Goal: Transaction & Acquisition: Purchase product/service

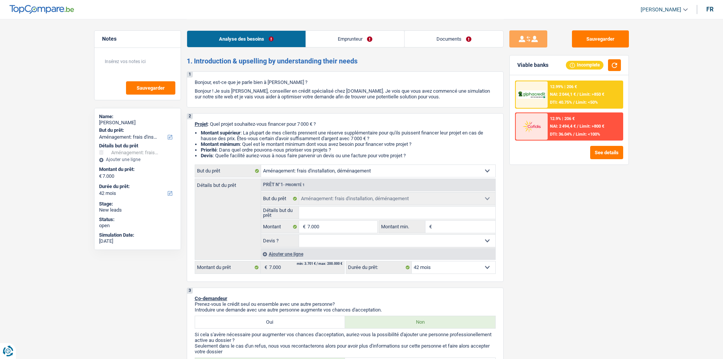
select select "movingOrInstallation"
select select "42"
select select "movingOrInstallation"
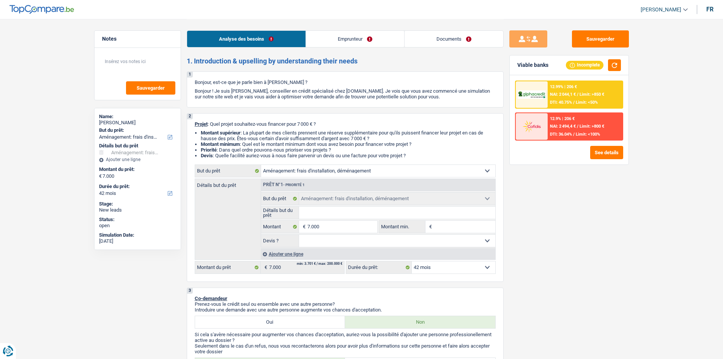
select select "42"
select select "independent"
select select "familyAllowances"
select select "netSalary"
select select "rents"
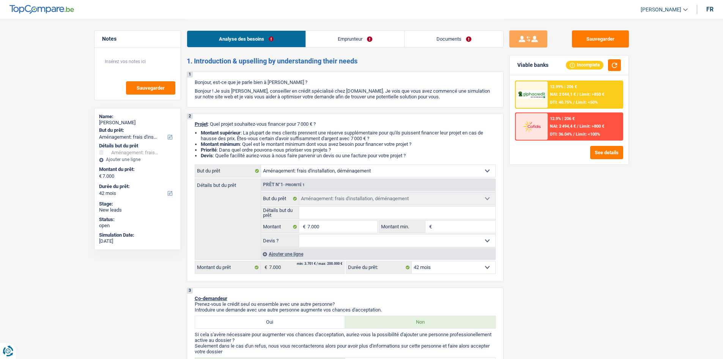
select select "movingOrInstallation"
select select "42"
click at [461, 42] on link "Documents" at bounding box center [453, 39] width 99 height 16
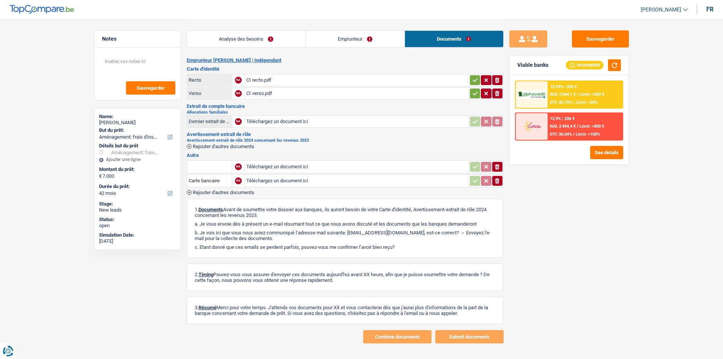
click at [253, 37] on link "Analyse des besoins" at bounding box center [246, 39] width 118 height 16
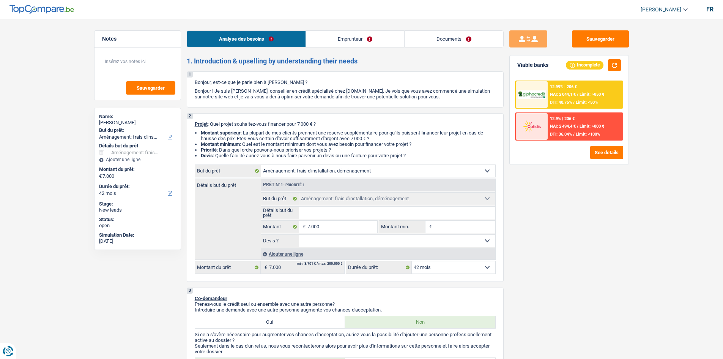
click at [579, 195] on div "Sauvegarder Viable banks Incomplete 12.99% | 206 € NAI: 2 044,1 € / Limit: >850…" at bounding box center [568, 188] width 131 height 316
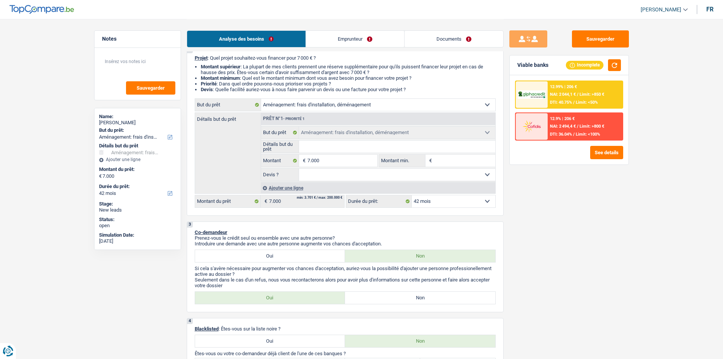
scroll to position [76, 0]
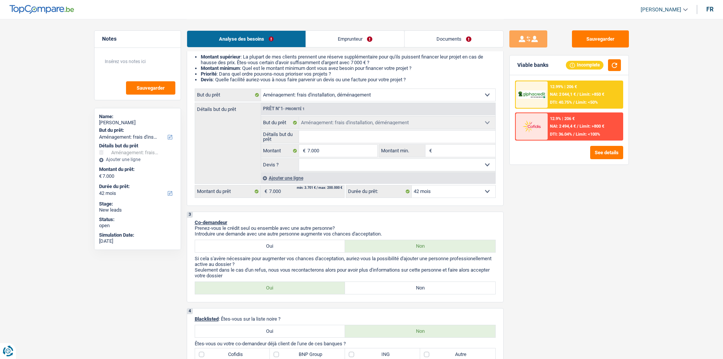
click at [339, 134] on input "Détails but du prêt" at bounding box center [397, 137] width 196 height 12
type input "E"
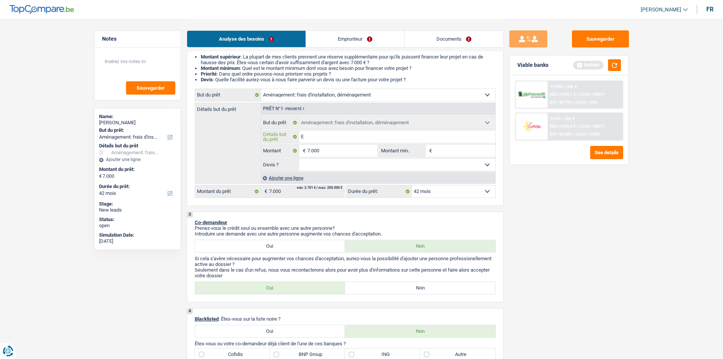
type input "E"
click at [349, 94] on select "Confort maison: meubles, textile, peinture, électroménager, outillage non-profe…" at bounding box center [378, 95] width 234 height 12
select select "household"
click at [261, 89] on select "Confort maison: meubles, textile, peinture, électroménager, outillage non-profe…" at bounding box center [378, 95] width 234 height 12
select select "household"
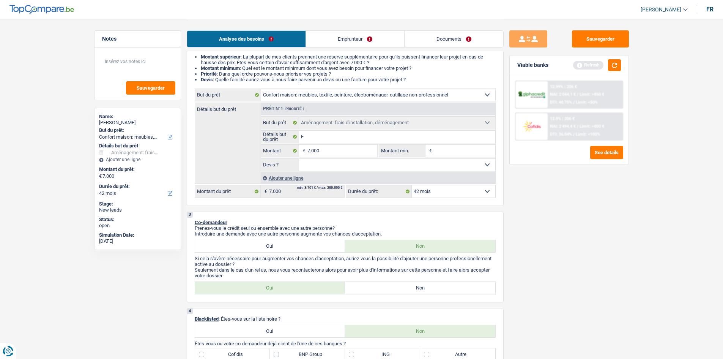
select select "household"
select select "movingOrInstallation"
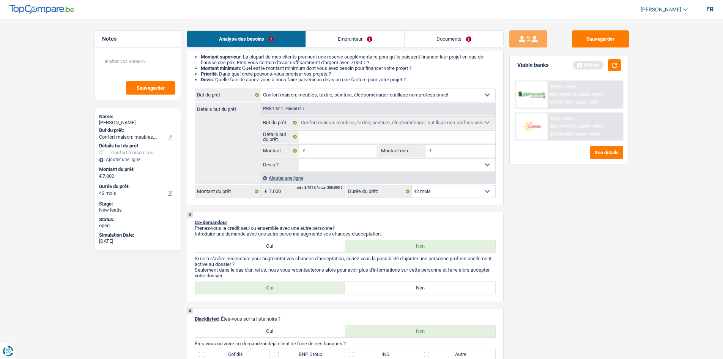
select select "movingOrInstallation"
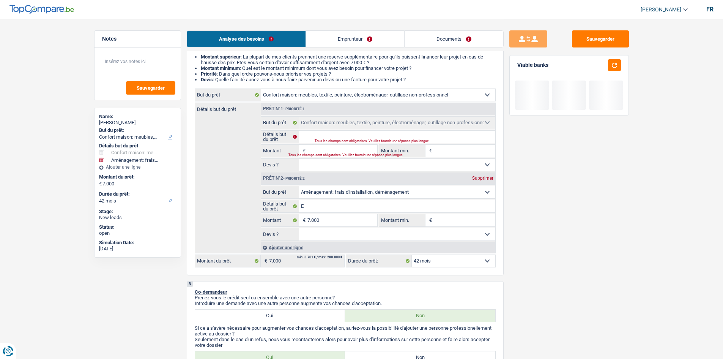
drag, startPoint x: 349, startPoint y: 190, endPoint x: 355, endPoint y: 186, distance: 7.7
click at [349, 190] on select "Confort maison: meubles, textile, peinture, électroménager, outillage non-profe…" at bounding box center [397, 192] width 196 height 12
select select "household"
click at [299, 186] on select "Confort maison: meubles, textile, peinture, électroménager, outillage non-profe…" at bounding box center [397, 192] width 196 height 12
select select "household"
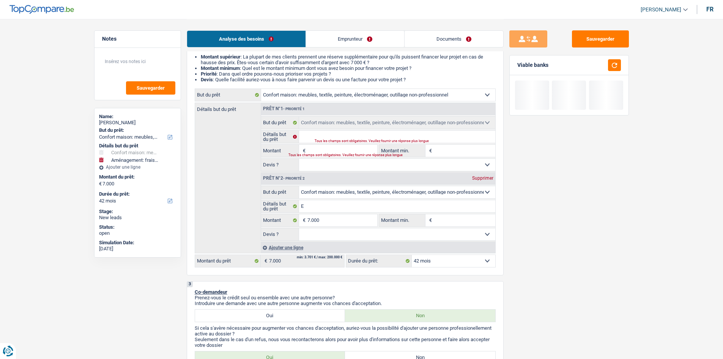
select select "household"
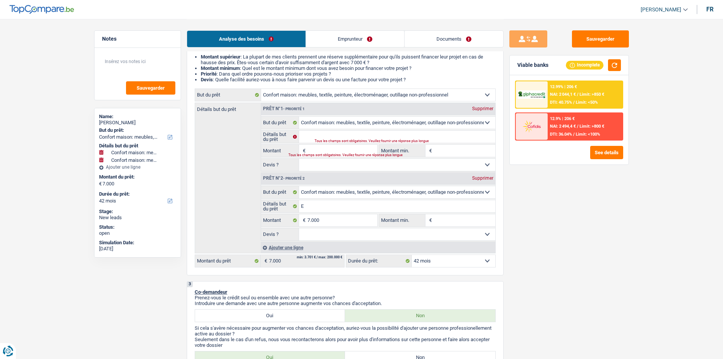
click at [476, 106] on div "Supprimer" at bounding box center [482, 108] width 25 height 5
type input "E"
type input "7.000"
type input "E"
type input "7.000"
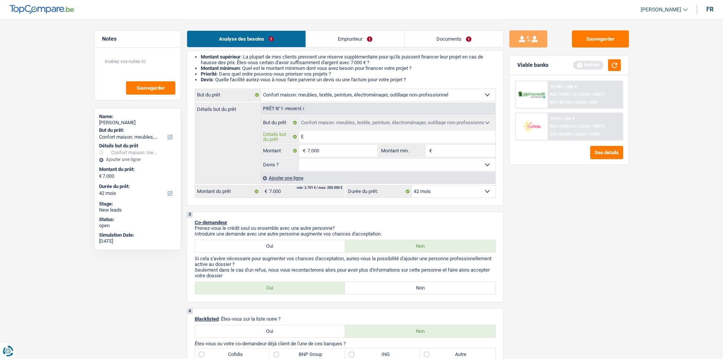
click at [317, 132] on input "E" at bounding box center [397, 137] width 196 height 12
click at [329, 134] on input "E" at bounding box center [397, 137] width 196 height 12
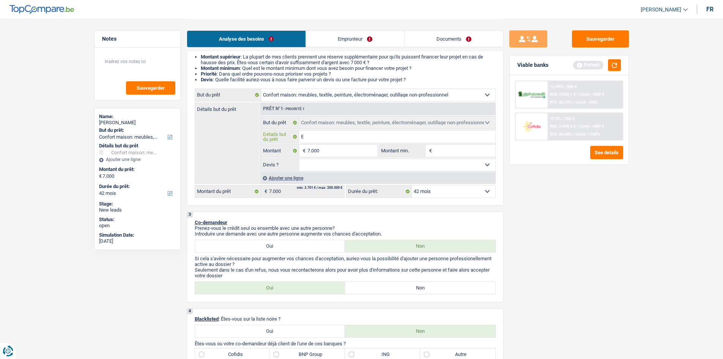
click at [329, 134] on input "E" at bounding box center [397, 137] width 196 height 12
paste input "Ameublement + Sommier + Lit + Lave vaisselle + Lave linge + TV + Frigo"
type input "Ameublement + Sommier + Lit + Lave vaisselle + Lave linge + TV + Frigo"
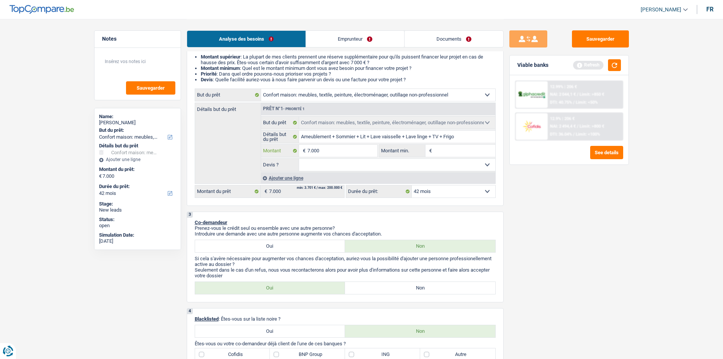
click at [336, 146] on input "7.000" at bounding box center [341, 151] width 69 height 12
click at [589, 249] on div "Sauvegarder Viable banks Refresh 12.99% | 206 € NAI: 2 044,1 € / Limit: >850 € …" at bounding box center [568, 188] width 131 height 316
click at [401, 167] on select "Oui Non Non répondu Sélectionner une option" at bounding box center [397, 165] width 196 height 12
select select "false"
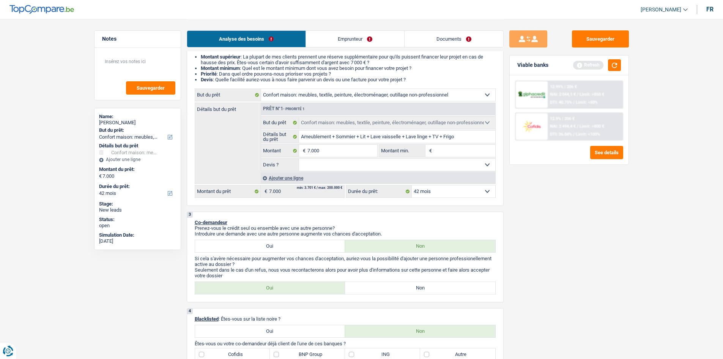
click at [299, 159] on select "Oui Non Non répondu Sélectionner une option" at bounding box center [397, 165] width 196 height 12
select select "false"
click at [583, 214] on div "Sauvegarder Viable banks Refresh 12.99% | 206 € NAI: 2 044,1 € / Limit: >850 € …" at bounding box center [568, 188] width 131 height 316
click at [618, 62] on button "button" at bounding box center [614, 65] width 13 height 12
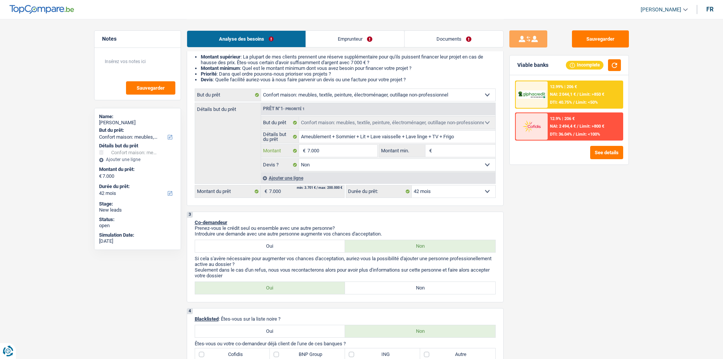
click at [339, 149] on input "7.000" at bounding box center [341, 151] width 69 height 12
type input "7"
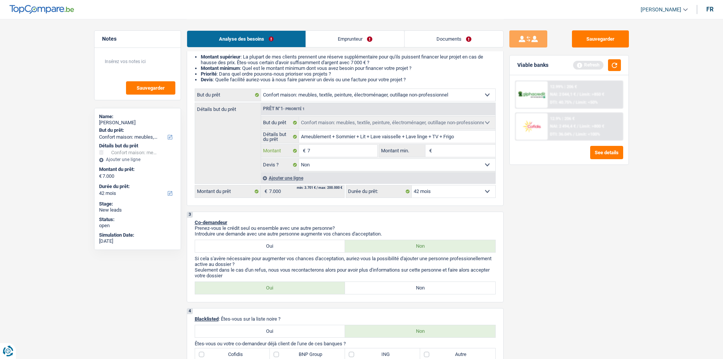
type input "75"
type input "750"
type input "7.501"
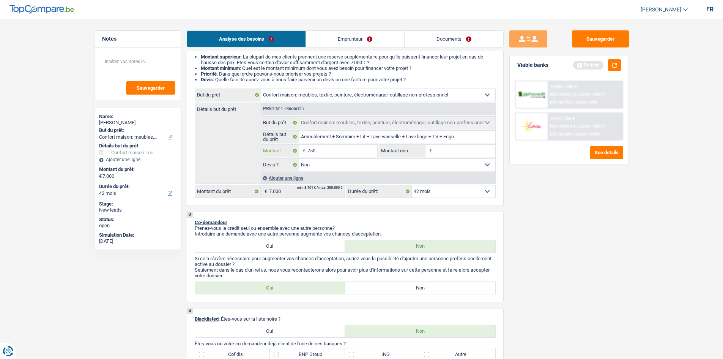
type input "7.501"
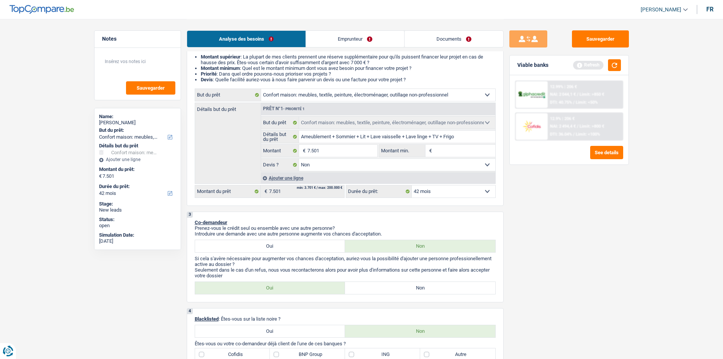
select select "48"
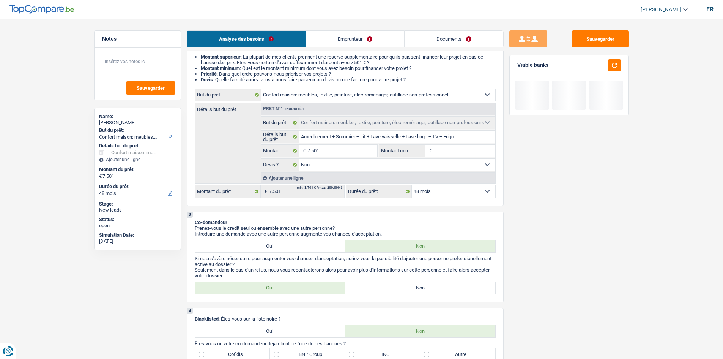
click at [434, 150] on input "Montant min." at bounding box center [464, 151] width 61 height 12
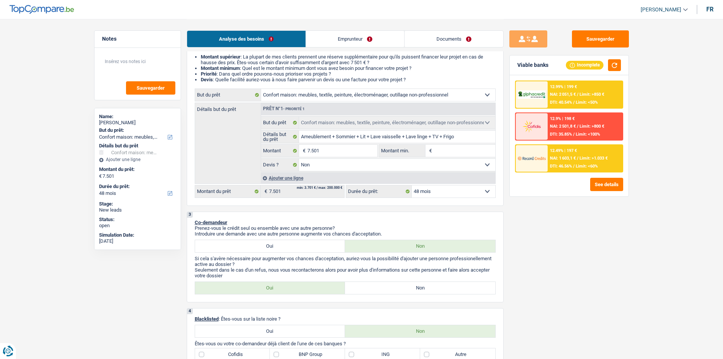
type input "5"
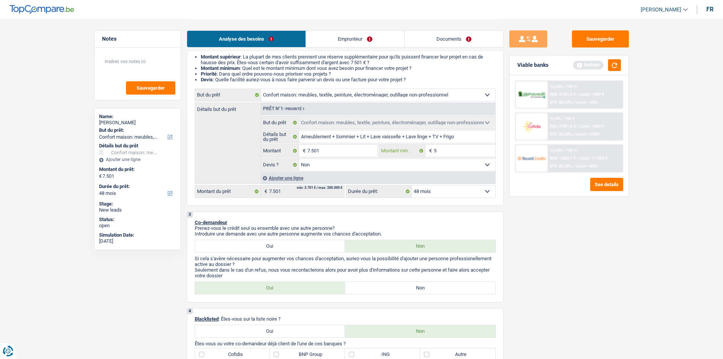
type input "50"
type input "500"
type input "5.001"
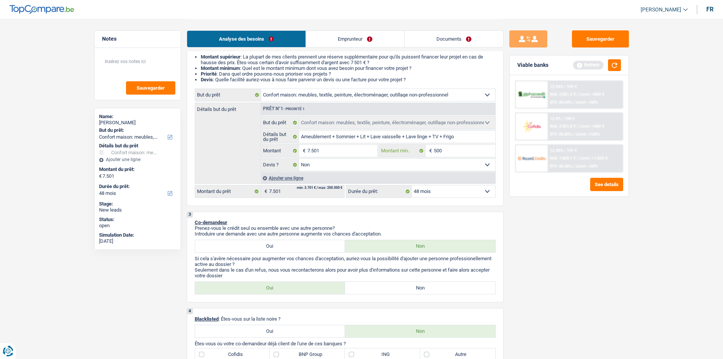
type input "5.001"
click at [569, 241] on div "Sauvegarder Viable banks Refresh 12.99% | 199 € NAI: 2 051,5 € / Limit: >850 € …" at bounding box center [568, 188] width 131 height 316
click at [542, 220] on div "Sauvegarder Viable banks Refresh 12.99% | 199 € NAI: 2 051,5 € / Limit: >850 € …" at bounding box center [568, 188] width 131 height 316
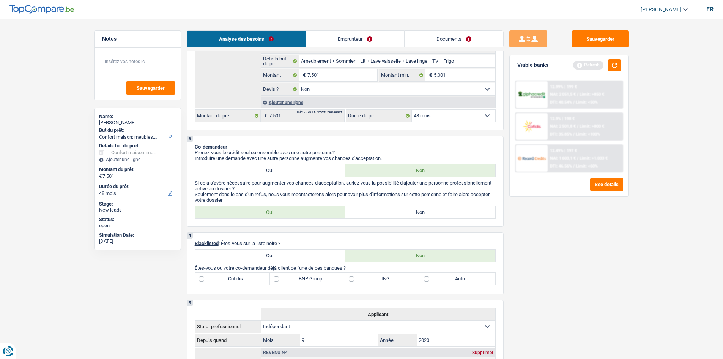
scroll to position [304, 0]
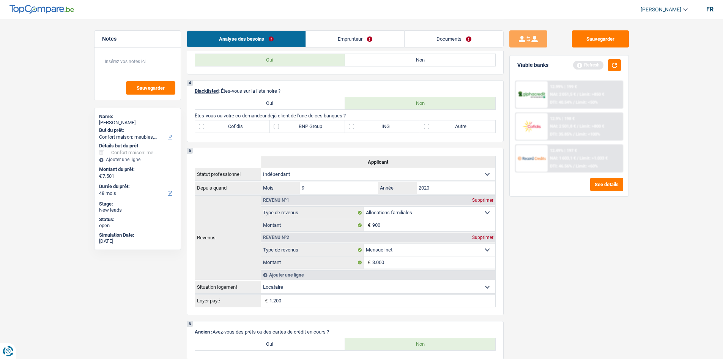
click at [403, 63] on label "Non" at bounding box center [420, 60] width 150 height 12
click at [403, 63] on input "Non" at bounding box center [420, 60] width 150 height 12
radio input "true"
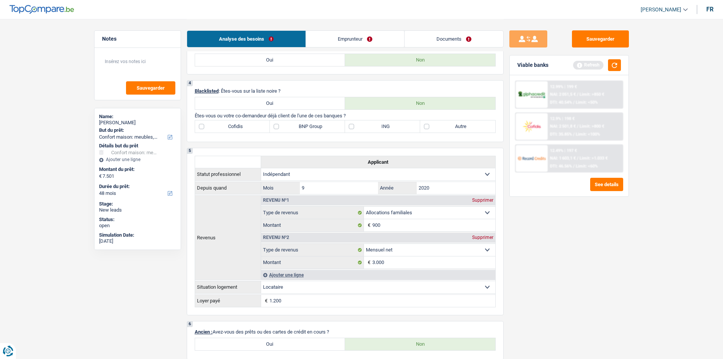
click at [598, 246] on div "Sauvegarder Viable banks Refresh 12.99% | 199 € NAI: 2 051,5 € / Limit: >850 € …" at bounding box center [568, 188] width 131 height 316
click at [454, 126] on label "Autre" at bounding box center [457, 126] width 75 height 12
click at [454, 126] on input "Autre" at bounding box center [457, 126] width 75 height 12
checkbox input "true"
click at [585, 248] on div "Sauvegarder Viable banks Refresh 12.99% | 199 € NAI: 2 051,5 € / Limit: >850 € …" at bounding box center [568, 188] width 131 height 316
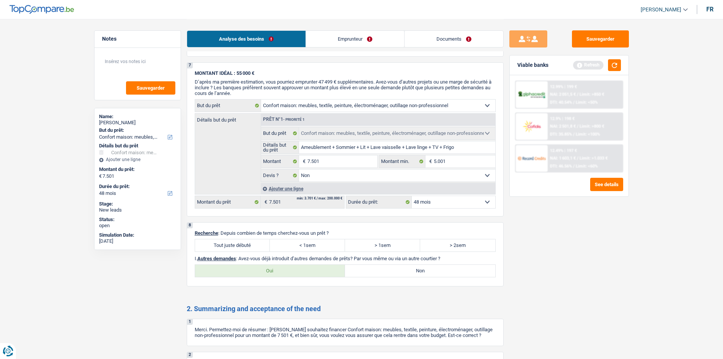
scroll to position [607, 0]
click at [247, 242] on label "Tout juste débuté" at bounding box center [232, 244] width 75 height 12
click at [247, 242] on input "Tout juste débuté" at bounding box center [232, 244] width 75 height 12
radio input "true"
click at [430, 275] on label "Non" at bounding box center [420, 270] width 150 height 12
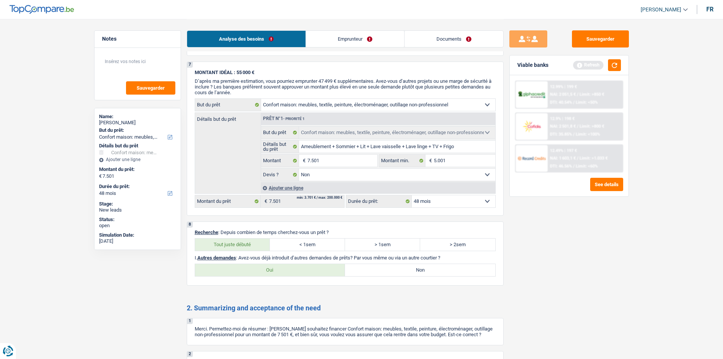
click at [430, 275] on input "Non" at bounding box center [420, 270] width 150 height 12
radio input "true"
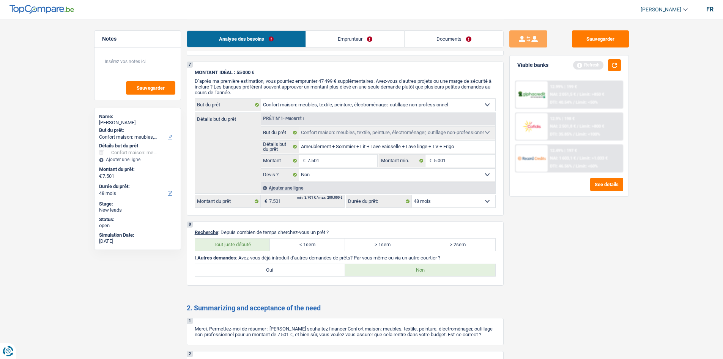
click at [593, 252] on div "Sauvegarder Viable banks Refresh 12.99% | 199 € NAI: 2 051,5 € / Limit: >850 € …" at bounding box center [568, 188] width 131 height 316
click at [598, 253] on div "Sauvegarder Viable banks Refresh 12.99% | 199 € NAI: 2 051,5 € / Limit: >850 € …" at bounding box center [568, 188] width 131 height 316
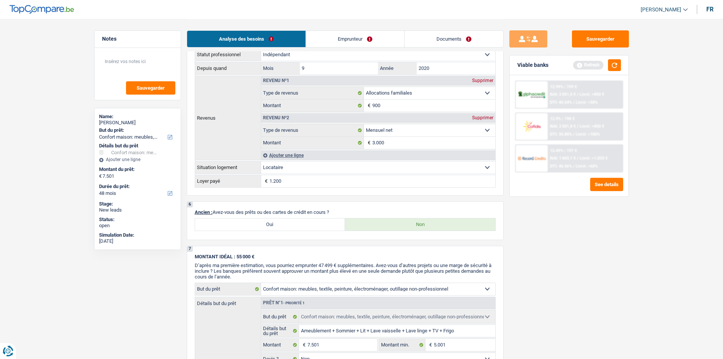
scroll to position [531, 0]
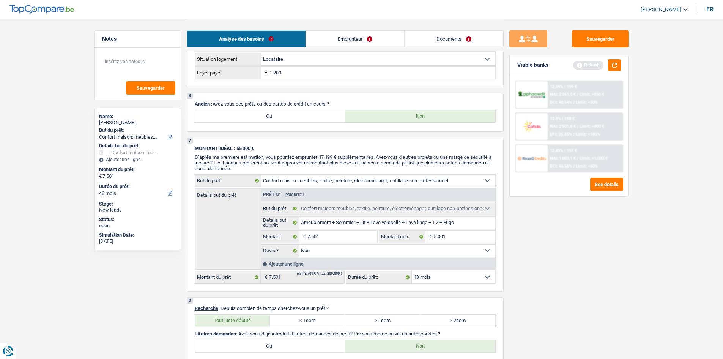
click at [269, 117] on label "Oui" at bounding box center [270, 116] width 150 height 12
click at [269, 117] on input "Oui" at bounding box center [270, 116] width 150 height 12
radio input "true"
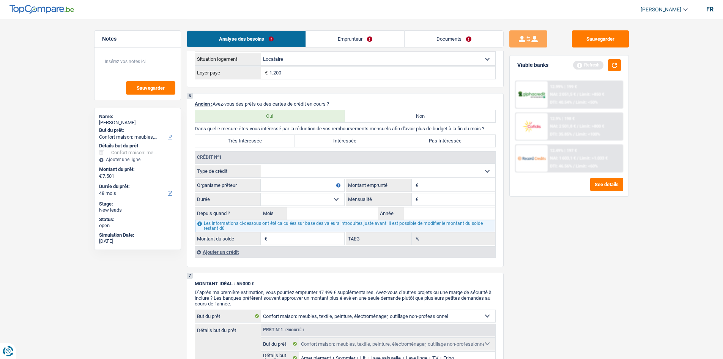
click at [326, 163] on div "Crédit nº1" at bounding box center [345, 157] width 300 height 12
click at [329, 168] on select "Carte ou ouverture de crédit Prêt hypothécaire Vente à tempérament Prêt à tempé…" at bounding box center [378, 171] width 234 height 12
select select "cardOrCredit"
type input "0"
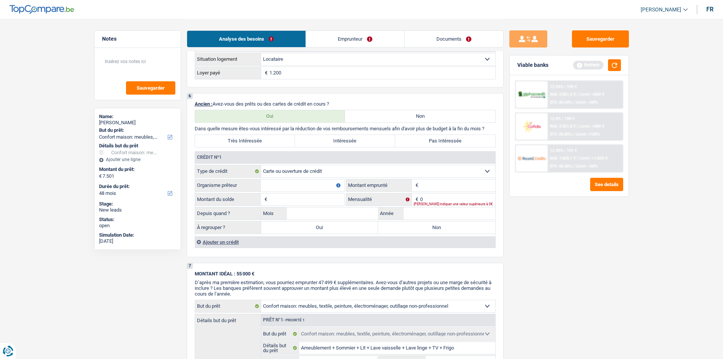
click at [315, 189] on input "Organisme prêteur" at bounding box center [302, 185] width 83 height 12
type input "Belfius"
click at [433, 186] on input "Montant" at bounding box center [457, 185] width 75 height 12
type input "2.500"
click at [302, 202] on input "Montant du solde" at bounding box center [306, 199] width 75 height 12
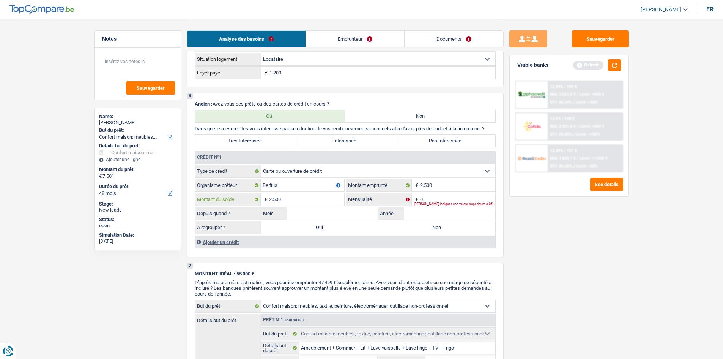
type input "2.500"
click at [438, 195] on input "0" at bounding box center [457, 199] width 75 height 12
type input "100"
click at [347, 211] on input "Mois" at bounding box center [332, 213] width 91 height 12
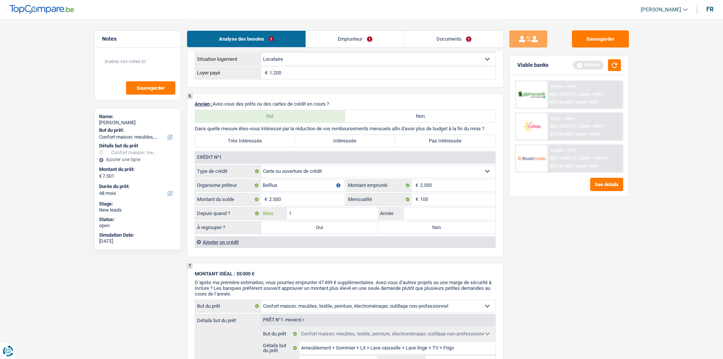
type input "1"
click at [452, 219] on input "Année" at bounding box center [449, 213] width 91 height 12
type input "2025"
click at [333, 211] on input "1" at bounding box center [332, 213] width 91 height 12
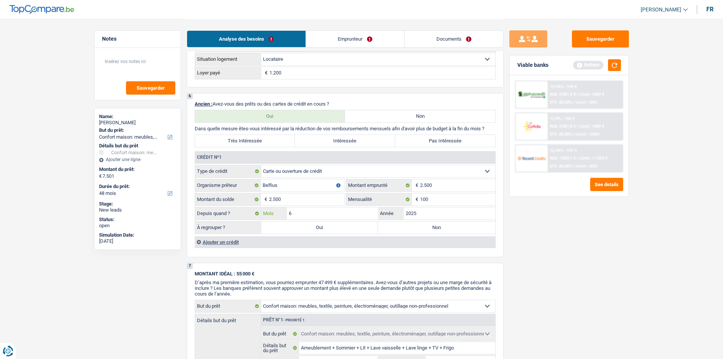
type input "6"
click at [430, 226] on label "Non" at bounding box center [436, 227] width 117 height 12
click at [430, 226] on input "Non" at bounding box center [436, 227] width 117 height 12
radio input "true"
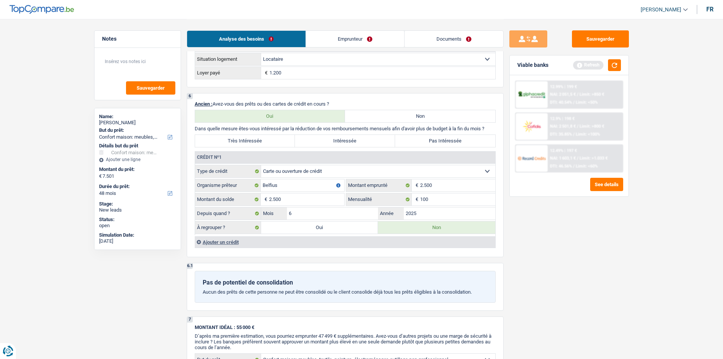
click at [453, 143] on label "Pas Intéressée" at bounding box center [445, 141] width 100 height 12
click at [453, 143] on input "Pas Intéressée" at bounding box center [445, 141] width 100 height 12
radio input "true"
click at [576, 241] on div "Sauvegarder Viable banks Refresh 12.99% | 199 € NAI: 2 051,5 € / Limit: >850 € …" at bounding box center [568, 188] width 131 height 316
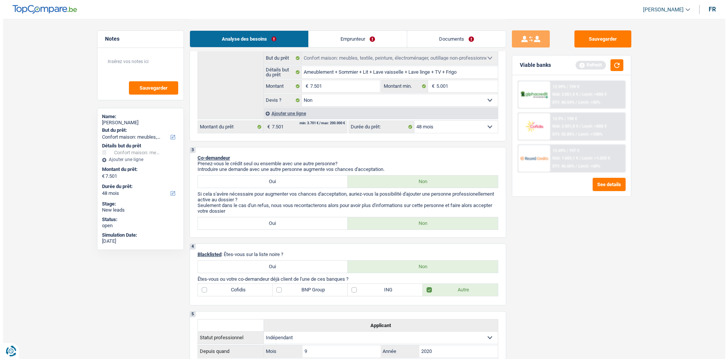
scroll to position [0, 0]
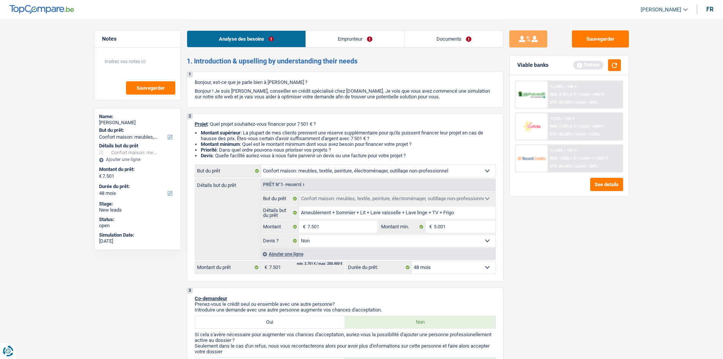
click at [315, 44] on link "Emprunteur" at bounding box center [355, 39] width 98 height 16
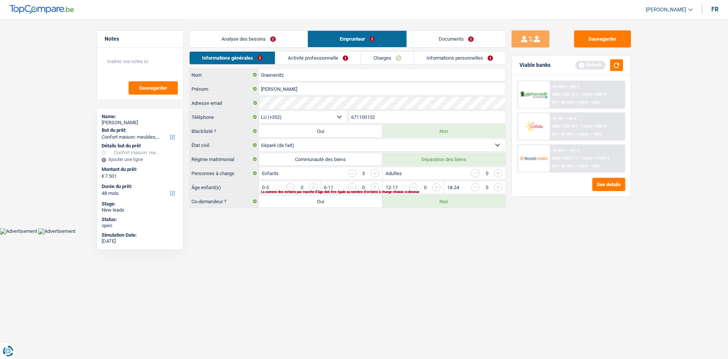
click at [250, 59] on link "Informations générales" at bounding box center [232, 58] width 85 height 13
click at [623, 66] on button "button" at bounding box center [616, 65] width 13 height 12
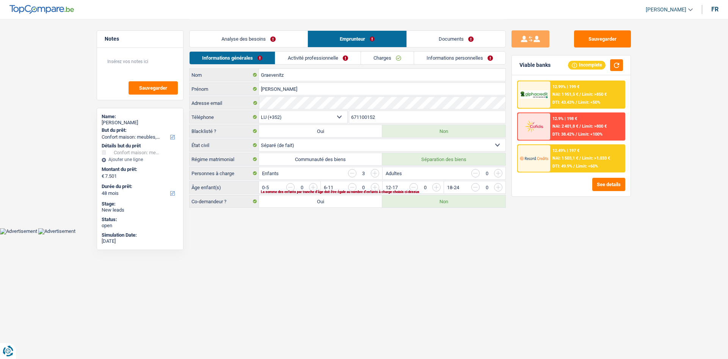
click at [464, 38] on link "Documents" at bounding box center [456, 39] width 99 height 16
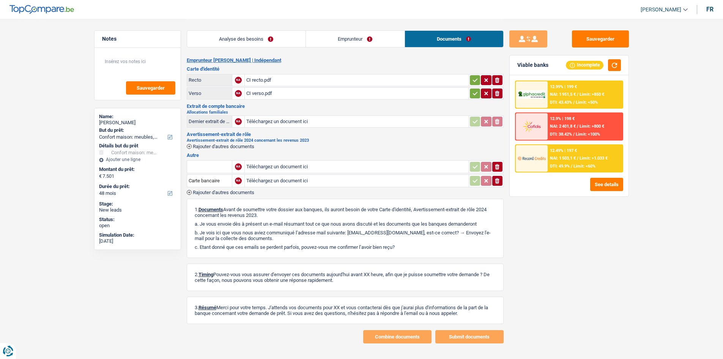
click at [328, 42] on link "Emprunteur" at bounding box center [355, 39] width 99 height 16
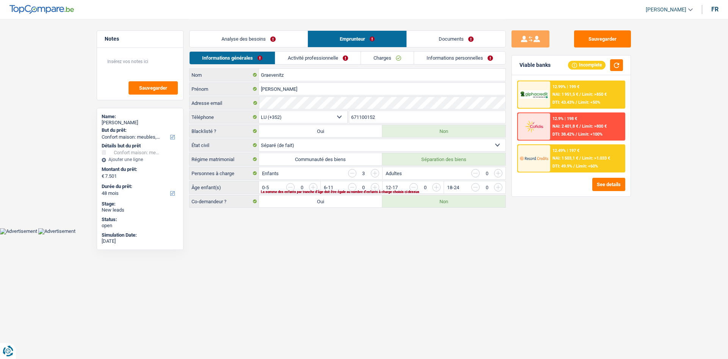
click at [412, 234] on html "Vous avez le contrôle de vos données Nous utilisons des cookies, tout comme nos…" at bounding box center [364, 117] width 728 height 234
click at [343, 52] on link "Activité professionnelle" at bounding box center [317, 58] width 85 height 13
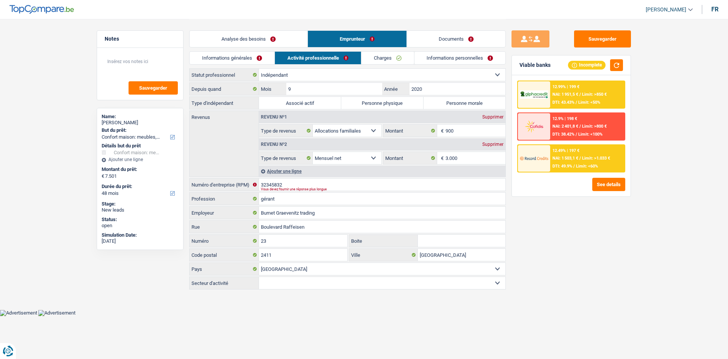
click at [627, 249] on div "Sauvegarder Viable banks Incomplete 12.99% | 199 € NAI: 1 951,5 € / Limit: >850…" at bounding box center [571, 188] width 131 height 316
click at [257, 58] on link "Informations générales" at bounding box center [232, 58] width 85 height 13
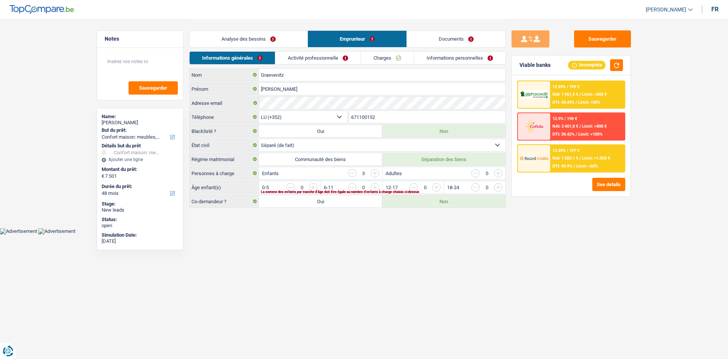
click at [412, 234] on html "Vous avez le contrôle de vos données Nous utilisons des cookies, tout comme nos…" at bounding box center [364, 117] width 728 height 234
click at [398, 58] on link "Charges" at bounding box center [387, 58] width 53 height 13
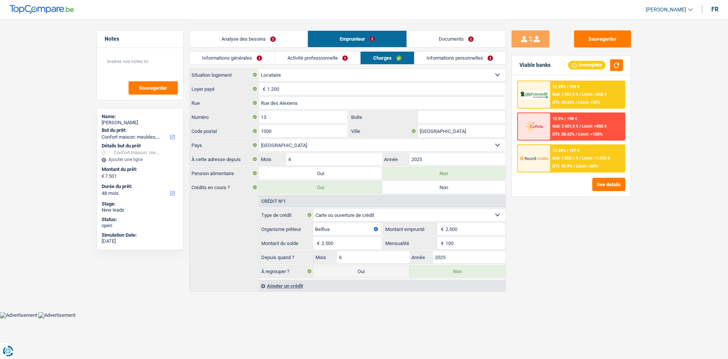
click at [577, 228] on div "Sauvegarder Viable banks Incomplete 12.99% | 199 € NAI: 1 951,5 € / Limit: >850…" at bounding box center [571, 188] width 131 height 316
click at [451, 55] on link "Informations personnelles" at bounding box center [460, 58] width 91 height 13
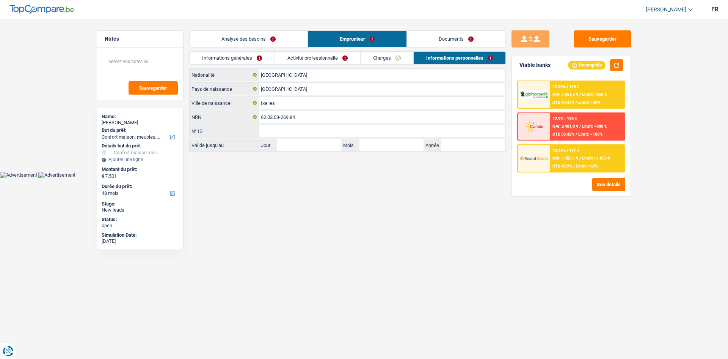
click at [321, 58] on link "Activité professionnelle" at bounding box center [317, 58] width 85 height 13
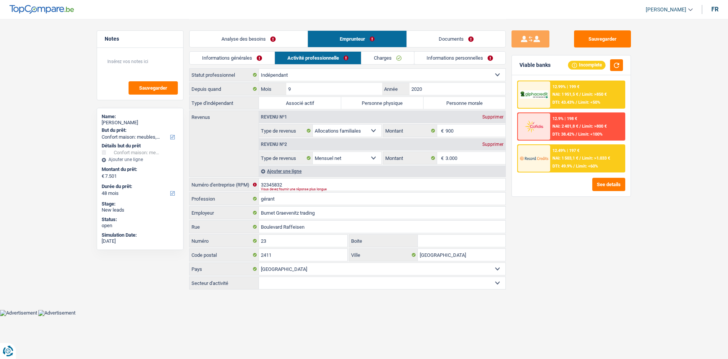
click at [259, 61] on link "Informations générales" at bounding box center [232, 58] width 85 height 13
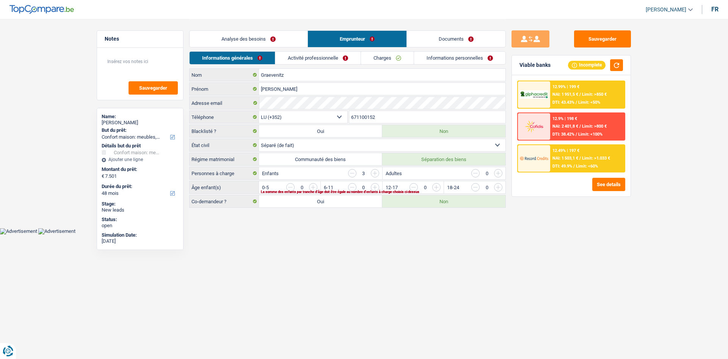
click at [286, 59] on link "Activité professionnelle" at bounding box center [317, 58] width 85 height 13
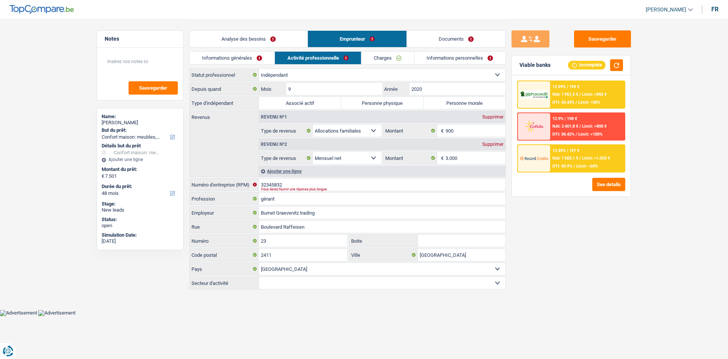
click at [382, 55] on link "Charges" at bounding box center [388, 58] width 53 height 13
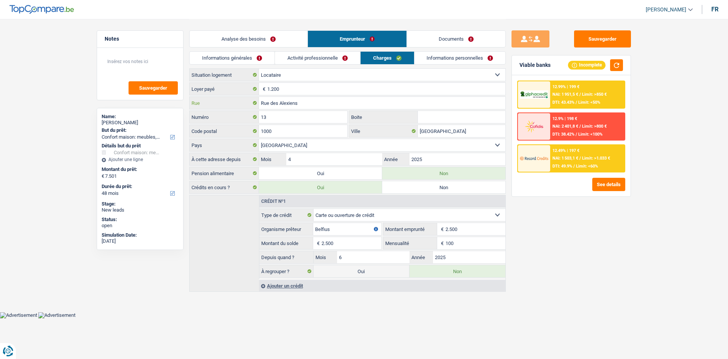
click at [313, 105] on input "Rue des Alexiens" at bounding box center [382, 103] width 247 height 12
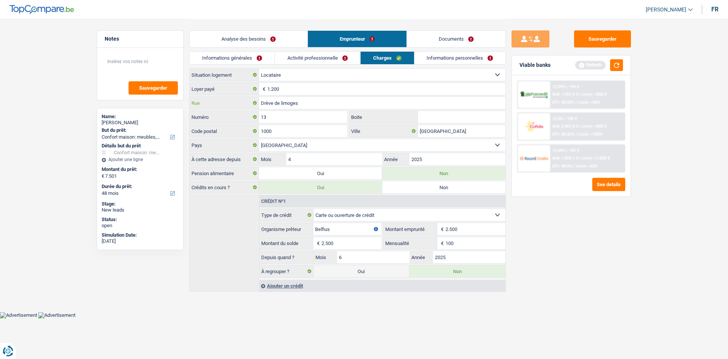
type input "Drève de limoges"
click at [280, 120] on input "13" at bounding box center [303, 117] width 88 height 12
click at [298, 123] on div "13 Numéro" at bounding box center [268, 116] width 159 height 13
click at [305, 129] on input "1000" at bounding box center [303, 131] width 88 height 12
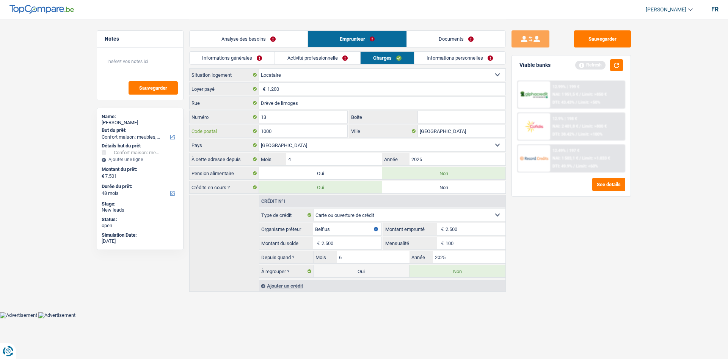
click at [305, 129] on input "1000" at bounding box center [303, 131] width 88 height 12
type input "1470"
click at [443, 132] on input "Bruxelles" at bounding box center [462, 131] width 88 height 12
click at [307, 133] on input "1470" at bounding box center [303, 131] width 88 height 12
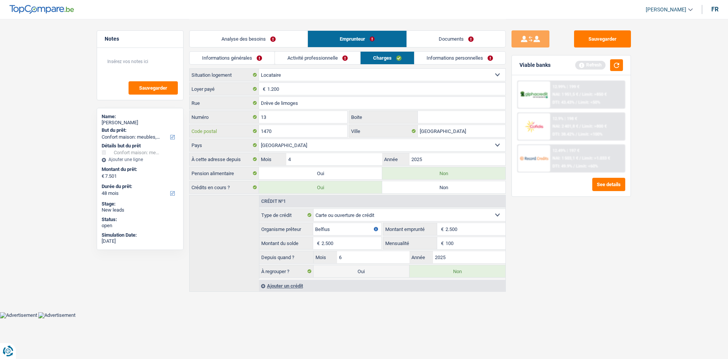
click at [307, 133] on input "1470" at bounding box center [303, 131] width 88 height 12
click at [437, 133] on input "Bruxelles" at bounding box center [462, 131] width 88 height 12
click at [579, 206] on div "Sauvegarder Viable banks Refresh 12.99% | 199 € NAI: 1 951,5 € / Limit: >850 € …" at bounding box center [571, 188] width 131 height 316
click at [464, 131] on input "Bousvall" at bounding box center [462, 131] width 88 height 12
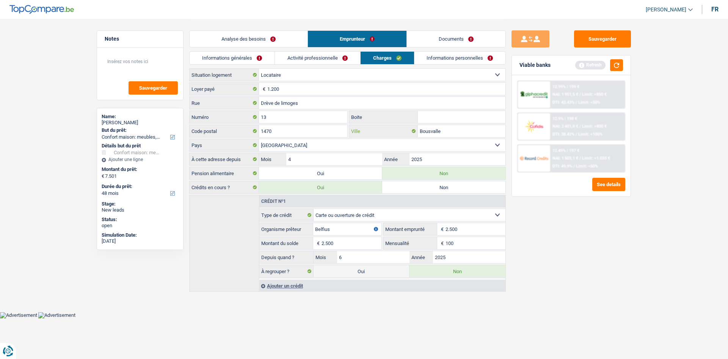
type input "Bousvalle"
click at [592, 249] on div "Sauvegarder Viable banks Refresh 12.99% | 199 € NAI: 1 951,5 € / Limit: >850 € …" at bounding box center [571, 188] width 131 height 316
click at [261, 55] on link "Informations générales" at bounding box center [232, 58] width 85 height 13
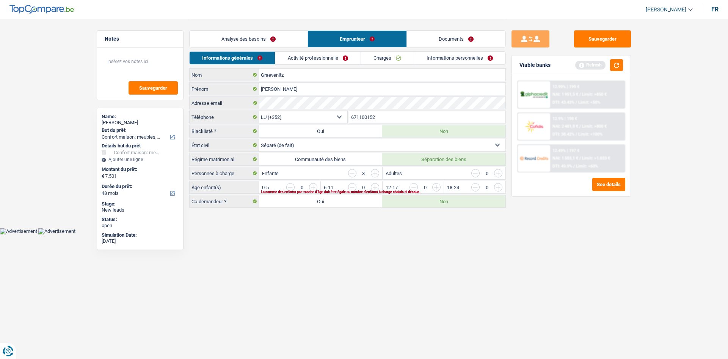
click at [558, 256] on div "Sauvegarder Viable banks Refresh 12.99% | 199 € NAI: 1 951,5 € / Limit: >850 € …" at bounding box center [571, 188] width 131 height 316
click at [559, 256] on div "Sauvegarder Viable banks Refresh 12.99% | 199 € NAI: 1 951,5 € / Limit: >850 € …" at bounding box center [571, 188] width 131 height 316
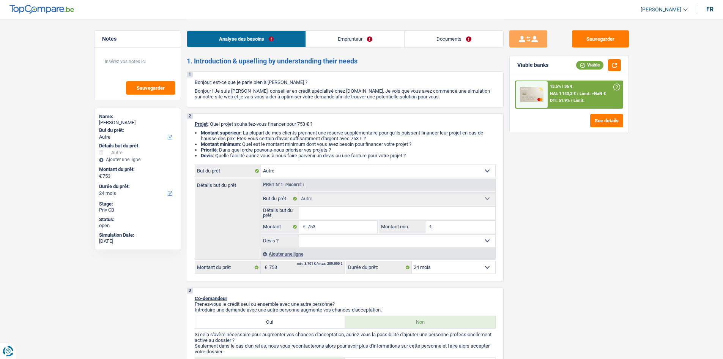
select select "other"
select select "24"
select select "other"
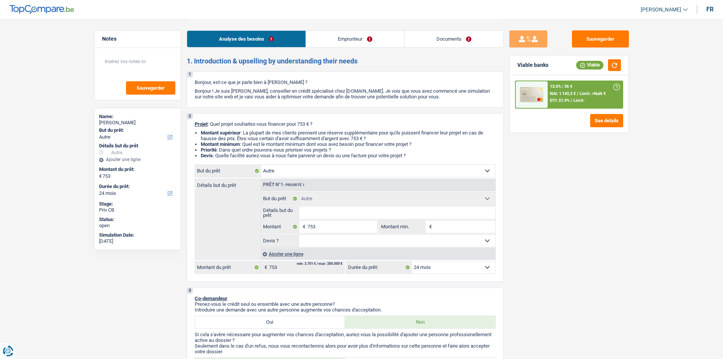
select select "24"
select select "publicEmployee"
select select "netSalary"
select select "mealVouchers"
select select "ownerWithMortgage"
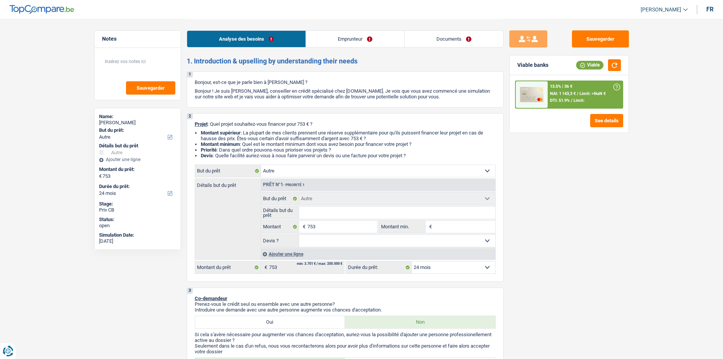
select select "mortgage"
select select "420"
select select "personalLoan"
select select "other"
select select "48"
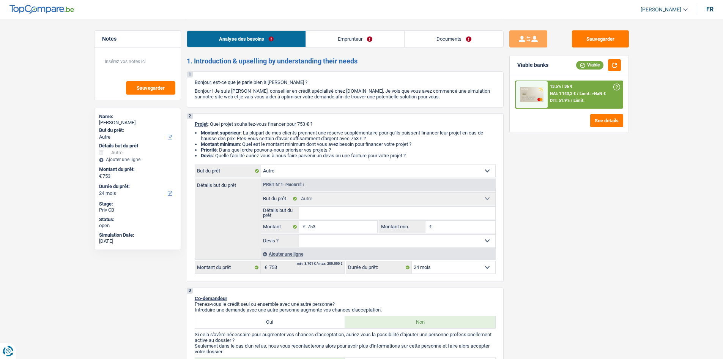
select select "other"
select select "24"
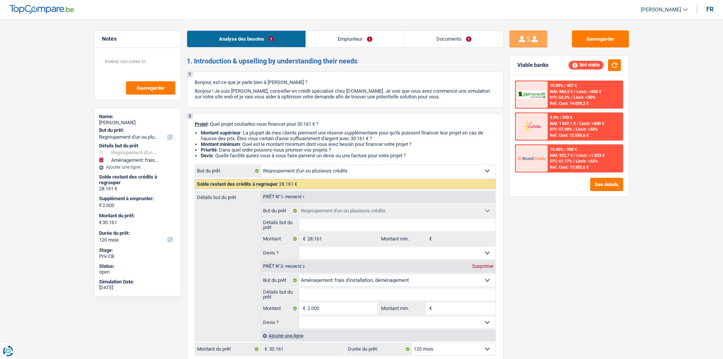
select select "refinancing"
select select "movingOrInstallation"
select select "120"
select select "refinancing"
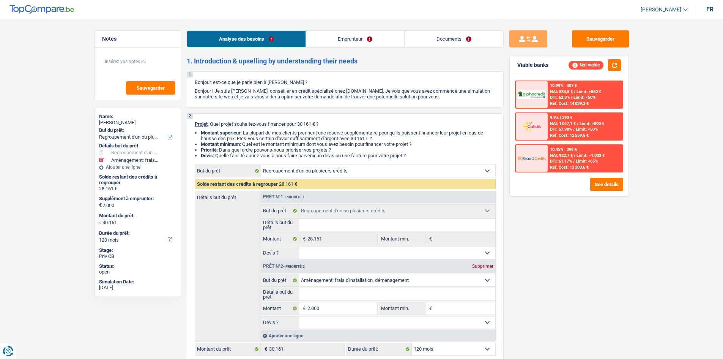
select select "refinancing"
select select "movingOrInstallation"
select select "120"
select select "privateEmployee"
select select "familyAllowances"
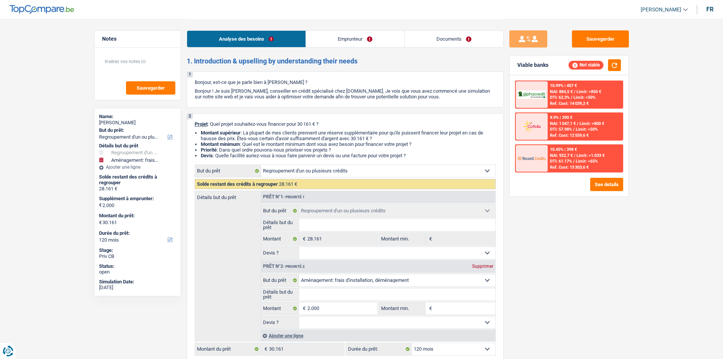
select select "netSalary"
select select "mealVouchers"
select select "rents"
select select "carLoan"
select select "84"
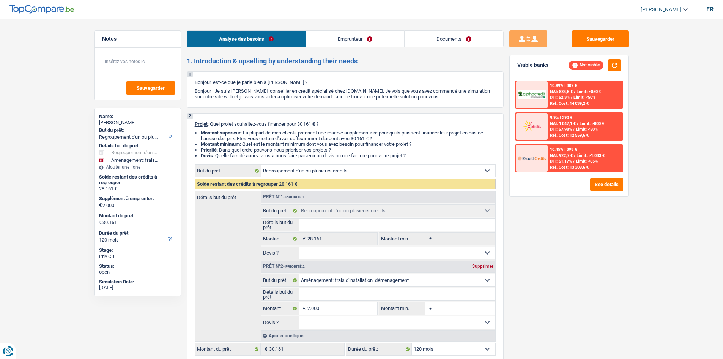
select select "personalLoan"
select select "carRestore"
select select "36"
select select "cardOrCredit"
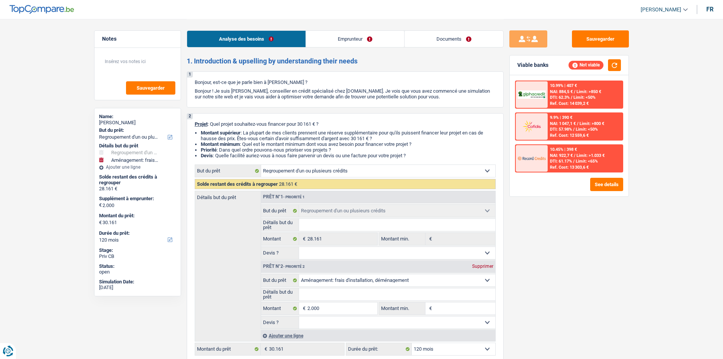
select select "refinancing"
select select "movingOrInstallation"
select select "120"
click at [336, 38] on link "Emprunteur" at bounding box center [355, 39] width 98 height 16
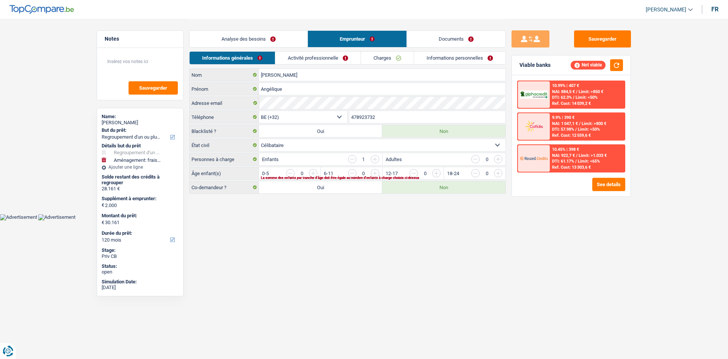
click at [326, 57] on link "Activité professionnelle" at bounding box center [317, 58] width 85 height 13
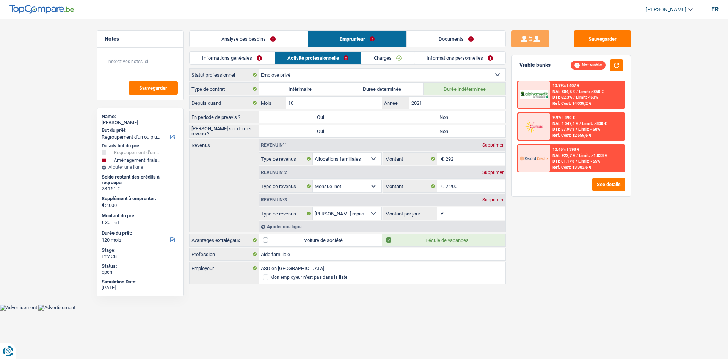
click at [377, 61] on link "Charges" at bounding box center [388, 58] width 53 height 13
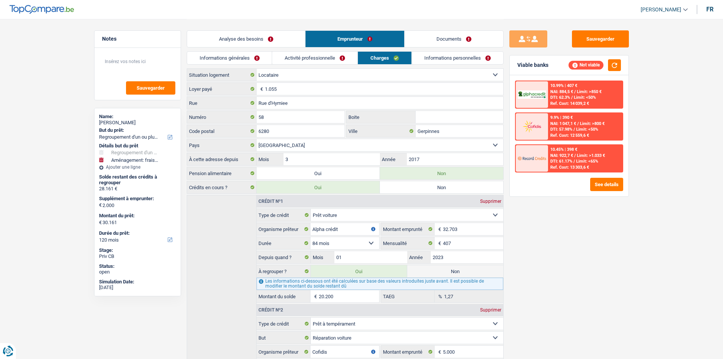
click at [424, 55] on link "Informations personnelles" at bounding box center [457, 58] width 91 height 13
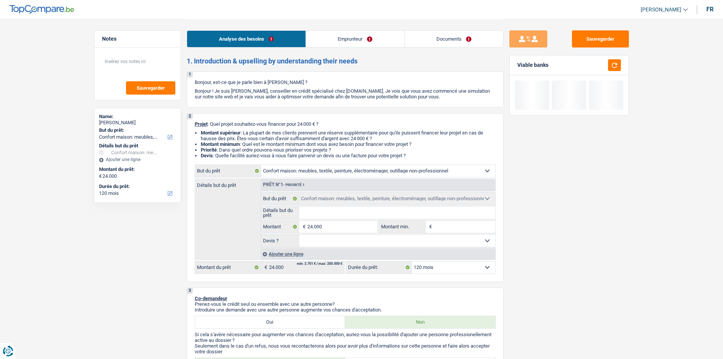
select select "household"
select select "120"
select select "household"
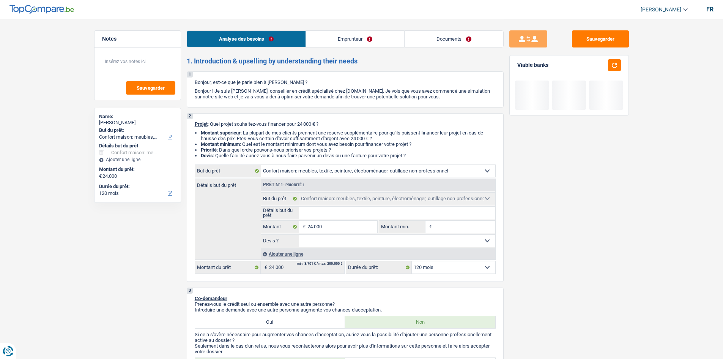
select select "120"
select select "worker"
select select "familyAllowances"
select select "netSalary"
select select "rentalIncome"
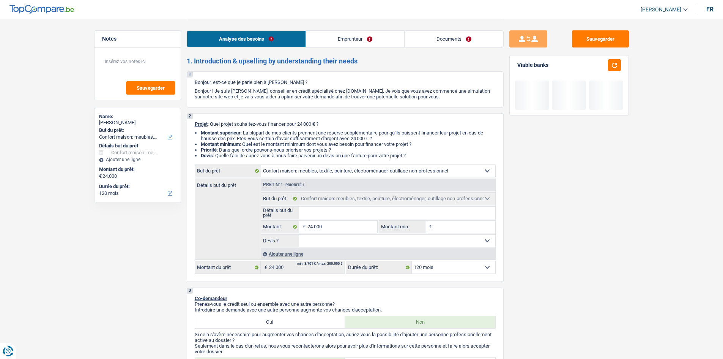
select select "ownerWithMortgage"
select select "mortgage"
select select "420"
select select "personalLoan"
select select "other"
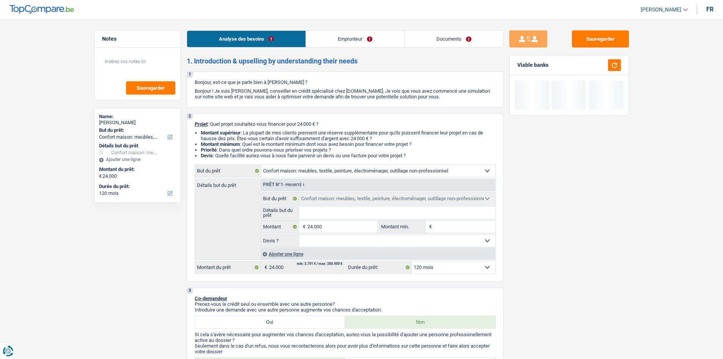
select select "60"
select select "personalLoan"
select select "other"
select select "60"
select select "household"
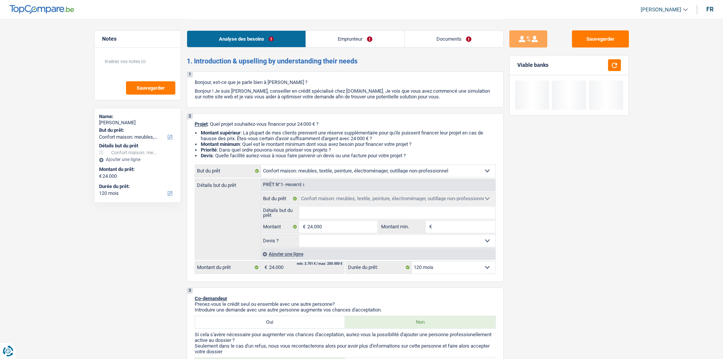
select select "household"
select select "120"
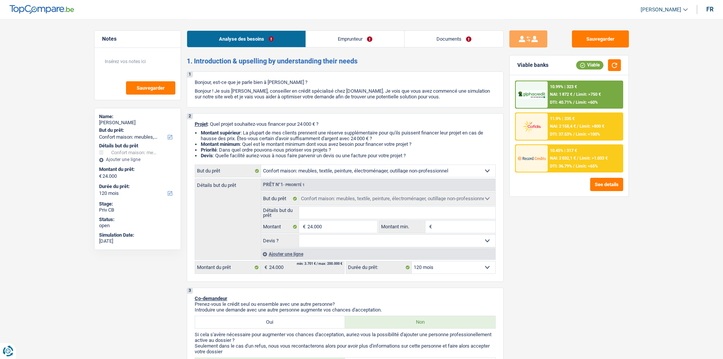
click at [452, 44] on link "Documents" at bounding box center [453, 39] width 99 height 16
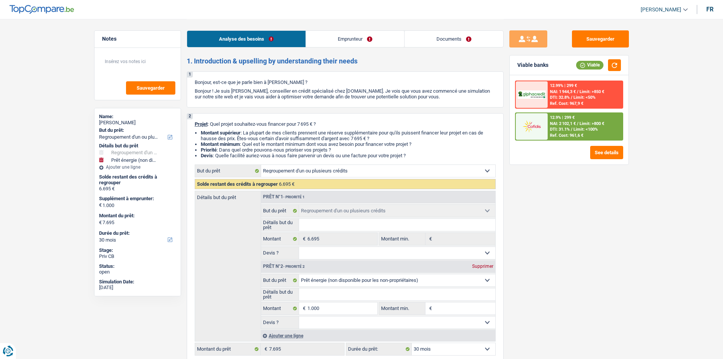
select select "refinancing"
select select "energy"
select select "30"
select select "refinancing"
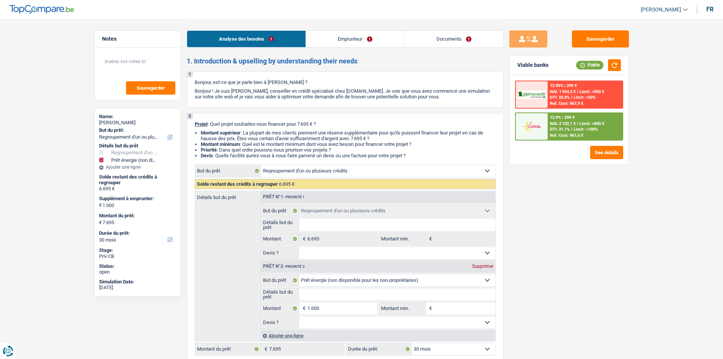
select select "refinancing"
select select "energy"
select select "30"
select select "mutuality"
select select "familyAllowances"
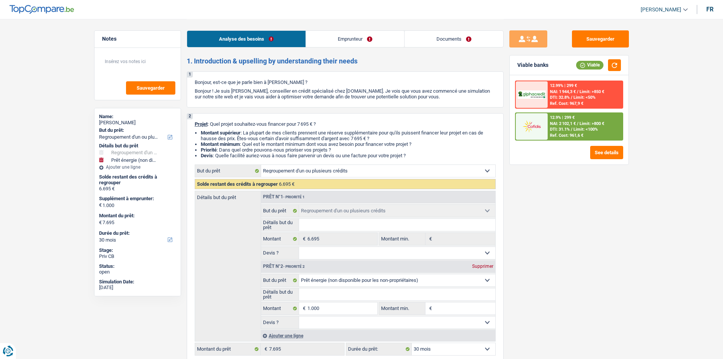
select select "mutualityIndemnity"
select select "rents"
select select "cardOrCredit"
select select "personalLoan"
select select "loanRepayment"
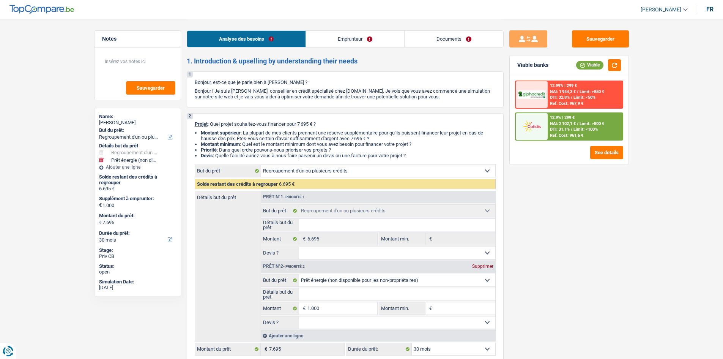
select select "36"
select select "refinancing"
select select "energy"
select select "30"
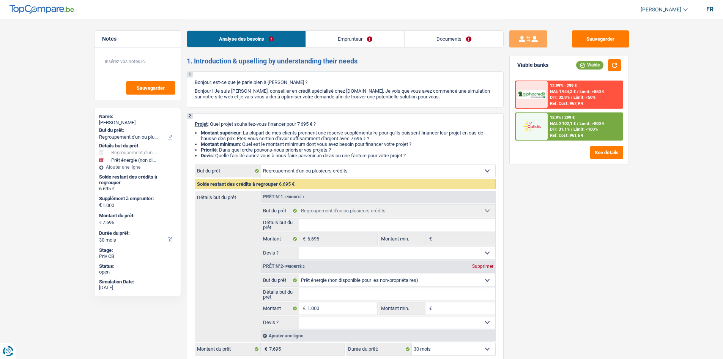
click at [451, 37] on link "Documents" at bounding box center [453, 39] width 99 height 16
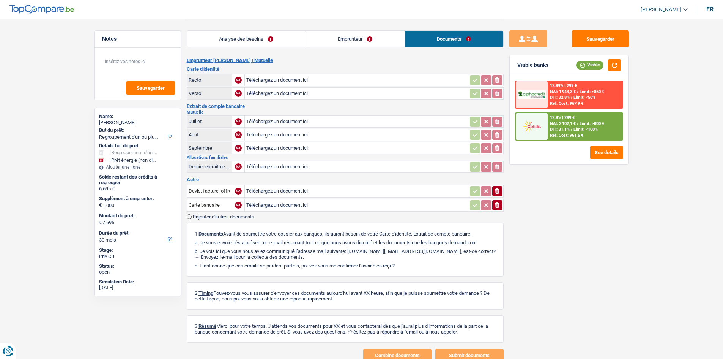
click at [247, 45] on link "Analyse des besoins" at bounding box center [246, 39] width 118 height 16
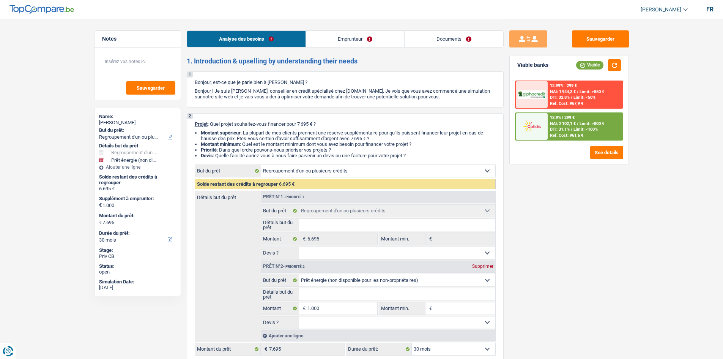
click at [586, 254] on div "Sauvegarder Viable banks Viable 12.99% | 299 € NAI: 1 944,3 € / Limit: >850 € D…" at bounding box center [568, 188] width 131 height 316
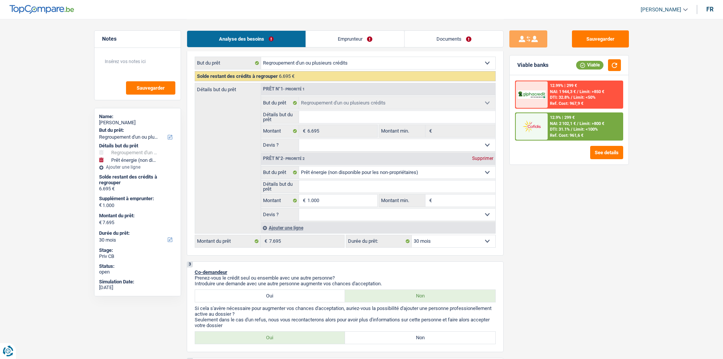
scroll to position [266, 0]
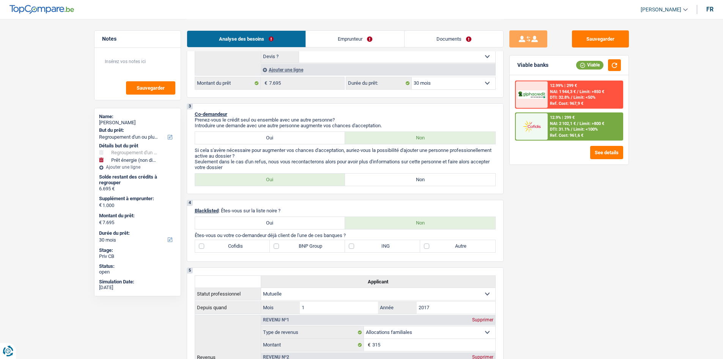
click at [463, 176] on label "Non" at bounding box center [420, 179] width 150 height 12
click at [463, 176] on input "Non" at bounding box center [420, 179] width 150 height 12
radio input "true"
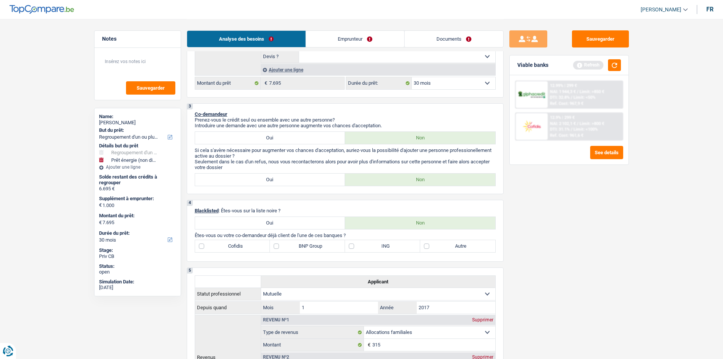
click at [596, 232] on div "Sauvegarder Viable banks Refresh 12.99% | 299 € NAI: 1 944,3 € / Limit: >850 € …" at bounding box center [568, 188] width 131 height 316
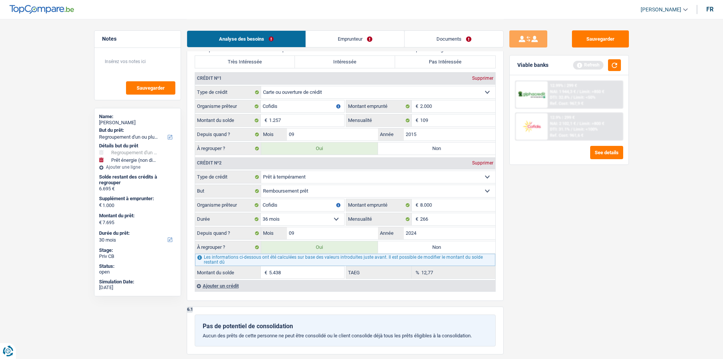
scroll to position [683, 0]
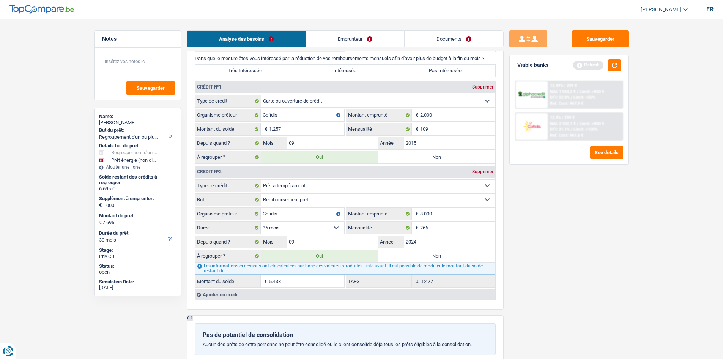
click at [256, 67] on label "Très Intéressée" at bounding box center [245, 70] width 100 height 12
click at [256, 67] on input "Très Intéressée" at bounding box center [245, 70] width 100 height 12
radio input "true"
drag, startPoint x: 624, startPoint y: 237, endPoint x: 618, endPoint y: 220, distance: 18.5
click at [624, 237] on div "Sauvegarder Viable banks Refresh 12.99% | 299 € NAI: 1 944,3 € / Limit: >850 € …" at bounding box center [568, 188] width 131 height 316
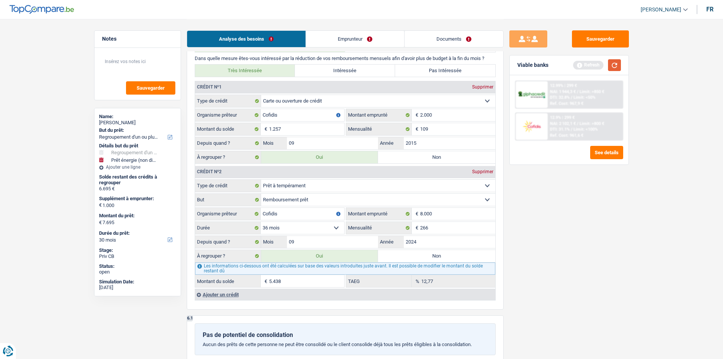
click at [613, 63] on button "button" at bounding box center [614, 65] width 13 height 12
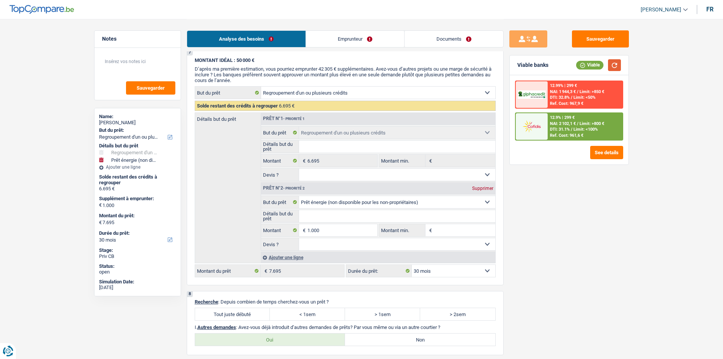
scroll to position [1138, 0]
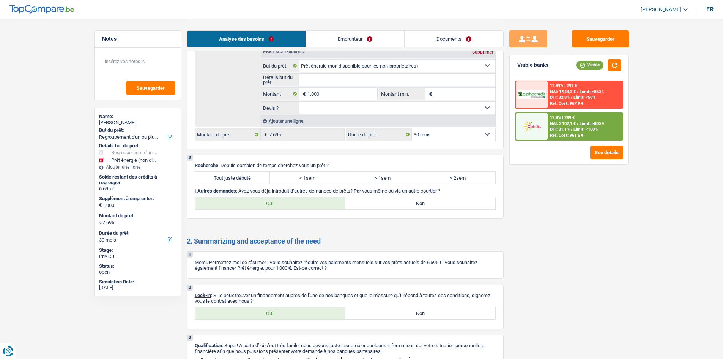
drag, startPoint x: 331, startPoint y: 40, endPoint x: 316, endPoint y: 46, distance: 16.4
click at [331, 40] on link "Emprunteur" at bounding box center [355, 39] width 98 height 16
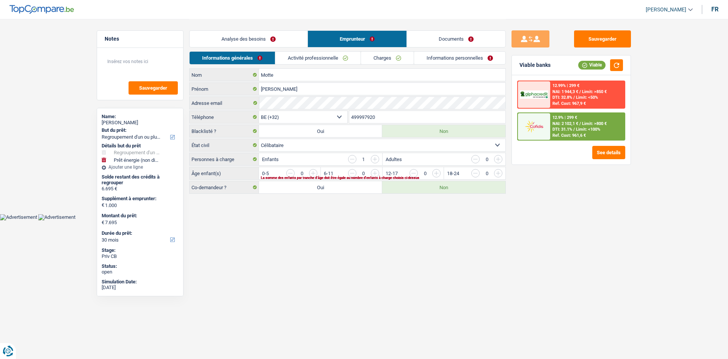
click at [306, 58] on link "Activité professionnelle" at bounding box center [317, 58] width 85 height 13
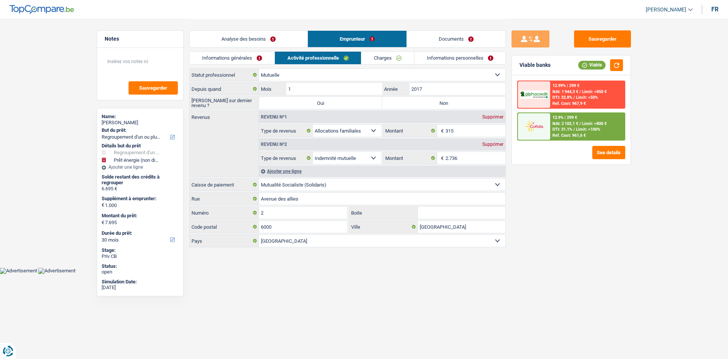
click at [377, 57] on link "Charges" at bounding box center [388, 58] width 53 height 13
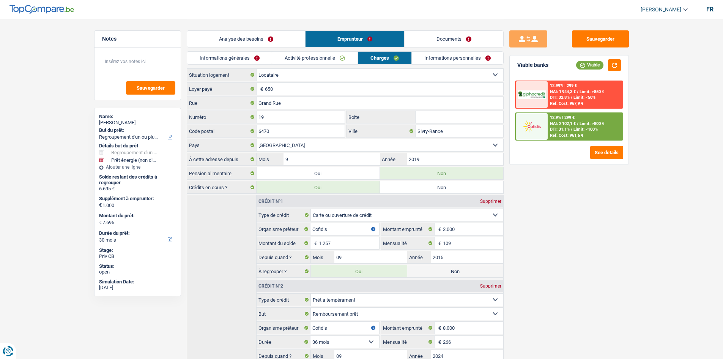
click at [442, 58] on link "Informations personnelles" at bounding box center [457, 58] width 91 height 13
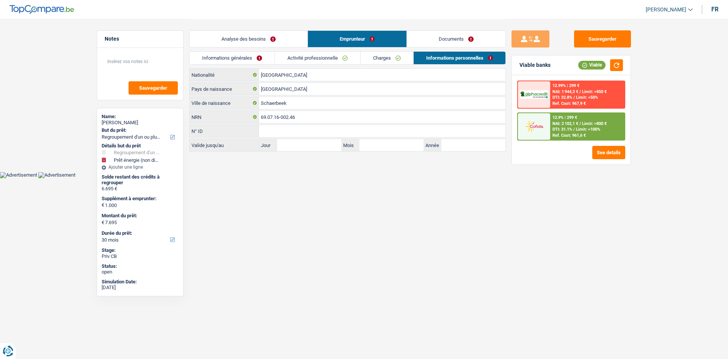
click at [248, 33] on link "Analyse des besoins" at bounding box center [249, 39] width 118 height 16
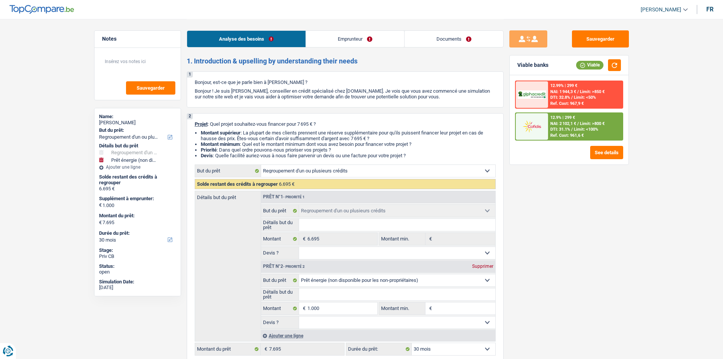
click at [616, 211] on div "Sauvegarder Viable banks Viable 12.99% | 299 € NAI: 1 944,3 € / Limit: >850 € D…" at bounding box center [568, 188] width 131 height 316
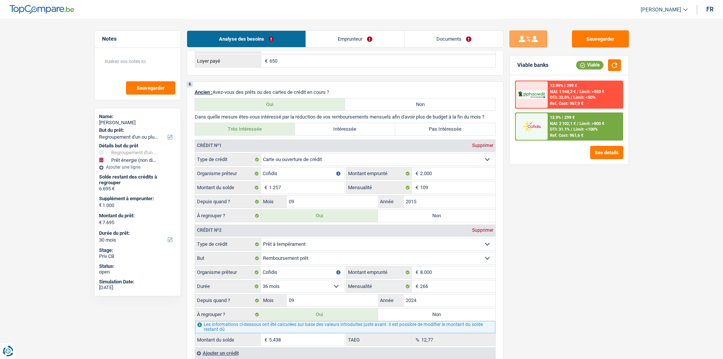
scroll to position [683, 0]
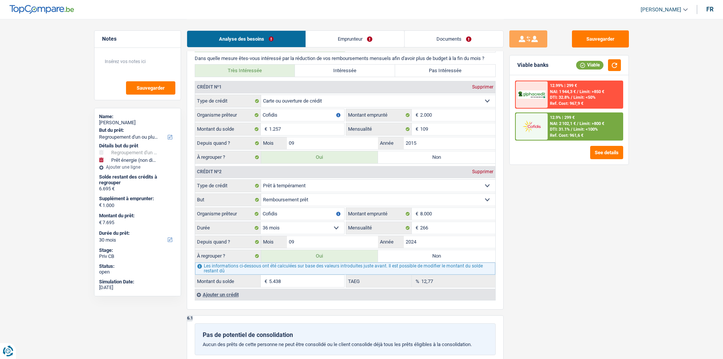
click at [314, 277] on input "5.438" at bounding box center [306, 281] width 75 height 12
click at [609, 226] on div "Sauvegarder Viable banks Viable 12.99% | 299 € NAI: 1 944,3 € / Limit: >850 € D…" at bounding box center [568, 188] width 131 height 316
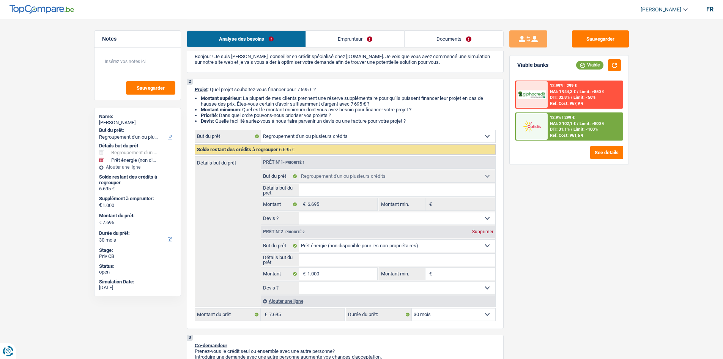
scroll to position [33, 0]
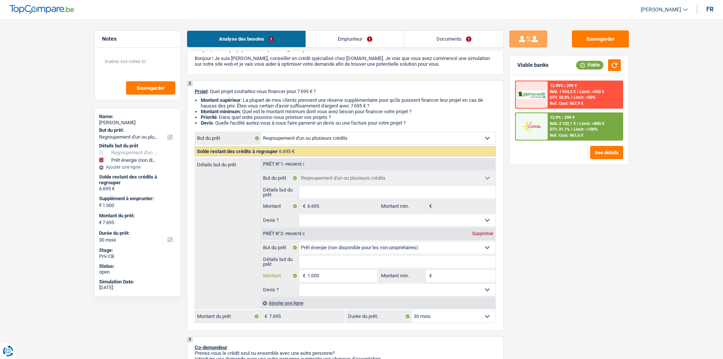
click at [325, 276] on input "1.000" at bounding box center [341, 275] width 69 height 12
type input "2"
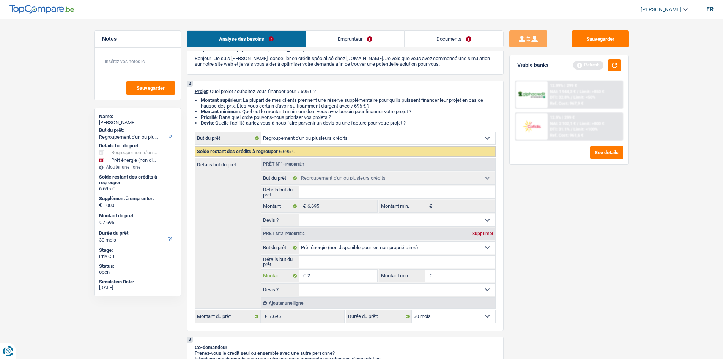
type input "20"
type input "200"
type input "2.000"
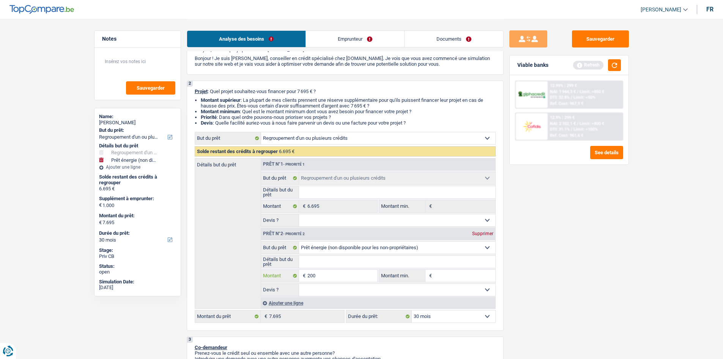
type input "2.000"
type input "8.695"
select select "48"
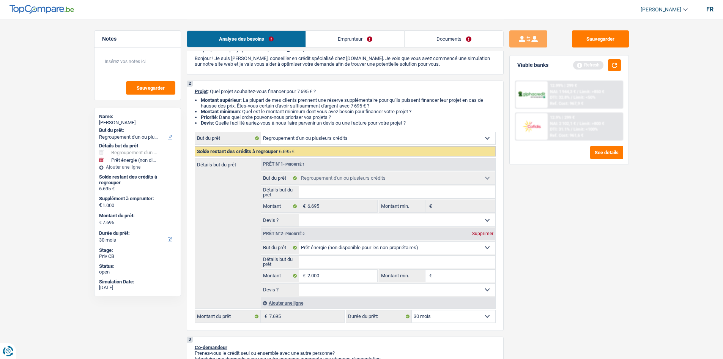
type input "8.695"
select select "48"
type input "8.695"
select select "48"
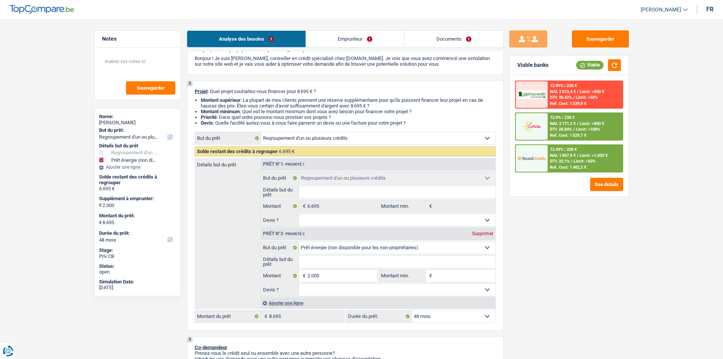
click at [576, 162] on span "Limit: <60%" at bounding box center [584, 161] width 22 height 5
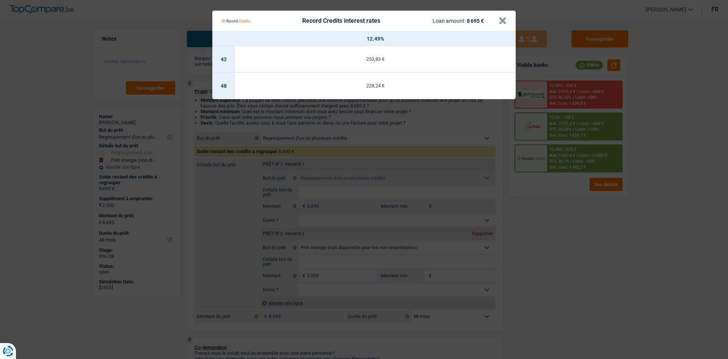
click at [574, 230] on Credits "Record Credits interest rates Loan amount: 8 695 € × 12.49% 42 253,83 € 48 228,…" at bounding box center [364, 179] width 728 height 359
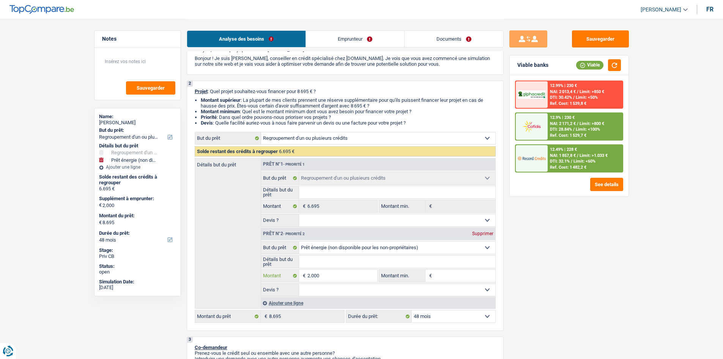
click at [347, 277] on input "2.000" at bounding box center [341, 275] width 69 height 12
type input "0"
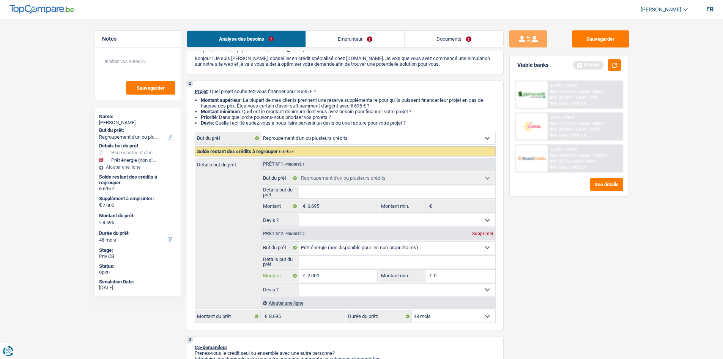
click at [347, 277] on input "2.000" at bounding box center [341, 275] width 69 height 12
type input "0"
click at [347, 277] on input "2.000" at bounding box center [341, 275] width 69 height 12
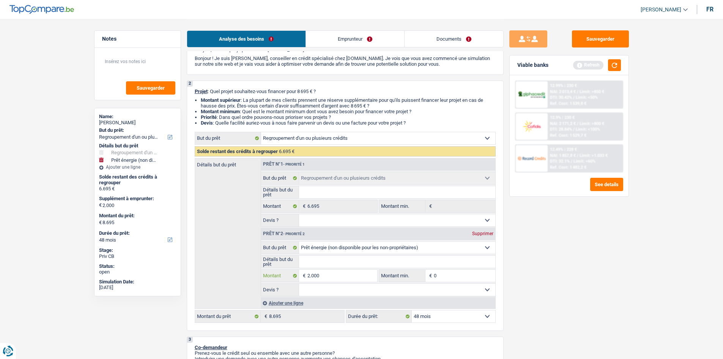
type input "4"
type input "40"
type input "400"
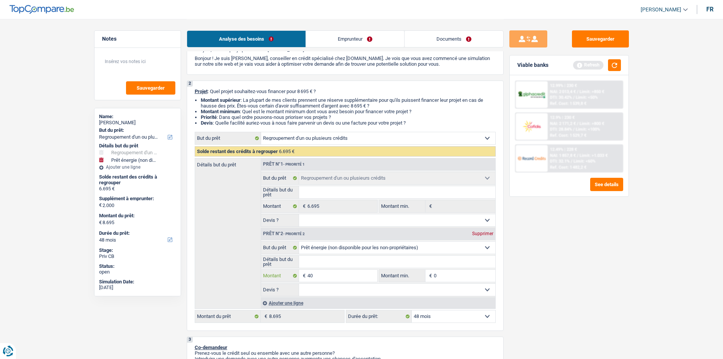
type input "400"
type input "4.000"
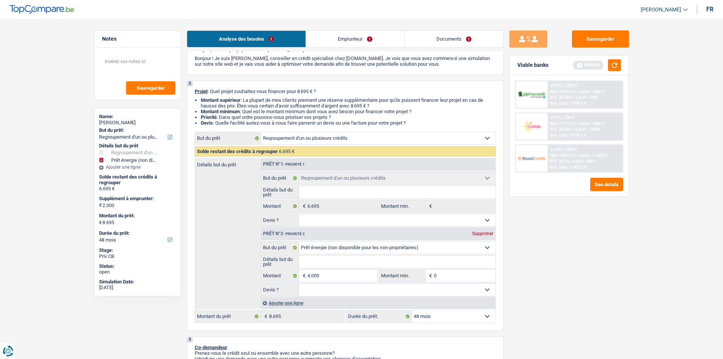
type input "10.695"
select select "60"
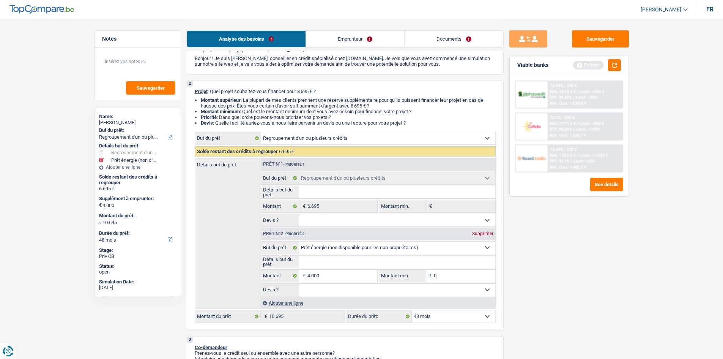
select select "60"
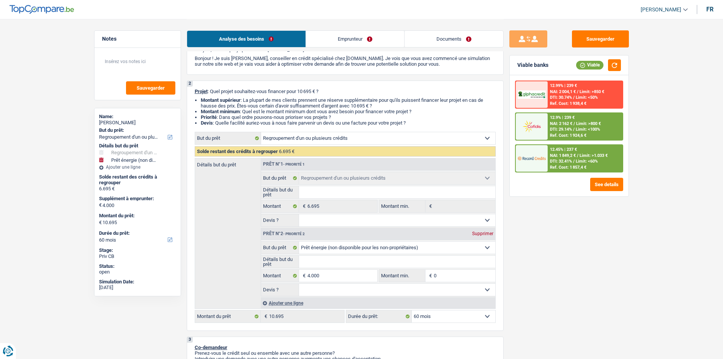
click at [603, 160] on div "12.45% | 237 € NAI: 1 849,2 € / Limit: >1.033 € DTI: 32.41% / Limit: <60% Ref. …" at bounding box center [584, 158] width 75 height 27
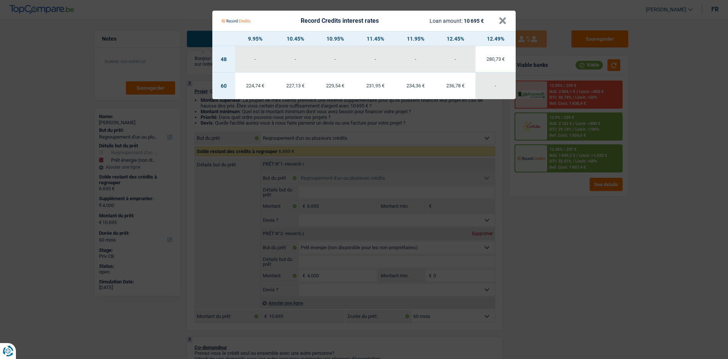
click at [610, 220] on Credits "Record Credits interest rates Loan amount: 10 695 € × 9.95% 10.45% 10.95% 11.45…" at bounding box center [364, 179] width 728 height 359
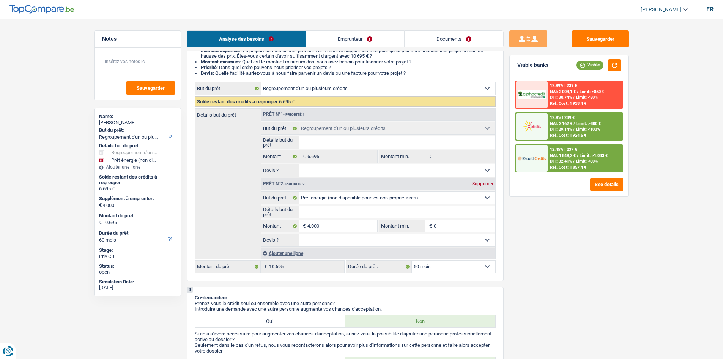
scroll to position [114, 0]
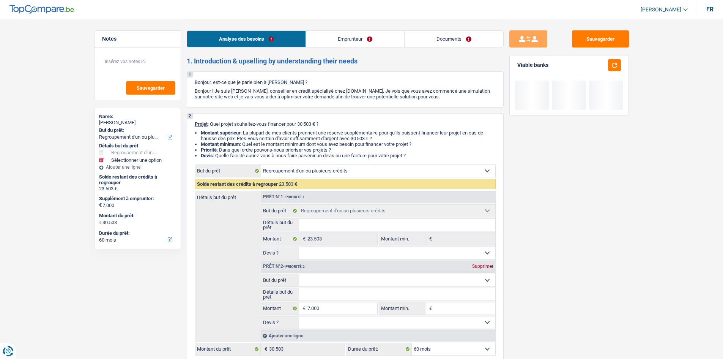
select select "refinancing"
select select "60"
select select "refinancing"
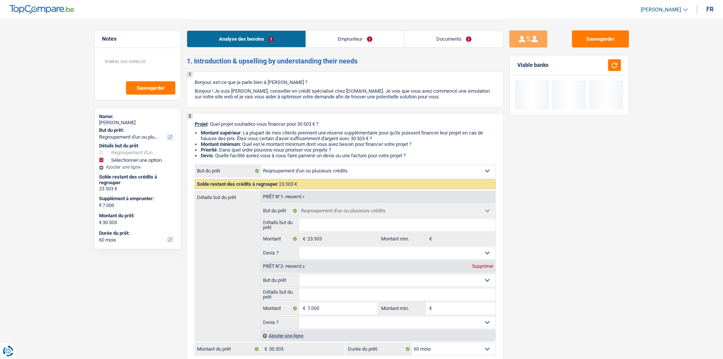
select select "60"
select select "privateEmployee"
select select "netSalary"
select select "mealVouchers"
select select "rents"
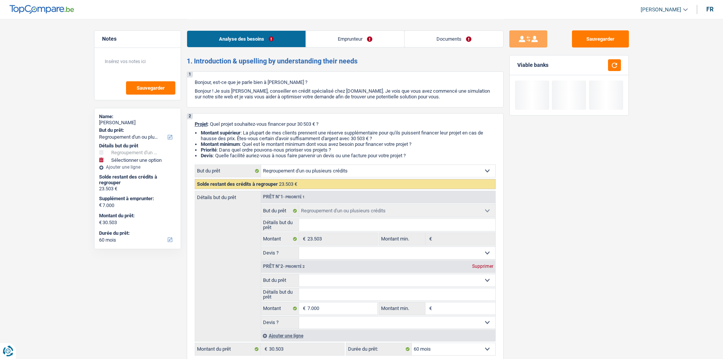
select select "personalLoan"
select select "other"
select select "60"
select select "personalSale"
select select "60"
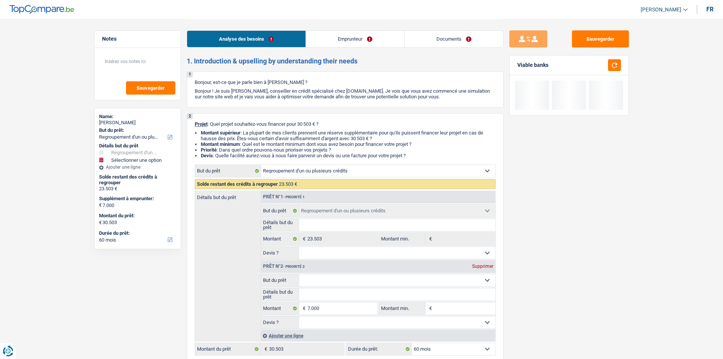
select select "carLoan"
select select "60"
select select "refinancing"
select select "60"
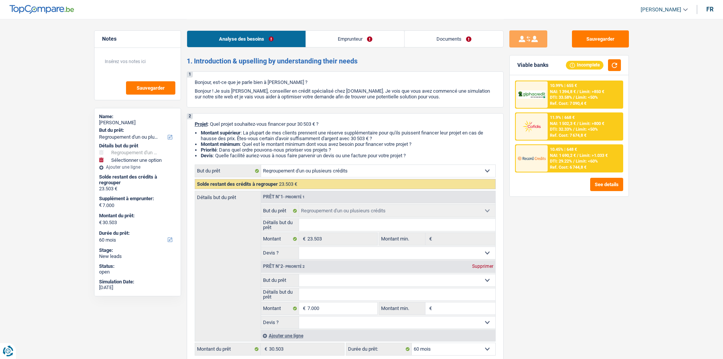
drag, startPoint x: 472, startPoint y: 42, endPoint x: 343, endPoint y: 42, distance: 128.6
click at [472, 42] on link "Documents" at bounding box center [453, 39] width 99 height 16
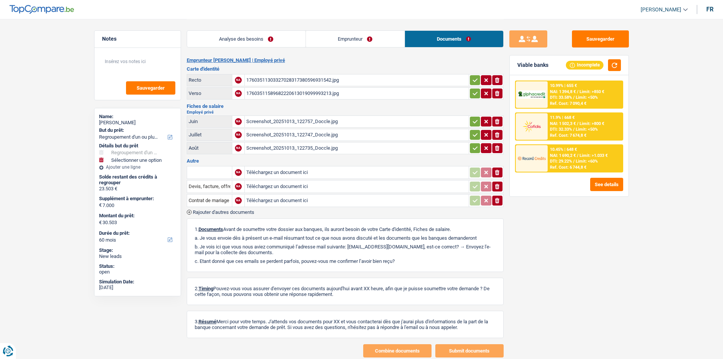
click at [312, 42] on link "Emprunteur" at bounding box center [355, 39] width 99 height 16
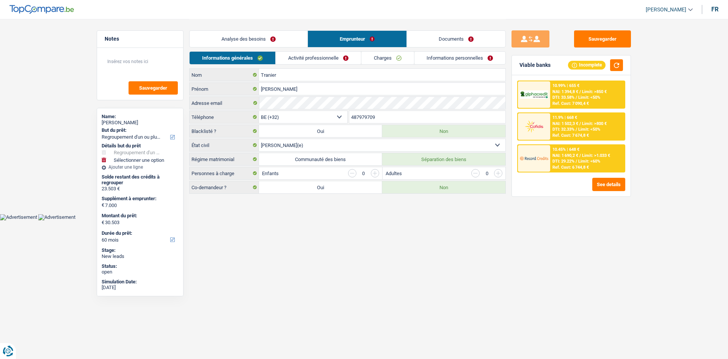
click at [306, 59] on link "Activité professionnelle" at bounding box center [318, 58] width 85 height 13
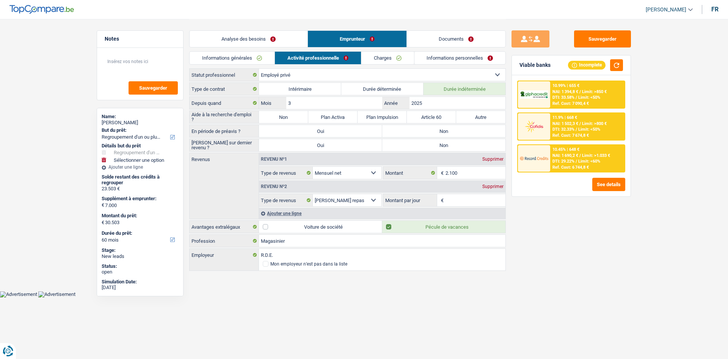
click at [383, 58] on link "Charges" at bounding box center [388, 58] width 53 height 13
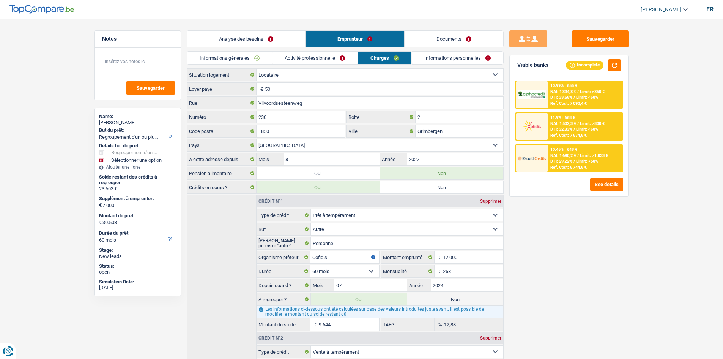
click at [438, 59] on link "Informations personnelles" at bounding box center [457, 58] width 91 height 13
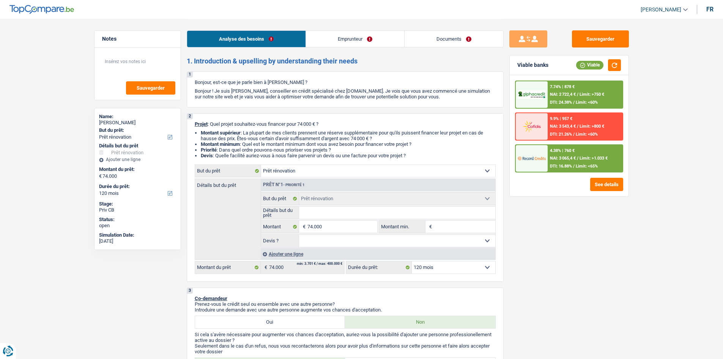
select select "renovation"
select select "120"
select select "renovation"
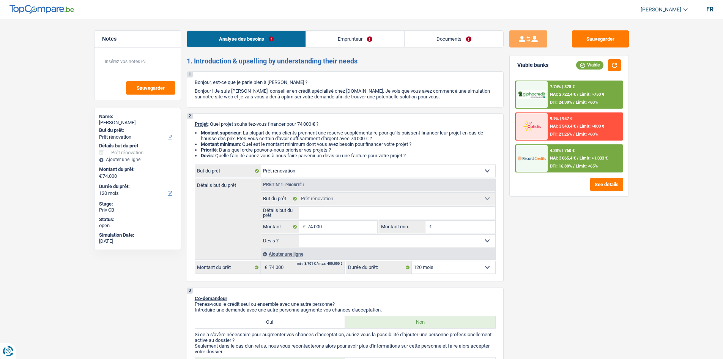
select select "120"
select select "rentBeneficiary"
select select "rentalIncome"
select select "ownerWithMortgage"
select select "renovation"
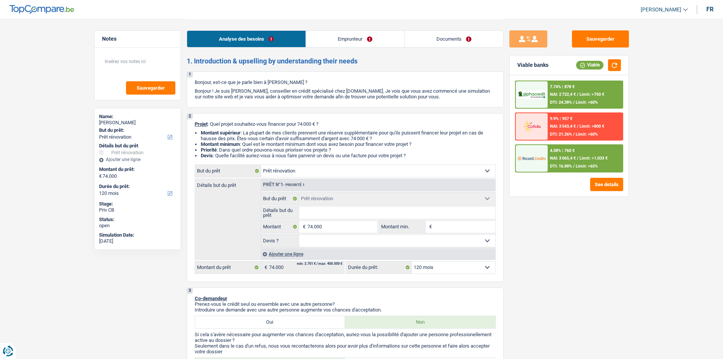
select select "renovation"
select select "120"
click at [439, 34] on link "Documents" at bounding box center [453, 39] width 99 height 16
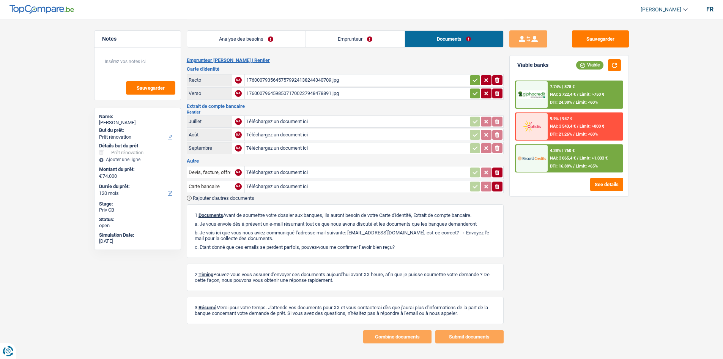
click at [244, 38] on link "Analyse des besoins" at bounding box center [246, 39] width 118 height 16
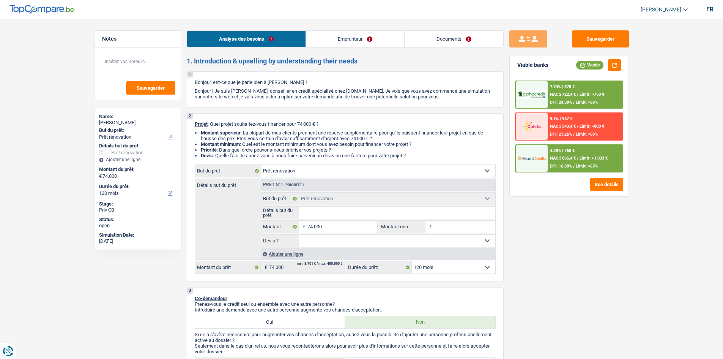
click at [314, 215] on input "Détails but du prêt" at bounding box center [397, 212] width 196 height 12
click at [345, 217] on input "Détails but du prêt" at bounding box center [397, 212] width 196 height 12
type input "D"
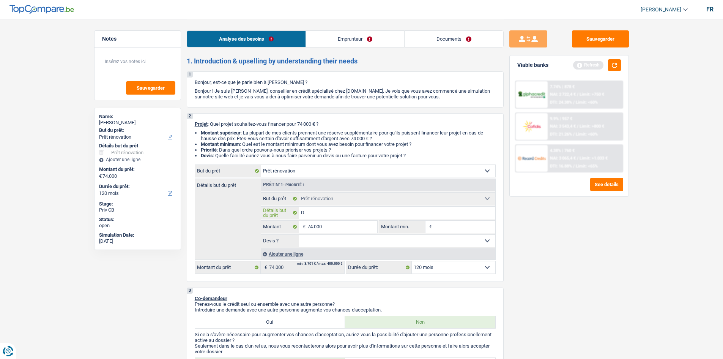
type input "De"
type input "Dev"
type input "Devi"
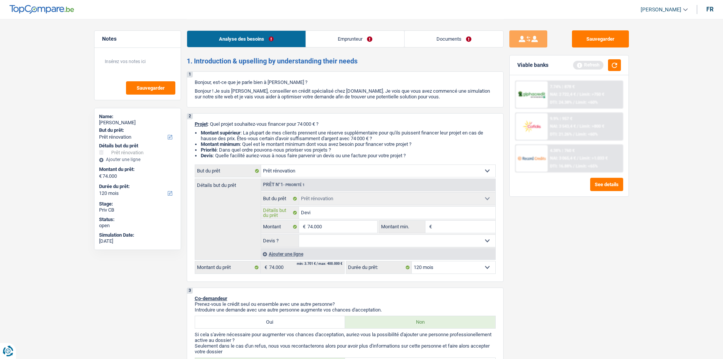
type input "Devi"
type input "Devis"
click at [619, 66] on button "button" at bounding box center [614, 65] width 13 height 12
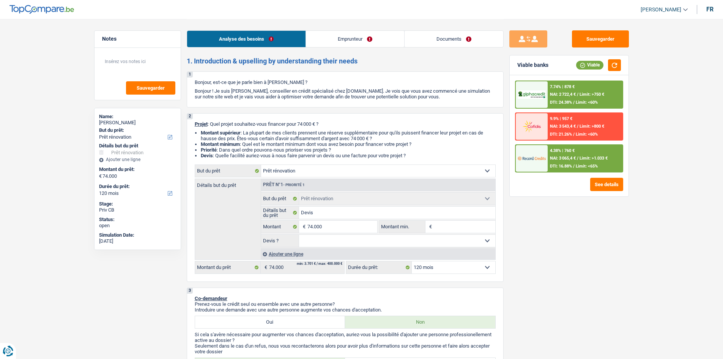
click at [353, 231] on input "74.000" at bounding box center [341, 226] width 69 height 12
click at [352, 231] on input "74.000" at bounding box center [341, 226] width 69 height 12
click at [376, 41] on link "Emprunteur" at bounding box center [355, 39] width 98 height 16
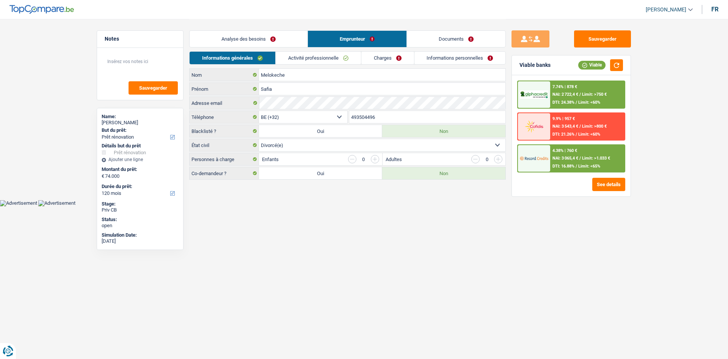
click at [324, 60] on link "Activité professionnelle" at bounding box center [318, 58] width 85 height 13
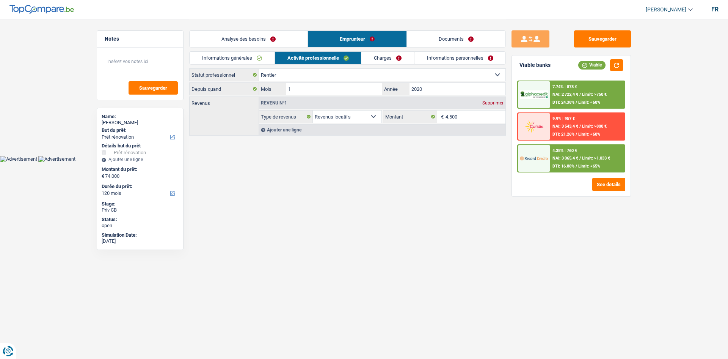
click at [279, 33] on link "Analyse des besoins" at bounding box center [249, 39] width 118 height 16
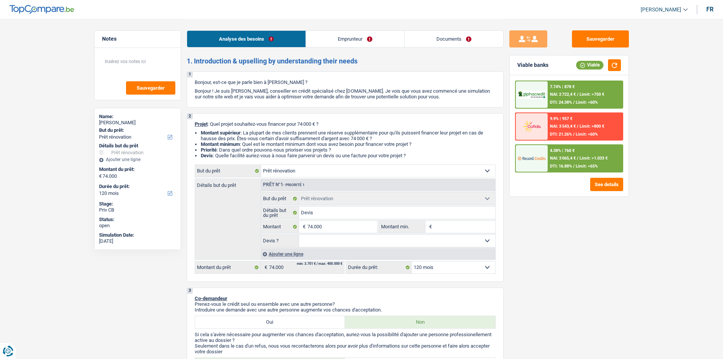
click at [634, 223] on div "Sauvegarder Viable banks Viable 7.74% | 878 € NAI: 2 722,4 € / Limit: >750 € DT…" at bounding box center [568, 188] width 131 height 316
click at [329, 33] on link "Emprunteur" at bounding box center [355, 39] width 98 height 16
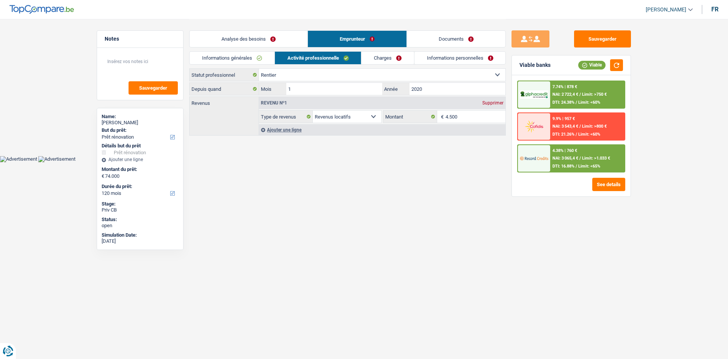
click at [242, 56] on link "Informations générales" at bounding box center [232, 58] width 85 height 13
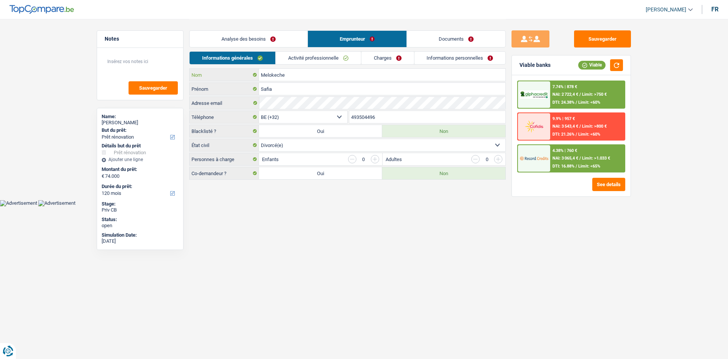
click at [304, 77] on input "Melokeche" at bounding box center [382, 75] width 247 height 12
paste input "i"
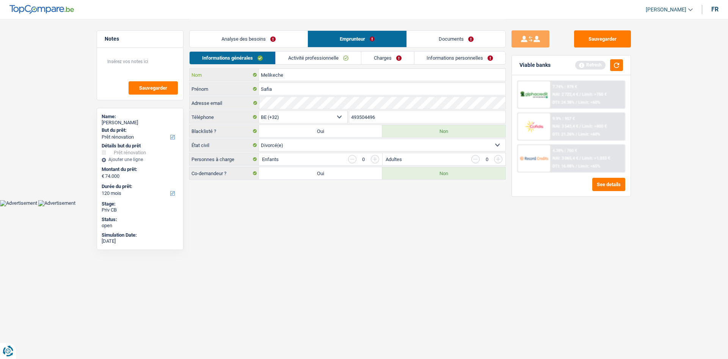
type input "Melikeche"
drag, startPoint x: 358, startPoint y: 248, endPoint x: 327, endPoint y: 156, distance: 97.3
click at [356, 206] on html "Vous avez le contrôle de vos données Nous utilisons des cookies, tout comme nos…" at bounding box center [364, 103] width 728 height 206
click at [263, 39] on link "Analyse des besoins" at bounding box center [249, 39] width 118 height 16
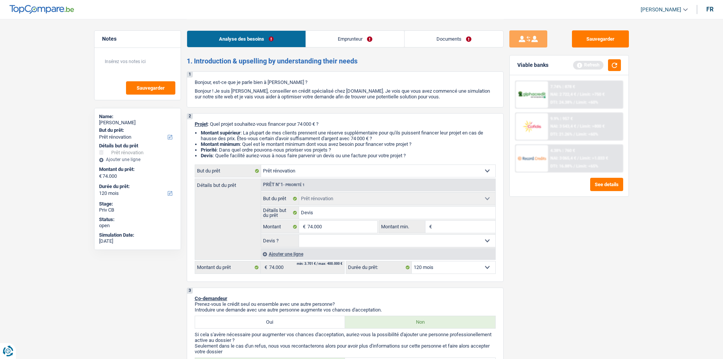
click at [545, 250] on div "Sauvegarder Viable banks Refresh 7.74% | 878 € NAI: 2 722,4 € / Limit: >750 € D…" at bounding box center [568, 188] width 131 height 316
click at [447, 228] on input "Montant min." at bounding box center [464, 226] width 61 height 12
type input "4"
type input "40"
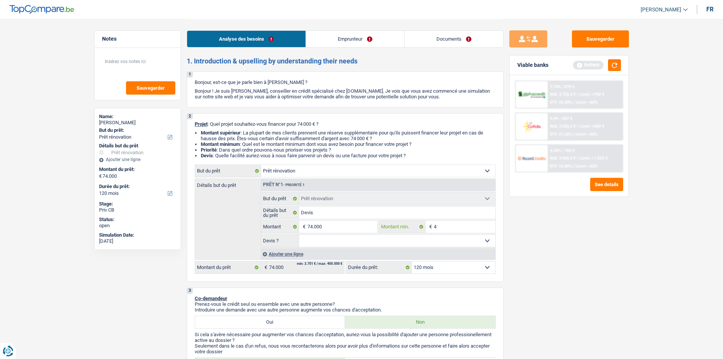
type input "40"
type input "400"
type input "4.000"
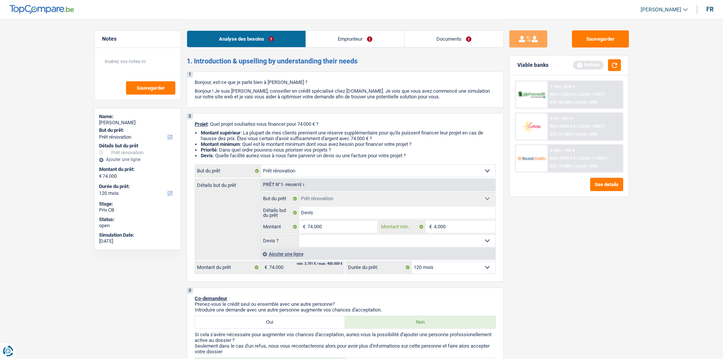
type input "40.000"
click at [595, 231] on div "Sauvegarder Viable banks Refresh 7.74% | 878 € NAI: 2 722,4 € / Limit: >750 € D…" at bounding box center [568, 188] width 131 height 316
click at [478, 239] on select "Oui Non Non répondu Sélectionner une option" at bounding box center [397, 240] width 196 height 12
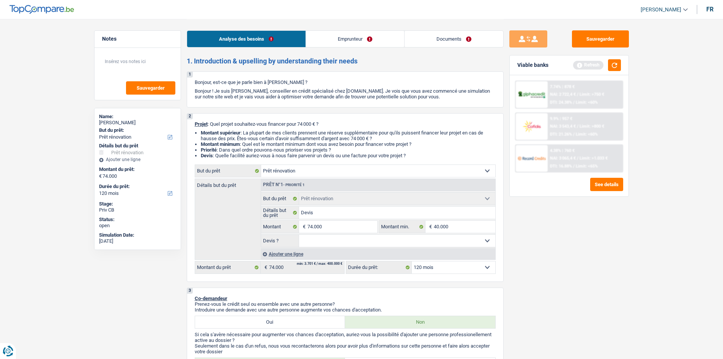
select select "yes"
click at [299, 234] on select "Oui Non Non répondu Sélectionner une option" at bounding box center [397, 240] width 196 height 12
select select "yes"
click at [601, 248] on div "Sauvegarder Viable banks Refresh 7.74% | 878 € NAI: 2 722,4 € / Limit: >750 € D…" at bounding box center [568, 188] width 131 height 316
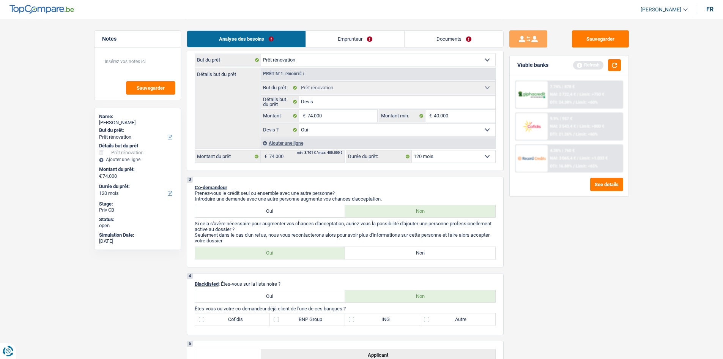
scroll to position [114, 0]
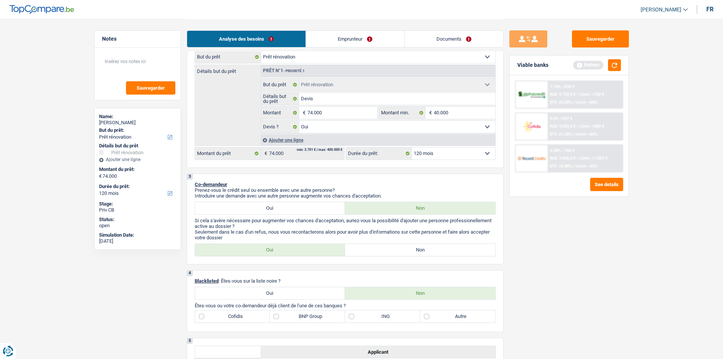
click at [435, 251] on label "Non" at bounding box center [420, 250] width 150 height 12
click at [435, 251] on input "Non" at bounding box center [420, 250] width 150 height 12
radio input "true"
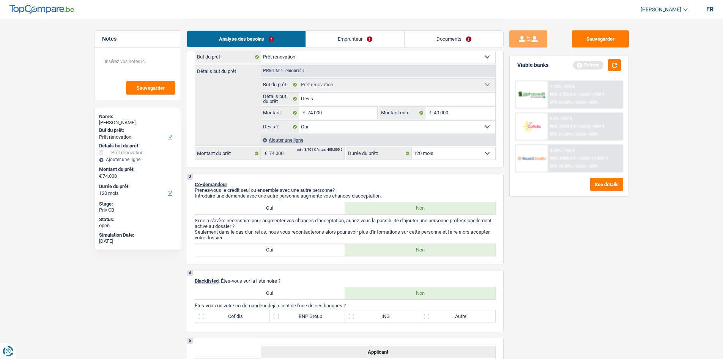
click at [598, 241] on div "Sauvegarder Viable banks Refresh 7.74% | 878 € NAI: 2 722,4 € / Limit: >750 € D…" at bounding box center [568, 188] width 131 height 316
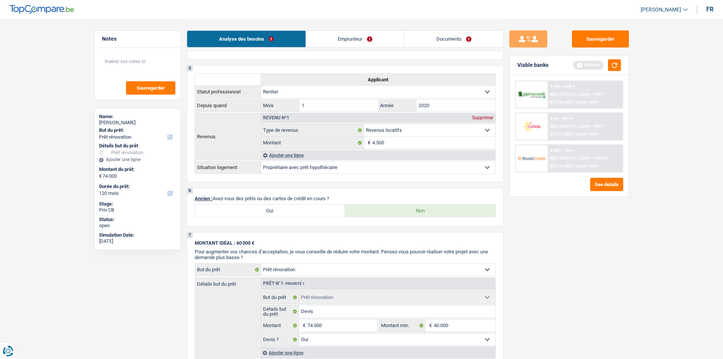
scroll to position [417, 0]
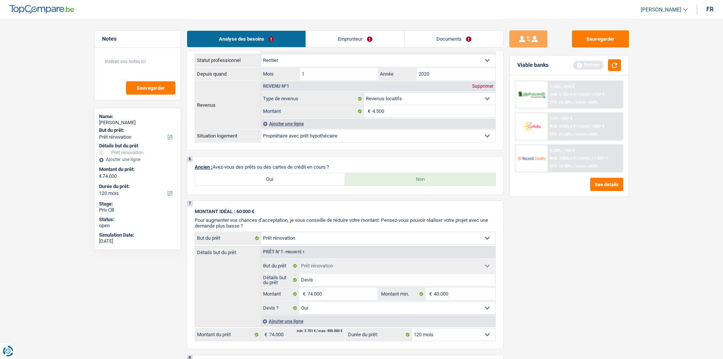
click at [274, 177] on label "Oui" at bounding box center [270, 179] width 150 height 12
click at [274, 177] on input "Oui" at bounding box center [270, 179] width 150 height 12
radio input "true"
select select "mortgage"
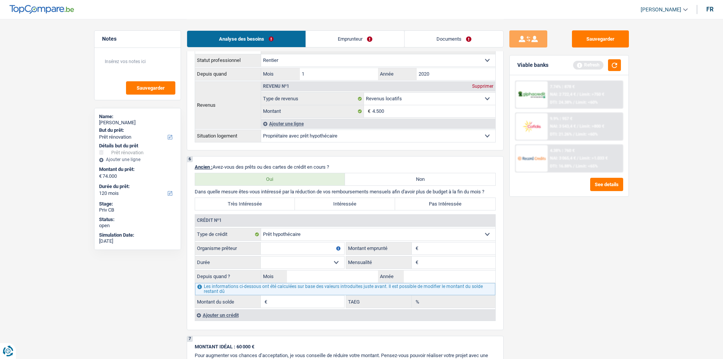
click at [352, 233] on select "Carte ou ouverture de crédit Prêt hypothécaire Vente à tempérament Prêt à tempé…" at bounding box center [378, 234] width 234 height 12
click at [304, 250] on input "Organisme prêteur" at bounding box center [302, 248] width 83 height 12
type input "N"
type input "Belfius"
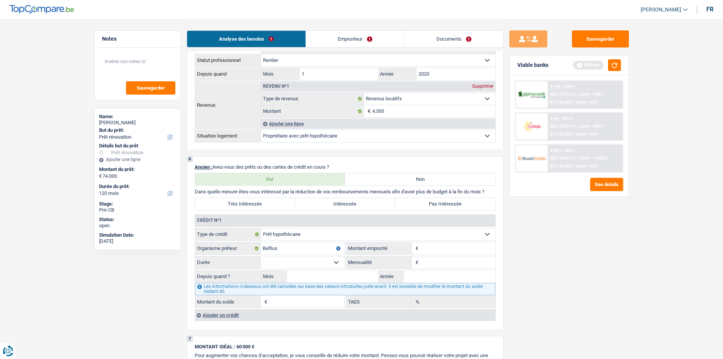
click at [471, 243] on input "Montant" at bounding box center [457, 248] width 75 height 12
type input "285.000"
click at [450, 259] on input "Mensualité" at bounding box center [457, 262] width 75 height 12
type input "1.900"
click at [309, 261] on select "120 mois 132 mois 144 mois 180 mois 240 mois 300 mois 360 mois 420 mois Sélecti…" at bounding box center [302, 262] width 83 height 12
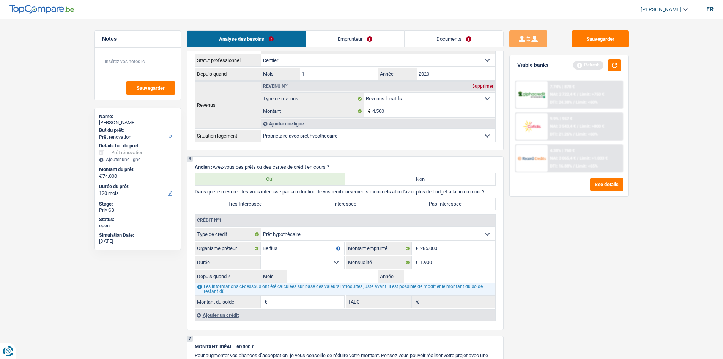
click at [261, 256] on select "120 mois 132 mois 144 mois 180 mois 240 mois 300 mois 360 mois 420 mois Sélecti…" at bounding box center [302, 262] width 83 height 12
click at [326, 260] on select "120 mois 132 mois 144 mois 180 mois 240 mois 300 mois 360 mois 420 mois Sélecti…" at bounding box center [302, 262] width 83 height 12
select select "240"
click at [261, 256] on select "120 mois 132 mois 144 mois 180 mois 240 mois 300 mois 360 mois 420 mois Sélecti…" at bounding box center [302, 262] width 83 height 12
click at [607, 270] on div "Sauvegarder Viable banks Refresh 7.74% | 878 € NAI: 2 722,4 € / Limit: >750 € D…" at bounding box center [568, 188] width 131 height 316
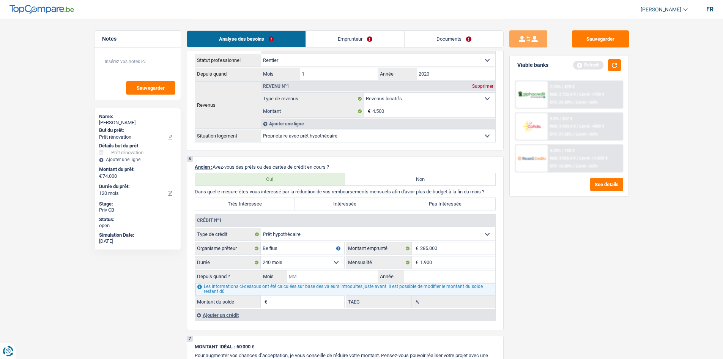
click at [352, 275] on input "Mois" at bounding box center [332, 276] width 91 height 12
type input "12"
type input "2023"
type input "269.265"
type input "5,24"
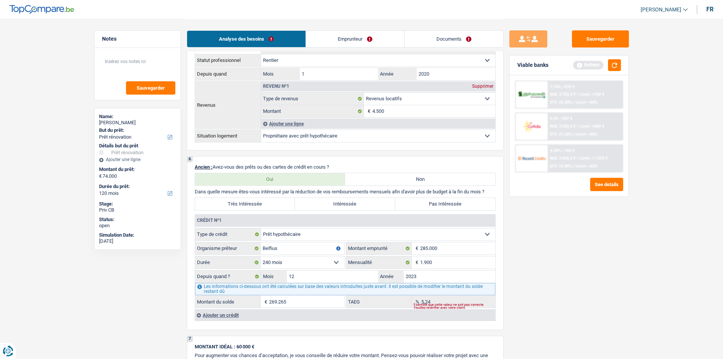
click at [467, 199] on label "Pas Intéressée" at bounding box center [445, 204] width 100 height 12
click at [467, 199] on input "Pas Intéressée" at bounding box center [445, 204] width 100 height 12
radio input "true"
click at [578, 253] on div "Sauvegarder Viable banks Refresh 7.74% | 878 € NAI: 2 722,4 € / Limit: >750 € D…" at bounding box center [568, 188] width 131 height 316
click at [145, 63] on textarea at bounding box center [137, 64] width 75 height 23
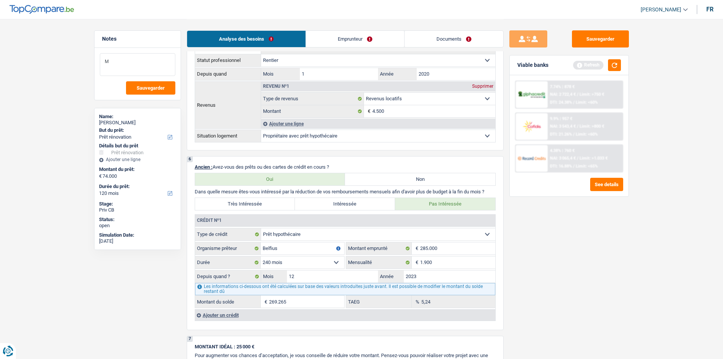
type textarea "Mr"
click at [145, 63] on textarea "Mr" at bounding box center [137, 64] width 75 height 23
click at [575, 258] on div "Sauvegarder Viable banks Refresh 7.74% | 878 € NAI: 2 722,4 € / Limit: >750 € D…" at bounding box center [568, 188] width 131 height 316
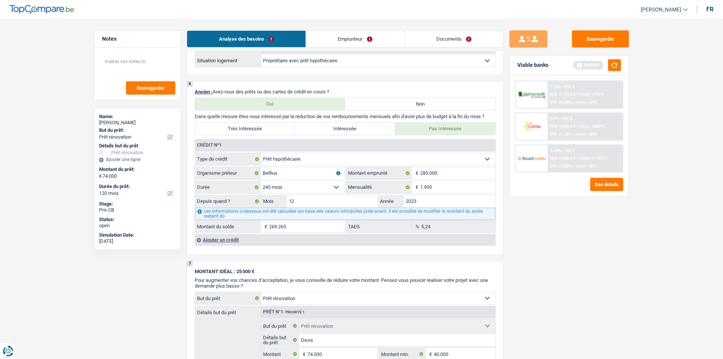
scroll to position [493, 0]
click at [129, 64] on textarea at bounding box center [137, 64] width 75 height 23
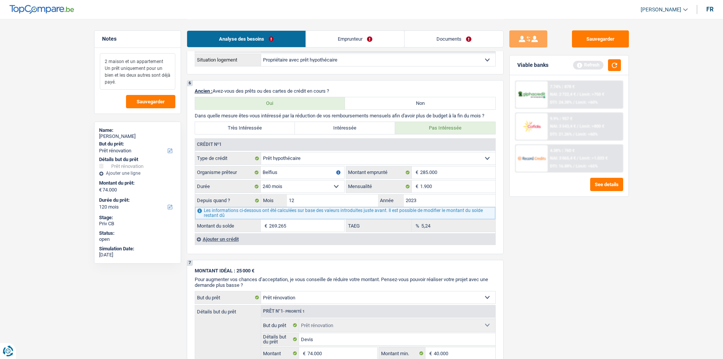
click at [143, 80] on textarea "2 maison et un appartement Un prêt uniquement pour un bien et les deux autres s…" at bounding box center [137, 71] width 75 height 36
type textarea "2 maison et un appartement Un prêt uniquement pour un bien et les deux autres s…"
click at [640, 252] on main "Notes 2 maison et un appartement Un prêt uniquement pour un bien et les deux au…" at bounding box center [361, 80] width 723 height 1147
click at [370, 39] on link "Emprunteur" at bounding box center [355, 39] width 98 height 16
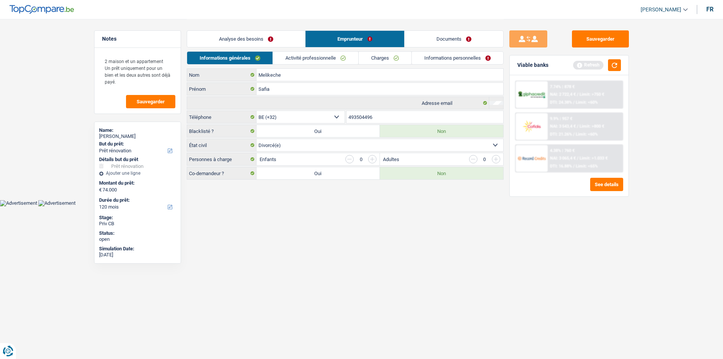
scroll to position [0, 0]
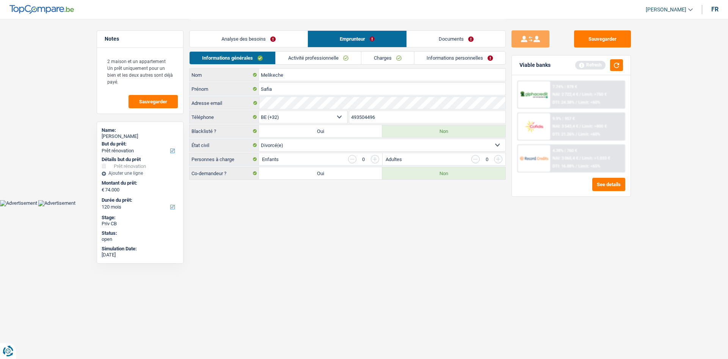
click at [388, 55] on link "Charges" at bounding box center [388, 58] width 53 height 13
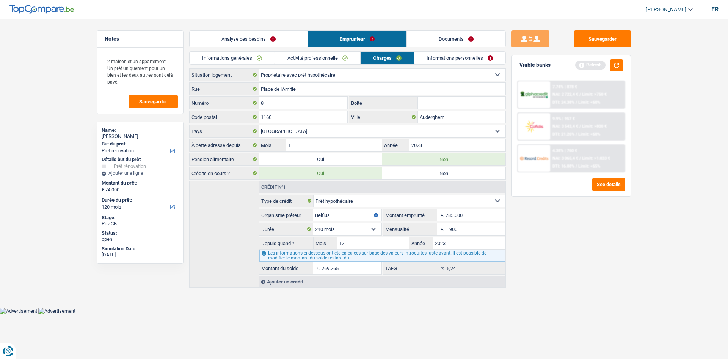
click at [296, 38] on link "Analyse des besoins" at bounding box center [249, 39] width 118 height 16
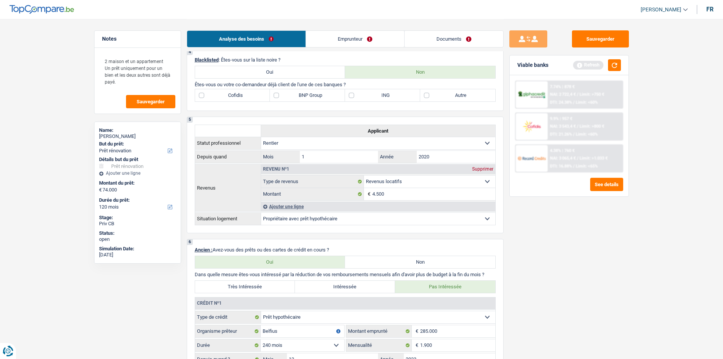
scroll to position [341, 0]
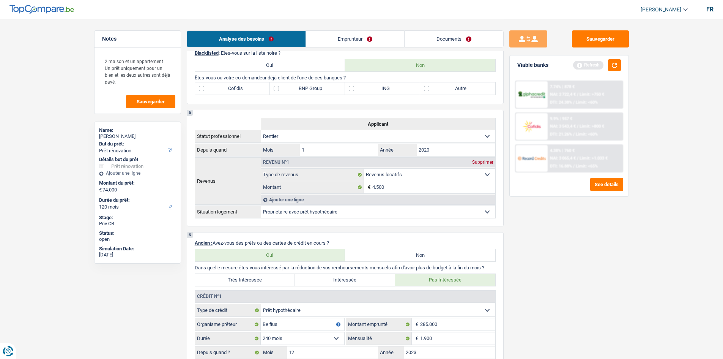
click at [483, 86] on label "Autre" at bounding box center [457, 88] width 75 height 12
click at [483, 86] on input "Autre" at bounding box center [457, 88] width 75 height 12
checkbox input "true"
click at [656, 174] on main "Notes 2 maison et un appartement Un prêt uniquement pour un bien et les deux au…" at bounding box center [361, 232] width 723 height 1147
click at [662, 172] on main "Notes 2 maison et un appartement Un prêt uniquement pour un bien et les deux au…" at bounding box center [361, 232] width 723 height 1147
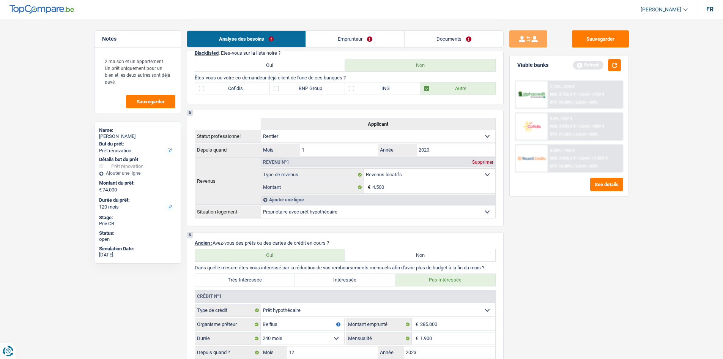
click at [382, 85] on label "ING" at bounding box center [382, 88] width 75 height 12
click at [382, 85] on input "ING" at bounding box center [382, 88] width 75 height 12
checkbox input "true"
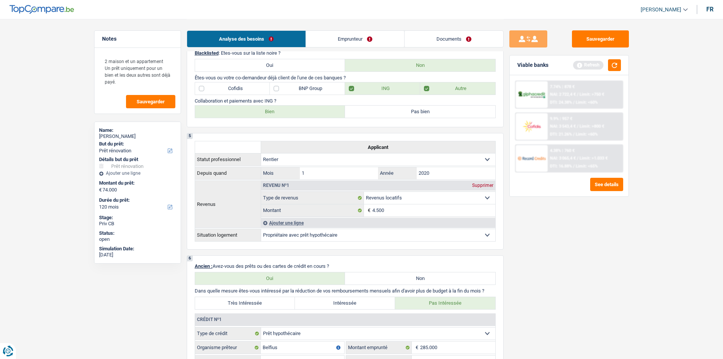
click at [314, 86] on label "BNP Group" at bounding box center [307, 88] width 75 height 12
click at [314, 86] on input "BNP Group" at bounding box center [307, 88] width 75 height 12
checkbox input "true"
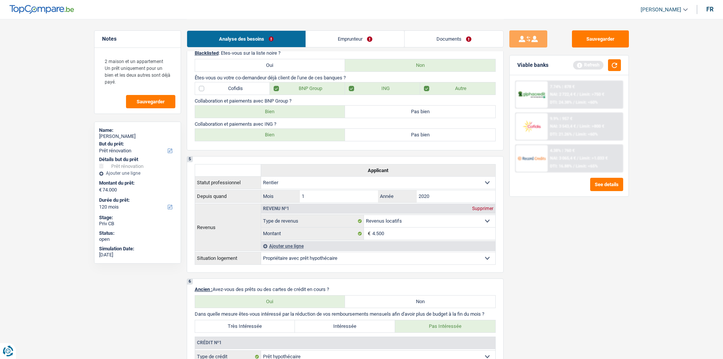
click at [311, 113] on label "Bien" at bounding box center [270, 111] width 150 height 12
click at [311, 113] on input "Bien" at bounding box center [270, 111] width 150 height 12
radio input "true"
click at [315, 135] on label "Bien" at bounding box center [270, 135] width 150 height 12
click at [315, 135] on input "Bien" at bounding box center [270, 135] width 150 height 12
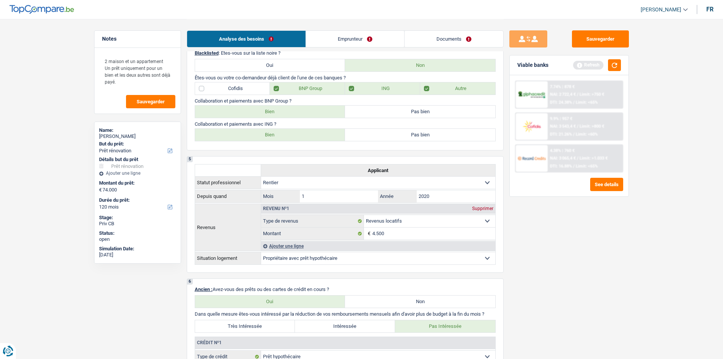
radio input "true"
drag, startPoint x: 591, startPoint y: 286, endPoint x: 590, endPoint y: 266, distance: 20.5
click at [591, 287] on div "Sauvegarder Viable banks Refresh 7.74% | 878 € NAI: 2 722,4 € / Limit: >750 € D…" at bounding box center [568, 188] width 131 height 316
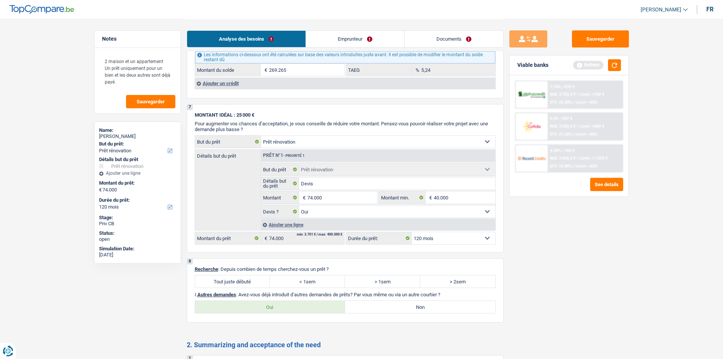
scroll to position [841, 0]
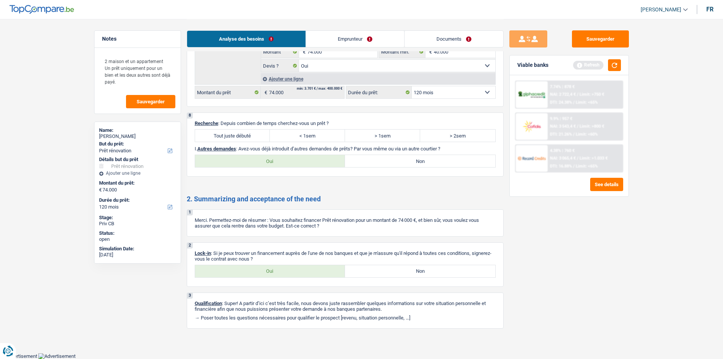
click at [245, 137] on label "Tout juste débuté" at bounding box center [232, 135] width 75 height 12
click at [245, 137] on input "Tout juste débuté" at bounding box center [232, 135] width 75 height 12
radio input "true"
click at [419, 160] on label "Non" at bounding box center [420, 161] width 150 height 12
click at [419, 160] on input "Non" at bounding box center [420, 161] width 150 height 12
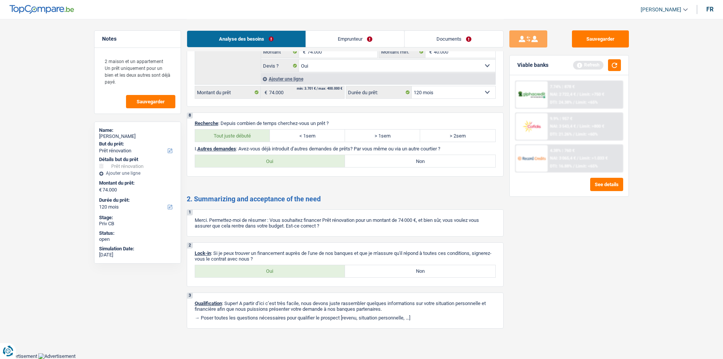
radio input "true"
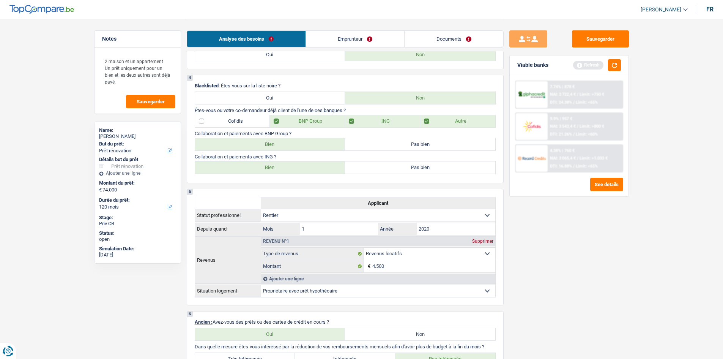
scroll to position [0, 0]
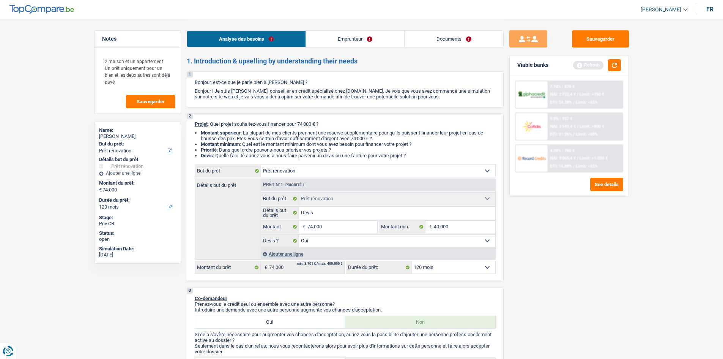
click at [359, 40] on link "Emprunteur" at bounding box center [355, 39] width 98 height 16
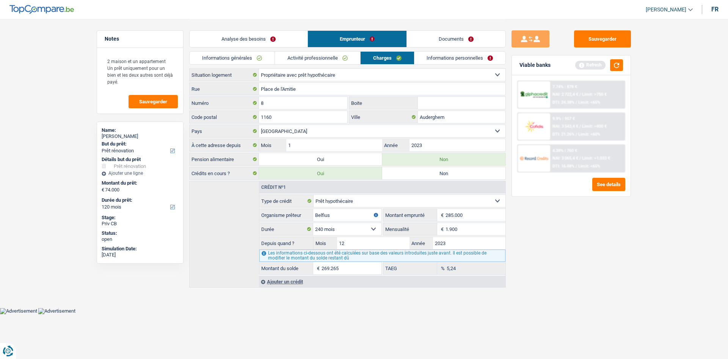
click at [224, 58] on link "Informations générales" at bounding box center [232, 58] width 85 height 13
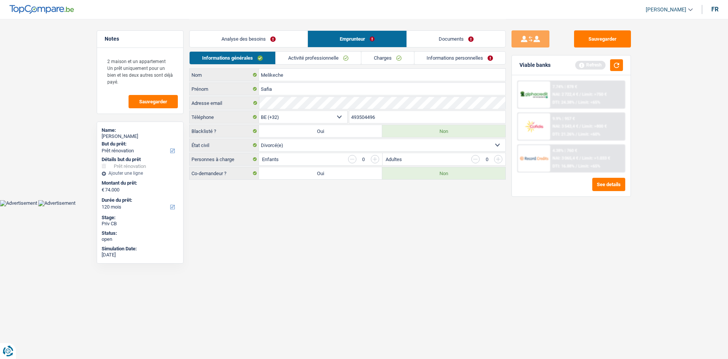
click at [335, 55] on link "Activité professionnelle" at bounding box center [318, 58] width 85 height 13
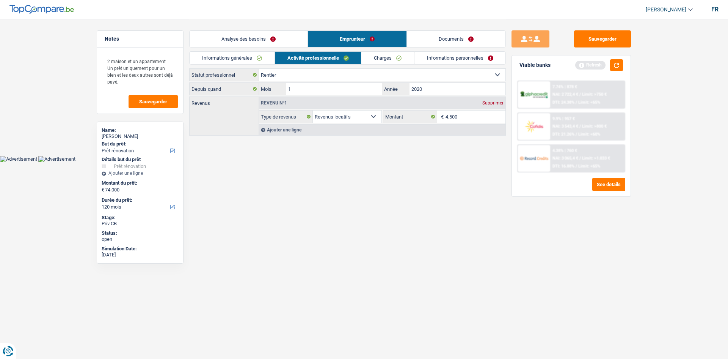
click at [376, 162] on html "Vous avez le contrôle de vos données Nous utilisons des cookies, tout comme nos…" at bounding box center [364, 81] width 728 height 162
click at [616, 67] on button "button" at bounding box center [616, 65] width 13 height 12
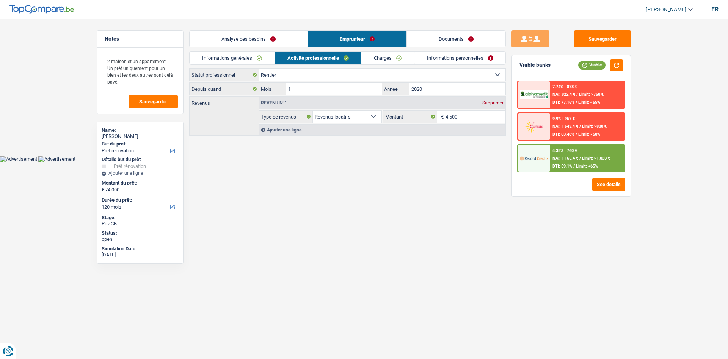
click at [286, 71] on select "Ouvrier Employé privé Employé public Invalide Indépendant Pensionné Chômeur Mut…" at bounding box center [382, 75] width 247 height 12
select select "worker"
click at [259, 69] on select "Ouvrier Employé privé Employé public Invalide Indépendant Pensionné Chômeur Mut…" at bounding box center [382, 75] width 247 height 12
select select "rentalIncome"
select select "netSalary"
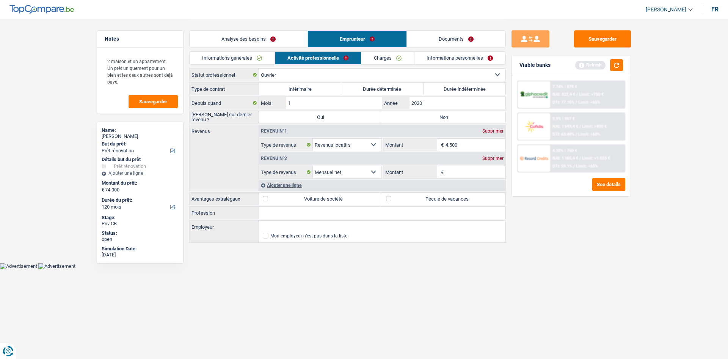
click at [450, 88] on label "Durée indéterminée" at bounding box center [465, 89] width 82 height 12
click at [450, 88] on input "Durée indéterminée" at bounding box center [465, 89] width 82 height 12
radio input "true"
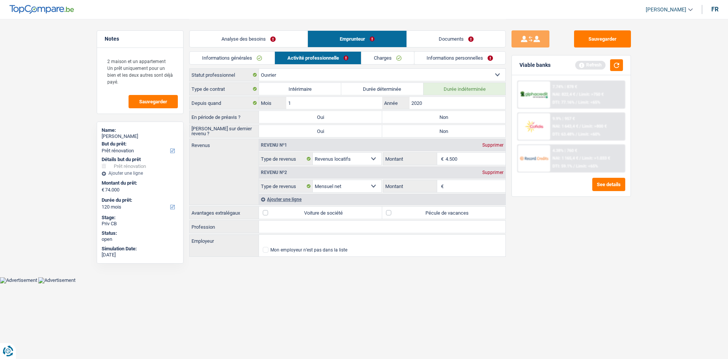
click at [428, 116] on label "Non" at bounding box center [443, 117] width 123 height 12
click at [428, 116] on input "Non" at bounding box center [443, 117] width 123 height 12
radio input "true"
click at [425, 130] on label "Non" at bounding box center [443, 131] width 123 height 12
click at [425, 130] on input "Non" at bounding box center [443, 131] width 123 height 12
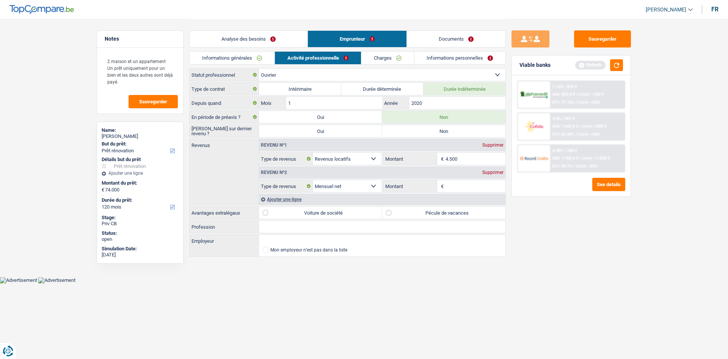
radio input "true"
click at [346, 74] on select "Ouvrier Employé privé Employé public Invalide Indépendant Pensionné Chômeur Mut…" at bounding box center [382, 75] width 247 height 12
select select "privateEmployee"
click at [259, 69] on select "Ouvrier Employé privé Employé public Invalide Indépendant Pensionné Chômeur Mut…" at bounding box center [382, 75] width 247 height 12
radio input "false"
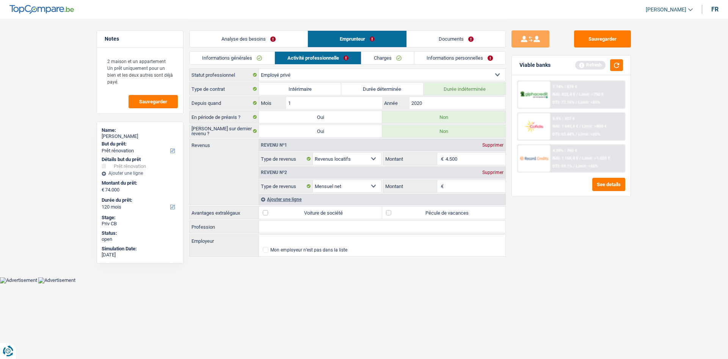
radio input "false"
select select "mealVouchers"
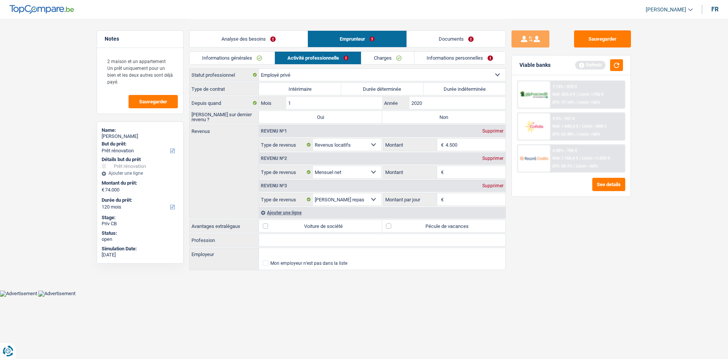
click at [434, 90] on label "Durée indéterminée" at bounding box center [465, 89] width 82 height 12
click at [434, 90] on input "Durée indéterminée" at bounding box center [465, 89] width 82 height 12
radio input "true"
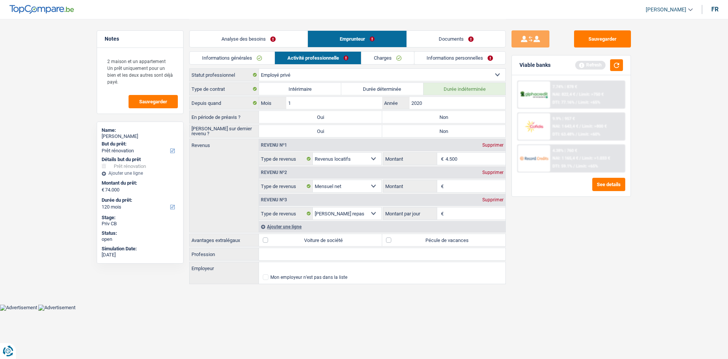
click at [395, 87] on label "Durée déterminée" at bounding box center [382, 89] width 82 height 12
click at [395, 87] on input "Durée déterminée" at bounding box center [382, 89] width 82 height 12
radio input "true"
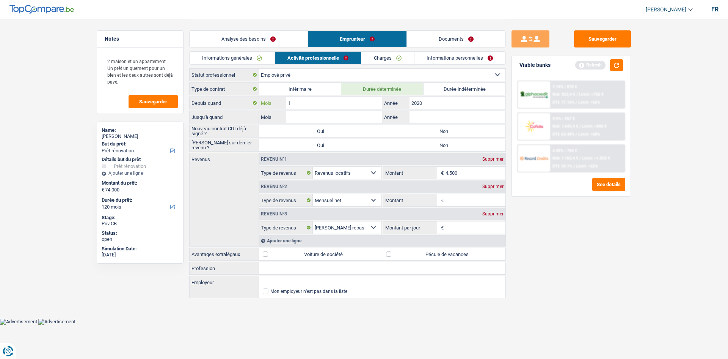
click at [360, 102] on input "1" at bounding box center [334, 103] width 96 height 12
click at [354, 119] on input "Mois" at bounding box center [334, 117] width 96 height 12
type input "12"
type input "2025"
click at [617, 242] on div "Sauvegarder Viable banks Refresh 7.74% | 878 € NAI: 822,4 € / Limit: >750 € DTI…" at bounding box center [571, 188] width 131 height 316
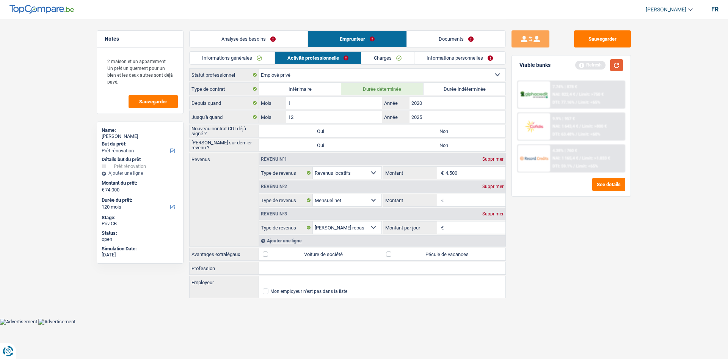
click at [615, 65] on button "button" at bounding box center [616, 65] width 13 height 12
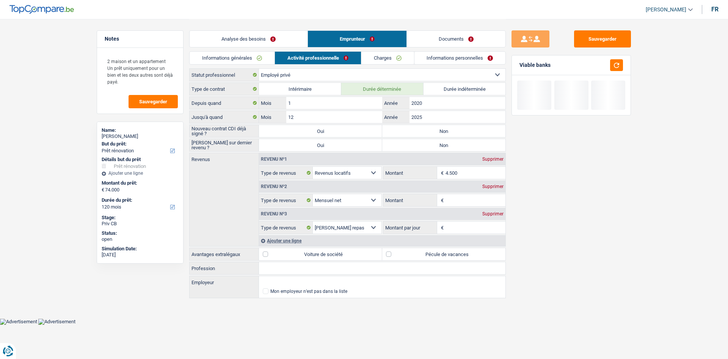
click at [418, 130] on label "Non" at bounding box center [443, 131] width 123 height 12
click at [418, 130] on input "Non" at bounding box center [443, 131] width 123 height 12
radio input "true"
click at [412, 148] on label "Non" at bounding box center [443, 145] width 123 height 12
click at [412, 148] on input "Non" at bounding box center [443, 145] width 123 height 12
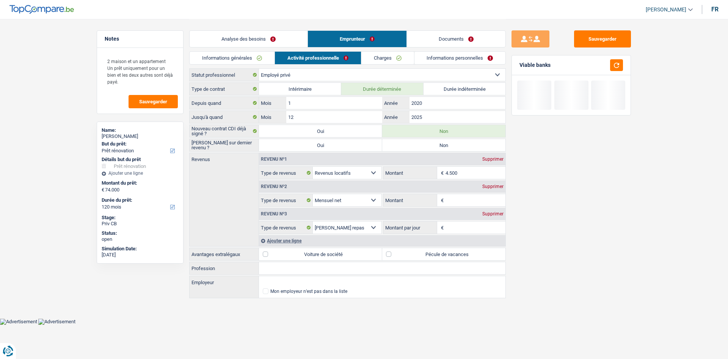
radio input "true"
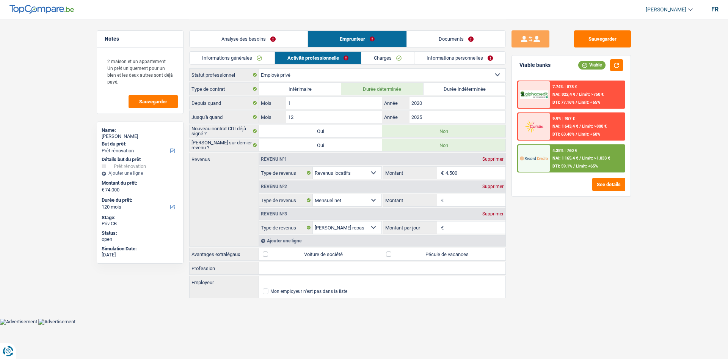
click at [646, 222] on main "Notes 2 maison et un appartement Un prêt uniquement pour un bien et les deux au…" at bounding box center [364, 159] width 728 height 318
click at [464, 200] on input "Montant" at bounding box center [476, 200] width 60 height 12
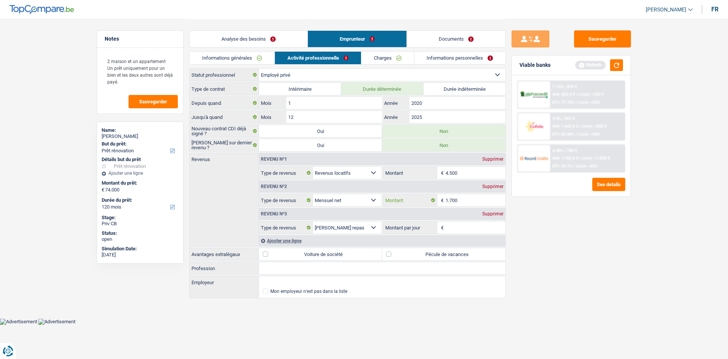
type input "1.700"
click at [494, 210] on div "Revenu nº3 Supprimer" at bounding box center [382, 214] width 247 height 12
click at [496, 213] on div "Supprimer" at bounding box center [493, 213] width 25 height 5
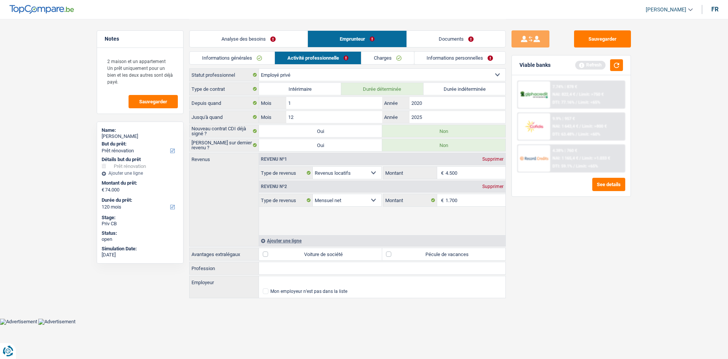
click at [539, 212] on div "Sauvegarder Viable banks Refresh 7.74% | 878 € NAI: 822,4 € / Limit: >750 € DTI…" at bounding box center [571, 188] width 131 height 316
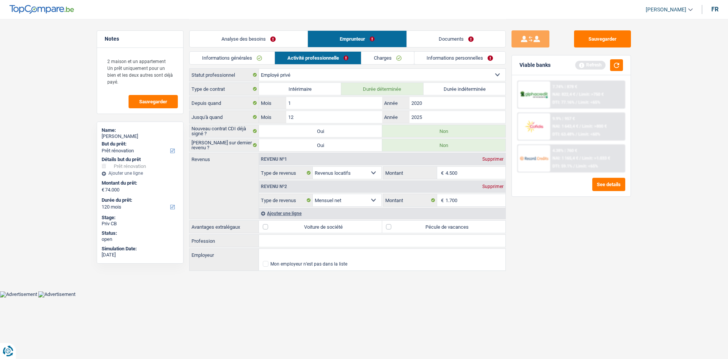
click at [383, 57] on link "Charges" at bounding box center [388, 58] width 53 height 13
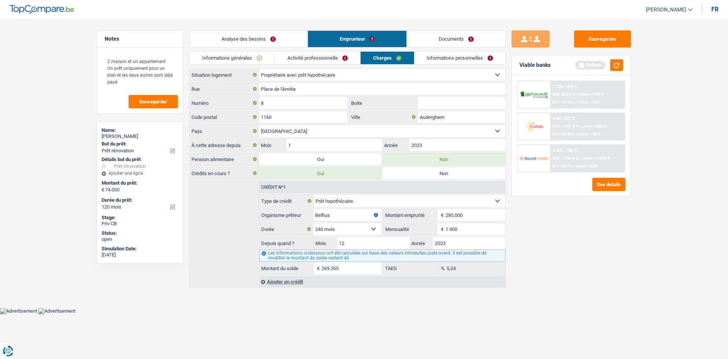
click at [453, 102] on input "Boite" at bounding box center [462, 103] width 88 height 12
type input "8"
click at [622, 263] on div "Sauvegarder Viable banks Refresh 7.74% | 878 € NAI: 822,4 € / Limit: >750 € DTI…" at bounding box center [571, 188] width 131 height 316
click at [619, 63] on button "button" at bounding box center [616, 65] width 13 height 12
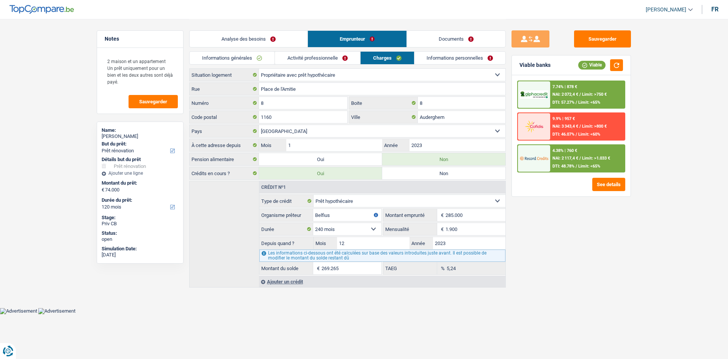
click at [665, 132] on main "Notes 2 maison et un appartement Un prêt uniquement pour un bien et les deux au…" at bounding box center [364, 153] width 728 height 307
click at [584, 231] on div "Sauvegarder Viable banks Viable 7.74% | 878 € NAI: 2 072,4 € / Limit: >750 € DT…" at bounding box center [571, 188] width 131 height 316
click at [467, 58] on link "Informations personnelles" at bounding box center [460, 58] width 91 height 13
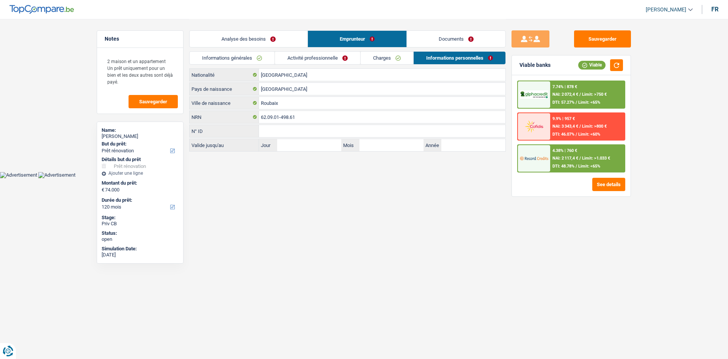
click at [394, 55] on link "Charges" at bounding box center [387, 58] width 53 height 13
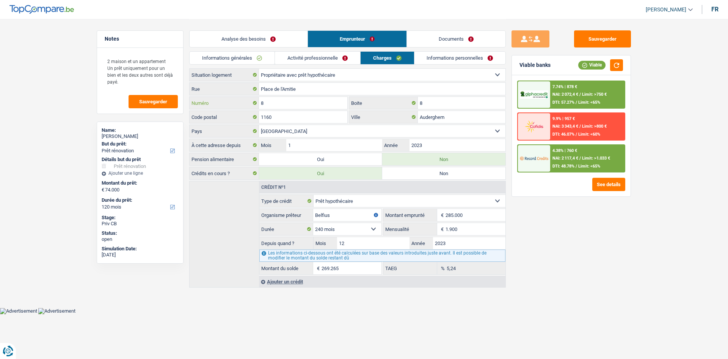
click at [296, 102] on input "8" at bounding box center [303, 103] width 88 height 12
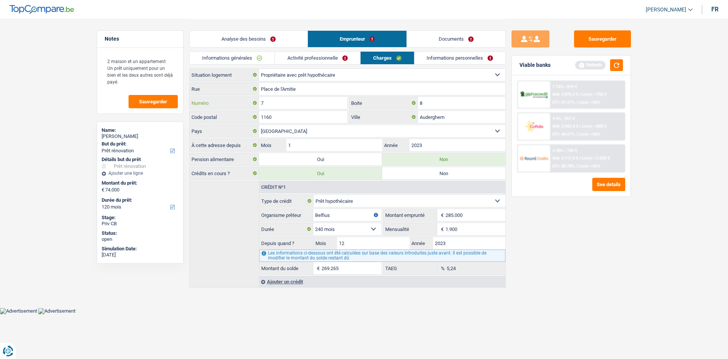
type input "7"
click at [432, 100] on input "8" at bounding box center [462, 103] width 88 height 12
type input "A-01"
click at [627, 274] on div "Sauvegarder Viable banks Refresh 7.74% | 878 € NAI: 2 072,4 € / Limit: >750 € D…" at bounding box center [571, 188] width 131 height 316
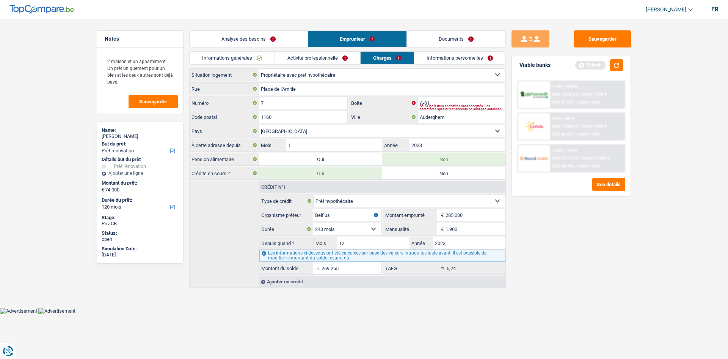
click at [435, 58] on link "Informations personnelles" at bounding box center [459, 58] width 91 height 13
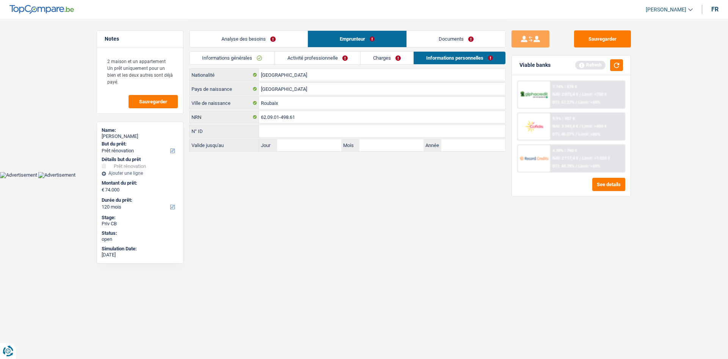
drag, startPoint x: 450, startPoint y: 35, endPoint x: 304, endPoint y: 73, distance: 150.7
click at [450, 34] on link "Documents" at bounding box center [456, 39] width 99 height 16
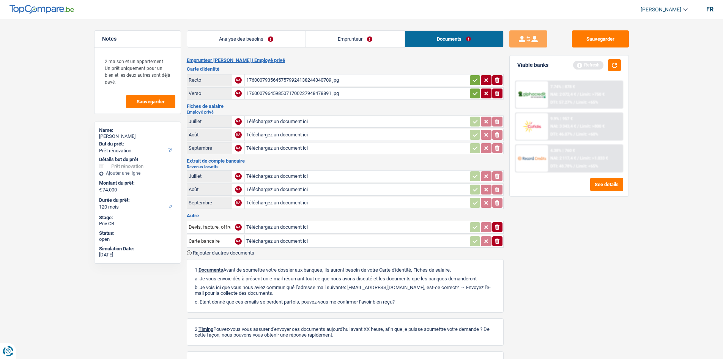
click at [310, 76] on div "17600079356457579924138244340709.jpg" at bounding box center [356, 79] width 221 height 11
click at [324, 35] on link "Emprunteur" at bounding box center [355, 39] width 99 height 16
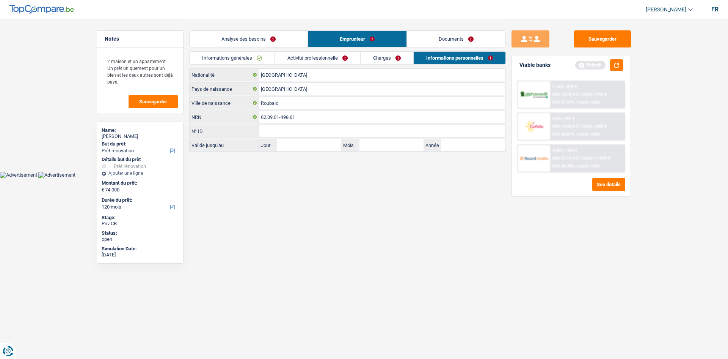
click at [285, 81] on div "Belgique Nationalité" at bounding box center [347, 74] width 317 height 13
click at [285, 75] on input "[GEOGRAPHIC_DATA]" at bounding box center [382, 75] width 247 height 12
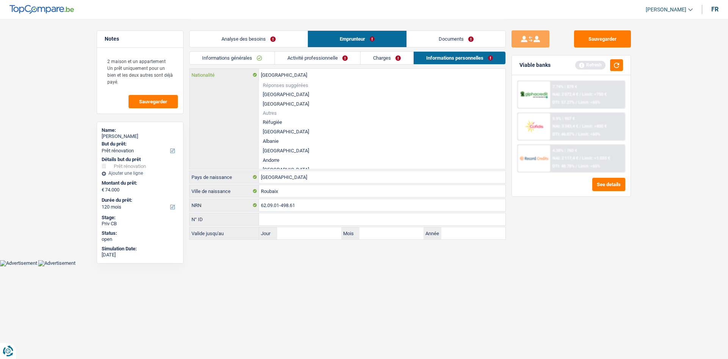
click at [285, 75] on input "[GEOGRAPHIC_DATA]" at bounding box center [382, 75] width 247 height 12
type input "F"
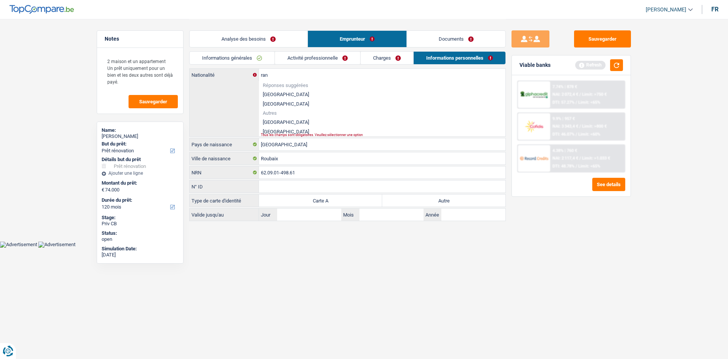
click at [274, 118] on li "France" at bounding box center [382, 121] width 247 height 9
type input "France"
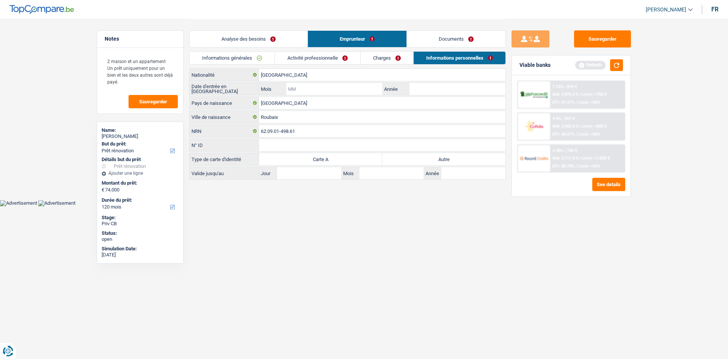
click at [323, 87] on input "Mois" at bounding box center [334, 89] width 96 height 12
click at [433, 206] on html "Vous avez le contrôle de vos données Nous utilisons des cookies, tout comme nos…" at bounding box center [364, 103] width 728 height 206
click at [362, 93] on input "Mois" at bounding box center [334, 89] width 96 height 12
type input "12"
type input "2"
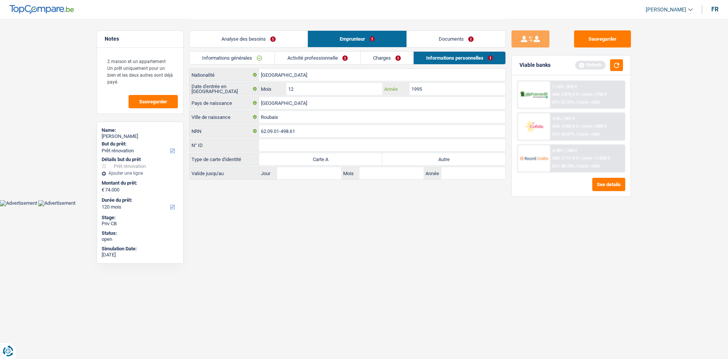
type input "1995"
click at [458, 159] on label "Autre" at bounding box center [443, 159] width 123 height 12
click at [458, 159] on input "Autre" at bounding box center [443, 159] width 123 height 12
radio input "true"
click at [456, 206] on html "Vous avez le contrôle de vos données Nous utilisons des cookies, tout comme nos…" at bounding box center [364, 103] width 728 height 206
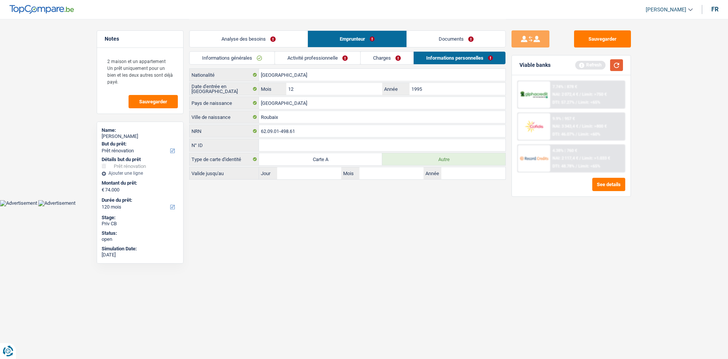
click at [617, 63] on button "button" at bounding box center [616, 65] width 13 height 12
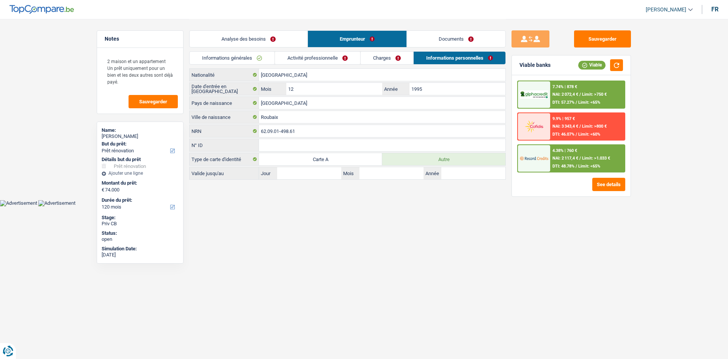
click at [389, 58] on link "Charges" at bounding box center [387, 58] width 53 height 13
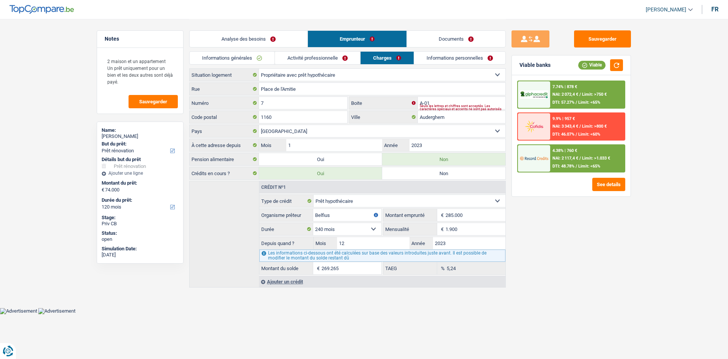
click at [349, 55] on link "Activité professionnelle" at bounding box center [317, 58] width 85 height 13
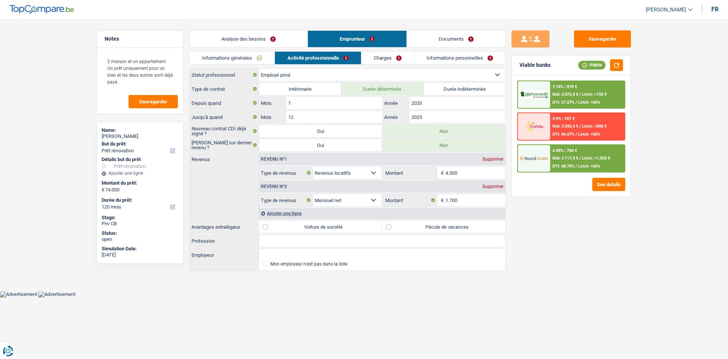
click at [264, 52] on link "Informations générales" at bounding box center [232, 58] width 85 height 13
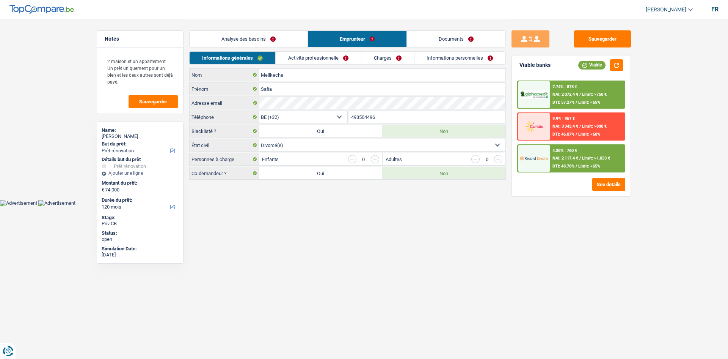
drag, startPoint x: 383, startPoint y: 238, endPoint x: 376, endPoint y: 207, distance: 32.2
click at [384, 206] on html "Vous avez le contrôle de vos données Nous utilisons des cookies, tout comme nos…" at bounding box center [364, 103] width 728 height 206
click at [277, 41] on link "Analyse des besoins" at bounding box center [249, 39] width 118 height 16
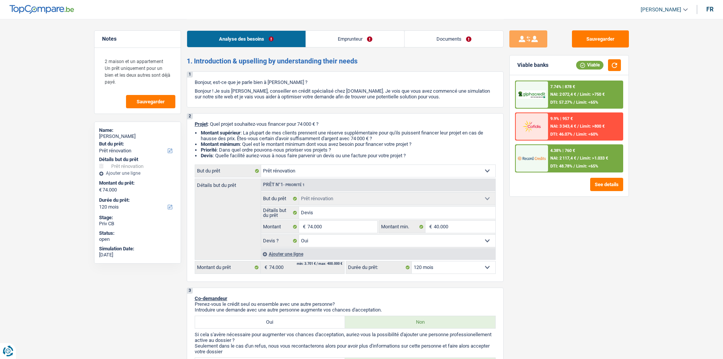
click at [614, 149] on div "4.38% | 760 € NAI: 2 117,4 € / Limit: >1.033 € DTI: 48.78% / Limit: <65%" at bounding box center [584, 158] width 75 height 27
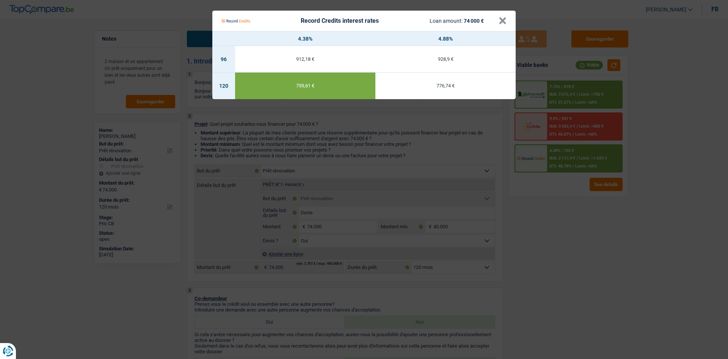
click at [606, 238] on Credits "Record Credits interest rates Loan amount: 74 000 € × 4.38% 4.88% 96 912,18 € 9…" at bounding box center [364, 179] width 728 height 359
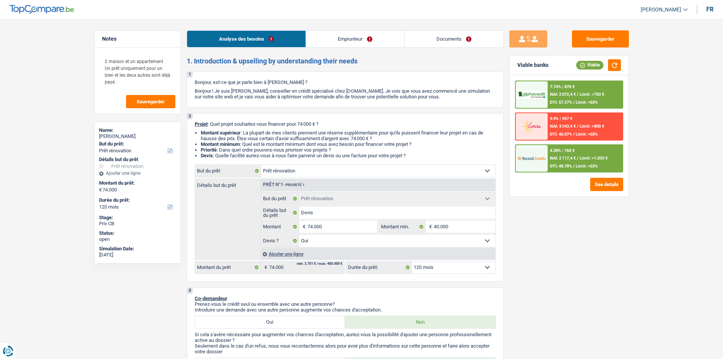
click at [364, 36] on link "Emprunteur" at bounding box center [355, 39] width 98 height 16
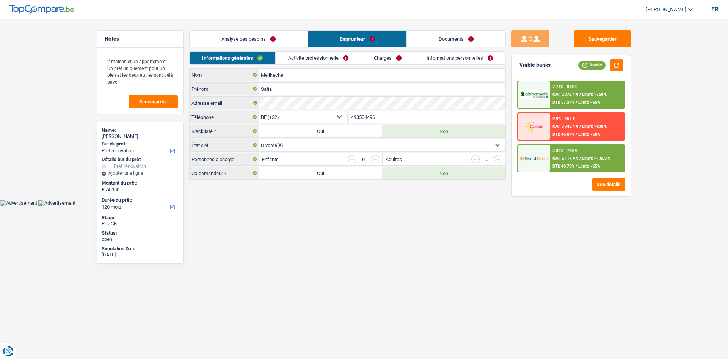
click at [340, 53] on link "Activité professionnelle" at bounding box center [318, 58] width 85 height 13
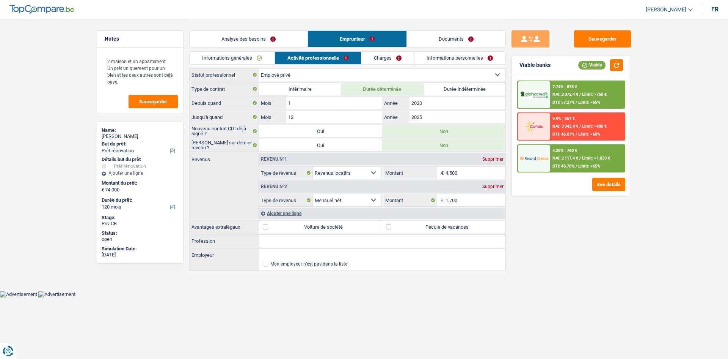
click at [479, 169] on input "4.500" at bounding box center [476, 173] width 60 height 12
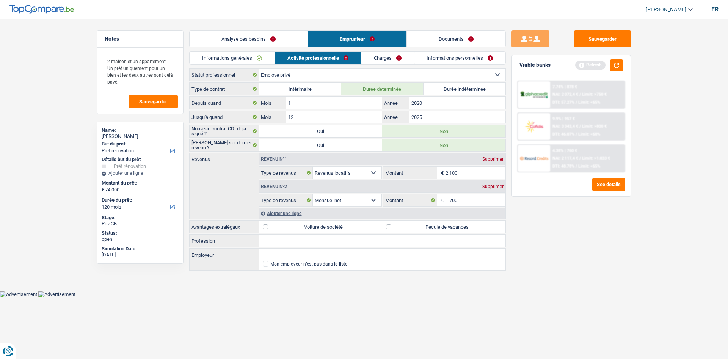
type input "2.100"
click at [606, 235] on div "Sauvegarder Viable banks Refresh 7.74% | 878 € NAI: 2 072,4 € / Limit: >750 € D…" at bounding box center [571, 188] width 131 height 316
click at [620, 64] on button "button" at bounding box center [616, 65] width 13 height 12
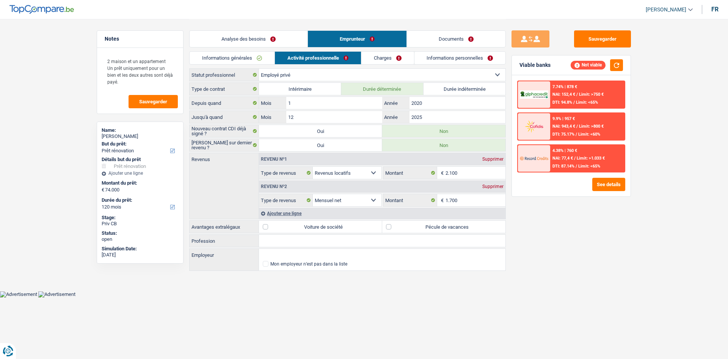
click at [649, 217] on main "Notes 2 maison et un appartement Un prêt uniquement pour un bien et les deux au…" at bounding box center [364, 145] width 728 height 291
click at [653, 223] on main "Notes 2 maison et un appartement Un prêt uniquement pour un bien et les deux au…" at bounding box center [364, 145] width 728 height 291
click at [611, 184] on button "See details" at bounding box center [609, 184] width 33 height 13
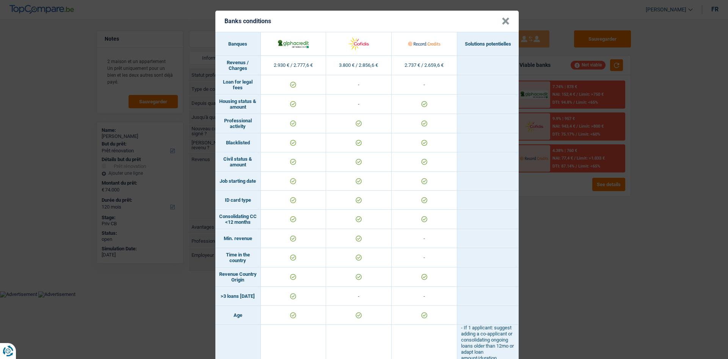
click at [657, 201] on div "Banks conditions × Banques Solutions potentielles Revenus / Charges 2.930 € / 2…" at bounding box center [364, 179] width 728 height 359
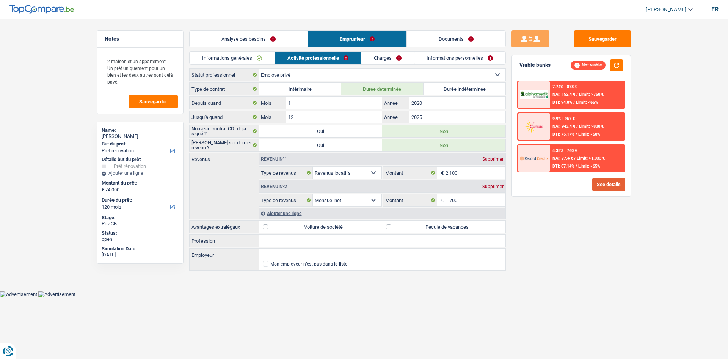
click at [620, 186] on button "See details" at bounding box center [609, 184] width 33 height 13
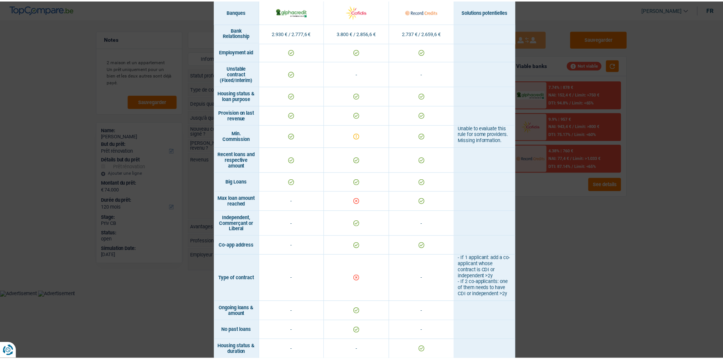
scroll to position [511, 0]
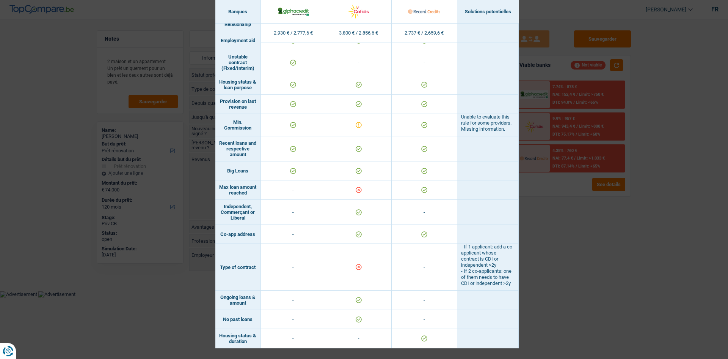
click at [594, 255] on div "Banks conditions × Banques Solutions potentielles Revenus / Charges 2.930 € / 2…" at bounding box center [364, 179] width 728 height 359
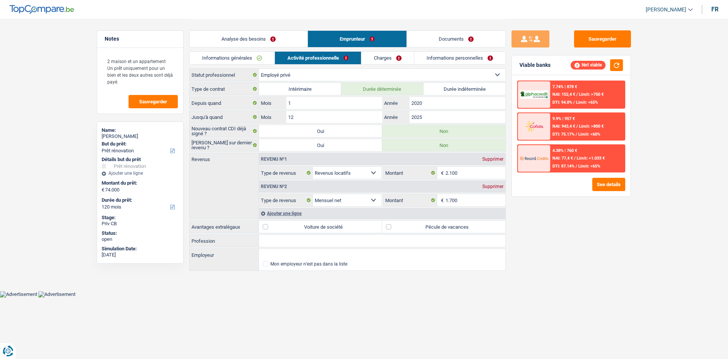
click at [351, 69] on select "Ouvrier Employé privé Employé public Invalide Indépendant Pensionné Chômeur Mut…" at bounding box center [382, 75] width 247 height 12
select select "rentBeneficiary"
click at [259, 69] on select "Ouvrier Employé privé Employé public Invalide Indépendant Pensionné Chômeur Mut…" at bounding box center [382, 75] width 247 height 12
select select "rentalIncome"
select select "netSalary"
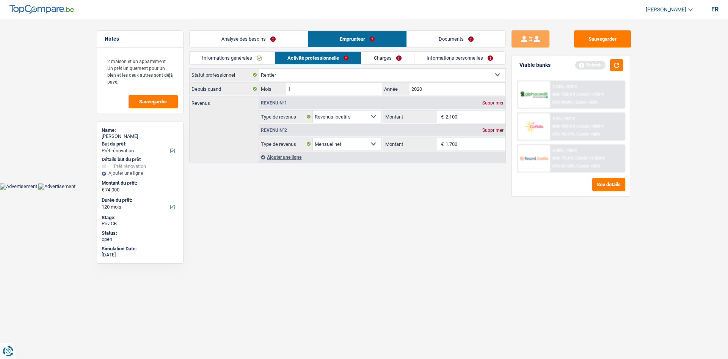
click at [427, 189] on html "Vous avez le contrôle de vos données Nous utilisons des cookies, tout comme nos…" at bounding box center [364, 94] width 728 height 189
click at [616, 63] on button "button" at bounding box center [616, 65] width 13 height 12
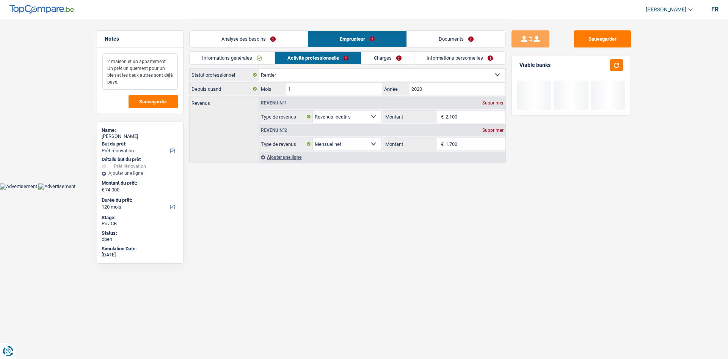
drag, startPoint x: 143, startPoint y: 89, endPoint x: 142, endPoint y: 85, distance: 4.0
click at [143, 88] on textarea "2 maison et un appartement Un prêt uniquement pour un bien et les deux autres s…" at bounding box center [139, 71] width 75 height 36
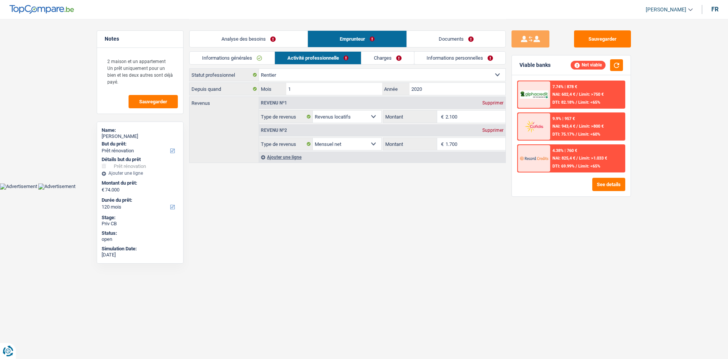
click at [240, 37] on link "Analyse des besoins" at bounding box center [249, 39] width 118 height 16
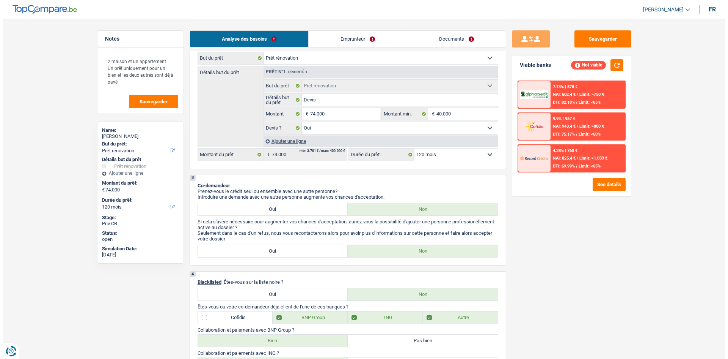
scroll to position [114, 0]
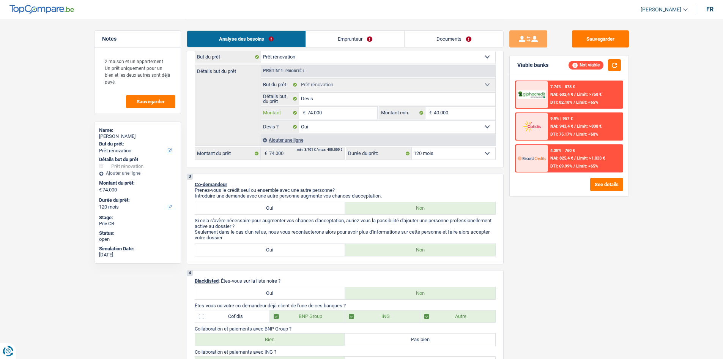
click at [354, 116] on input "74.000" at bounding box center [341, 113] width 69 height 12
type input "6"
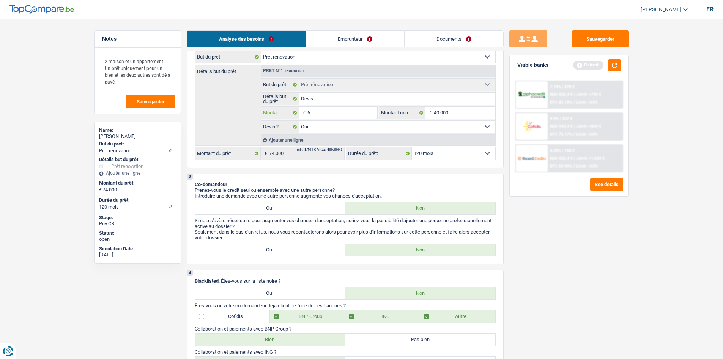
type input "60"
type input "600"
type input "6.000"
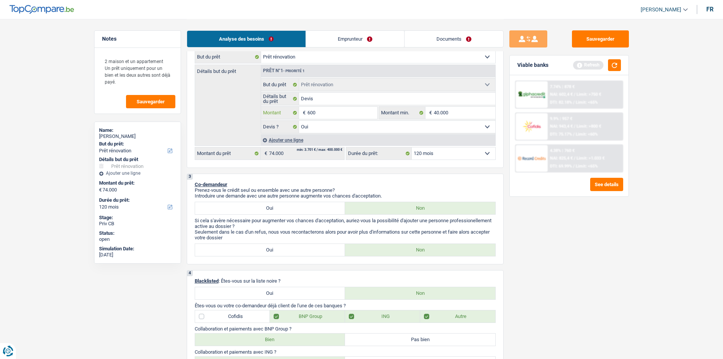
type input "6.000"
type input "60.000"
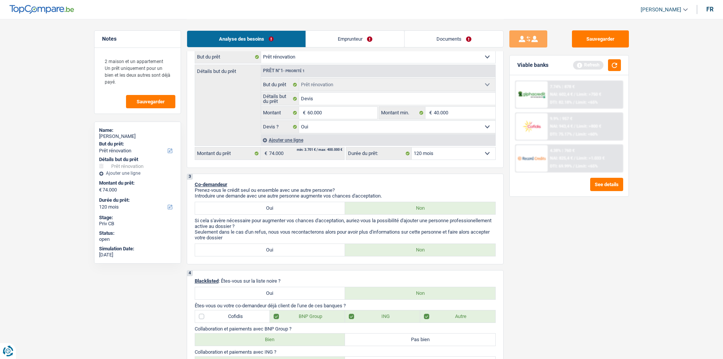
select select "144"
type input "60.000"
select select "144"
type input "60.000"
select select "144"
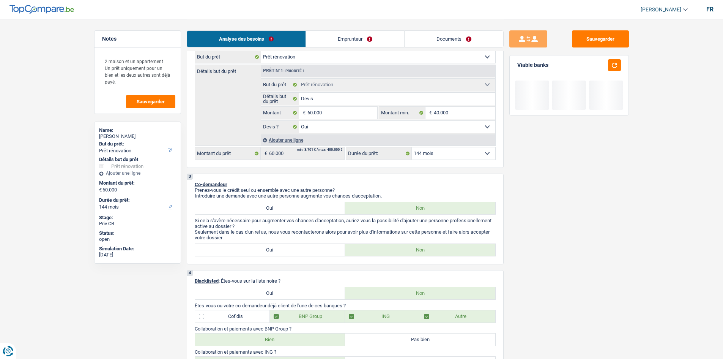
drag, startPoint x: 604, startPoint y: 245, endPoint x: 605, endPoint y: 240, distance: 5.5
click at [605, 244] on div "Sauvegarder Viable banks" at bounding box center [568, 188] width 131 height 316
click at [454, 155] on select "12 mois 18 mois 24 mois 30 mois 36 mois 42 mois 48 mois 60 mois 72 mois 84 mois…" at bounding box center [453, 153] width 83 height 12
select select "120"
click at [412, 147] on select "12 mois 18 mois 24 mois 30 mois 36 mois 42 mois 48 mois 60 mois 72 mois 84 mois…" at bounding box center [453, 153] width 83 height 12
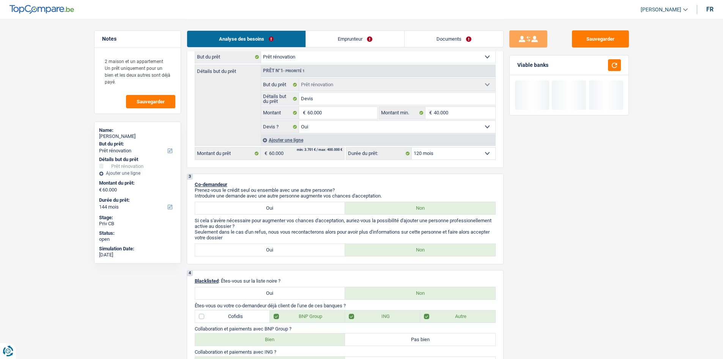
select select "120"
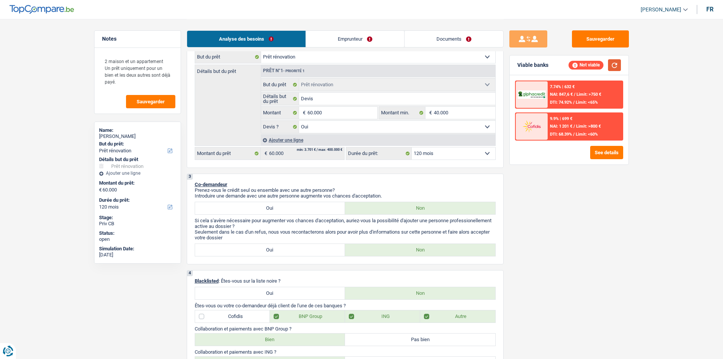
click at [616, 61] on button "button" at bounding box center [614, 65] width 13 height 12
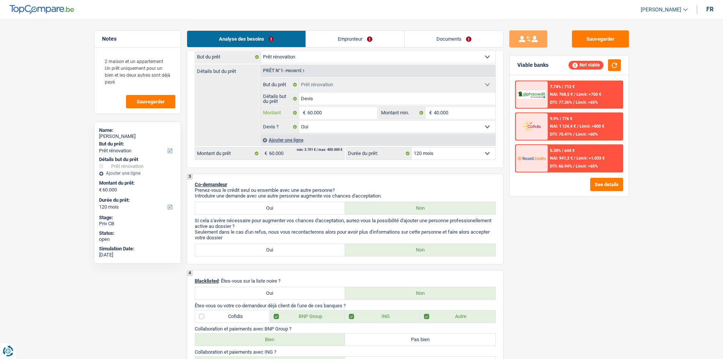
click at [343, 114] on input "60.000" at bounding box center [341, 113] width 69 height 12
type input "4"
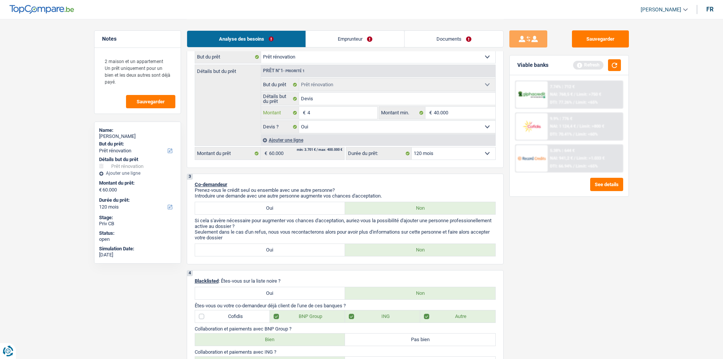
type input "40"
type input "400"
type input "4.000"
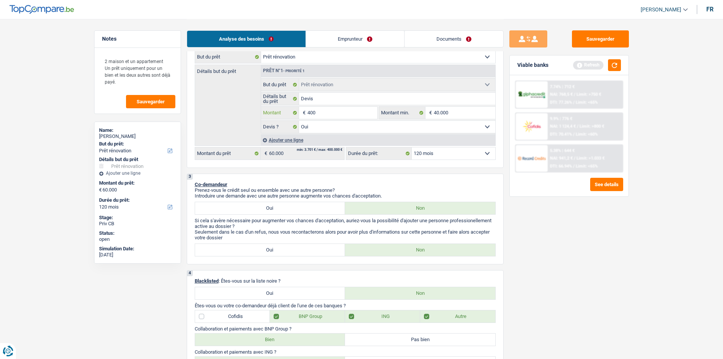
type input "4.000"
type input "40.000"
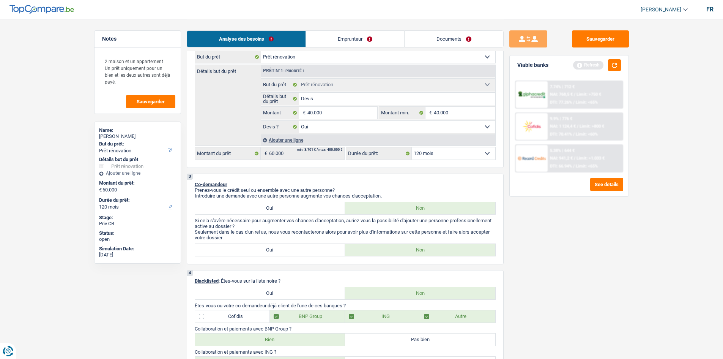
select select "144"
type input "40.000"
select select "144"
type input "40.000"
select select "144"
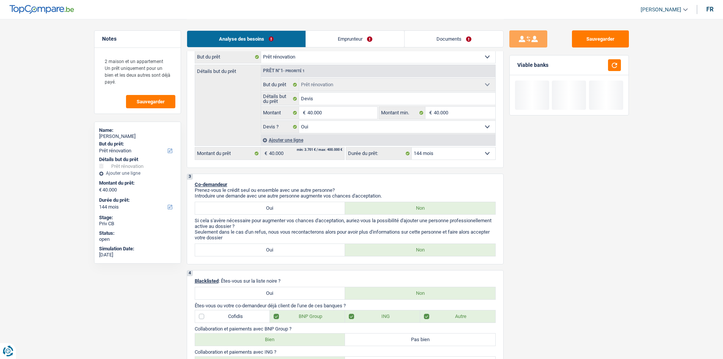
click at [632, 258] on div "Sauvegarder Viable banks" at bounding box center [568, 188] width 131 height 316
click at [612, 66] on button "button" at bounding box center [614, 65] width 13 height 12
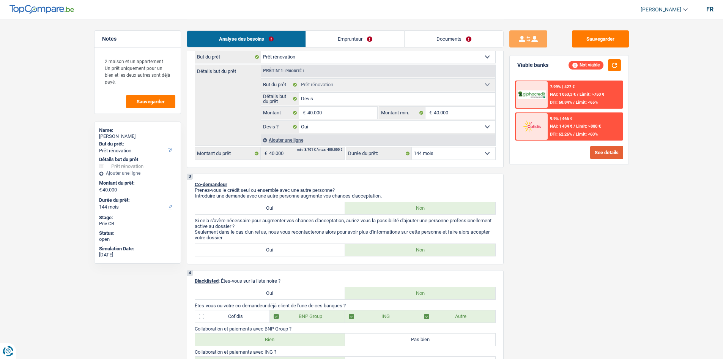
click at [609, 154] on button "See details" at bounding box center [606, 152] width 33 height 13
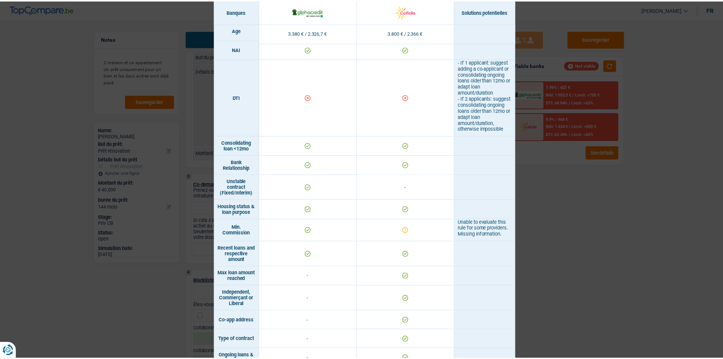
scroll to position [337, 0]
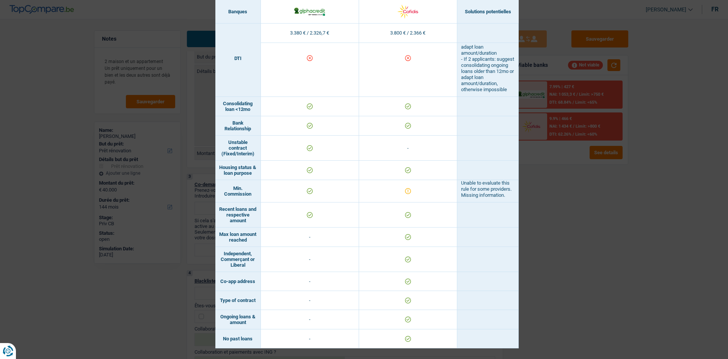
drag, startPoint x: 674, startPoint y: 244, endPoint x: 668, endPoint y: 195, distance: 49.6
click at [674, 239] on div "Banks conditions × Banques Solutions potentielles Revenus / Charges 3.380 € / 2…" at bounding box center [364, 179] width 728 height 359
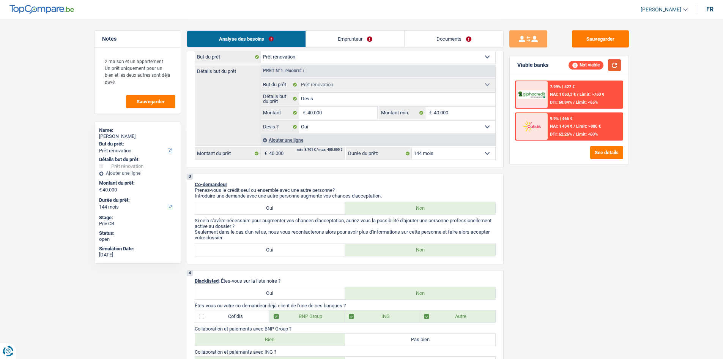
click at [611, 66] on button "button" at bounding box center [614, 65] width 13 height 12
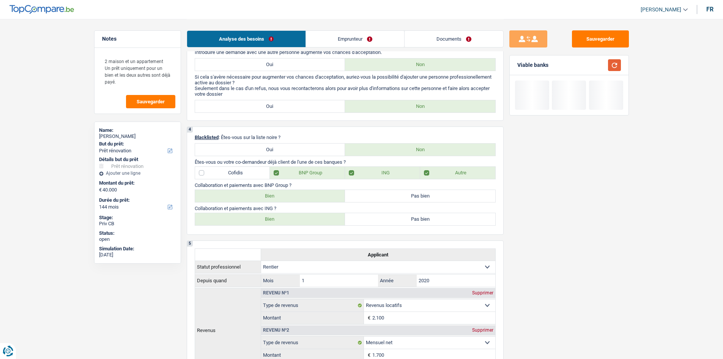
scroll to position [152, 0]
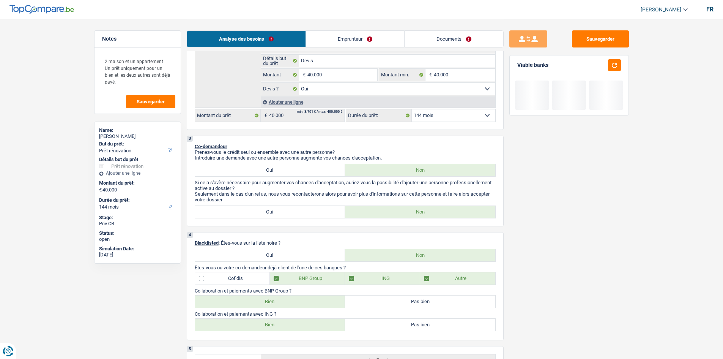
click at [445, 118] on select "12 mois 18 mois 24 mois 30 mois 36 mois 42 mois 48 mois 60 mois 72 mois 84 mois…" at bounding box center [453, 115] width 83 height 12
select select "120"
click at [412, 109] on select "12 mois 18 mois 24 mois 30 mois 36 mois 42 mois 48 mois 60 mois 72 mois 84 mois…" at bounding box center [453, 115] width 83 height 12
select select "120"
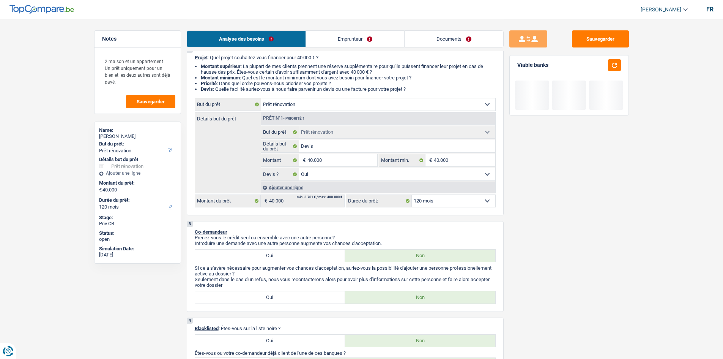
scroll to position [0, 0]
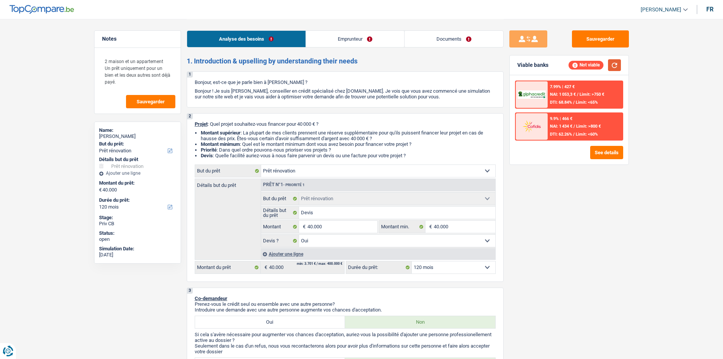
click at [613, 61] on button "button" at bounding box center [614, 65] width 13 height 12
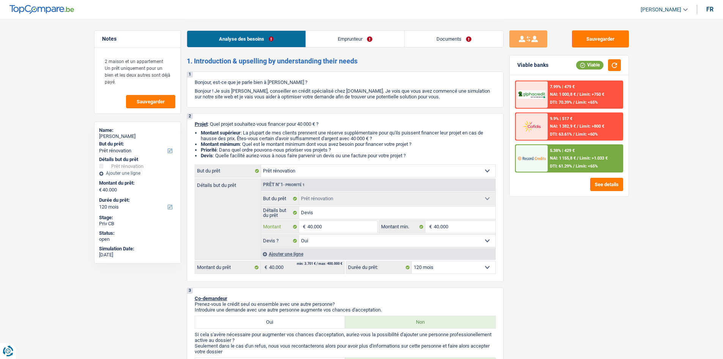
click at [341, 224] on input "40.000" at bounding box center [341, 226] width 69 height 12
type input "5"
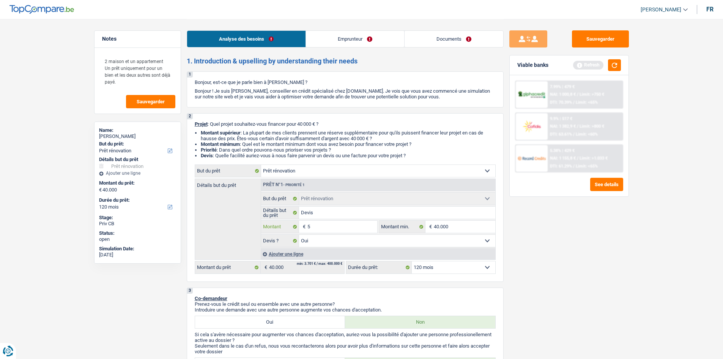
type input "50"
type input "500"
type input "5.000"
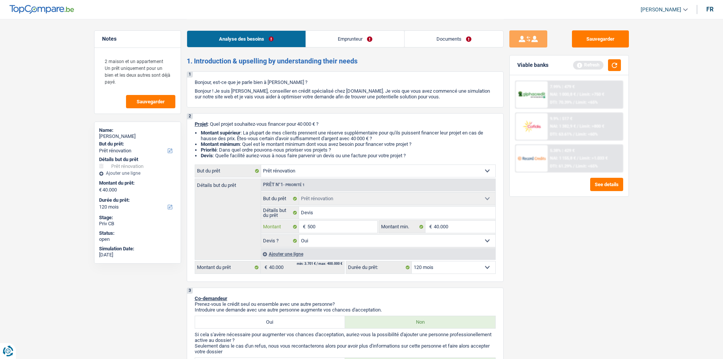
type input "5.000"
type input "50.000"
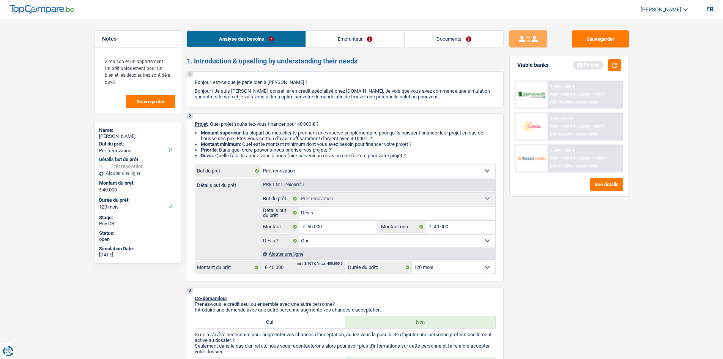
select select "144"
type input "50.000"
select select "144"
type input "50.000"
select select "144"
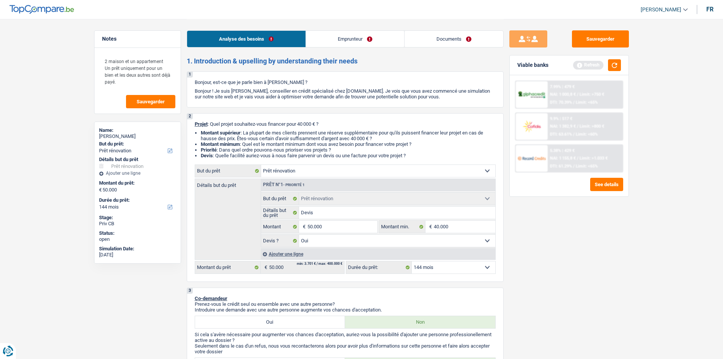
click at [548, 226] on div "Sauvegarder Viable banks Refresh 7.99% | 479 € NAI: 1 000,8 € / Limit: >750 € D…" at bounding box center [568, 188] width 131 height 316
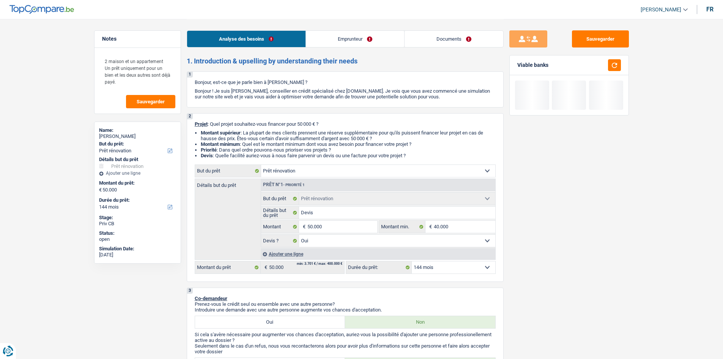
click at [463, 267] on select "12 mois 18 mois 24 mois 30 mois 36 mois 42 mois 48 mois 60 mois 72 mois 84 mois…" at bounding box center [453, 267] width 83 height 12
select select "120"
click at [412, 261] on select "12 mois 18 mois 24 mois 30 mois 36 mois 42 mois 48 mois 60 mois 72 mois 84 mois…" at bounding box center [453, 267] width 83 height 12
select select "120"
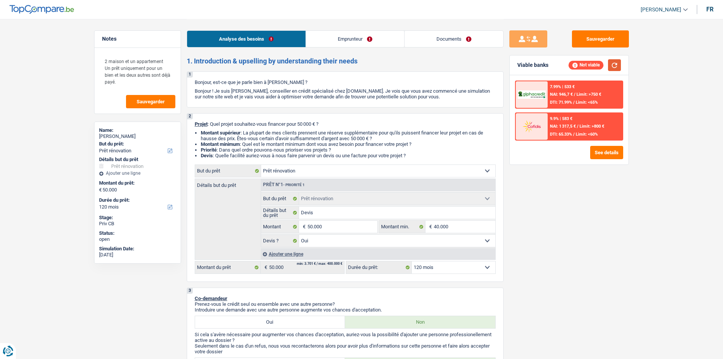
click at [615, 65] on button "button" at bounding box center [614, 65] width 13 height 12
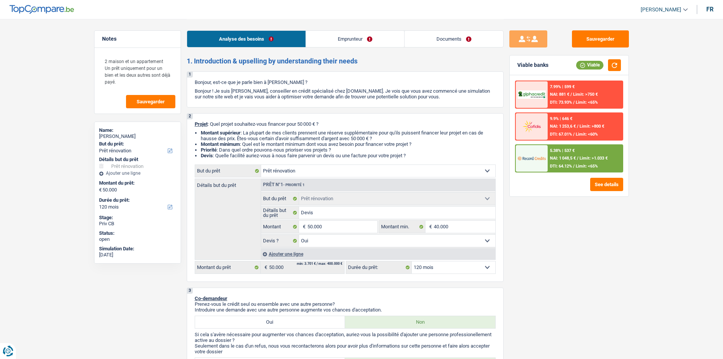
click at [608, 154] on div "5.38% | 537 € NAI: 1 048,5 € / Limit: >1.033 € DTI: 64.12% / Limit: <65%" at bounding box center [584, 158] width 75 height 27
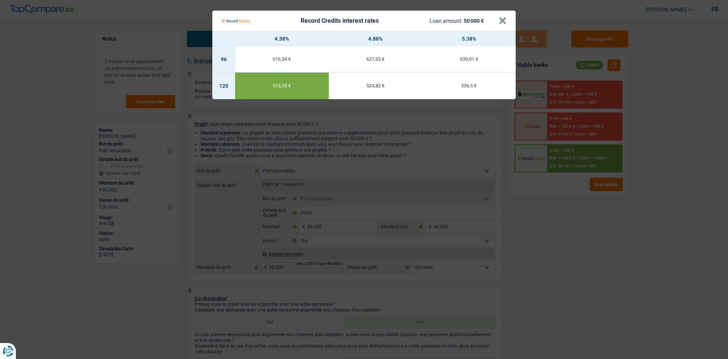
click at [572, 217] on Credits "Record Credits interest rates Loan amount: 50 000 € × 4.38% 4.88% 5.38% 96 616,…" at bounding box center [364, 179] width 728 height 359
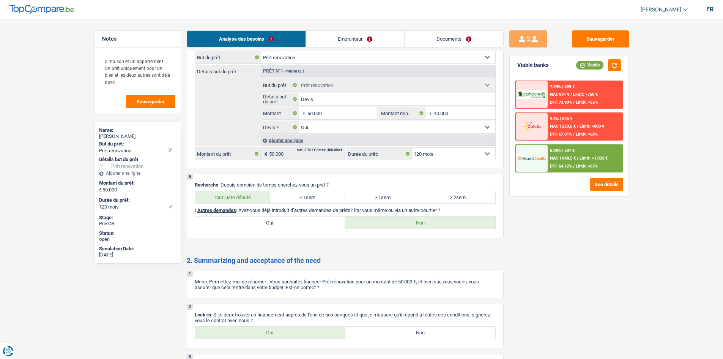
scroll to position [878, 0]
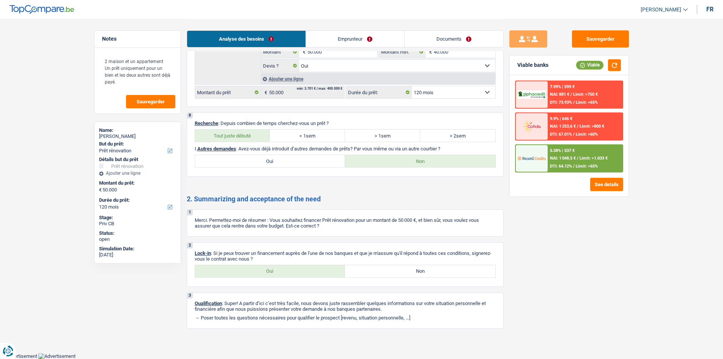
click at [262, 272] on label "Oui" at bounding box center [270, 271] width 150 height 12
click at [262, 272] on input "Oui" at bounding box center [270, 271] width 150 height 12
radio input "true"
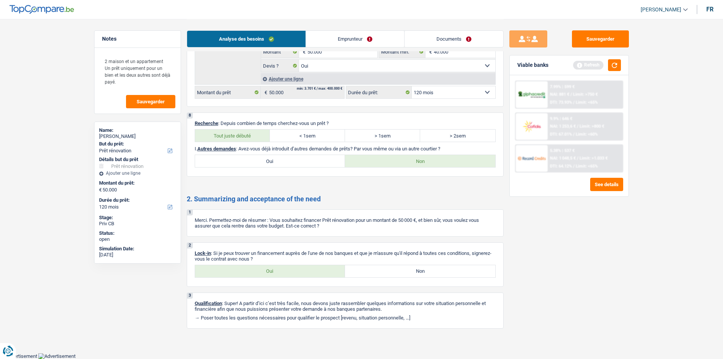
click at [540, 216] on div "Sauvegarder Viable banks Refresh 7.99% | 599 € NAI: 881 € / Limit: >750 € DTI: …" at bounding box center [568, 188] width 131 height 316
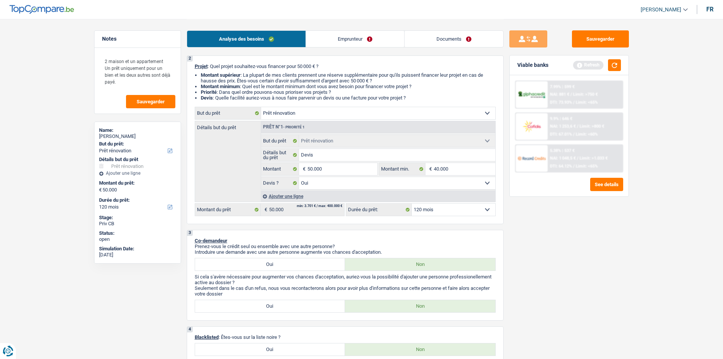
scroll to position [0, 0]
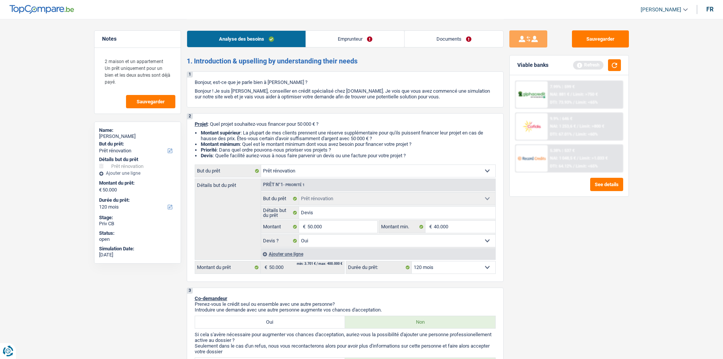
click at [371, 42] on link "Emprunteur" at bounding box center [355, 39] width 98 height 16
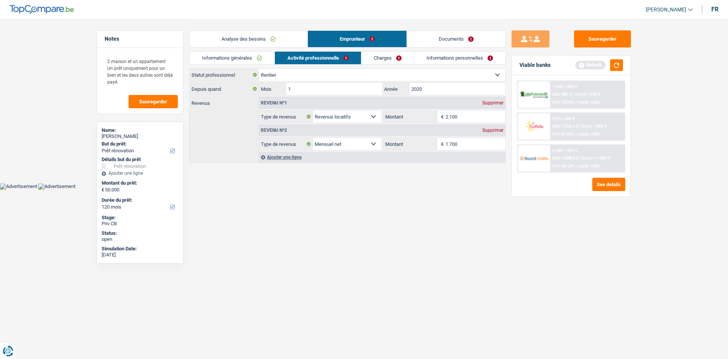
click at [334, 189] on html "Vous avez le contrôle de vos données Nous utilisons des cookies, tout comme nos…" at bounding box center [364, 94] width 728 height 189
click at [235, 38] on link "Analyse des besoins" at bounding box center [249, 39] width 118 height 16
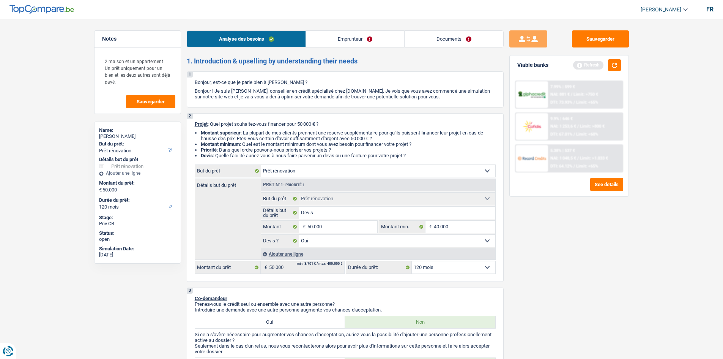
click at [608, 287] on div "Sauvegarder Viable banks Refresh 7.99% | 599 € NAI: 881 € / Limit: >750 € DTI: …" at bounding box center [568, 188] width 131 height 316
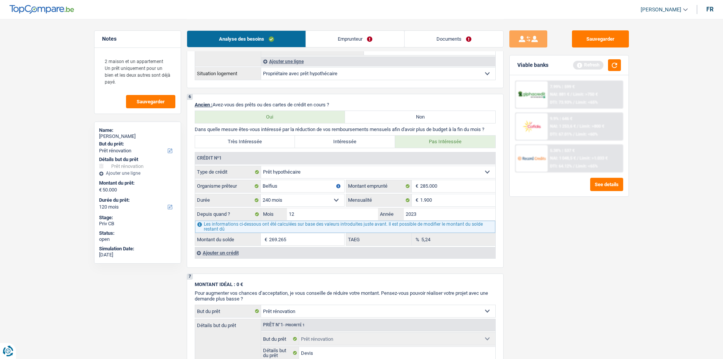
scroll to position [569, 0]
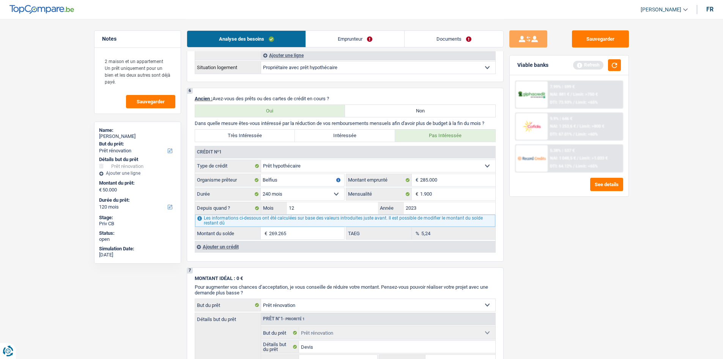
click at [616, 227] on div "Sauvegarder Viable banks Refresh 7.99% | 599 € NAI: 881 € / Limit: >750 € DTI: …" at bounding box center [568, 188] width 131 height 316
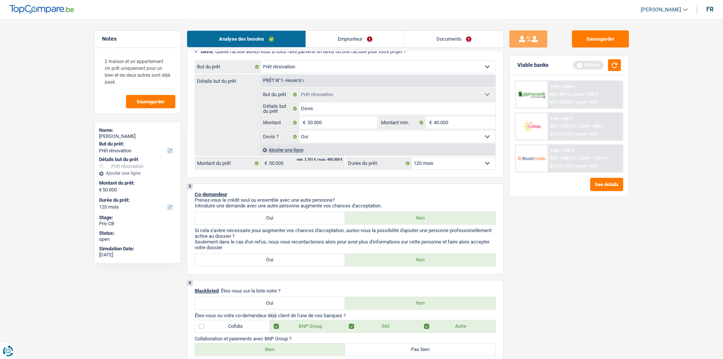
scroll to position [0, 0]
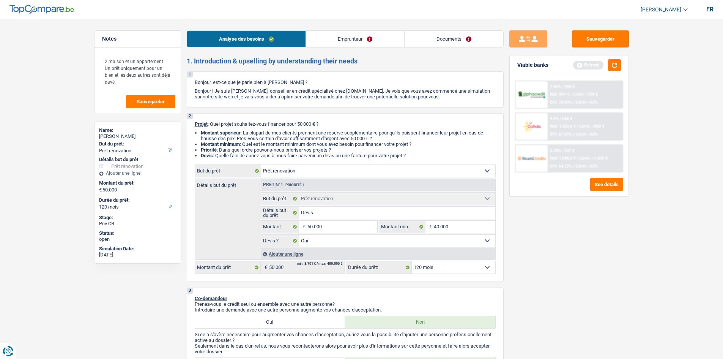
click at [349, 29] on div "Analyse des besoins Emprunteur Documents" at bounding box center [345, 35] width 317 height 32
click at [317, 42] on link "Emprunteur" at bounding box center [355, 39] width 98 height 16
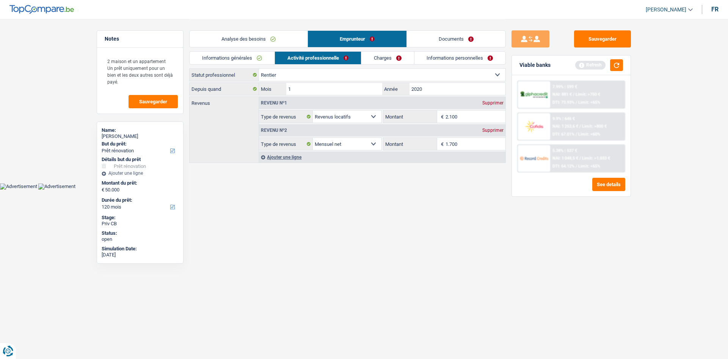
click at [255, 57] on link "Informations générales" at bounding box center [232, 58] width 85 height 13
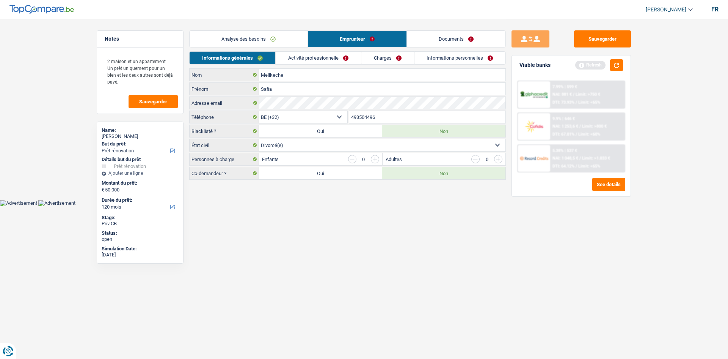
click at [313, 58] on link "Activité professionnelle" at bounding box center [318, 58] width 85 height 13
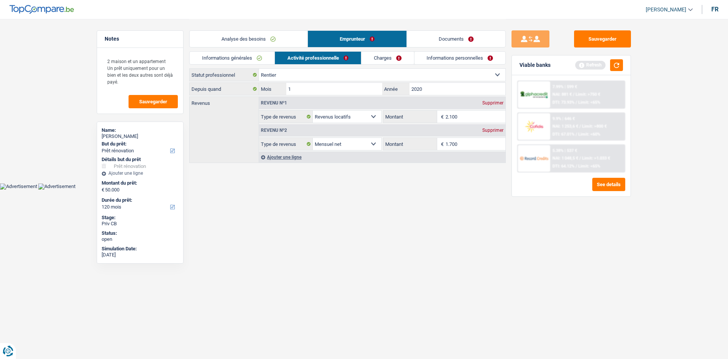
click at [406, 61] on link "Charges" at bounding box center [388, 58] width 53 height 13
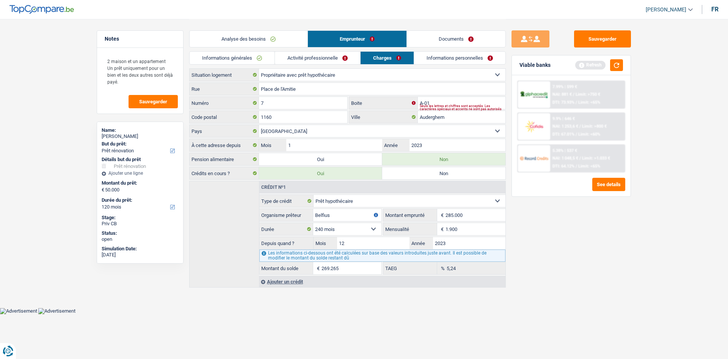
click at [432, 60] on link "Informations personnelles" at bounding box center [459, 58] width 91 height 13
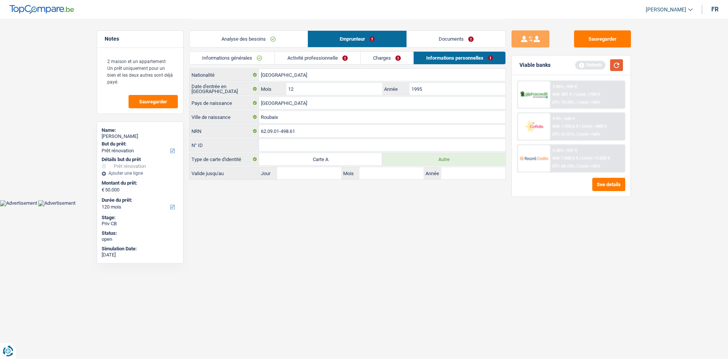
click at [616, 65] on button "button" at bounding box center [616, 65] width 13 height 12
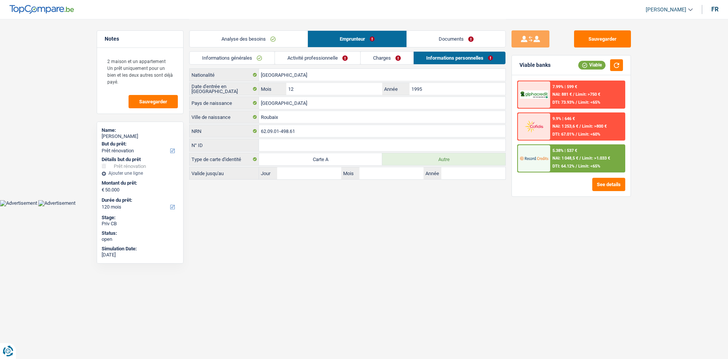
click at [449, 41] on link "Documents" at bounding box center [456, 39] width 99 height 16
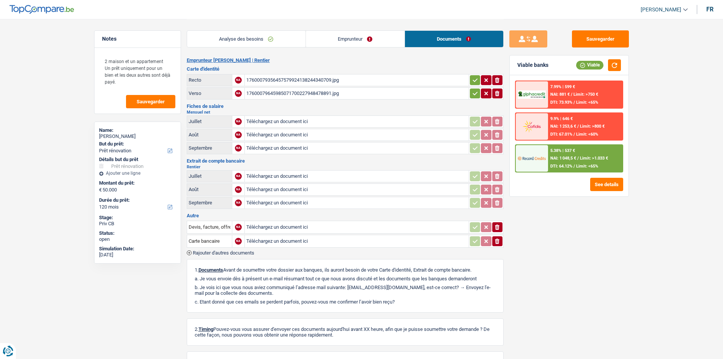
click at [284, 36] on link "Analyse des besoins" at bounding box center [246, 39] width 118 height 16
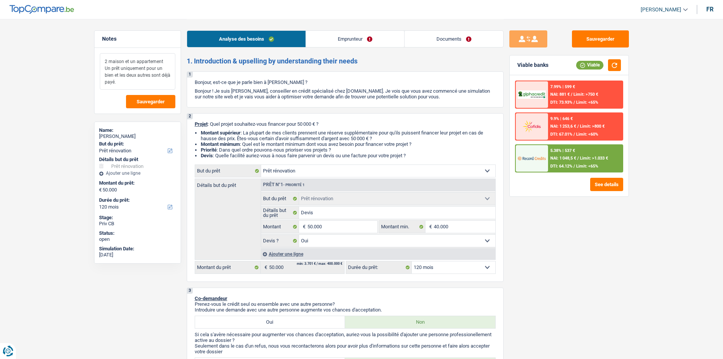
click at [146, 85] on textarea "2 maison et un appartement Un prêt uniquement pour un bien et les deux autres s…" at bounding box center [137, 71] width 75 height 36
click at [123, 60] on textarea "2 maison et un appartement Un prêt uniquement pour un bien et les deux autres s…" at bounding box center [137, 71] width 75 height 36
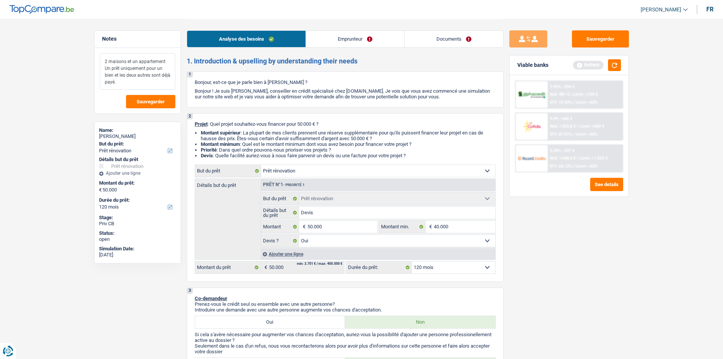
click at [145, 78] on textarea "2 maisons et un appartement Un prêt uniquement pour un bien et les deux autres …" at bounding box center [137, 71] width 75 height 36
click at [124, 59] on textarea "2 maisons et un appartement Un prêt uniquement pour un bien et les deux autres …" at bounding box center [137, 71] width 75 height 36
click at [143, 79] on textarea "2 maison et un appartement Un prêt uniquement pour un bien et les deux autres s…" at bounding box center [137, 71] width 75 height 36
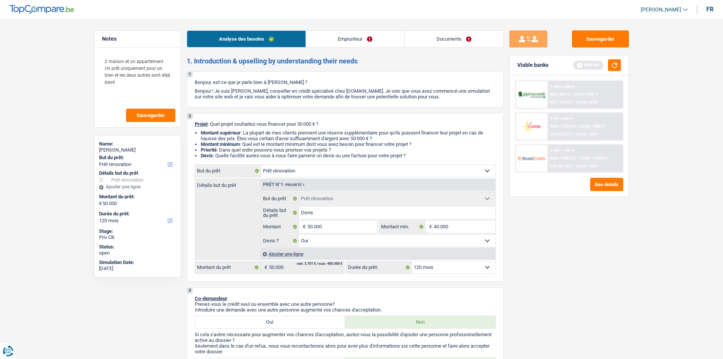
click at [440, 35] on link "Documents" at bounding box center [453, 39] width 99 height 16
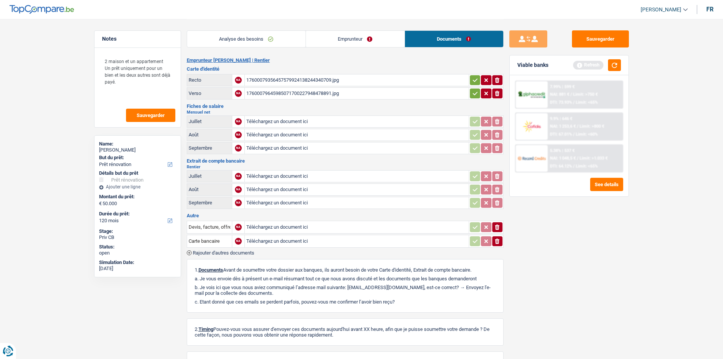
click at [367, 50] on div "Analyse des besoins Emprunteur Documents 1. Introduction & upselling by underst…" at bounding box center [345, 208] width 317 height 379
click at [370, 43] on link "Emprunteur" at bounding box center [355, 39] width 99 height 16
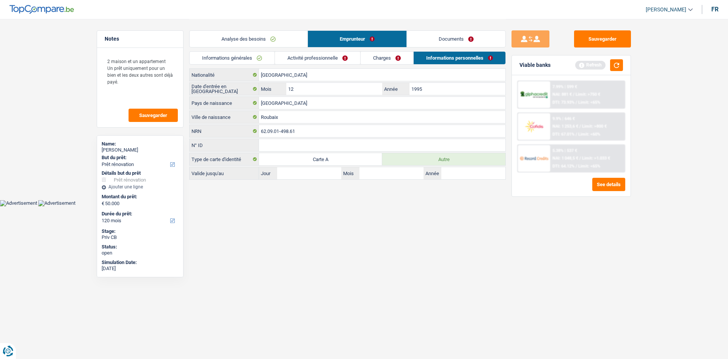
click at [385, 56] on link "Charges" at bounding box center [387, 58] width 53 height 13
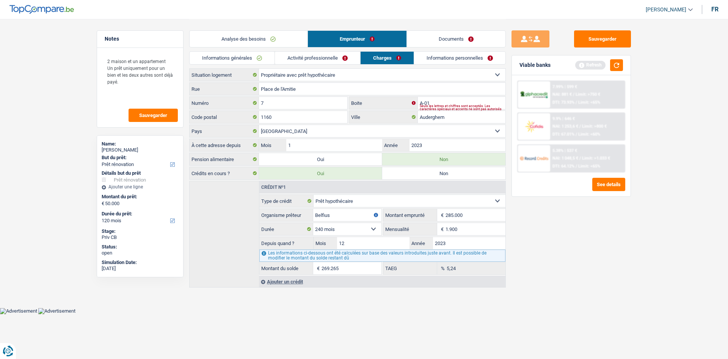
click at [592, 248] on div "Sauvegarder Viable banks Refresh 7.99% | 599 € NAI: 881 € / Limit: >750 € DTI: …" at bounding box center [571, 188] width 131 height 316
click at [442, 48] on div "Analyse des besoins Emprunteur Documents" at bounding box center [347, 35] width 317 height 32
click at [442, 51] on li "Informations personnelles" at bounding box center [460, 57] width 92 height 13
click at [445, 56] on link "Informations personnelles" at bounding box center [459, 58] width 91 height 13
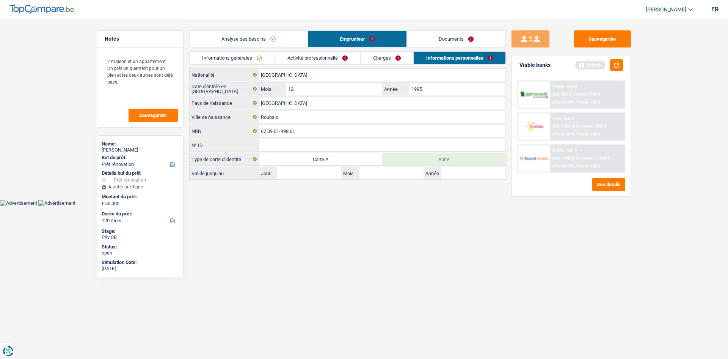
click at [534, 234] on div "Sauvegarder Viable banks Refresh 7.99% | 599 € NAI: 881 € / Limit: >750 € DTI: …" at bounding box center [571, 188] width 131 height 316
click at [555, 233] on div "Sauvegarder Viable banks Refresh 7.99% | 599 € NAI: 881 € / Limit: >750 € DTI: …" at bounding box center [571, 188] width 131 height 316
click at [618, 64] on button "button" at bounding box center [616, 65] width 13 height 12
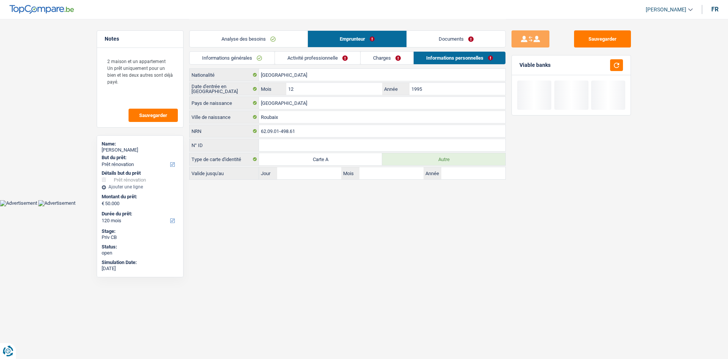
click at [441, 41] on link "Documents" at bounding box center [456, 39] width 99 height 16
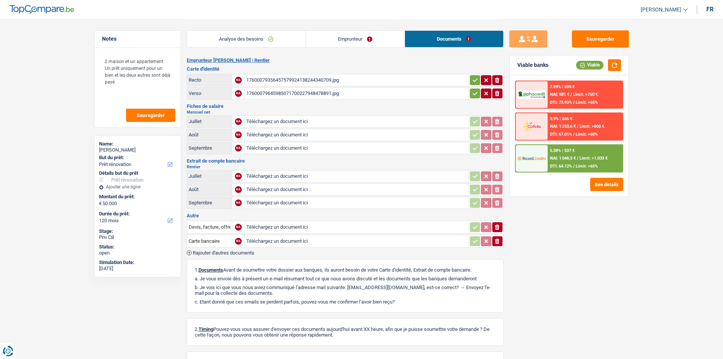
click at [351, 78] on div "17600079356457579924138244340709.jpg" at bounding box center [356, 79] width 221 height 11
click at [600, 257] on div "Sauvegarder Viable banks Viable 7.99% | 599 € NAI: 881 € / Limit: >750 € DTI: 7…" at bounding box center [568, 188] width 131 height 316
click at [599, 254] on div "Sauvegarder Viable banks Viable 7.99% | 599 € NAI: 881 € / Limit: >750 € DTI: 7…" at bounding box center [568, 188] width 131 height 316
click at [613, 36] on button "Sauvegarder" at bounding box center [600, 38] width 57 height 17
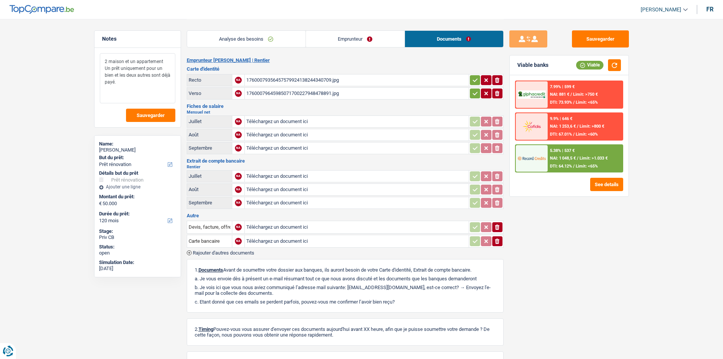
click at [147, 81] on textarea "2 maison et un appartement Un prêt uniquement pour un bien et les deux autres s…" at bounding box center [137, 78] width 75 height 50
drag, startPoint x: 148, startPoint y: 83, endPoint x: 91, endPoint y: 44, distance: 69.0
click at [91, 44] on div "Notes 2 maison et un appartement Un prêt uniquement pour un bien et les deux au…" at bounding box center [137, 188] width 98 height 316
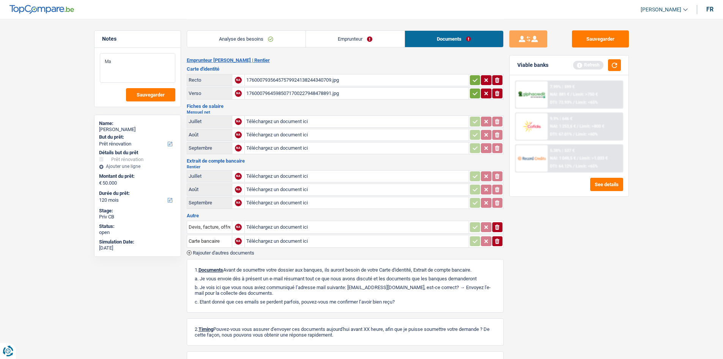
type textarea "M"
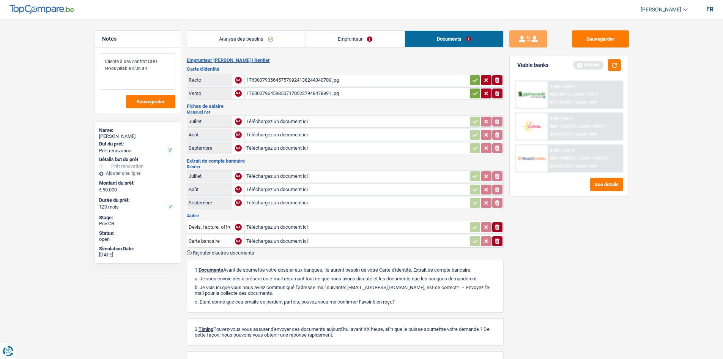
click at [152, 68] on textarea "Cliente à des contrat CDD renouvelable d'un an" at bounding box center [137, 71] width 75 height 36
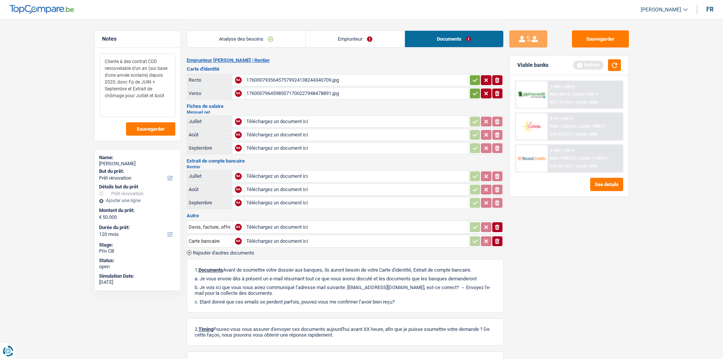
click at [171, 86] on textarea "Cliente à des contrat CDD renouvelable d'un an (sur base d'une année scolaire) …" at bounding box center [137, 85] width 75 height 64
click at [141, 81] on textarea "Cliente à des contrat CDD renouvelable d'un an (sur base d'une année scolaire) …" at bounding box center [137, 85] width 75 height 64
click at [157, 89] on textarea "Cliente à des contrat CDD renouvelable d'un an (sur base d'une année scolaire) …" at bounding box center [137, 85] width 75 height 64
click at [170, 96] on textarea "Cliente à des contrat CDD renouvelable d'un an (sur base d'une année scolaire) …" at bounding box center [137, 85] width 75 height 64
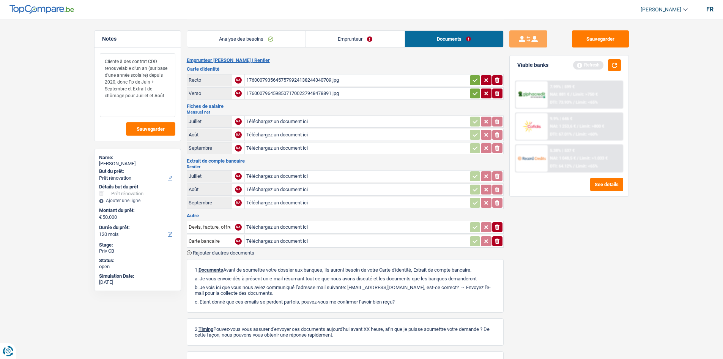
type textarea "Cliente à des contrat CDD renouvelable d'un an (sur base d'une année scolaire) …"
click at [273, 40] on link "Analyse des besoins" at bounding box center [246, 39] width 118 height 16
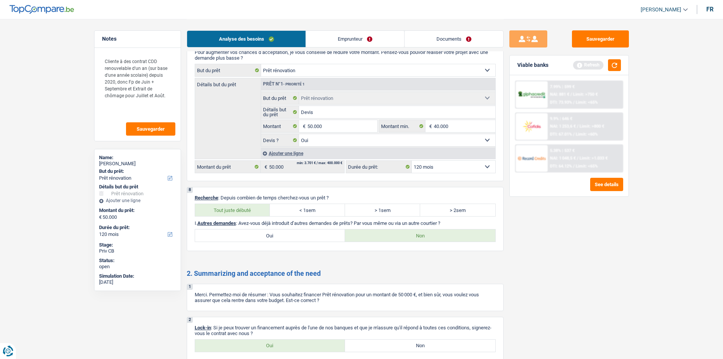
scroll to position [878, 0]
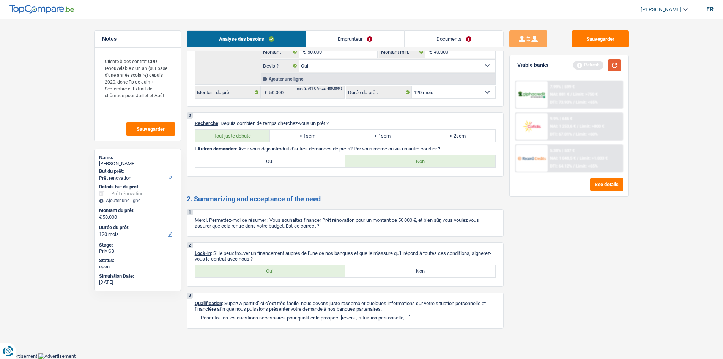
click at [616, 68] on button "button" at bounding box center [614, 65] width 13 height 12
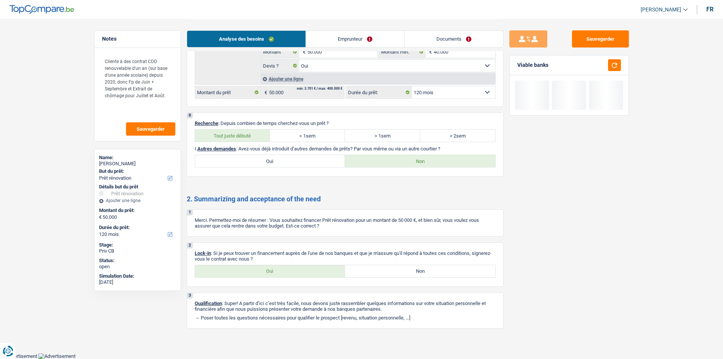
click at [600, 36] on button "Sauvegarder" at bounding box center [600, 38] width 57 height 17
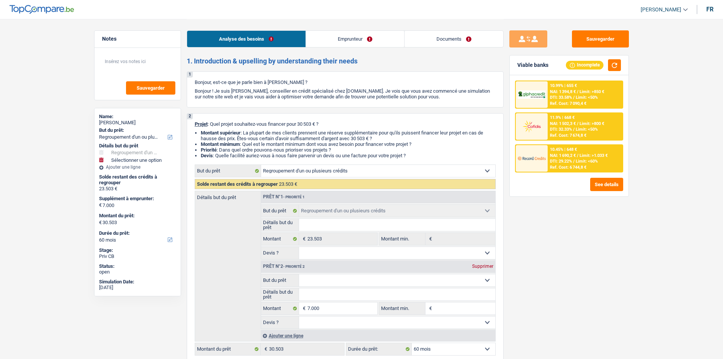
select select "refinancing"
select select "60"
select select "refinancing"
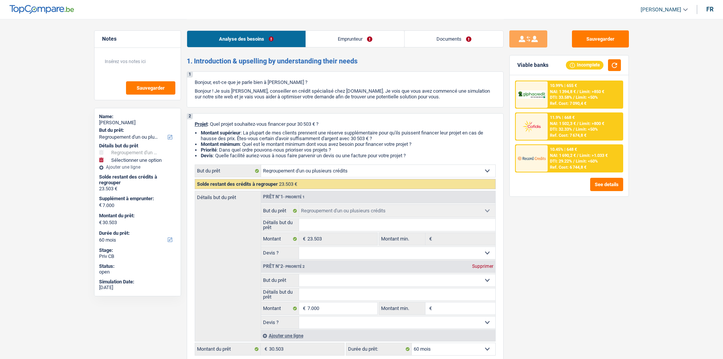
select select "60"
select select "privateEmployee"
select select "netSalary"
select select "mealVouchers"
select select "rents"
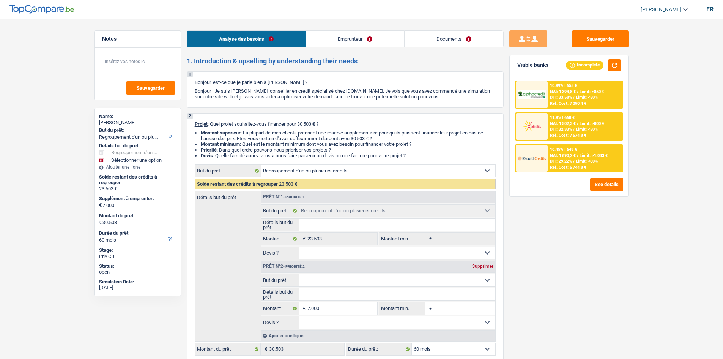
select select "personalLoan"
select select "other"
select select "60"
select select "personalSale"
select select "60"
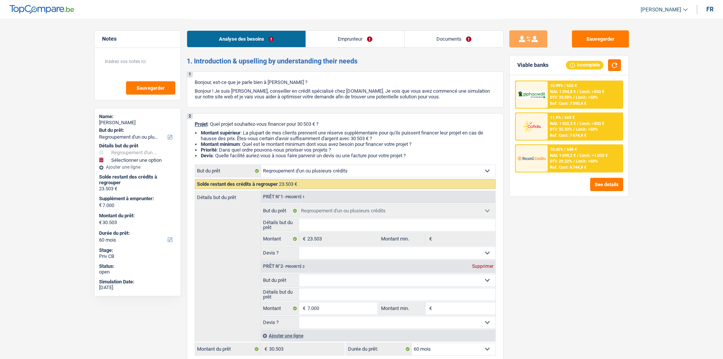
select select "carLoan"
select select "60"
select select "refinancing"
select select "60"
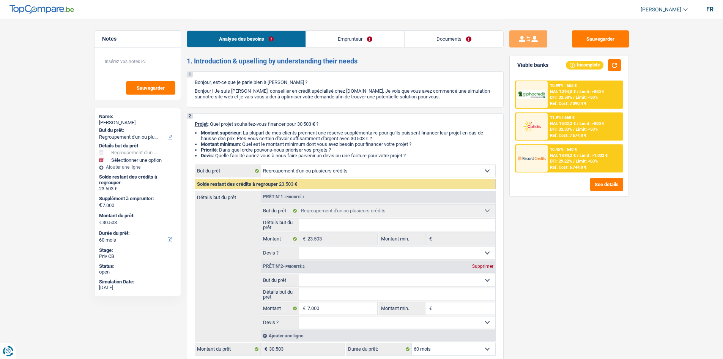
click at [477, 40] on link "Documents" at bounding box center [453, 39] width 99 height 16
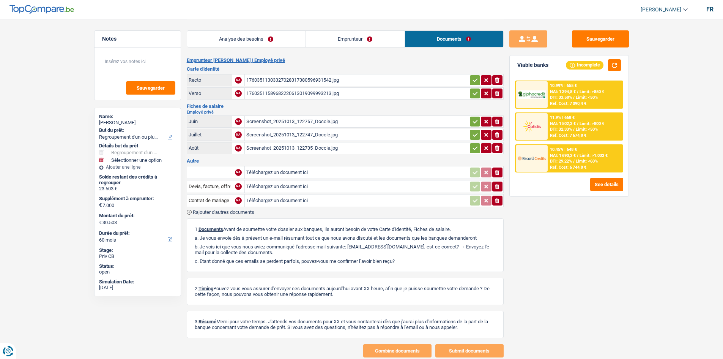
click at [261, 31] on link "Analyse des besoins" at bounding box center [246, 39] width 118 height 16
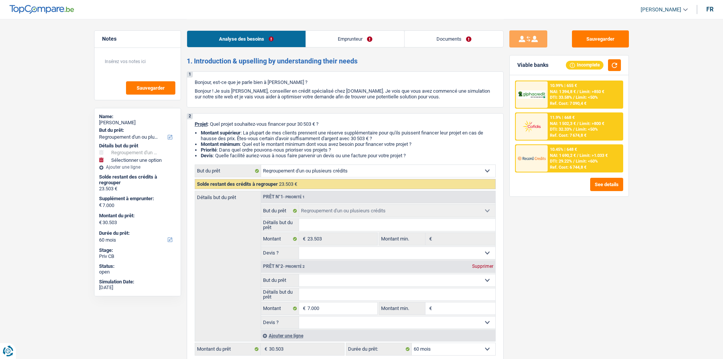
click at [583, 280] on div "Sauvegarder Viable banks Incomplete 10.99% | 655 € NAI: 1 394,8 € / Limit: >850…" at bounding box center [568, 188] width 131 height 316
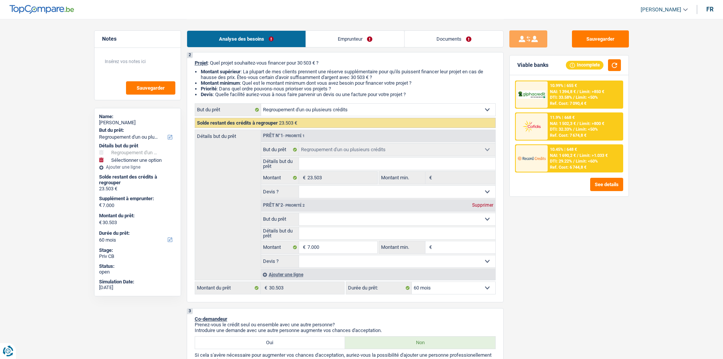
scroll to position [152, 0]
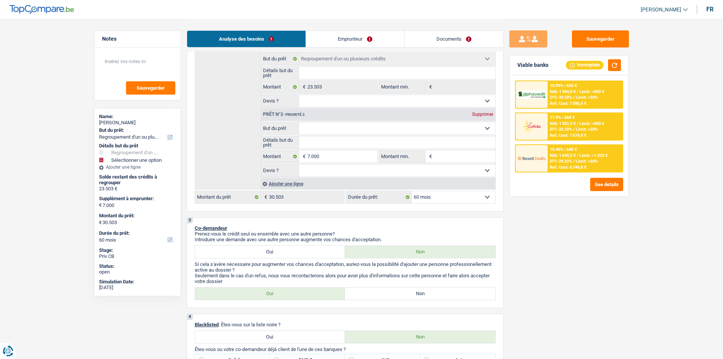
click at [583, 280] on div "Sauvegarder Viable banks Incomplete 10.99% | 655 € NAI: 1 394,8 € / Limit: >850…" at bounding box center [568, 188] width 131 height 316
click at [585, 257] on div "Sauvegarder Viable banks Incomplete 10.99% | 655 € NAI: 1 394,8 € / Limit: >850…" at bounding box center [568, 188] width 131 height 316
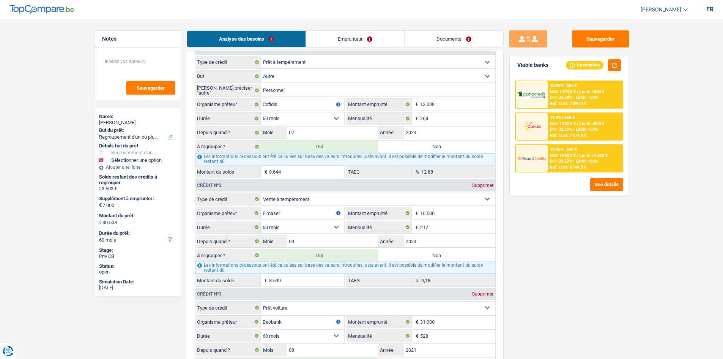
scroll to position [759, 0]
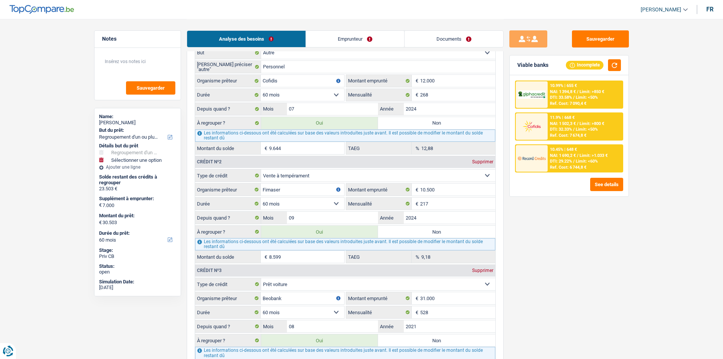
click at [560, 223] on div "Sauvegarder Viable banks Incomplete 10.99% | 655 € NAI: 1 394,8 € / Limit: >850…" at bounding box center [568, 188] width 131 height 316
click at [329, 177] on select "Carte ou ouverture de crédit Prêt hypothécaire Vente à tempérament Prêt à tempé…" at bounding box center [378, 175] width 234 height 12
select select "personalLoan"
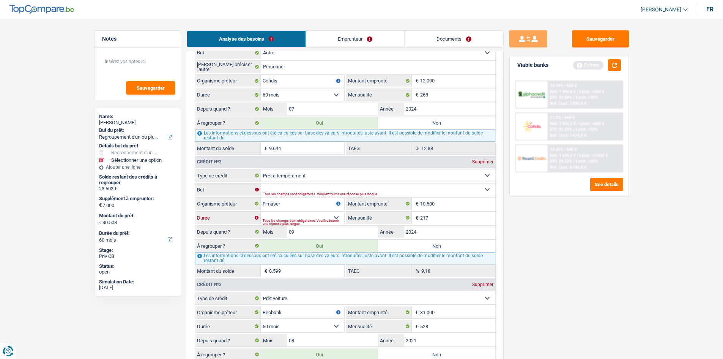
click at [322, 215] on select "12 mois 18 mois 24 mois 30 mois 36 mois 42 mois 48 mois 60 mois Sélectionner un…" at bounding box center [302, 217] width 83 height 12
select select "60"
click at [261, 211] on select "12 mois 18 mois 24 mois 30 mois 36 mois 42 mois 48 mois 60 mois Sélectionner un…" at bounding box center [302, 217] width 83 height 12
click at [568, 244] on div "Sauvegarder Viable banks Refresh 10.99% | 655 € NAI: 1 394,8 € / Limit: >850 € …" at bounding box center [568, 188] width 131 height 316
click at [313, 184] on select "Confort maison: meubles, textile, peinture, électroménager, outillage non-profe…" at bounding box center [378, 189] width 234 height 12
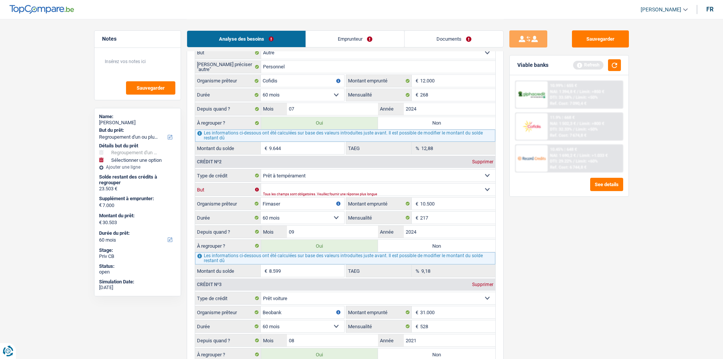
click at [261, 183] on select "Confort maison: meubles, textile, peinture, électroménager, outillage non-profe…" at bounding box center [378, 189] width 234 height 12
click at [308, 184] on select "Confort maison: meubles, textile, peinture, électroménager, outillage non-profe…" at bounding box center [378, 189] width 234 height 12
select select "familyEvent"
click at [261, 183] on select "Confort maison: meubles, textile, peinture, électroménager, outillage non-profe…" at bounding box center [378, 189] width 234 height 12
click at [565, 270] on div "Sauvegarder Viable banks Refresh 10.99% | 655 € NAI: 1 394,8 € / Limit: >850 € …" at bounding box center [568, 188] width 131 height 316
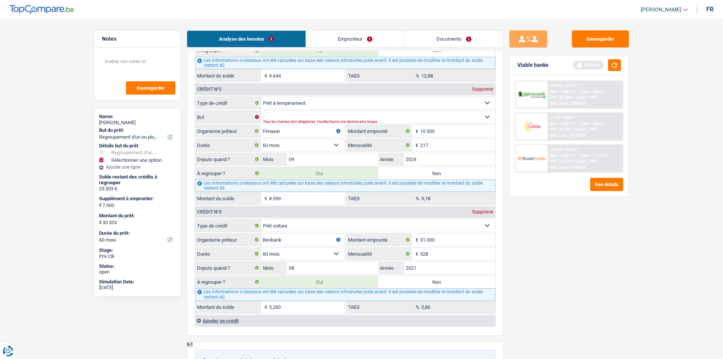
scroll to position [911, 0]
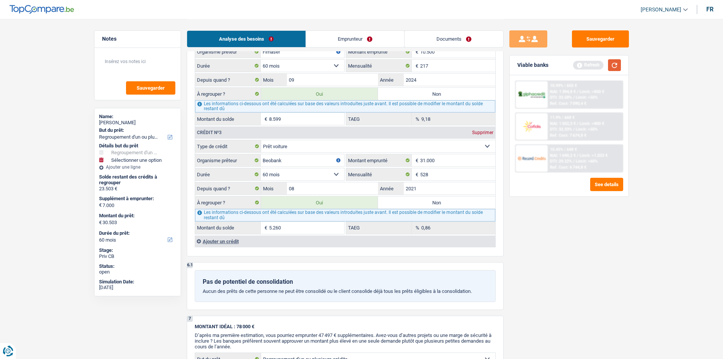
click at [616, 65] on button "button" at bounding box center [614, 65] width 13 height 12
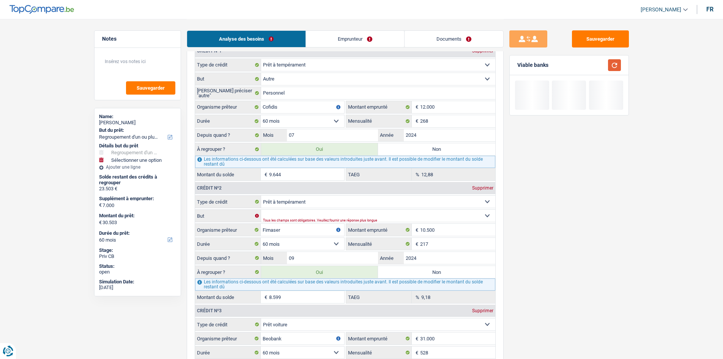
scroll to position [721, 0]
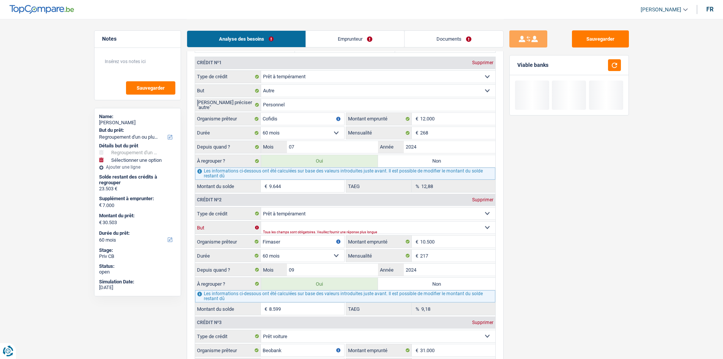
click at [457, 228] on select "Confort maison: meubles, textile, peinture, électroménager, outillage non-profe…" at bounding box center [378, 227] width 234 height 12
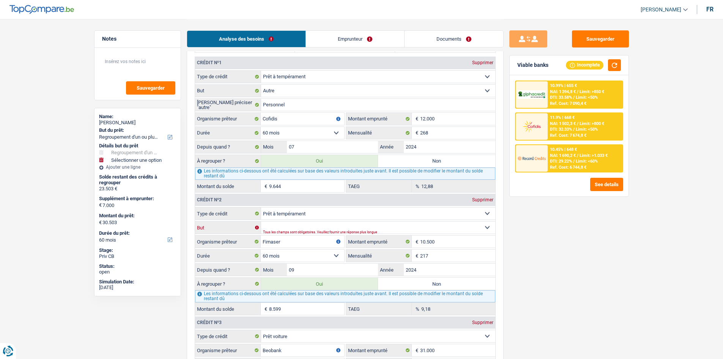
click at [261, 221] on select "Confort maison: meubles, textile, peinture, électroménager, outillage non-profe…" at bounding box center [378, 227] width 234 height 12
click at [596, 234] on div "Sauvegarder Viable banks Incomplete 10.99% | 655 € NAI: 1 394,8 € / Limit: >850…" at bounding box center [568, 188] width 131 height 316
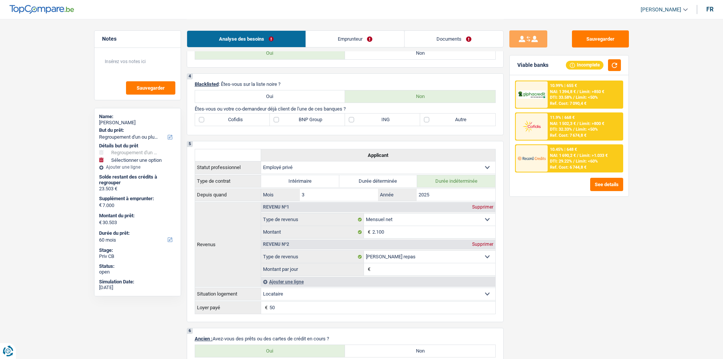
scroll to position [493, 0]
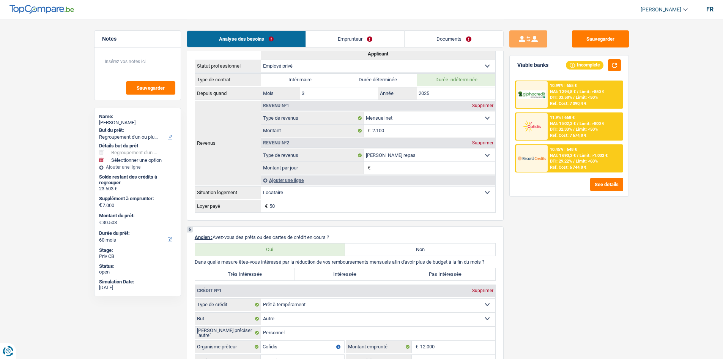
click at [261, 277] on label "Très Intéressée" at bounding box center [245, 274] width 100 height 12
click at [261, 277] on input "Très Intéressée" at bounding box center [245, 274] width 100 height 12
radio input "true"
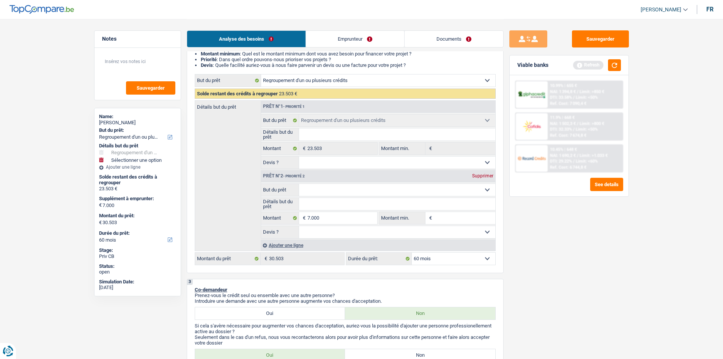
scroll to position [0, 0]
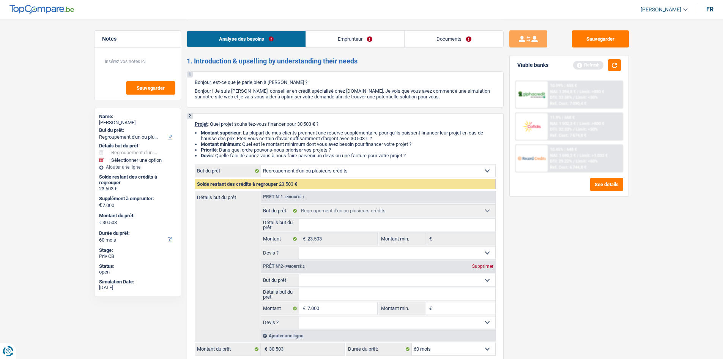
click at [609, 246] on div "Sauvegarder Viable banks Refresh 10.99% | 655 € NAI: 1 394,8 € / Limit: >850 € …" at bounding box center [568, 188] width 131 height 316
click at [377, 275] on select "Confort maison: meubles, textile, peinture, électroménager, outillage non-profe…" at bounding box center [397, 280] width 196 height 12
select select "tech"
click at [299, 274] on select "Confort maison: meubles, textile, peinture, électroménager, outillage non-profe…" at bounding box center [397, 280] width 196 height 12
select select "tech"
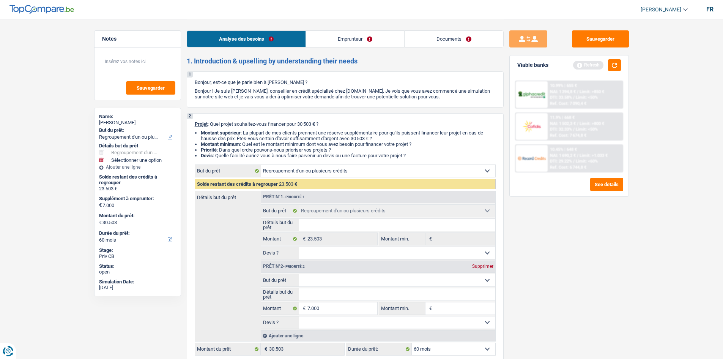
select select "tech"
click at [379, 289] on input "Détails but du prêt" at bounding box center [397, 294] width 196 height 12
click at [381, 277] on select "Confort maison: meubles, textile, peinture, électroménager, outillage non-profe…" at bounding box center [397, 280] width 196 height 12
select select "household"
click at [299, 274] on select "Confort maison: meubles, textile, peinture, électroménager, outillage non-profe…" at bounding box center [397, 280] width 196 height 12
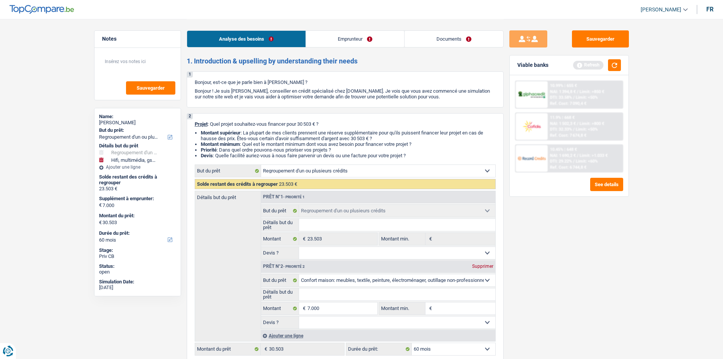
select select "household"
click at [598, 245] on div "Sauvegarder Viable banks Refresh 10.99% | 655 € NAI: 1 394,8 € / Limit: >850 € …" at bounding box center [568, 188] width 131 height 316
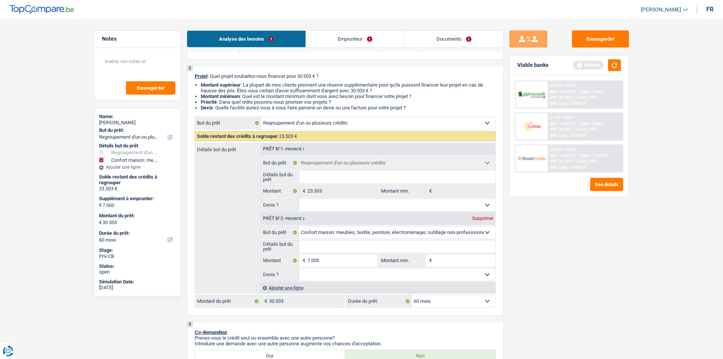
scroll to position [152, 0]
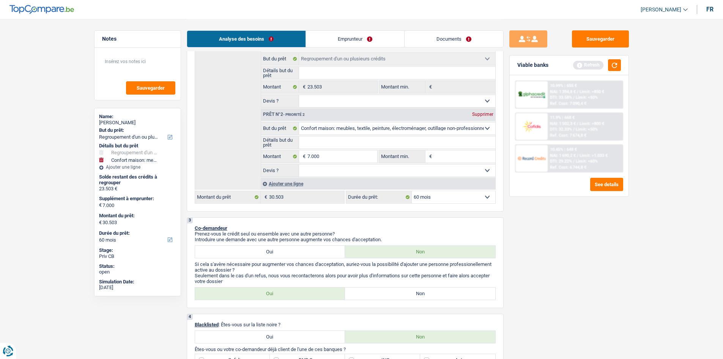
click at [393, 138] on input "Détails but du prêt" at bounding box center [397, 142] width 196 height 12
click at [401, 128] on select "Confort maison: meubles, textile, peinture, électroménager, outillage non-profe…" at bounding box center [397, 128] width 196 height 12
select select "familyEvent"
click at [299, 122] on select "Confort maison: meubles, textile, peinture, électroménager, outillage non-profe…" at bounding box center [397, 128] width 196 height 12
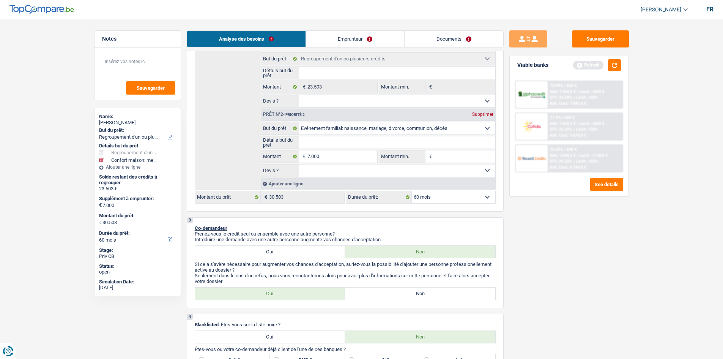
select select "familyEvent"
click at [375, 142] on input "Détails but du prêt" at bounding box center [397, 142] width 196 height 12
type input "A"
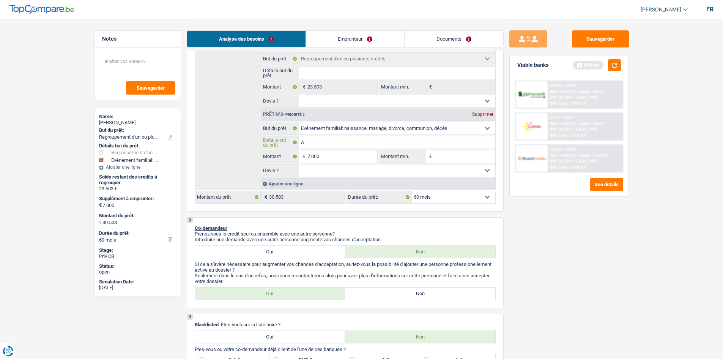
type input "An"
type input "Ann"
type input "Anni"
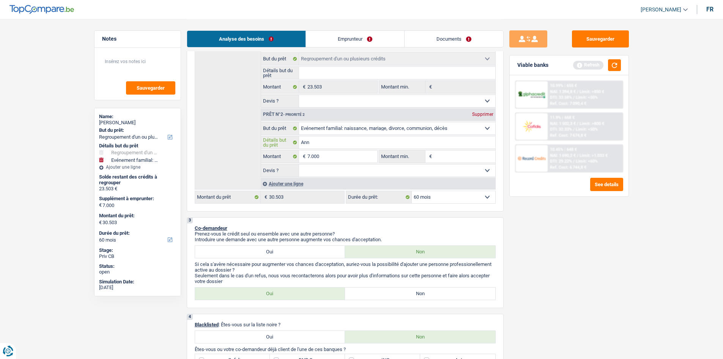
type input "Anni"
type input "Anniv"
type input "Annive"
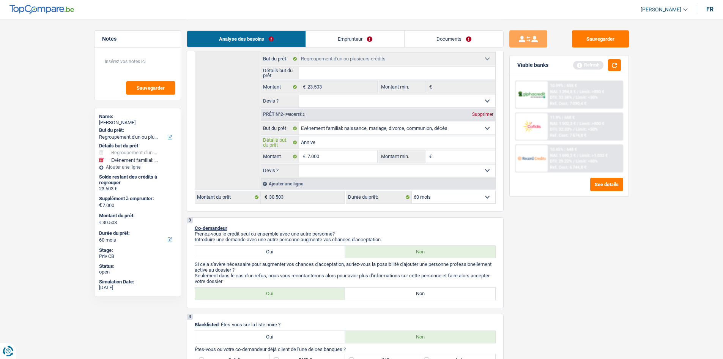
type input "Anniver"
type input "Annivers"
type input "Anniversa"
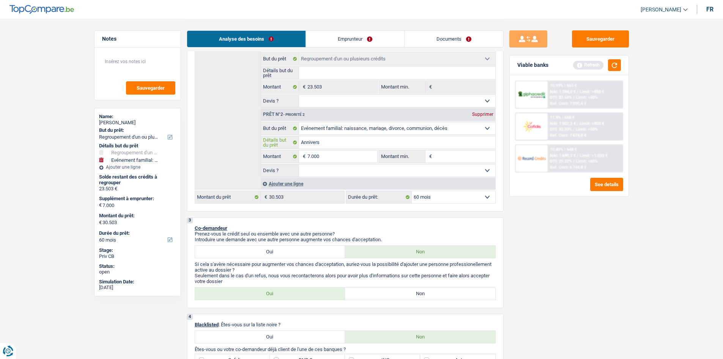
type input "Anniversa"
type input "Anniversai"
type input "Anniversair"
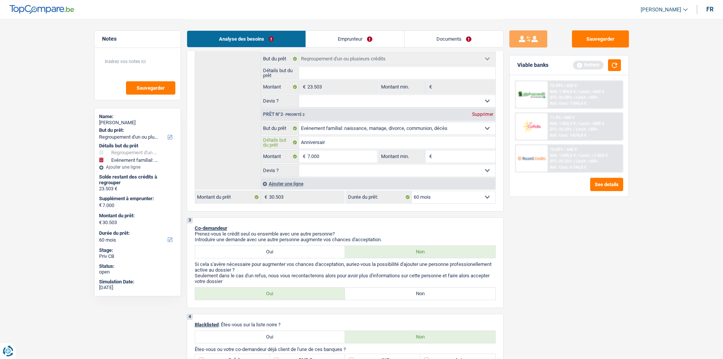
type input "Anniversaire"
type input "Anniversaire p"
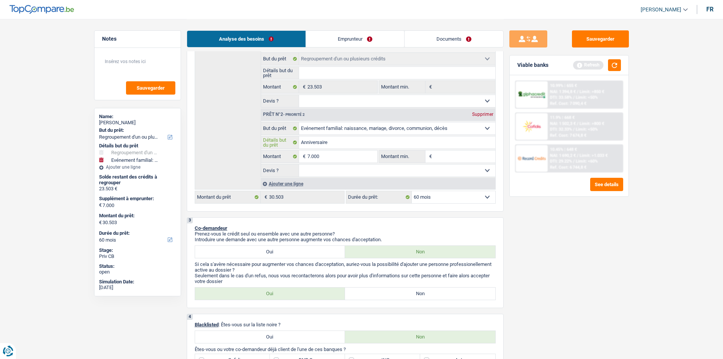
type input "Anniversaire p"
type input "Anniversaire po"
type input "Anniversaire pou"
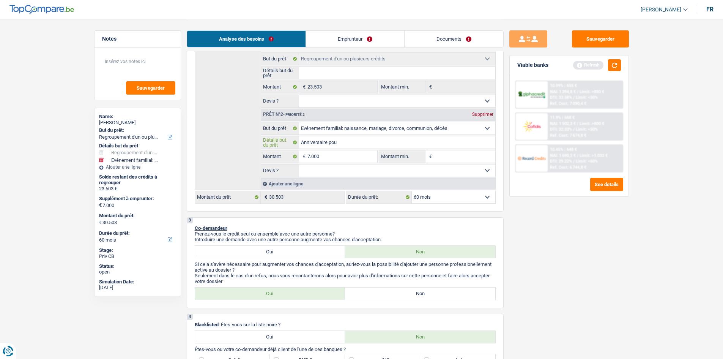
type input "Anniversaire pour"
type input "Anniversaire pour c"
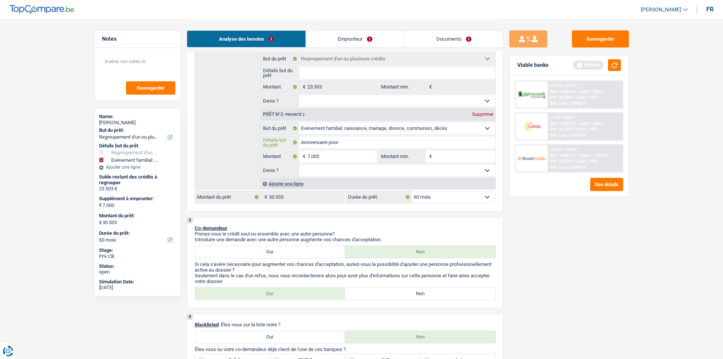
type input "Anniversaire pour c"
type input "Anniversaire pour ce"
type input "Anniversaire pour ces"
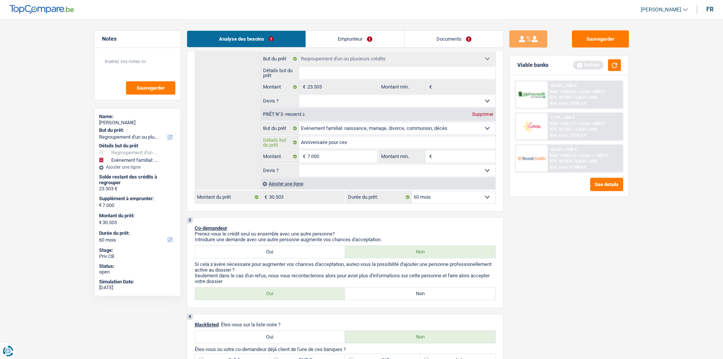
type input "Anniversaire pour ces"
type input "Anniversaire pour ces 6"
type input "Anniversaire pour ces 60"
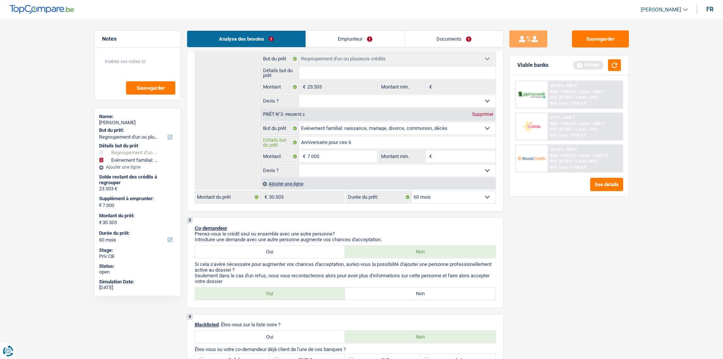
type input "Anniversaire pour ces 60"
type input "Anniversaire pour ces 60 a"
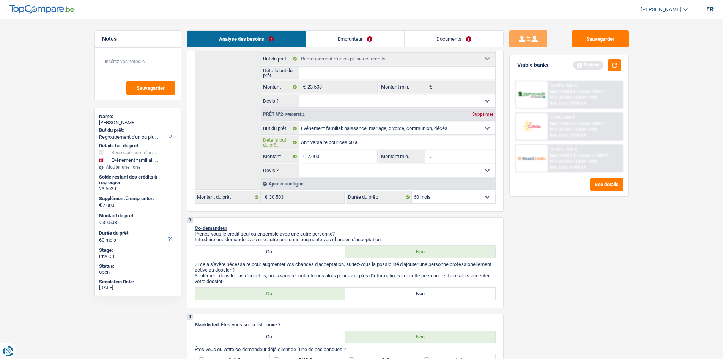
type input "Anniversaire pour ces 60 an"
type input "Anniversaire pour ces 60 ans"
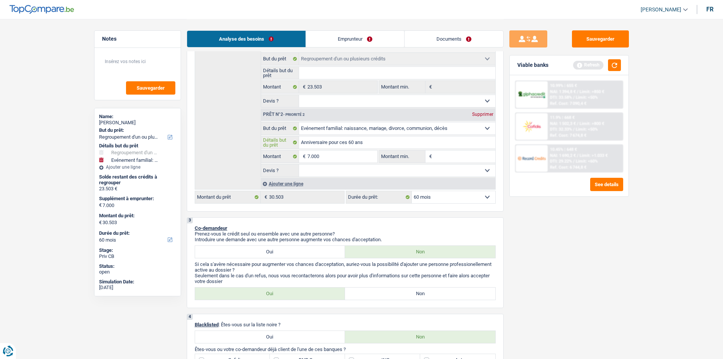
type input "Anniversaire pour ces 60 ans"
type input "Anniversaire pour ces 60 ans a"
type input "Anniversaire pour ces 60 ans av"
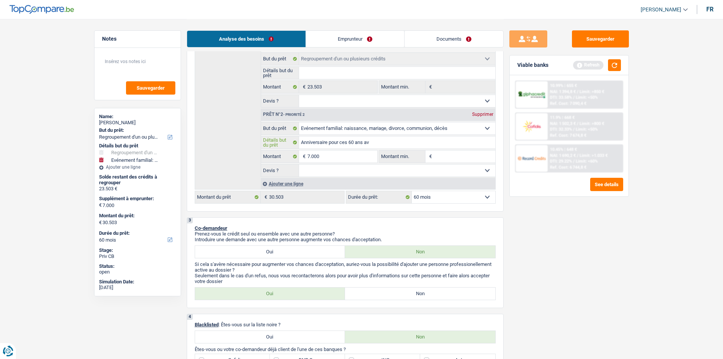
type input "Anniversaire pour ces 60 ans ave"
type input "Anniversaire pour ces 60 ans avec"
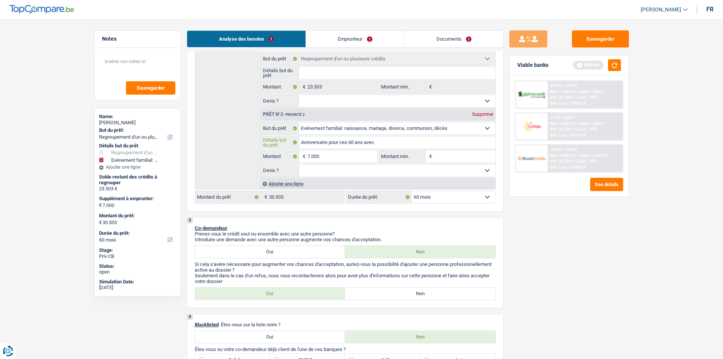
type input "Anniversaire pour ces 60 ans avec"
type input "Anniversaire pour ces 60 ans avec s"
type input "Anniversaire pour ces 60 ans avec sa"
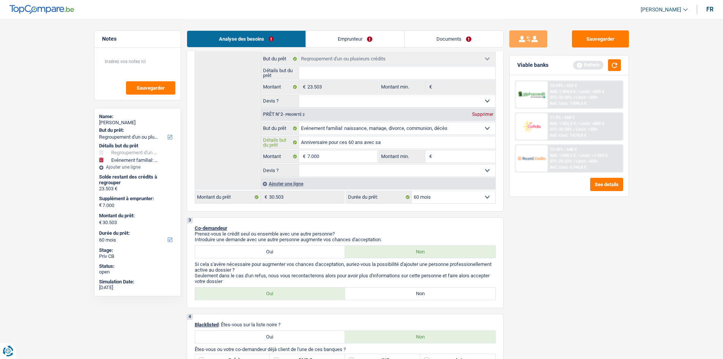
type input "Anniversaire pour ces 60 ans avec sa"
type input "Anniversaire pour ces 60 ans avec sa f"
type input "Anniversaire pour ces 60 ans avec sa fa"
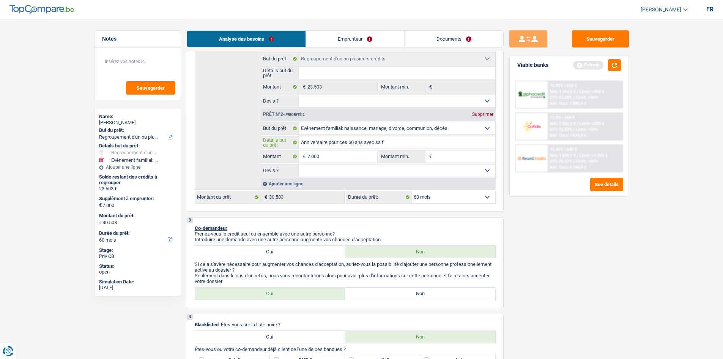
type input "Anniversaire pour ces 60 ans avec sa fa"
type input "Anniversaire pour ces 60 ans avec sa fam"
type input "Anniversaire pour ces 60 ans avec sa fami"
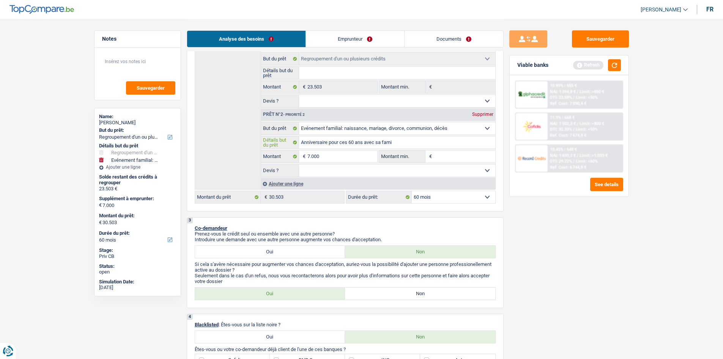
type input "Anniversaire pour ces 60 ans avec sa famil"
type input "Anniversaire pour ces 60 ans avec sa famill"
type input "Anniversaire pour ces 60 ans avec sa famille"
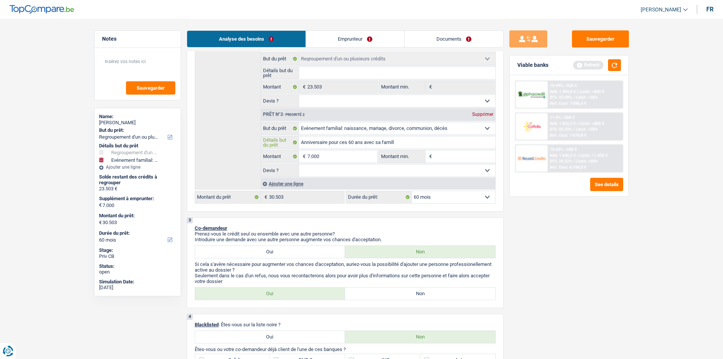
type input "Anniversaire pour ces 60 ans avec sa famille"
type input "Anniversaire pour ces 60 ans avec sa famille e"
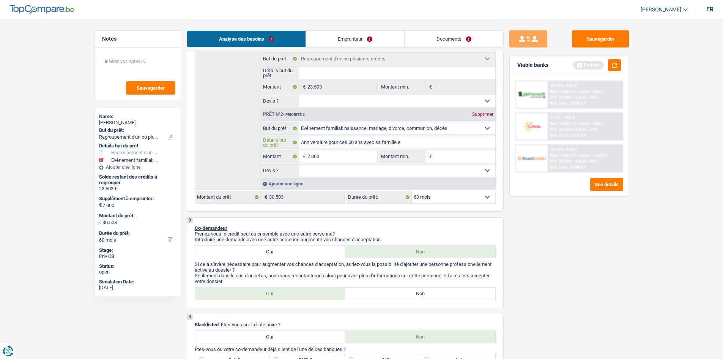
type input "Anniversaire pour ces 60 ans avec sa famille en"
type input "Anniversaire pour ces 60 ans avec sa famille en C"
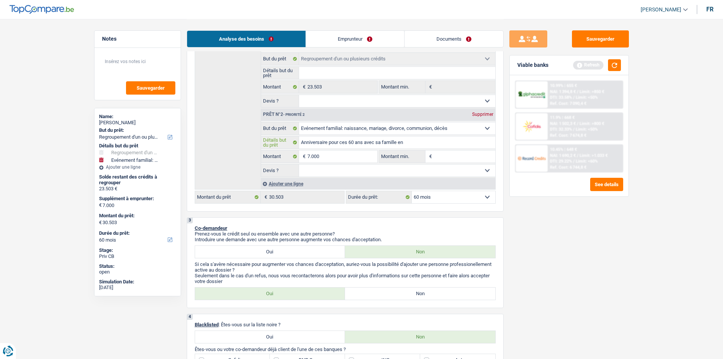
type input "Anniversaire pour ces 60 ans avec sa famille en C"
type input "Anniversaire pour ces 60 ans avec sa famille en Ca"
type input "Anniversaire pour ces 60 ans avec sa famille en Cal"
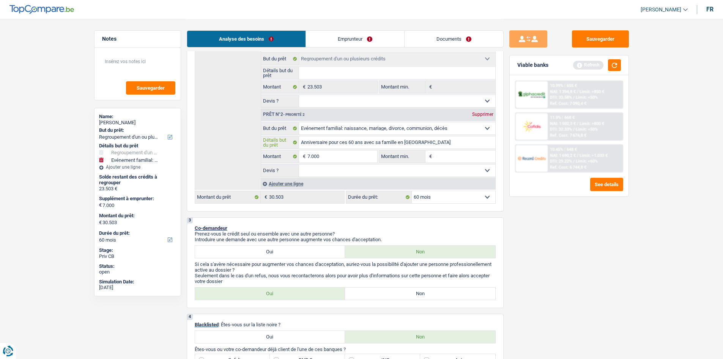
type input "Anniversaire pour ces 60 ans avec sa famille en Calé"
type input "Anniversaire pour ces 60 ans avec sa famille en Cal"
type input "Anniversaire pour ces 60 ans avec sa famille en Cale"
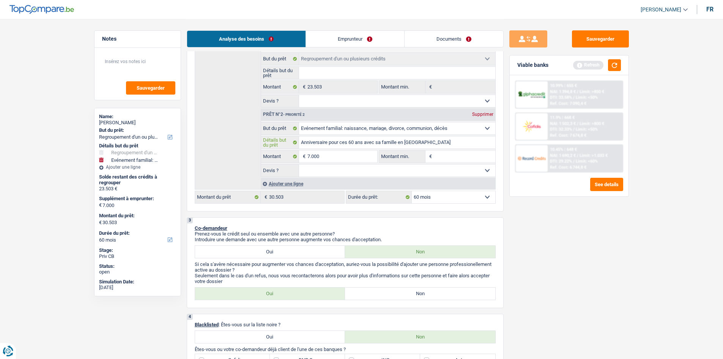
type input "Anniversaire pour ces 60 ans avec sa famille en Cale"
type input "Anniversaire pour ces 60 ans avec sa famille en Cal"
type input "Anniversaire pour ces 60 ans avec sa famille en Calé"
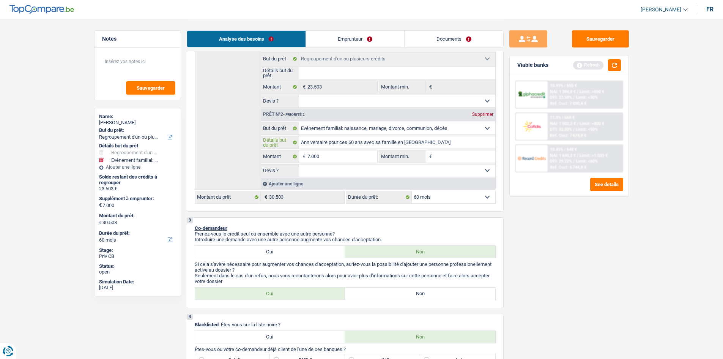
type input "Anniversaire pour ces 60 ans avec sa famille en Caléd"
type input "Anniversaire pour ces 60 ans avec sa famille en Calédo"
type input "Anniversaire pour ces 60 ans avec sa famille en Calédon"
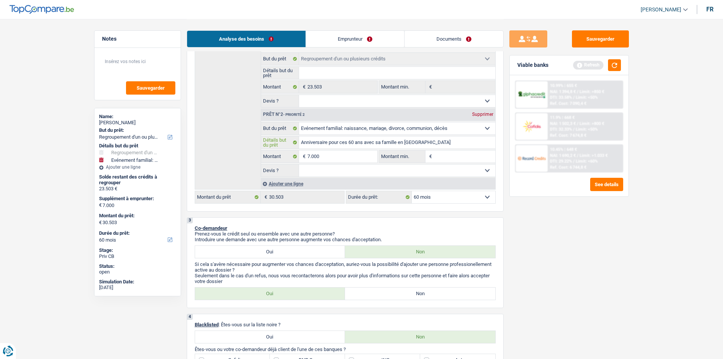
type input "Anniversaire pour ces 60 ans avec sa famille en Calédon"
type input "Anniversaire pour ces 60 ans avec sa famille en Calédoni"
type input "Anniversaire pour ces 60 ans avec sa famille en Calédonie"
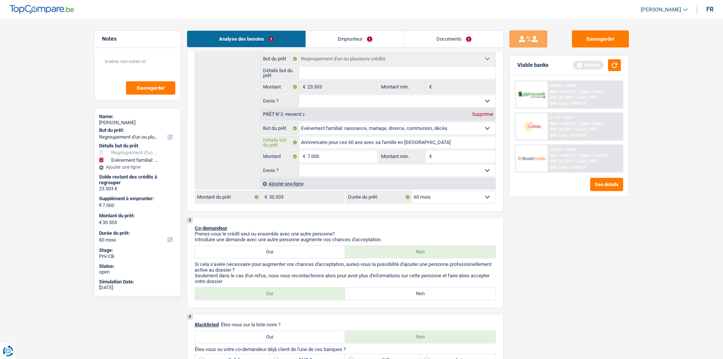
type input "Anniversaire pour ces 60 ans avec sa famille en Calédonie"
click at [352, 152] on input "7.000" at bounding box center [341, 156] width 69 height 12
click at [451, 154] on input "Montant min." at bounding box center [464, 156] width 61 height 12
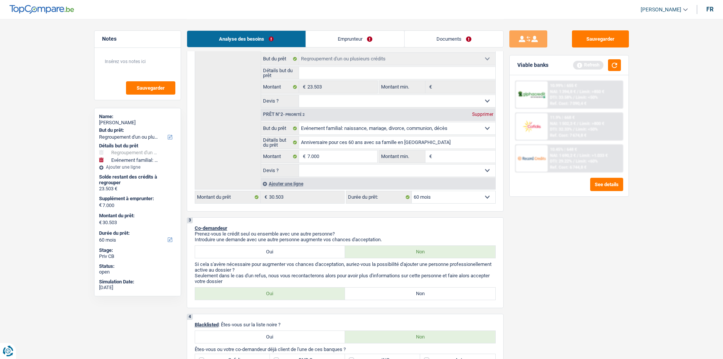
paste input "7.000"
type input "7.000"
click at [552, 256] on div "Sauvegarder Viable banks Refresh 10.99% | 655 € NAI: 1 394,8 € / Limit: >850 € …" at bounding box center [568, 188] width 131 height 316
click at [471, 155] on input "7.000" at bounding box center [464, 156] width 61 height 12
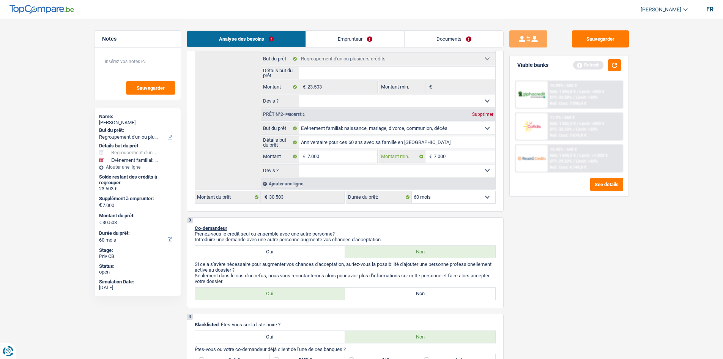
click at [471, 155] on input "7.000" at bounding box center [464, 156] width 61 height 12
type input "5"
type input "50"
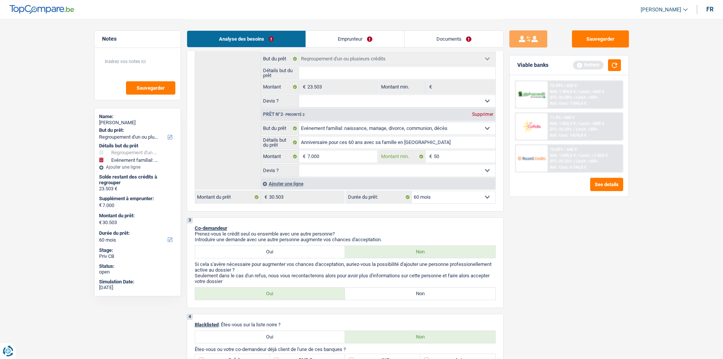
type input "500"
type input "5.001"
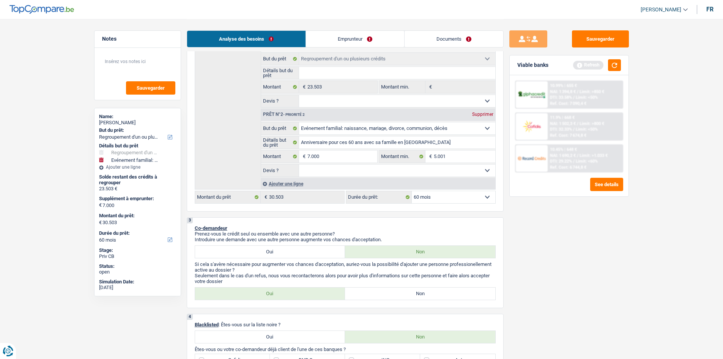
click at [334, 168] on select "Oui Non Non répondu Sélectionner une option" at bounding box center [397, 170] width 196 height 12
select select "false"
click at [299, 164] on select "Oui Non Non répondu Sélectionner une option" at bounding box center [397, 170] width 196 height 12
select select "false"
click at [352, 97] on select "Oui Non Non répondu Sélectionner une option" at bounding box center [397, 101] width 196 height 12
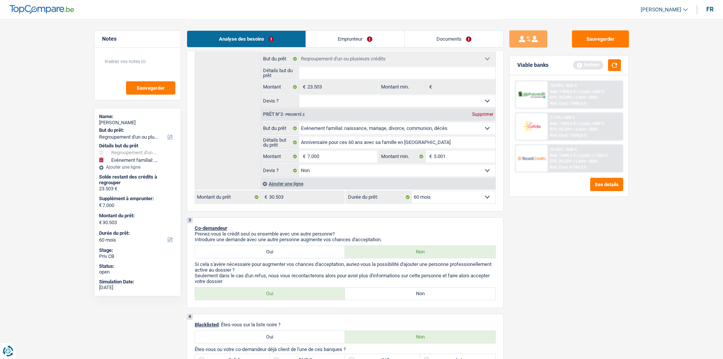
select select "yes"
click at [299, 95] on select "Oui Non Non répondu Sélectionner une option" at bounding box center [397, 101] width 196 height 12
select select "yes"
click at [355, 74] on input "Détails but du prêt" at bounding box center [397, 73] width 196 height 12
type input "R"
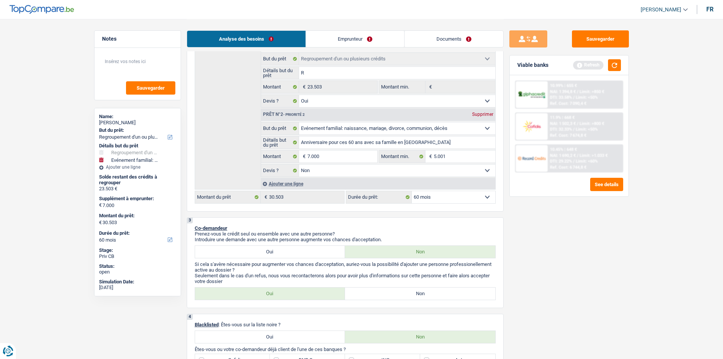
type input "R"
type input "Re"
type input "Reg"
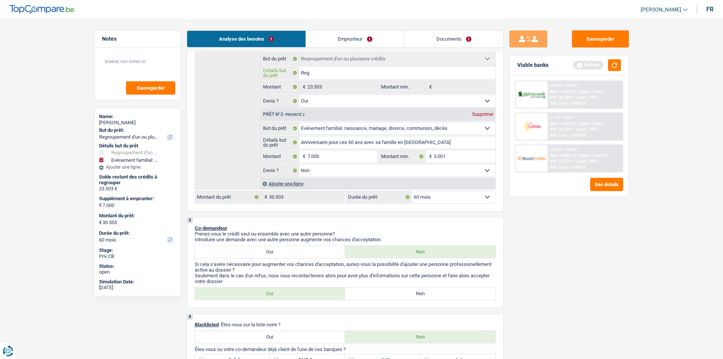
type input "Regr"
type input "Regro"
type input "Regrou"
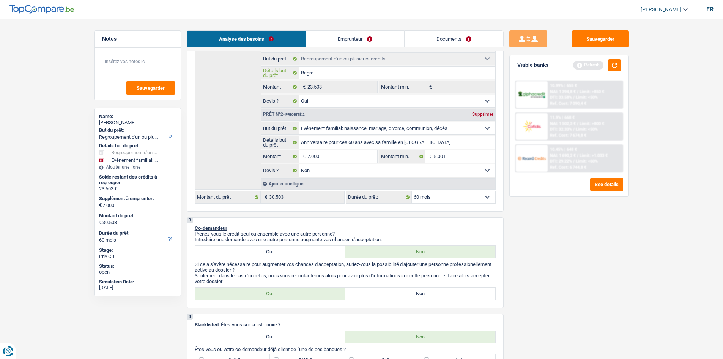
type input "Regrou"
type input "Regroup"
type input "Regroupe"
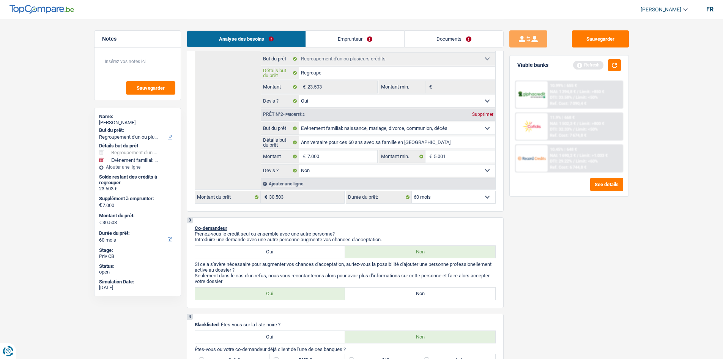
type input "Regroupem"
type input "Regroupeme"
type input "Regroupemen"
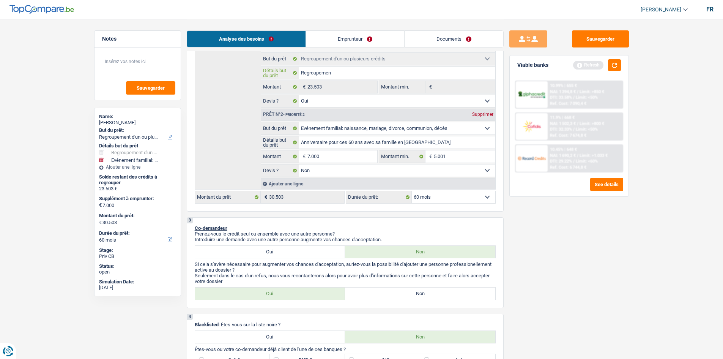
type input "Regroupemen"
type input "Regroupemenrt"
type input "Regroupemenr"
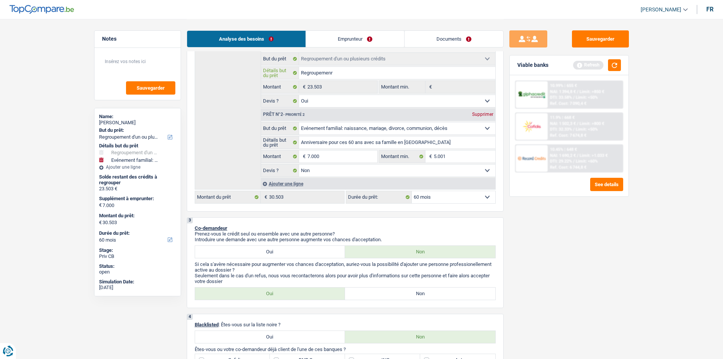
type input "Regroupemen"
type input "Regroupement"
click at [592, 251] on div "Sauvegarder Viable banks Refresh 10.99% | 655 € NAI: 1 394,8 € / Limit: >850 € …" at bounding box center [568, 188] width 131 height 316
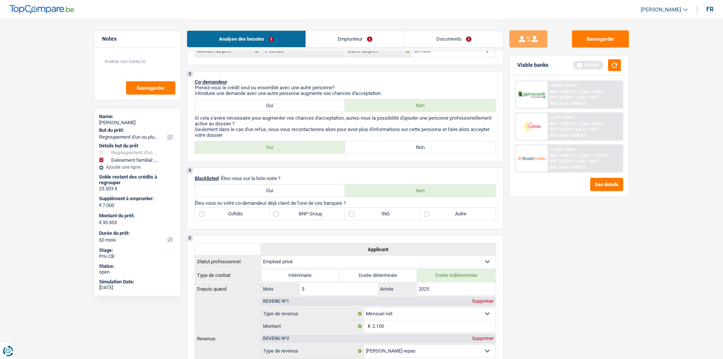
scroll to position [228, 0]
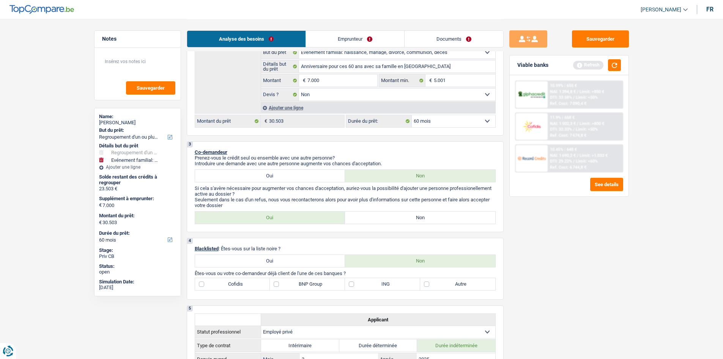
click at [442, 216] on label "Non" at bounding box center [420, 217] width 150 height 12
click at [442, 216] on input "Non" at bounding box center [420, 217] width 150 height 12
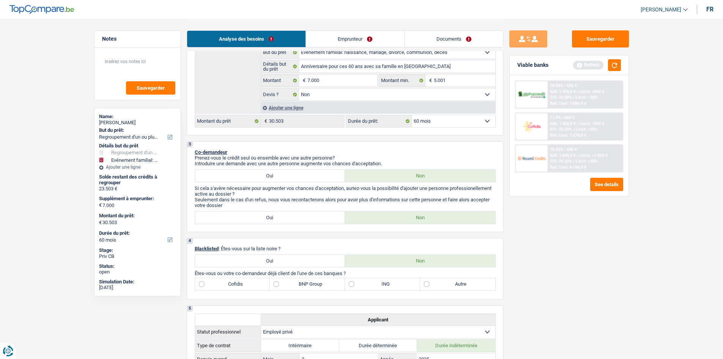
click at [601, 237] on div "Sauvegarder Viable banks Refresh 10.99% | 655 € NAI: 1 394,8 € / Limit: >850 € …" at bounding box center [568, 188] width 131 height 316
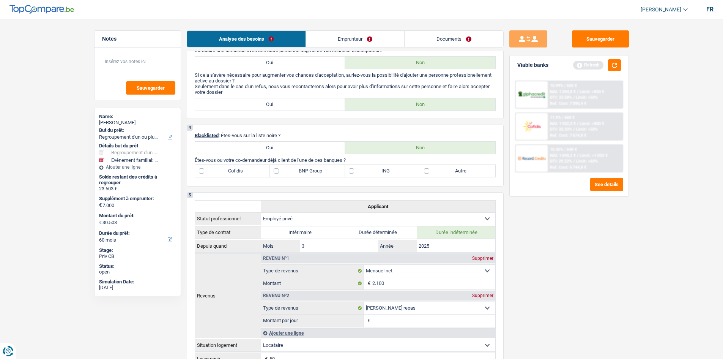
scroll to position [341, 0]
click at [260, 173] on label "Cofidis" at bounding box center [232, 170] width 75 height 12
click at [260, 173] on input "Cofidis" at bounding box center [232, 170] width 75 height 12
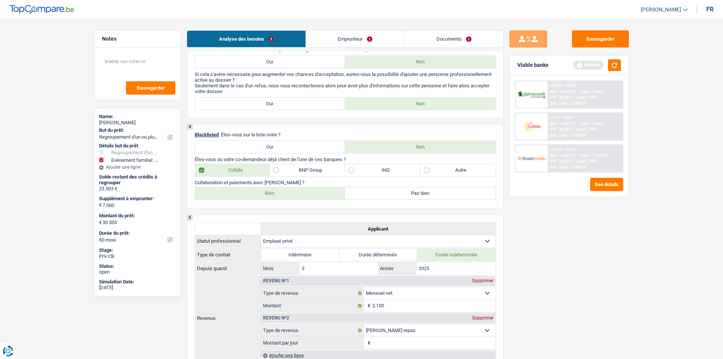
click at [447, 170] on label "Autre" at bounding box center [457, 170] width 75 height 12
click at [447, 170] on input "Autre" at bounding box center [457, 170] width 75 height 12
click at [376, 173] on label "ING" at bounding box center [382, 170] width 75 height 12
click at [376, 173] on input "ING" at bounding box center [382, 170] width 75 height 12
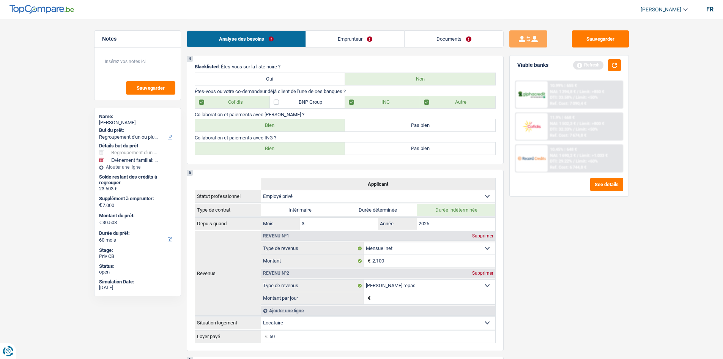
scroll to position [379, 0]
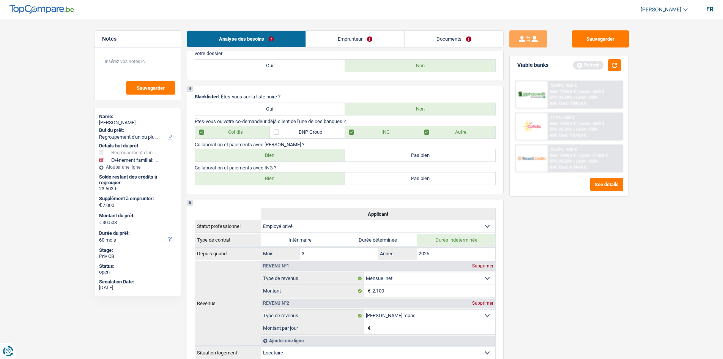
click at [311, 156] on label "Bien" at bounding box center [270, 155] width 150 height 12
click at [311, 156] on input "Bien" at bounding box center [270, 155] width 150 height 12
click at [310, 179] on label "Bien" at bounding box center [270, 178] width 150 height 12
click at [310, 179] on input "Bien" at bounding box center [270, 178] width 150 height 12
click at [601, 275] on div "Sauvegarder Viable banks Refresh 10.99% | 655 € NAI: 1 394,8 € / Limit: >850 € …" at bounding box center [568, 188] width 131 height 316
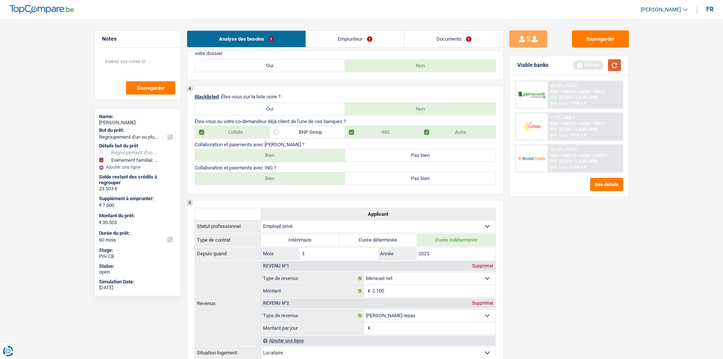
click at [616, 69] on button "button" at bounding box center [614, 65] width 13 height 12
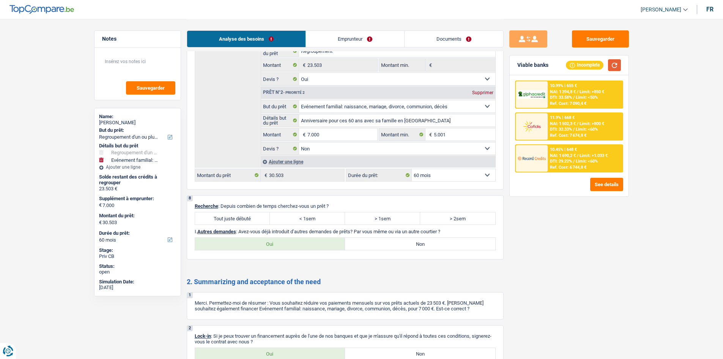
scroll to position [1401, 0]
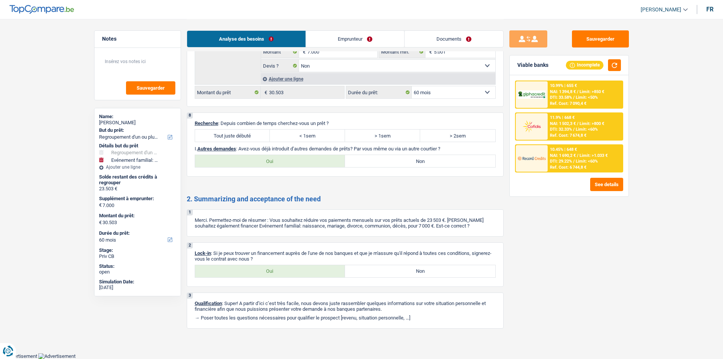
click at [244, 130] on label "Tout juste débuté" at bounding box center [232, 135] width 75 height 12
click at [244, 130] on input "Tout juste débuté" at bounding box center [232, 135] width 75 height 12
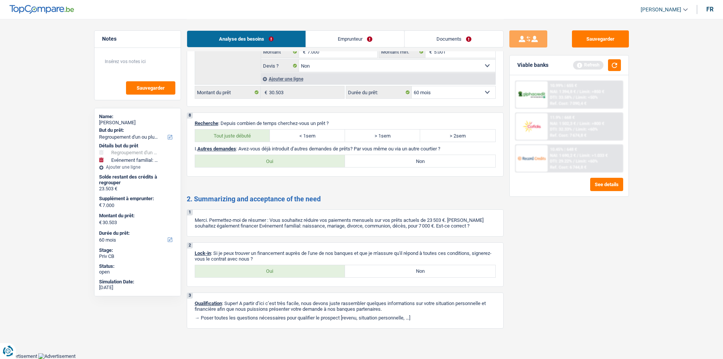
click at [401, 161] on label "Non" at bounding box center [420, 161] width 150 height 12
click at [401, 161] on input "Non" at bounding box center [420, 161] width 150 height 12
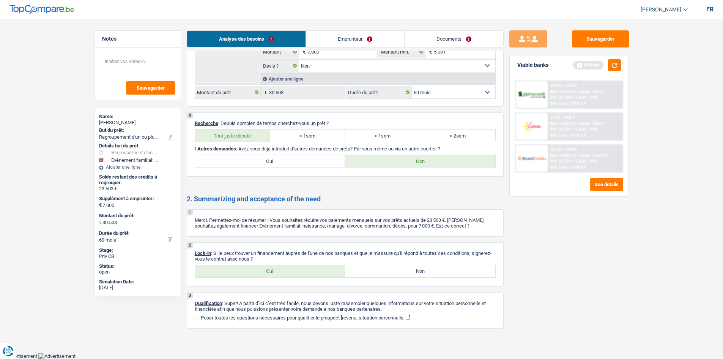
click at [613, 63] on button "button" at bounding box center [614, 65] width 13 height 12
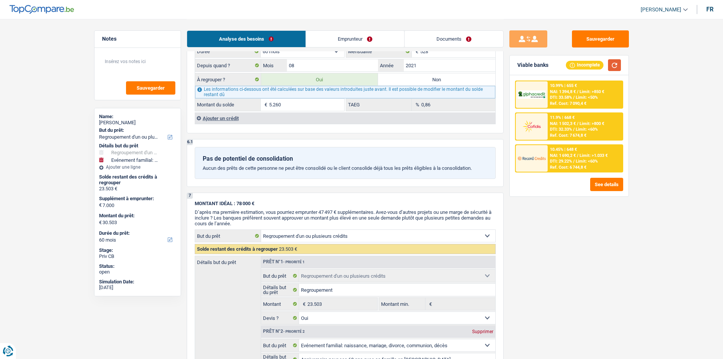
scroll to position [0, 0]
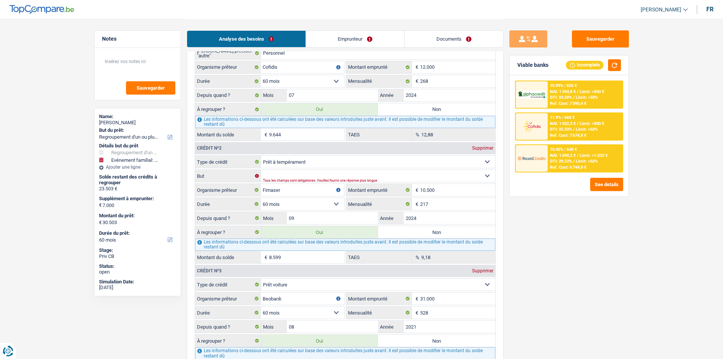
scroll to position [835, 0]
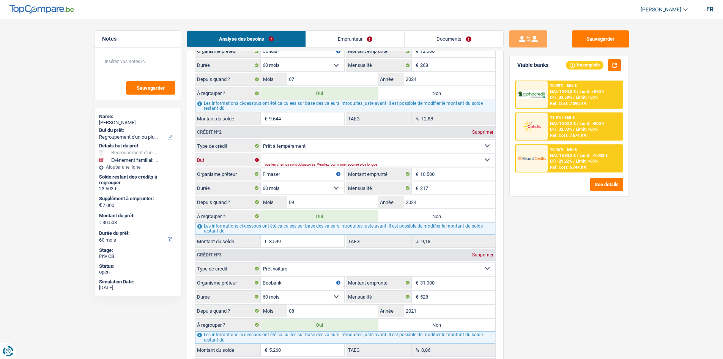
drag, startPoint x: 468, startPoint y: 159, endPoint x: 458, endPoint y: 164, distance: 11.4
click at [468, 159] on select "Confort maison: meubles, textile, peinture, électroménager, outillage non-profe…" at bounding box center [378, 160] width 234 height 12
click at [261, 154] on select "Confort maison: meubles, textile, peinture, électroménager, outillage non-profe…" at bounding box center [378, 160] width 234 height 12
drag, startPoint x: 605, startPoint y: 246, endPoint x: 616, endPoint y: 212, distance: 36.5
click at [609, 236] on div "Sauvegarder Viable banks Incomplete 10.99% | 655 € NAI: 1 394,8 € / Limit: >850…" at bounding box center [568, 188] width 131 height 316
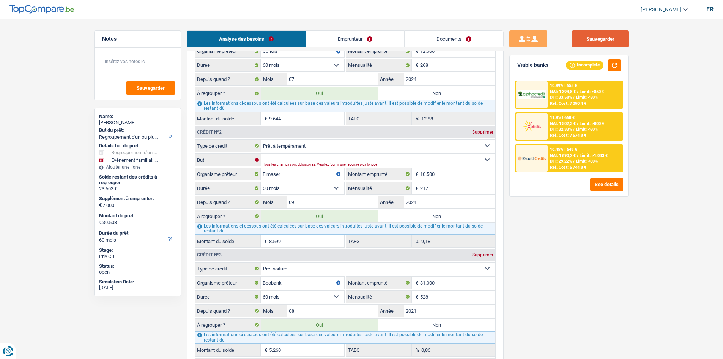
click at [611, 31] on button "Sauvegarder" at bounding box center [600, 38] width 57 height 17
click at [587, 131] on span "Limit: <60%" at bounding box center [587, 129] width 22 height 5
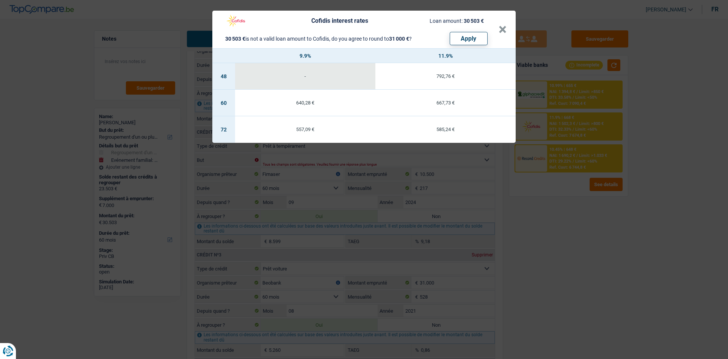
click at [598, 231] on div "Cofidis interest rates Loan amount: 30 503 € 30 503 € is not a valid loan amoun…" at bounding box center [364, 179] width 728 height 359
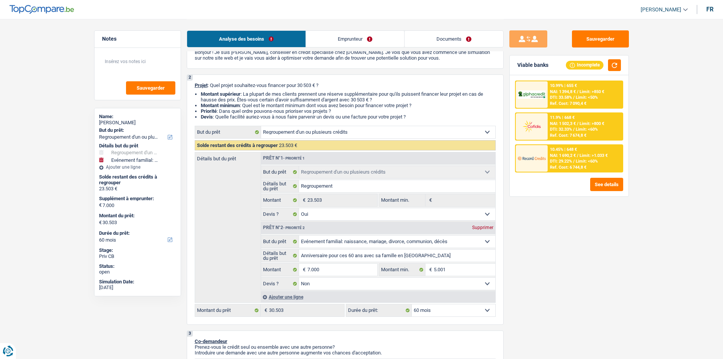
scroll to position [29, 0]
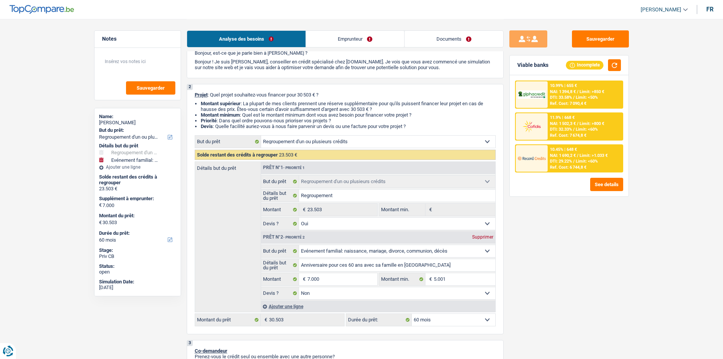
click at [354, 42] on link "Emprunteur" at bounding box center [355, 39] width 98 height 16
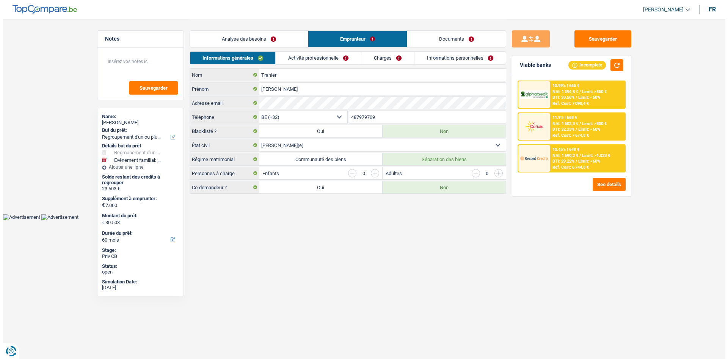
scroll to position [0, 0]
click at [349, 55] on link "Activité professionnelle" at bounding box center [318, 58] width 85 height 13
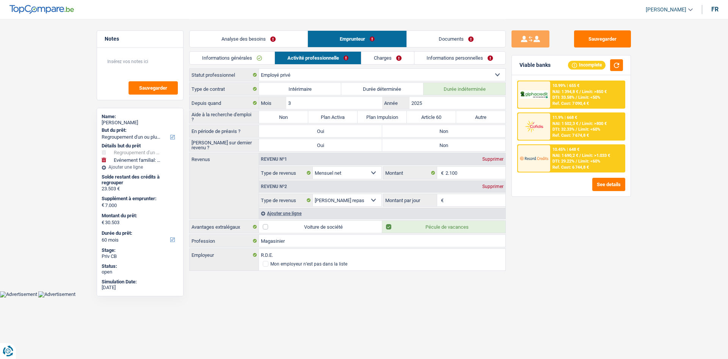
click at [275, 55] on link "Activité professionnelle" at bounding box center [318, 58] width 86 height 13
click at [253, 58] on link "Informations générales" at bounding box center [232, 58] width 85 height 13
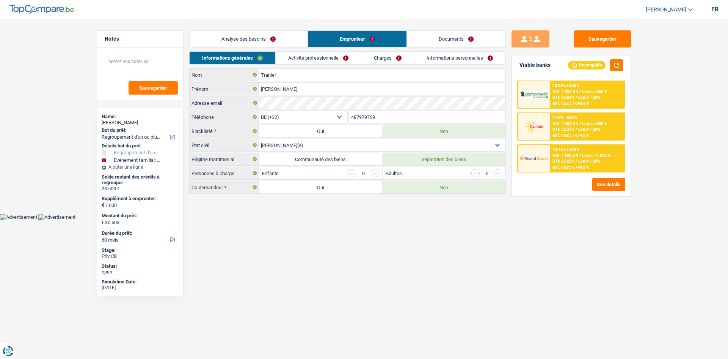
click at [323, 58] on link "Activité professionnelle" at bounding box center [318, 58] width 85 height 13
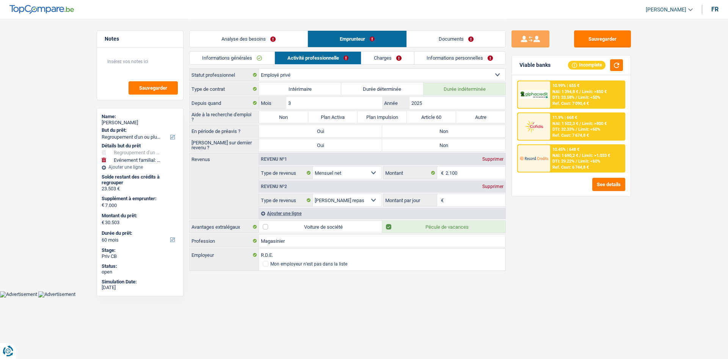
click at [284, 120] on label "Non" at bounding box center [283, 117] width 49 height 12
click at [284, 120] on input "Non" at bounding box center [283, 117] width 49 height 12
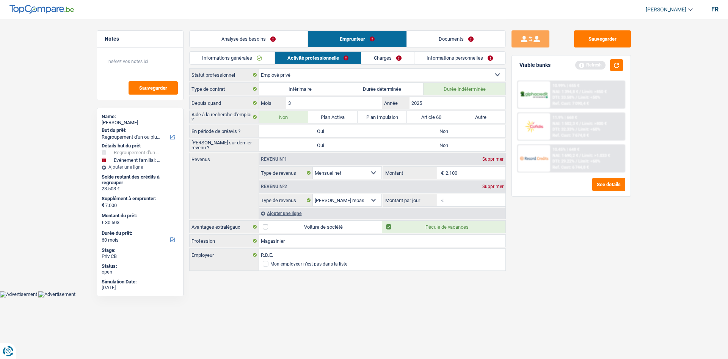
click at [448, 128] on label "Non" at bounding box center [443, 131] width 123 height 12
click at [448, 128] on input "Non" at bounding box center [443, 131] width 123 height 12
click at [450, 144] on label "Non" at bounding box center [443, 145] width 123 height 12
click at [450, 144] on input "Non" at bounding box center [443, 145] width 123 height 12
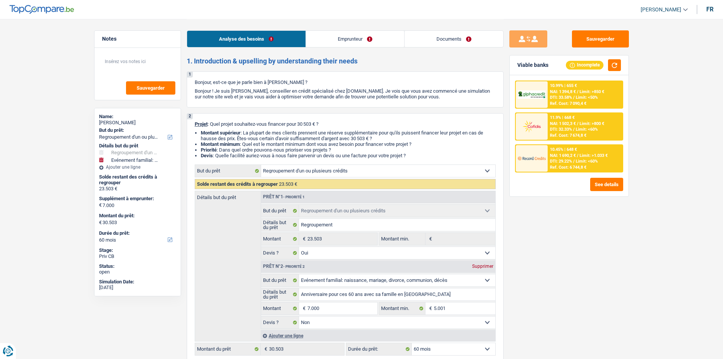
select select "refinancing"
select select "familyEvent"
select select "60"
select select "refinancing"
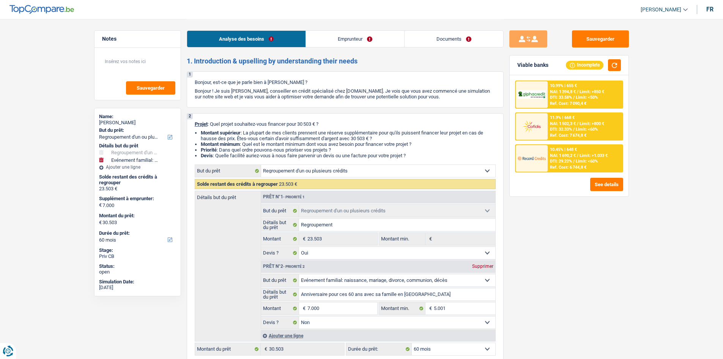
select select "refinancing"
select select "yes"
select select "familyEvent"
select select "false"
select select "60"
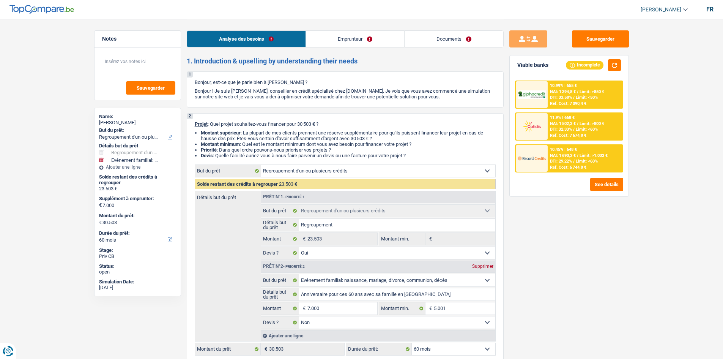
select select "privateEmployee"
select select "netSalary"
select select "mealVouchers"
select select "rents"
select select "personalLoan"
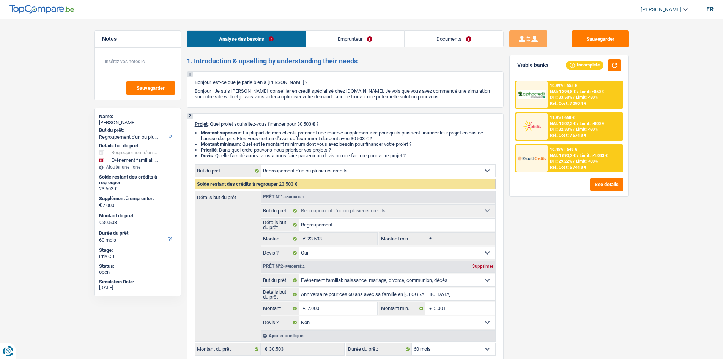
select select "other"
select select "60"
select select "personalLoan"
select select "homeFurnishingOrRelocation"
select select "60"
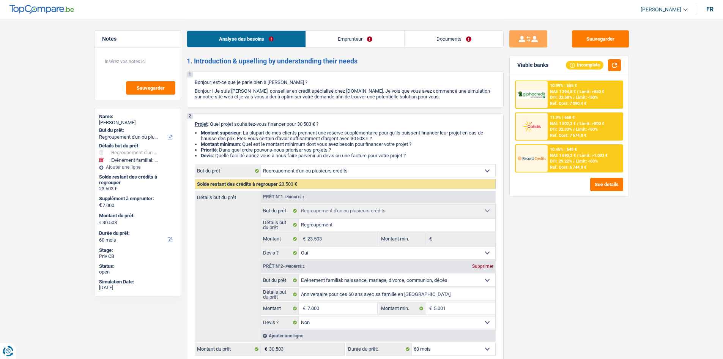
select select "carLoan"
select select "60"
select select "refinancing"
select select "yes"
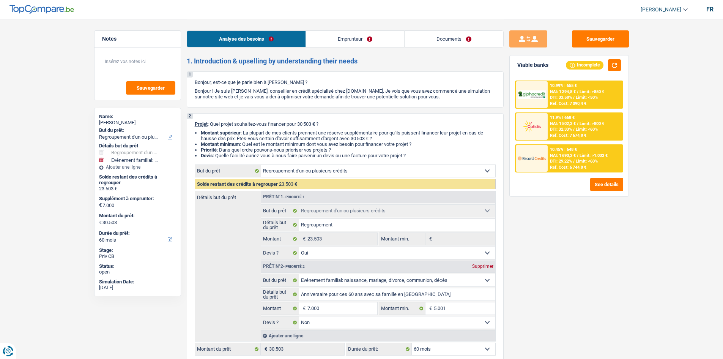
select select "familyEvent"
select select "false"
select select "60"
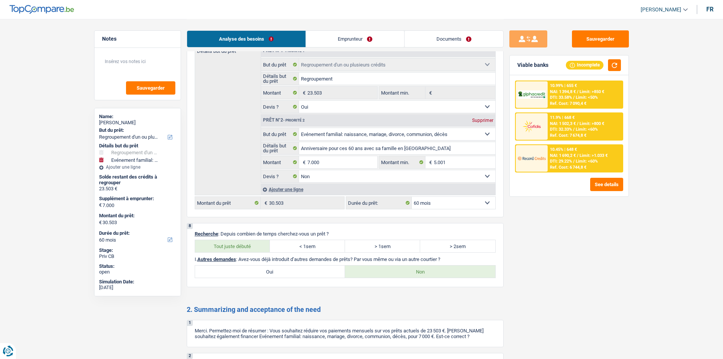
scroll to position [1401, 0]
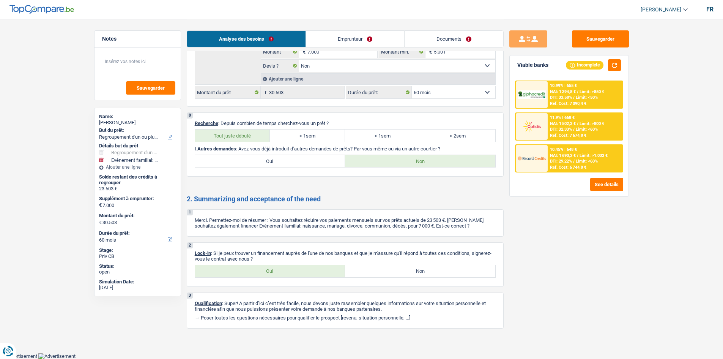
click at [576, 235] on div "Sauvegarder Viable banks Incomplete 10.99% | 655 € NAI: 1 394,8 € / Limit: >850…" at bounding box center [568, 188] width 131 height 316
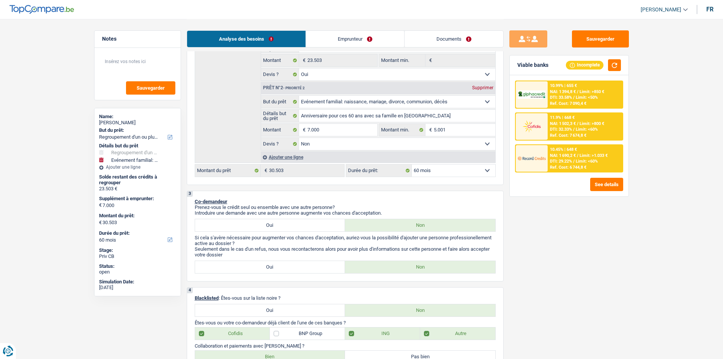
scroll to position [73, 0]
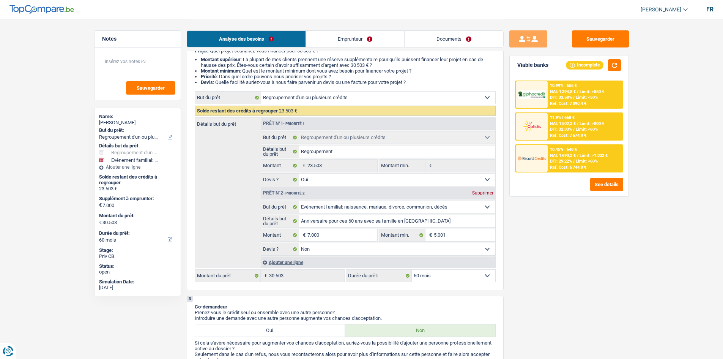
click at [319, 38] on link "Emprunteur" at bounding box center [355, 39] width 98 height 16
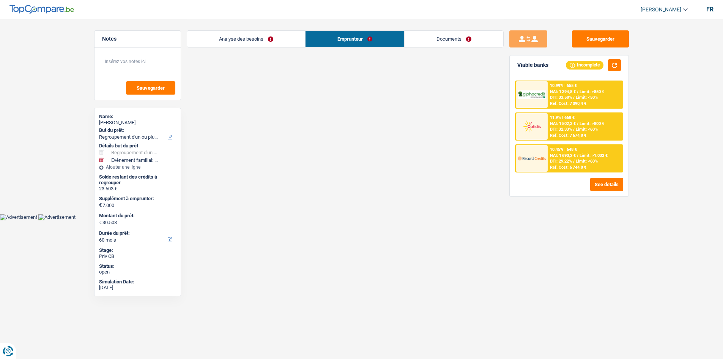
scroll to position [0, 0]
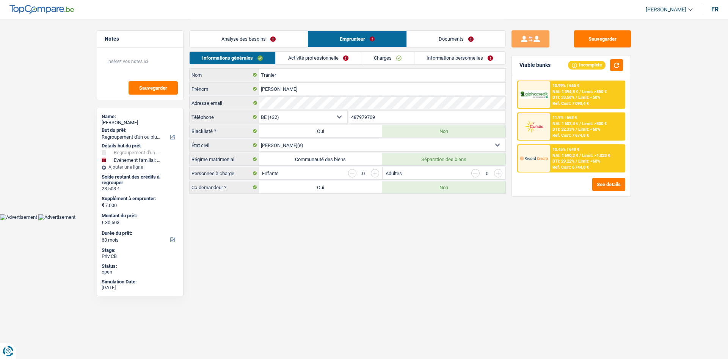
click at [280, 41] on link "Analyse des besoins" at bounding box center [249, 39] width 118 height 16
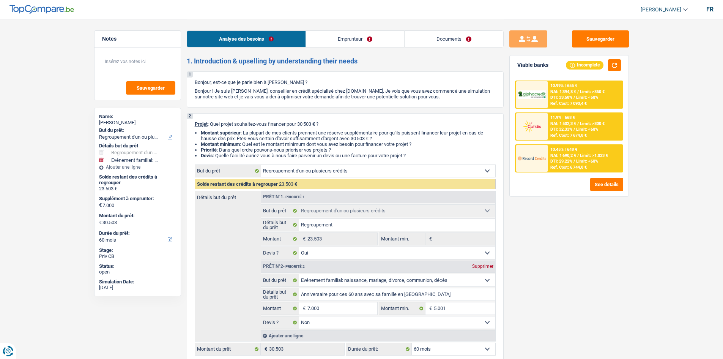
drag, startPoint x: 330, startPoint y: 43, endPoint x: 299, endPoint y: 52, distance: 31.5
click at [329, 43] on link "Emprunteur" at bounding box center [355, 39] width 98 height 16
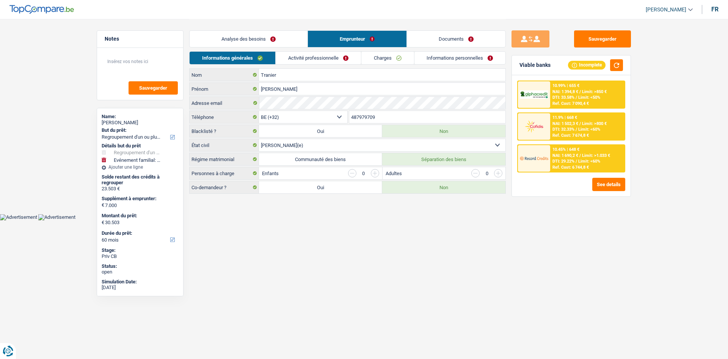
click at [462, 33] on link "Documents" at bounding box center [456, 39] width 99 height 16
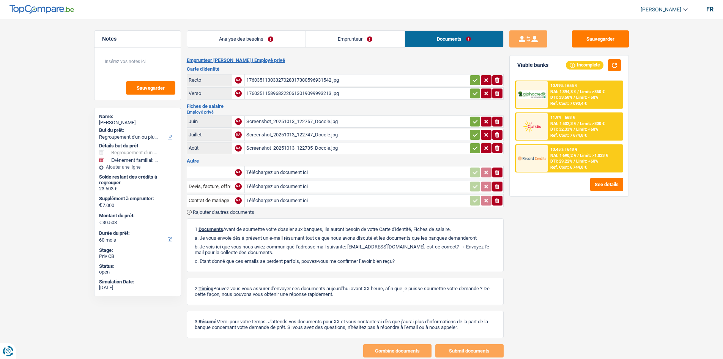
click at [300, 118] on div "Screenshot_20251013_122757_Doccle.jpg" at bounding box center [356, 121] width 221 height 11
click at [325, 45] on link "Emprunteur" at bounding box center [355, 39] width 99 height 16
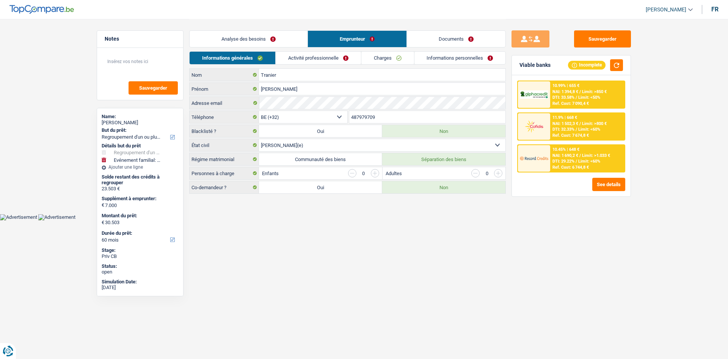
click at [302, 60] on link "Activité professionnelle" at bounding box center [318, 58] width 85 height 13
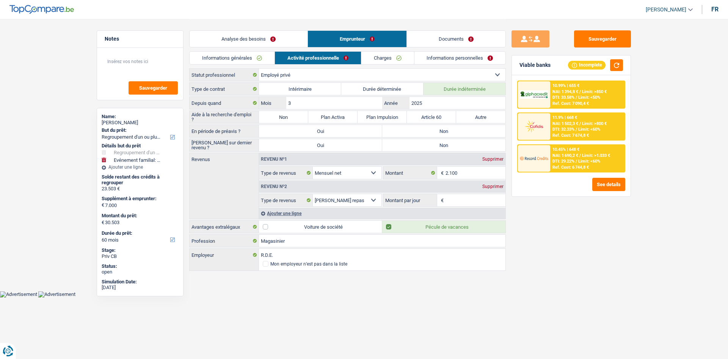
click at [600, 264] on div "Sauvegarder Viable banks Incomplete 10.99% | 655 € NAI: 1 394,8 € / Limit: >850…" at bounding box center [571, 188] width 131 height 316
drag, startPoint x: 423, startPoint y: 127, endPoint x: 425, endPoint y: 139, distance: 12.2
click at [423, 127] on label "Non" at bounding box center [443, 131] width 123 height 12
click at [423, 127] on input "Non" at bounding box center [443, 131] width 123 height 12
radio input "true"
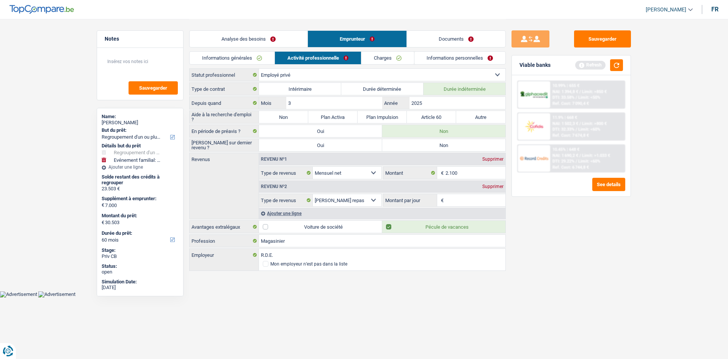
drag, startPoint x: 425, startPoint y: 145, endPoint x: 296, endPoint y: 124, distance: 130.7
click at [422, 143] on label "Non" at bounding box center [443, 145] width 123 height 12
click at [422, 143] on input "Non" at bounding box center [443, 145] width 123 height 12
radio input "true"
click at [255, 119] on label "Aide à la recherche d'emploi ?" at bounding box center [224, 117] width 69 height 12
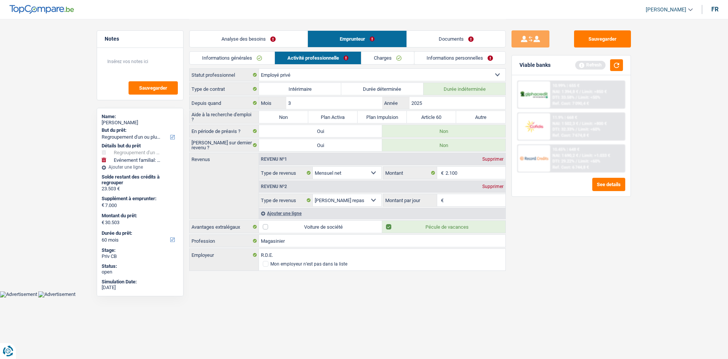
click at [296, 118] on label "Non" at bounding box center [283, 117] width 49 height 12
click at [296, 118] on input "Non" at bounding box center [283, 117] width 49 height 12
radio input "true"
click at [323, 102] on input "3" at bounding box center [334, 103] width 96 height 12
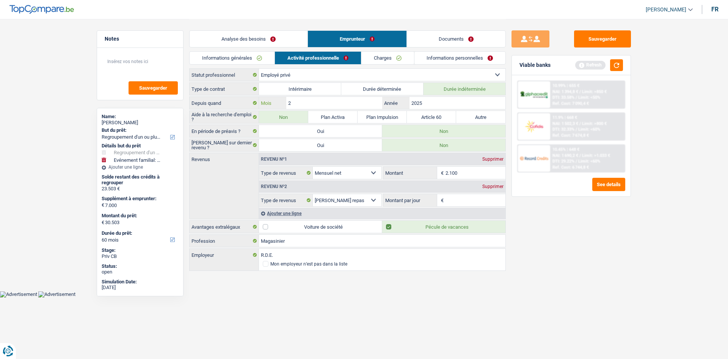
type input "2"
click at [563, 232] on div "Sauvegarder Viable banks Refresh 10.99% | 655 € NAI: 1 394,8 € / Limit: >850 € …" at bounding box center [571, 188] width 131 height 316
click at [458, 204] on input "Montant par jour" at bounding box center [476, 200] width 60 height 12
type input "6,0"
click at [385, 58] on link "Charges" at bounding box center [388, 58] width 53 height 13
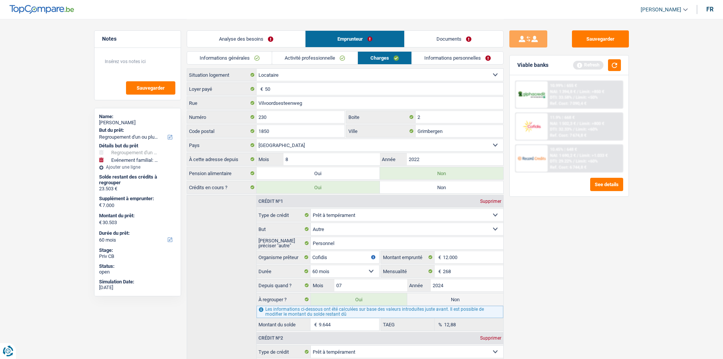
drag, startPoint x: 333, startPoint y: 72, endPoint x: 332, endPoint y: 77, distance: 5.0
click at [333, 72] on select "Locataire Propriétaire avec prêt hypothécaire Propriétaire sans prêt hypothécai…" at bounding box center [379, 75] width 247 height 12
click at [256, 69] on select "Locataire Propriétaire avec prêt hypothécaire Propriétaire sans prêt hypothécai…" at bounding box center [379, 75] width 247 height 12
click at [302, 94] on input "50" at bounding box center [384, 89] width 238 height 12
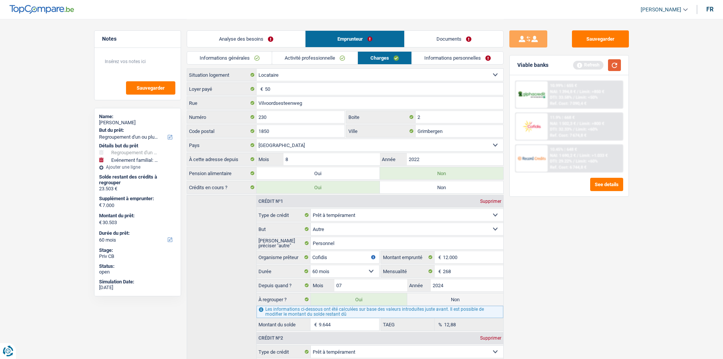
click at [613, 61] on button "button" at bounding box center [614, 65] width 13 height 12
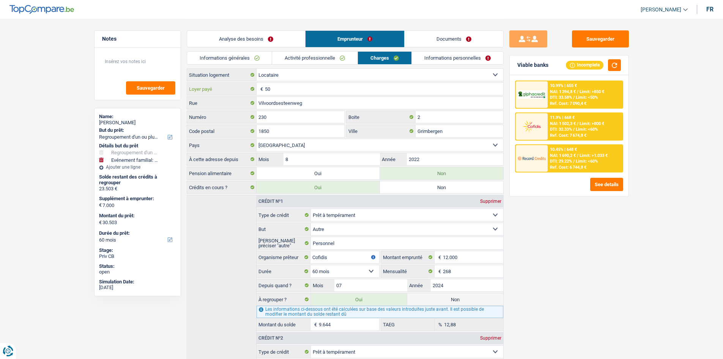
click at [283, 88] on input "50" at bounding box center [384, 89] width 238 height 12
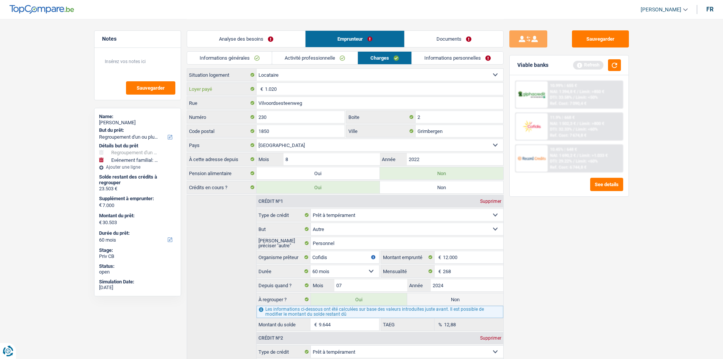
type input "1.020"
drag, startPoint x: 614, startPoint y: 270, endPoint x: 518, endPoint y: 122, distance: 177.0
click at [613, 268] on div "Sauvegarder Viable banks Refresh 10.99% | 655 € NAI: 1 394,8 € / Limit: >850 € …" at bounding box center [568, 188] width 131 height 316
click at [457, 64] on li "Informations personnelles" at bounding box center [457, 57] width 92 height 13
click at [458, 58] on link "Informations personnelles" at bounding box center [457, 58] width 91 height 13
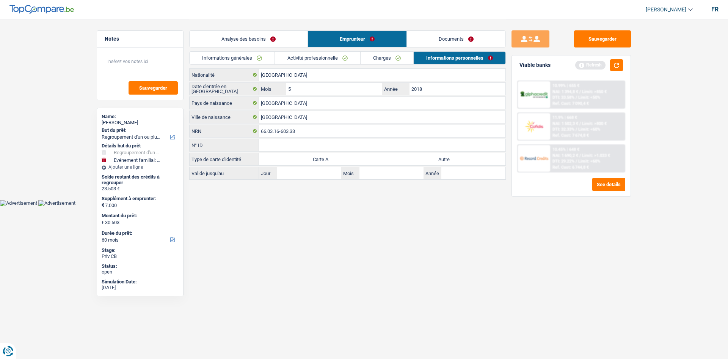
click at [380, 206] on html "Vous avez le contrôle de vos données Nous utilisons des cookies, tout comme nos…" at bounding box center [364, 103] width 728 height 206
click at [476, 160] on label "Autre" at bounding box center [443, 159] width 123 height 12
click at [476, 160] on input "Autre" at bounding box center [443, 159] width 123 height 12
radio input "true"
click at [475, 37] on link "Documents" at bounding box center [456, 39] width 99 height 16
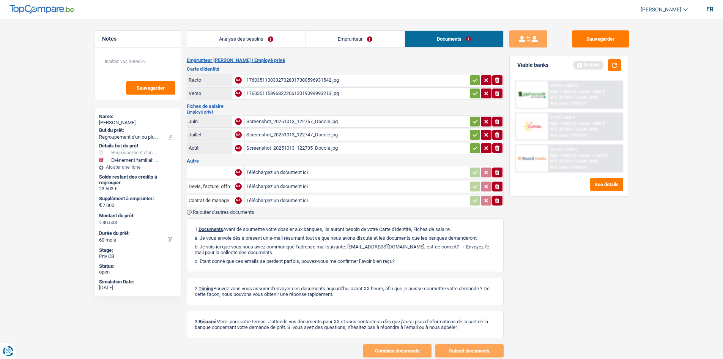
drag, startPoint x: 268, startPoint y: 36, endPoint x: 285, endPoint y: 52, distance: 23.1
click at [268, 37] on link "Analyse des besoins" at bounding box center [246, 39] width 118 height 16
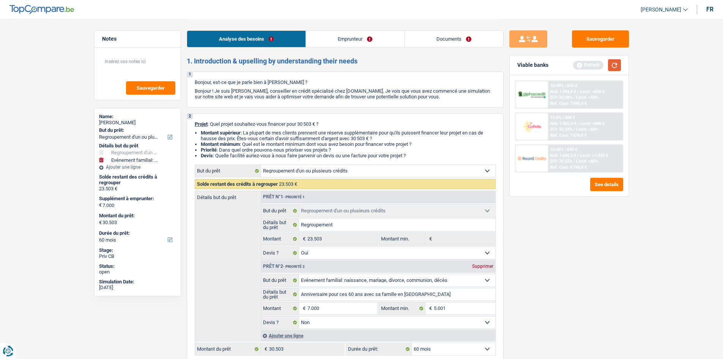
click at [615, 63] on button "button" at bounding box center [614, 65] width 13 height 12
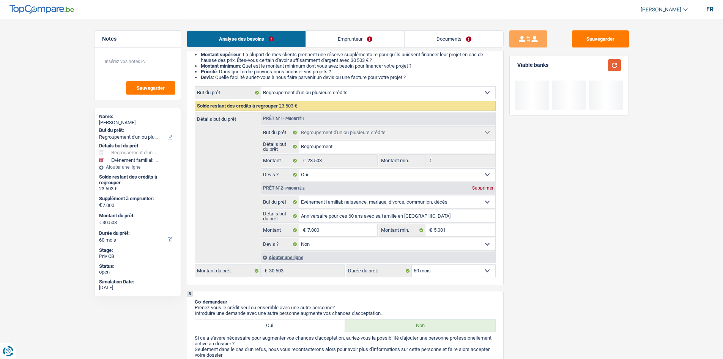
scroll to position [190, 0]
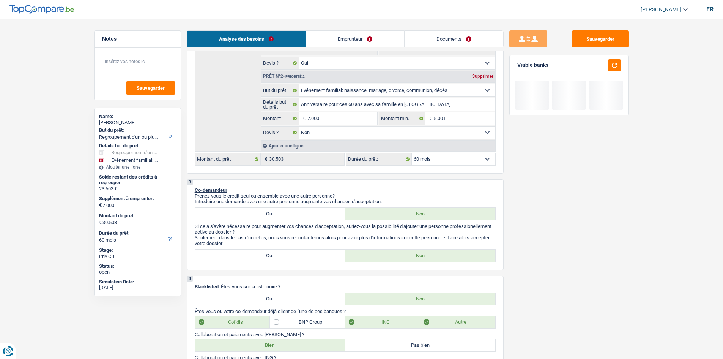
click at [433, 160] on select "12 mois 18 mois 24 mois 30 mois 36 mois 42 mois 48 mois 60 mois 72 mois 84 mois…" at bounding box center [453, 159] width 83 height 12
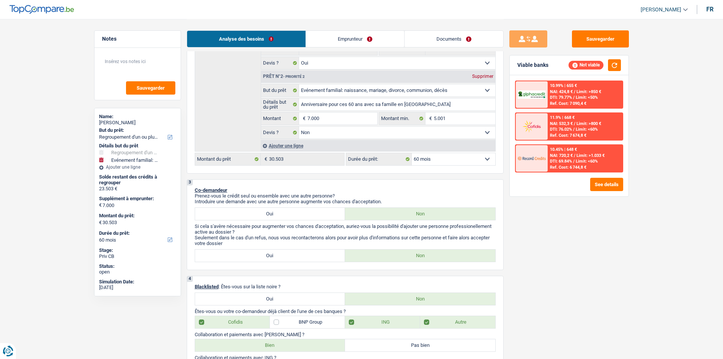
select select "120"
click at [412, 153] on select "12 mois 18 mois 24 mois 30 mois 36 mois 42 mois 48 mois 60 mois 72 mois 84 mois…" at bounding box center [453, 159] width 83 height 12
select select "120"
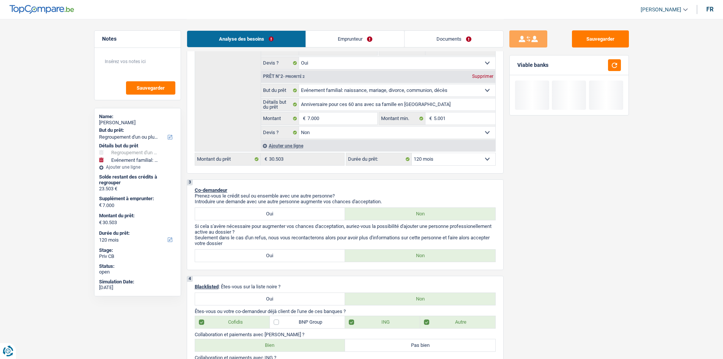
drag, startPoint x: 469, startPoint y: 159, endPoint x: 469, endPoint y: 164, distance: 5.4
click at [469, 159] on select "12 mois 18 mois 24 mois 30 mois 36 mois 42 mois 48 mois 60 mois 72 mois 84 mois…" at bounding box center [453, 159] width 83 height 12
click at [610, 243] on div "Sauvegarder Viable banks" at bounding box center [568, 188] width 131 height 316
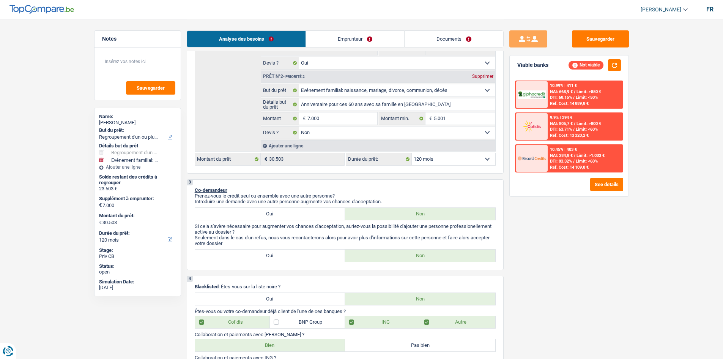
click at [472, 157] on select "12 mois 18 mois 24 mois 30 mois 36 mois 42 mois 48 mois 60 mois 72 mois 84 mois…" at bounding box center [453, 159] width 83 height 12
drag, startPoint x: 472, startPoint y: 157, endPoint x: 507, endPoint y: 182, distance: 44.0
click at [472, 157] on select "12 mois 18 mois 24 mois 30 mois 36 mois 42 mois 48 mois 60 mois 72 mois 84 mois…" at bounding box center [453, 159] width 83 height 12
drag, startPoint x: 597, startPoint y: 253, endPoint x: 379, endPoint y: 165, distance: 235.2
click at [596, 253] on div "Sauvegarder Viable banks Not viable 10.99% | 411 € NAI: 668,9 € / Limit: >850 €…" at bounding box center [568, 188] width 131 height 316
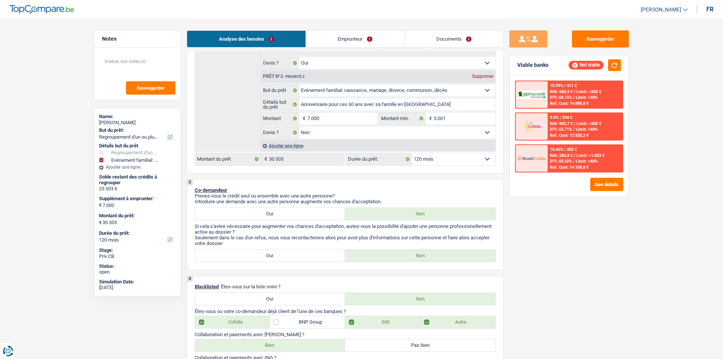
click at [617, 256] on div "Sauvegarder Viable banks Not viable 10.99% | 411 € NAI: 668,9 € / Limit: >850 €…" at bounding box center [568, 188] width 131 height 316
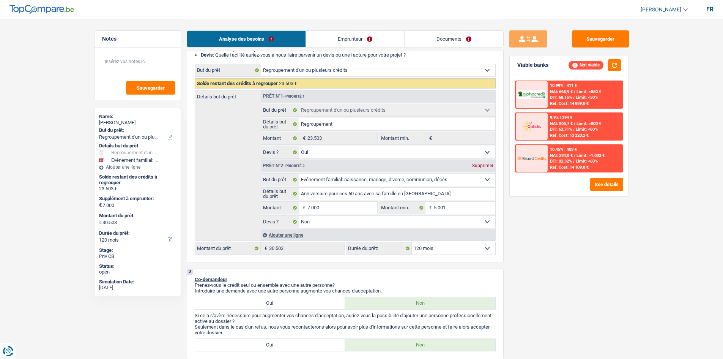
scroll to position [0, 0]
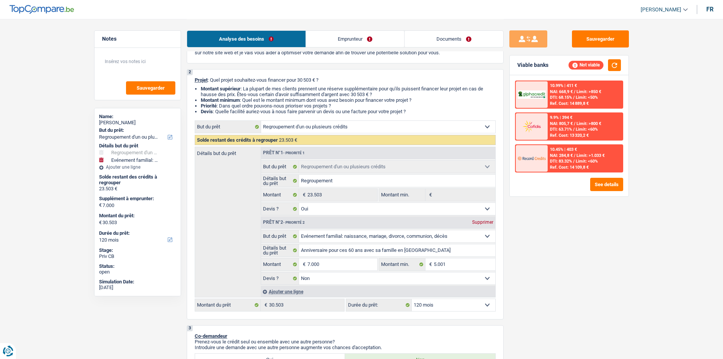
scroll to position [190, 0]
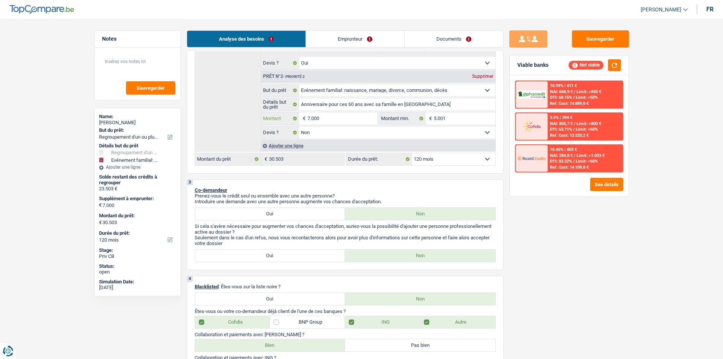
click at [355, 116] on input "7.000" at bounding box center [341, 118] width 69 height 12
type input "4"
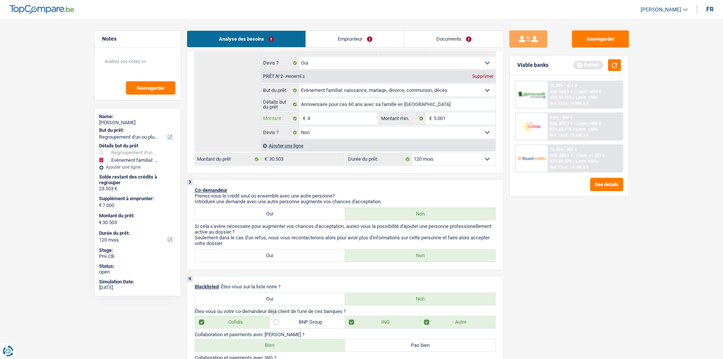
type input "40"
type input "400"
type input "4.000"
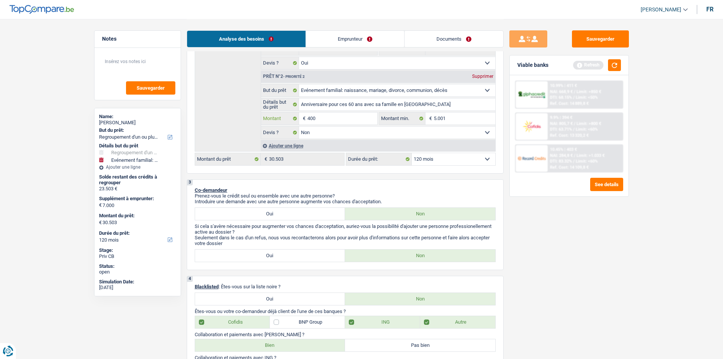
type input "4.000"
type input "27.503"
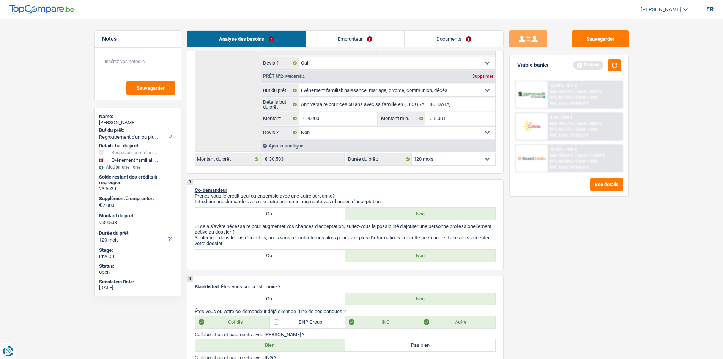
type input "27.503"
drag, startPoint x: 572, startPoint y: 264, endPoint x: 592, endPoint y: 145, distance: 120.7
click at [575, 263] on div "Sauvegarder Viable banks Refresh 10.99% | 411 € NAI: 668,9 € / Limit: >850 € DT…" at bounding box center [568, 188] width 131 height 316
click at [615, 64] on button "button" at bounding box center [614, 65] width 13 height 12
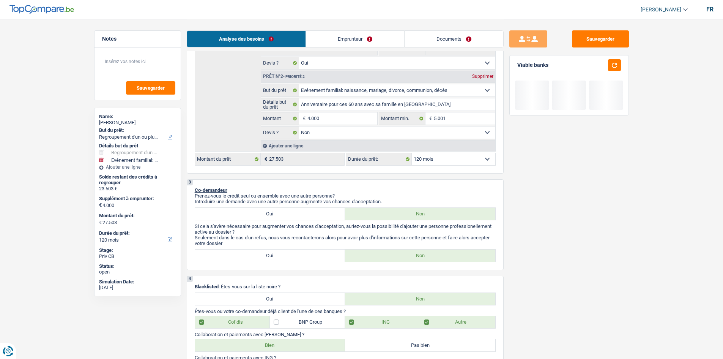
click at [452, 158] on select "12 mois 18 mois 24 mois 30 mois 36 mois 42 mois 48 mois 60 mois 72 mois 84 mois…" at bounding box center [453, 159] width 83 height 12
click at [584, 231] on div "Sauvegarder Viable banks" at bounding box center [568, 188] width 131 height 316
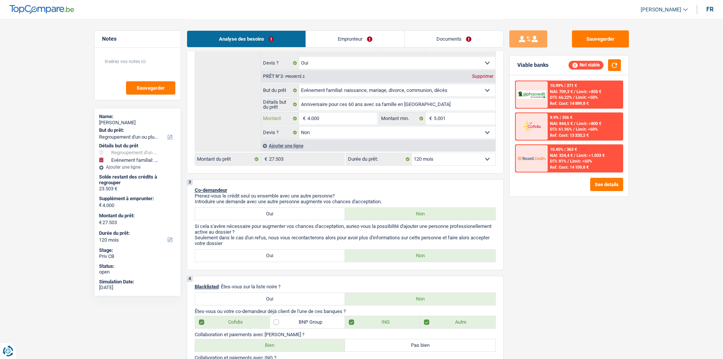
click at [352, 115] on input "4.000" at bounding box center [341, 118] width 69 height 12
type input "2"
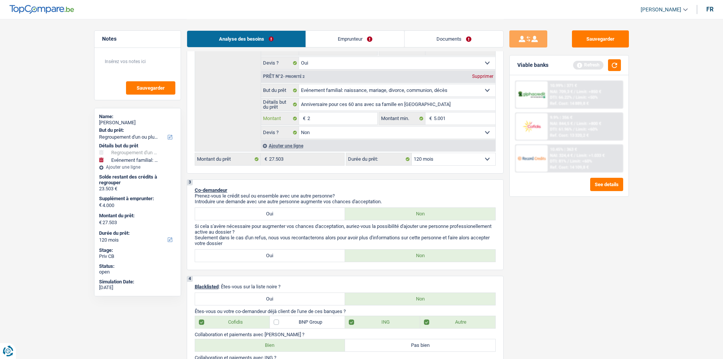
type input "20"
type input "200"
type input "2.000"
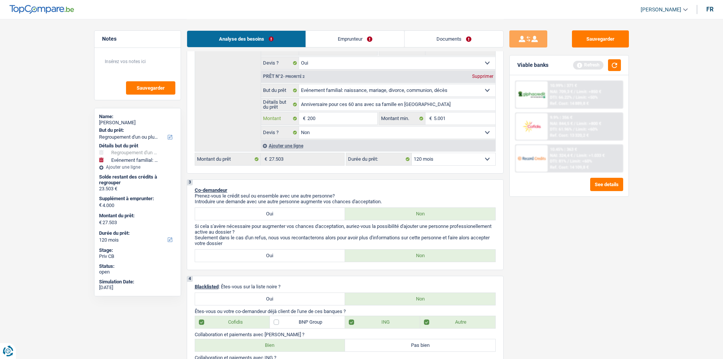
type input "2.000"
type input "25.503"
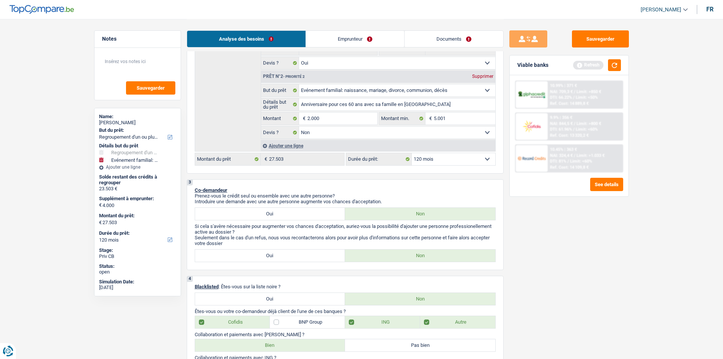
type input "25.503"
drag, startPoint x: 628, startPoint y: 245, endPoint x: 628, endPoint y: 241, distance: 4.6
click at [628, 244] on div "Sauvegarder Viable banks Refresh 10.99% | 371 € NAI: 709,3 € / Limit: >850 € DT…" at bounding box center [568, 188] width 131 height 316
click at [465, 120] on input "5.001" at bounding box center [464, 118] width 61 height 12
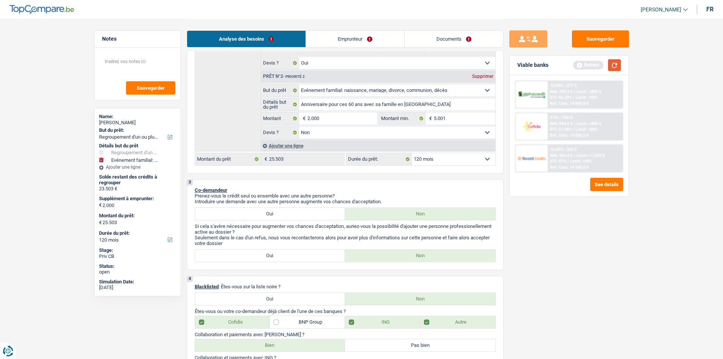
click at [613, 67] on button "button" at bounding box center [614, 65] width 13 height 12
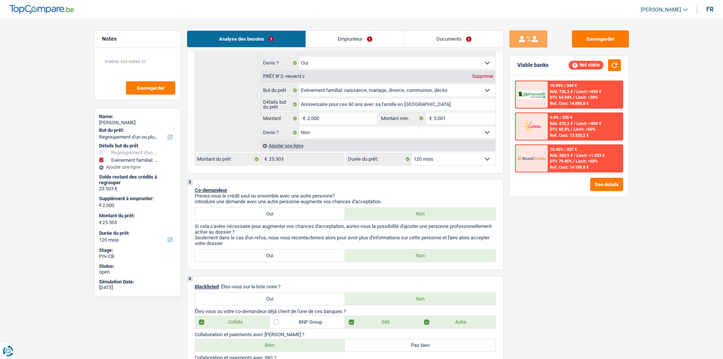
click at [469, 160] on select "12 mois 18 mois 24 mois 30 mois 36 mois 42 mois 48 mois 60 mois 72 mois 84 mois…" at bounding box center [453, 159] width 83 height 12
click at [600, 226] on div "Sauvegarder Viable banks Not viable 10.99% | 344 € NAI: 736,3 € / Limit: >850 €…" at bounding box center [568, 188] width 131 height 316
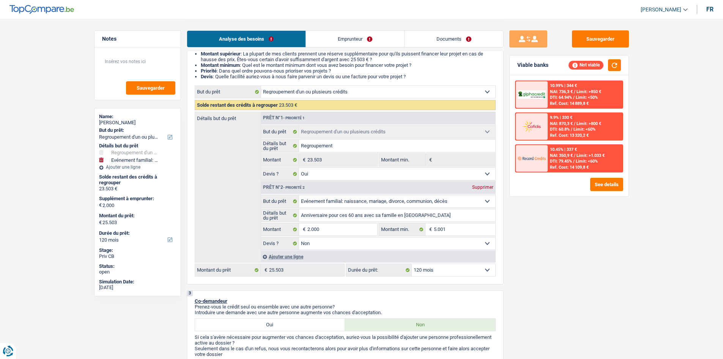
scroll to position [76, 0]
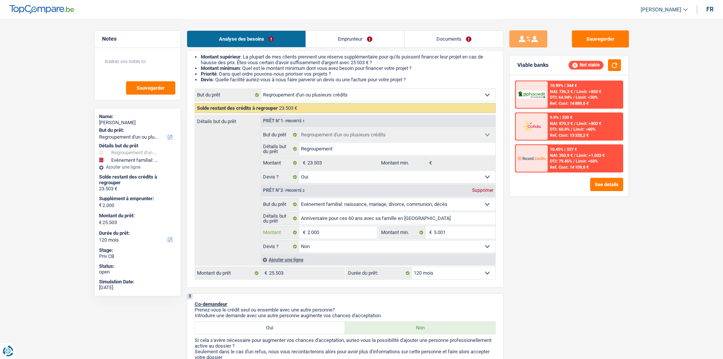
click at [351, 232] on input "2.000" at bounding box center [341, 232] width 69 height 12
type input "1"
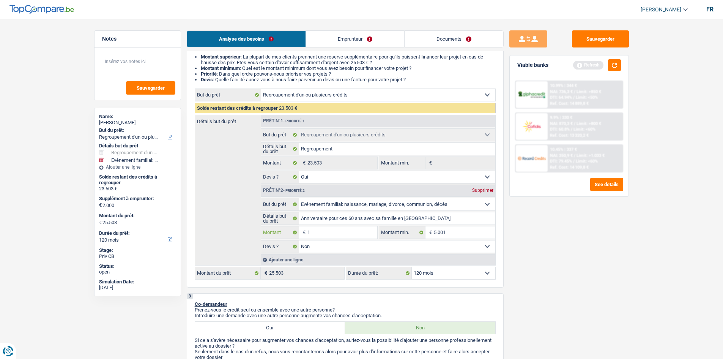
type input "15"
type input "150"
type input "1.500"
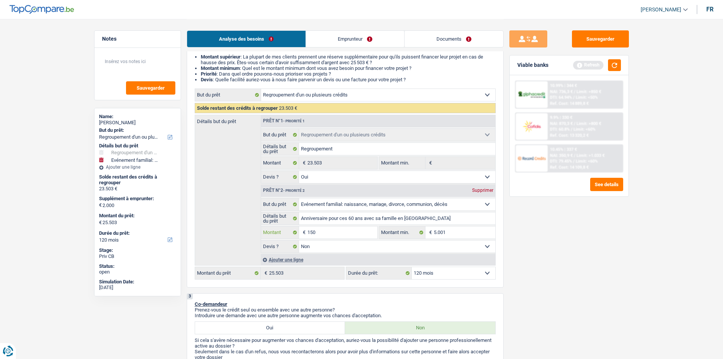
type input "1.500"
type input "15.000"
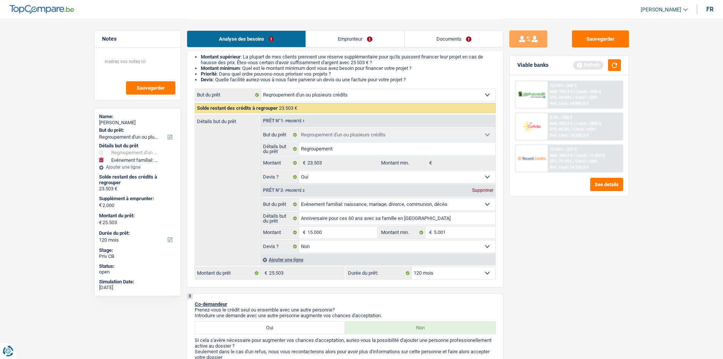
type input "38.503"
select select "144"
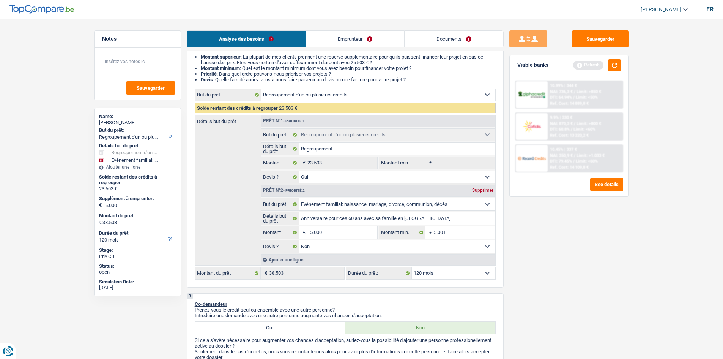
select select "144"
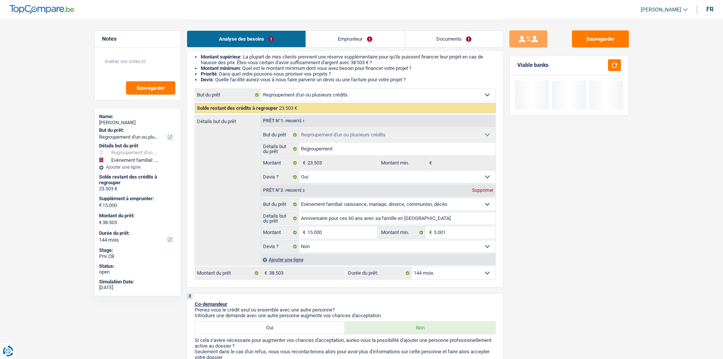
click at [578, 277] on div "Sauvegarder Viable banks" at bounding box center [568, 188] width 131 height 316
click at [457, 275] on select "12 mois 18 mois 24 mois 30 mois 36 mois 42 mois 48 mois 60 mois 72 mois 84 mois…" at bounding box center [453, 273] width 83 height 12
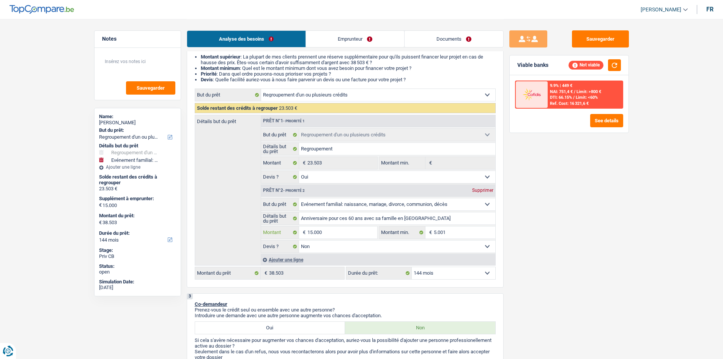
click at [328, 234] on input "15.000" at bounding box center [341, 232] width 69 height 12
type input "1"
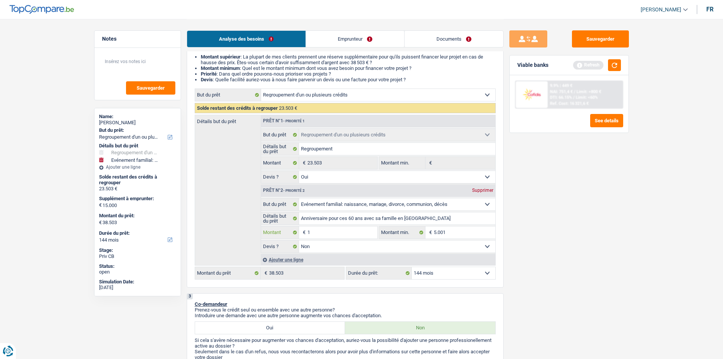
type input "14"
type input "140"
type input "1.400"
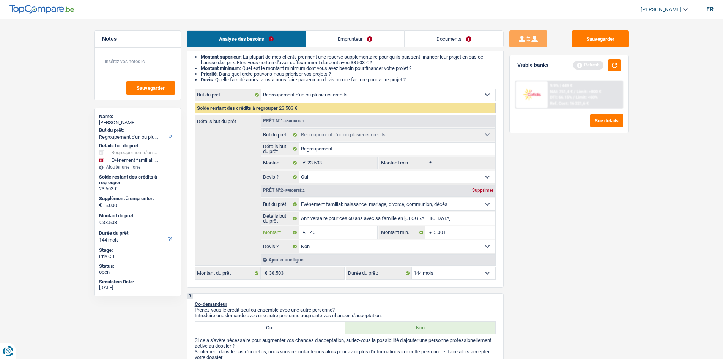
type input "1.400"
type input "14.000"
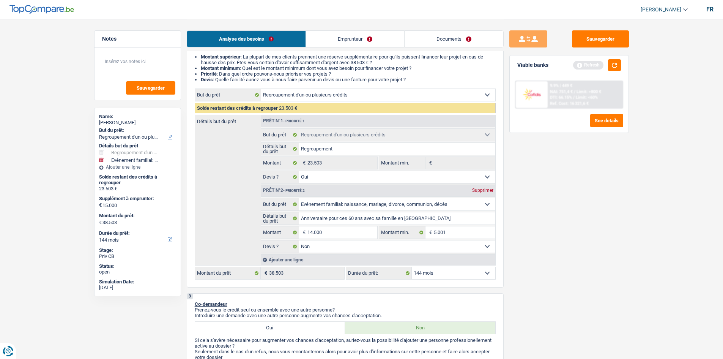
type input "37.503"
click at [615, 63] on button "button" at bounding box center [614, 65] width 13 height 12
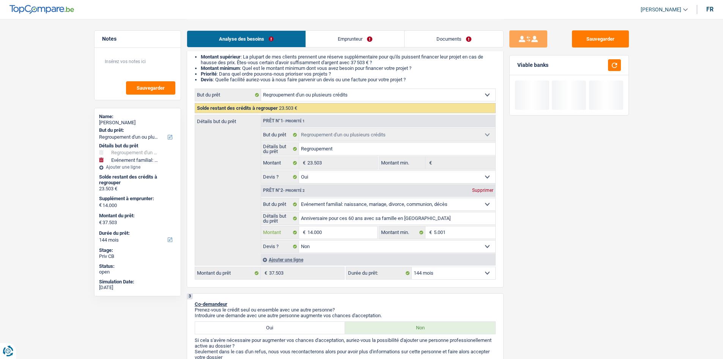
click at [337, 236] on input "14.000" at bounding box center [341, 232] width 69 height 12
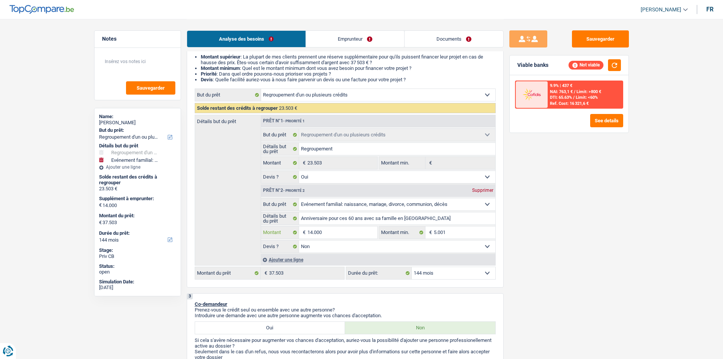
click at [337, 234] on input "14.000" at bounding box center [341, 232] width 69 height 12
type input "1"
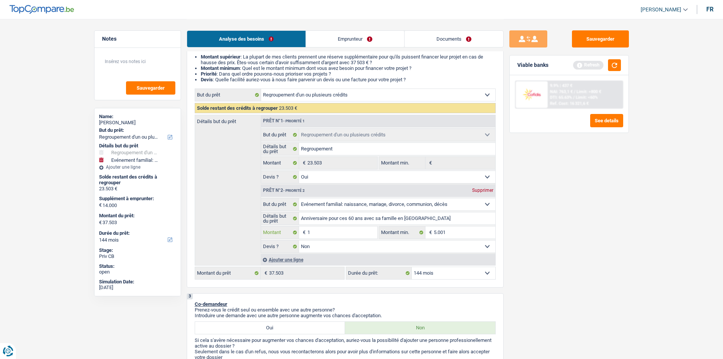
type input "13"
type input "130"
type input "1.300"
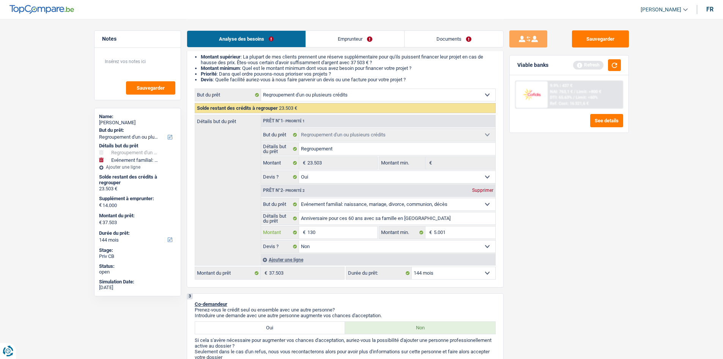
type input "1.300"
type input "13.000"
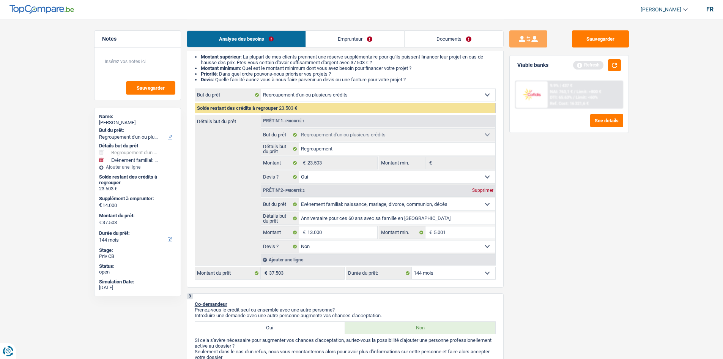
type input "36.503"
select select "120"
type input "36.503"
select select "120"
type input "36.503"
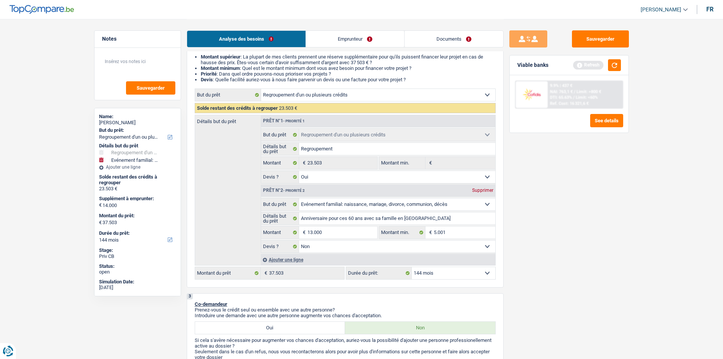
select select "120"
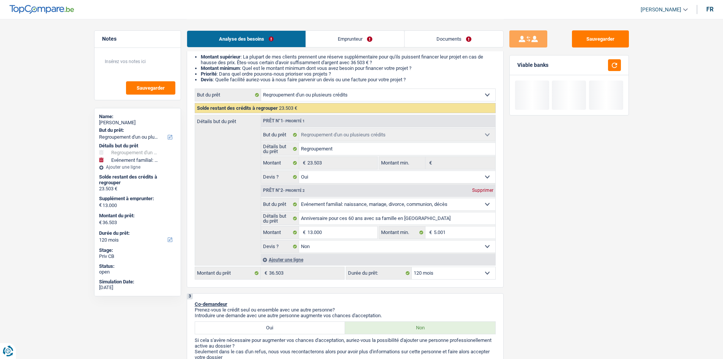
click at [335, 235] on input "13.000" at bounding box center [341, 232] width 69 height 12
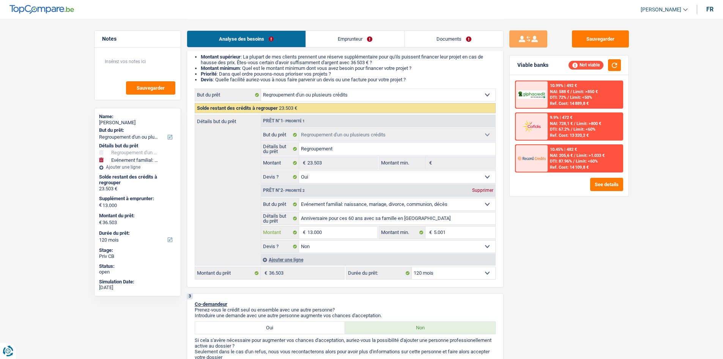
type input "4"
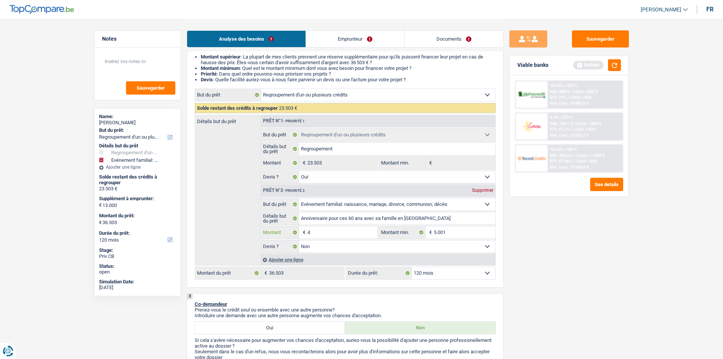
type input "40"
type input "400"
type input "4.000"
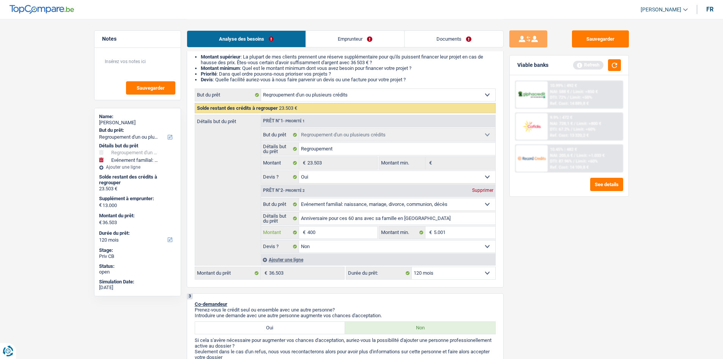
type input "4.000"
type input "40.000"
type input "4.000"
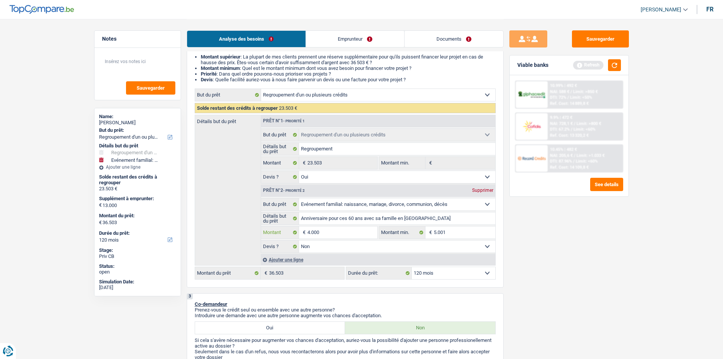
type input "4.000"
type input "27.503"
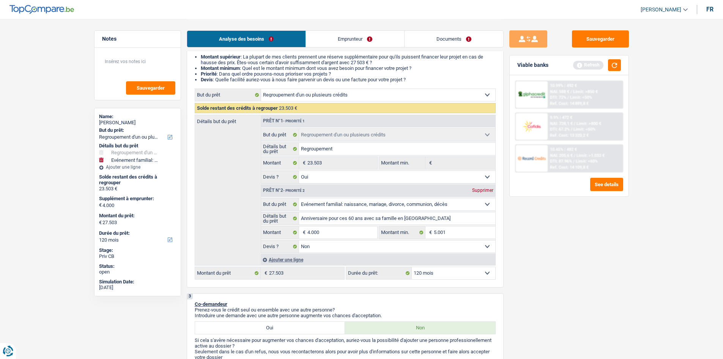
click at [613, 236] on div "Sauvegarder Viable banks Refresh 10.99% | 492 € NAI: 588 € / Limit: >850 € DTI:…" at bounding box center [568, 188] width 131 height 316
click at [616, 62] on button "button" at bounding box center [614, 65] width 13 height 12
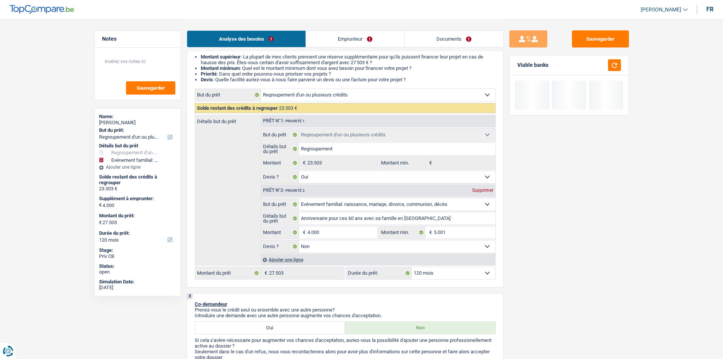
click at [346, 44] on link "Emprunteur" at bounding box center [355, 39] width 98 height 16
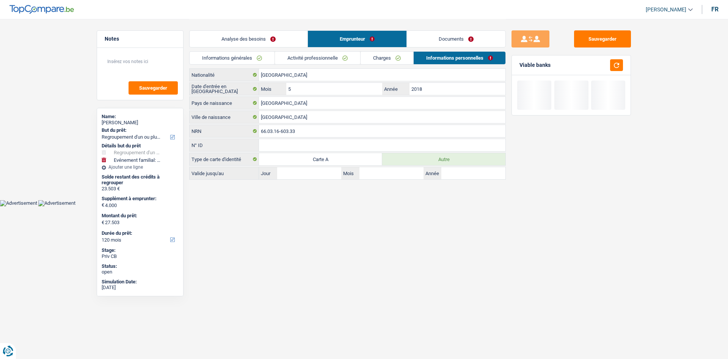
click at [342, 58] on link "Activité professionnelle" at bounding box center [317, 58] width 85 height 13
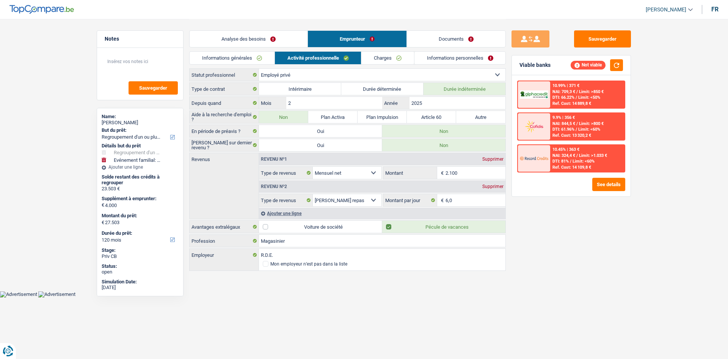
click at [386, 59] on link "Charges" at bounding box center [388, 58] width 53 height 13
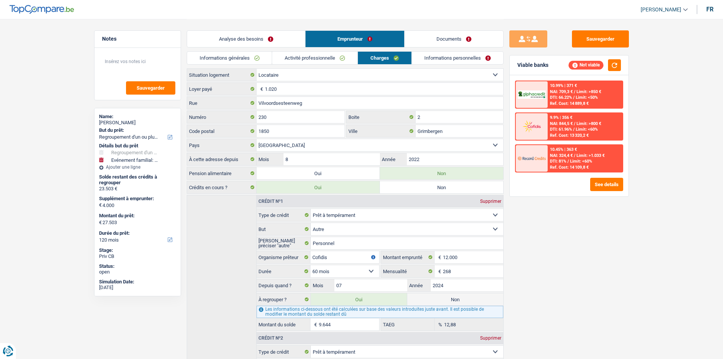
click at [437, 58] on link "Informations personnelles" at bounding box center [457, 58] width 91 height 13
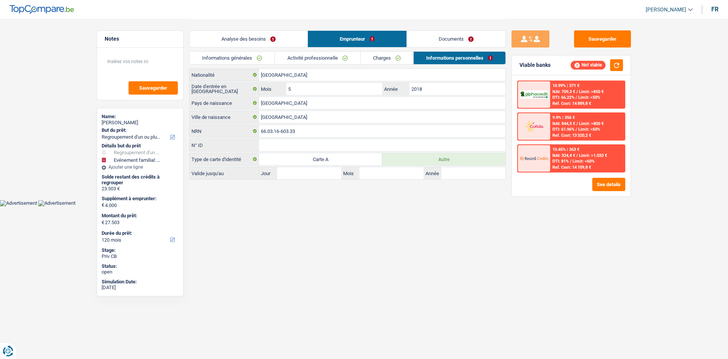
click at [396, 57] on link "Charges" at bounding box center [387, 58] width 53 height 13
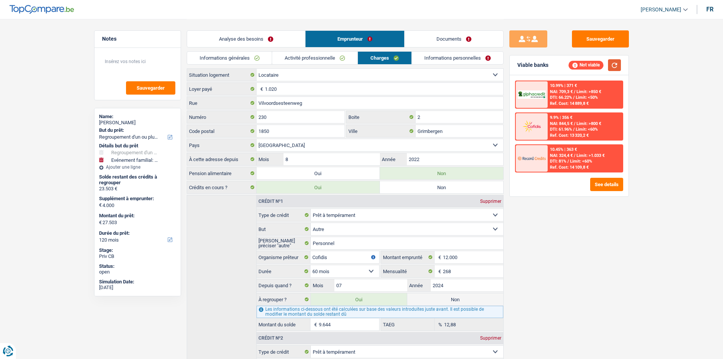
click at [618, 65] on button "button" at bounding box center [614, 65] width 13 height 12
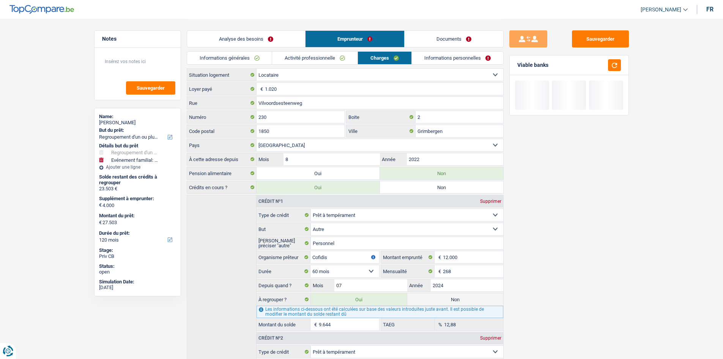
click at [335, 59] on link "Activité professionnelle" at bounding box center [314, 58] width 85 height 13
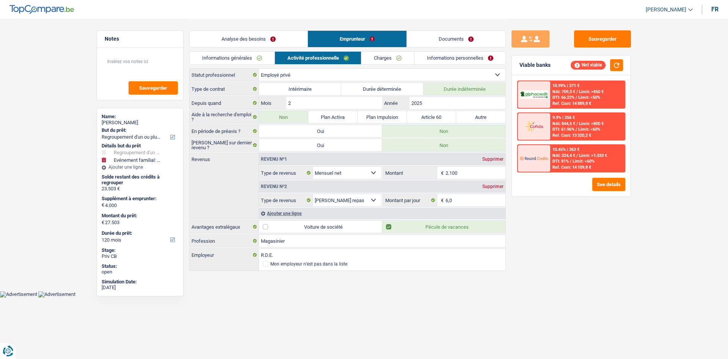
click at [584, 262] on div "Sauvegarder Viable banks Not viable 10.99% | 371 € NAI: 709,3 € / Limit: >850 €…" at bounding box center [571, 188] width 131 height 316
click at [540, 258] on div "Sauvegarder Viable banks Not viable 10.99% | 371 € NAI: 709,3 € / Limit: >850 €…" at bounding box center [571, 188] width 131 height 316
click at [558, 252] on div "Sauvegarder Viable banks Not viable 10.99% | 371 € NAI: 709,3 € / Limit: >850 €…" at bounding box center [571, 188] width 131 height 316
click at [389, 57] on link "Charges" at bounding box center [388, 58] width 53 height 13
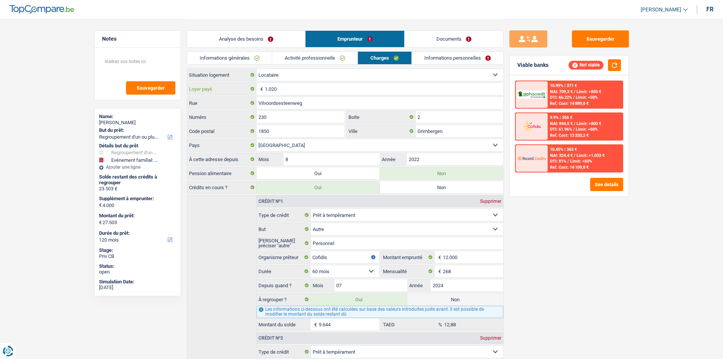
click at [322, 84] on input "1.020" at bounding box center [384, 89] width 238 height 12
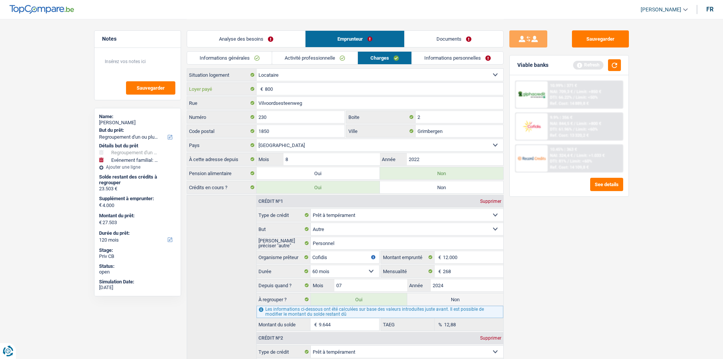
type input "800"
click at [576, 233] on div "Sauvegarder Viable banks Refresh 10.99% | 371 € NAI: 709,3 € / Limit: >850 € DT…" at bounding box center [568, 188] width 131 height 316
click at [616, 63] on button "button" at bounding box center [614, 65] width 13 height 12
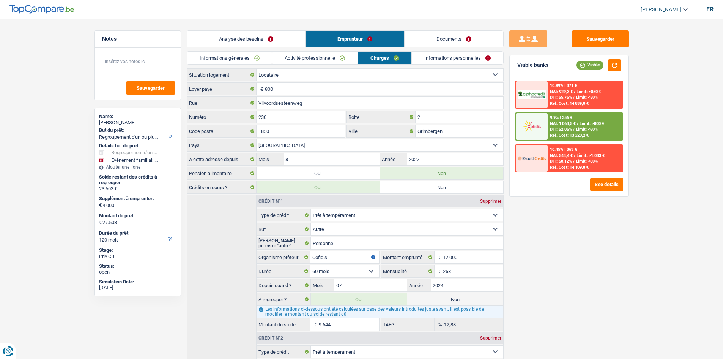
click at [283, 41] on link "Analyse des besoins" at bounding box center [246, 39] width 118 height 16
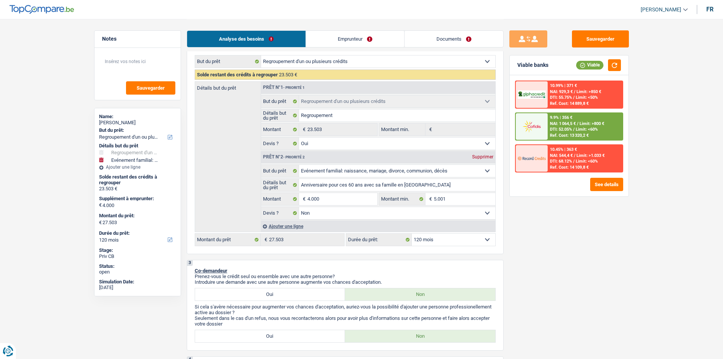
scroll to position [114, 0]
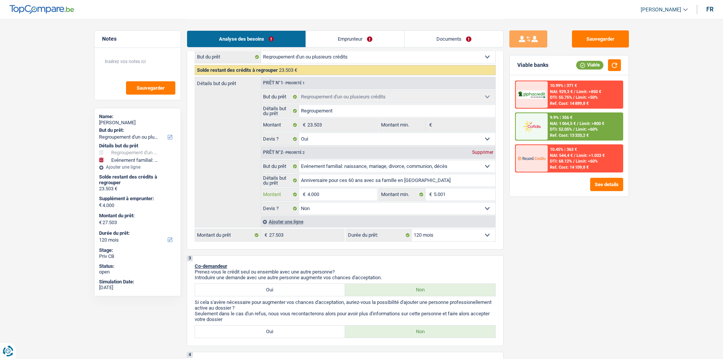
click at [349, 197] on input "4.000" at bounding box center [341, 194] width 69 height 12
type input "7"
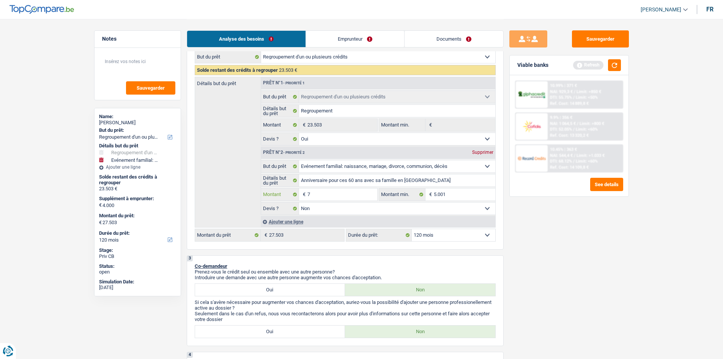
type input "70"
type input "700"
type input "7.000"
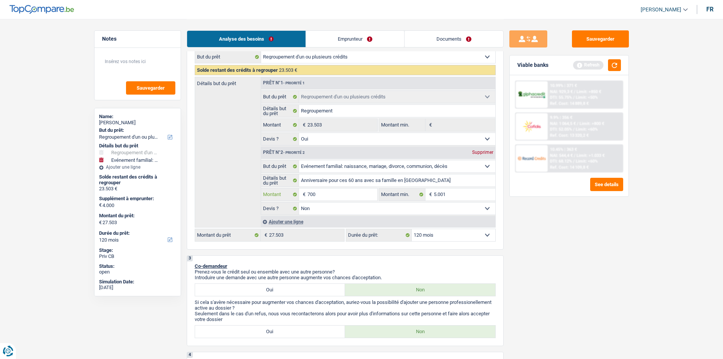
type input "7.000"
type input "30.503"
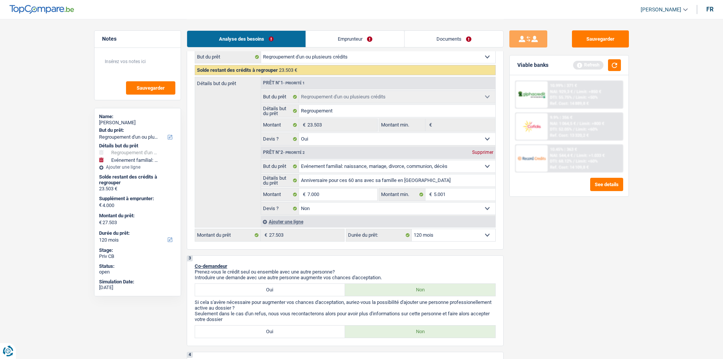
type input "30.503"
click at [543, 231] on div "Sauvegarder Viable banks Refresh 10.99% | 371 € NAI: 929,3 € / Limit: >850 € DT…" at bounding box center [568, 188] width 131 height 316
drag, startPoint x: 613, startPoint y: 57, endPoint x: 615, endPoint y: 66, distance: 9.8
click at [613, 57] on div "Viable banks Refresh" at bounding box center [569, 65] width 119 height 20
click at [615, 66] on button "button" at bounding box center [614, 65] width 13 height 12
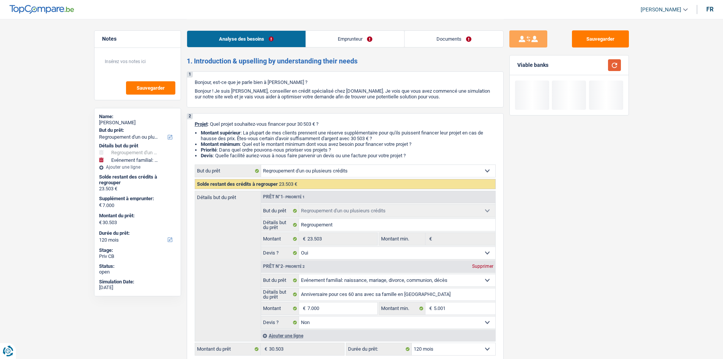
scroll to position [76, 0]
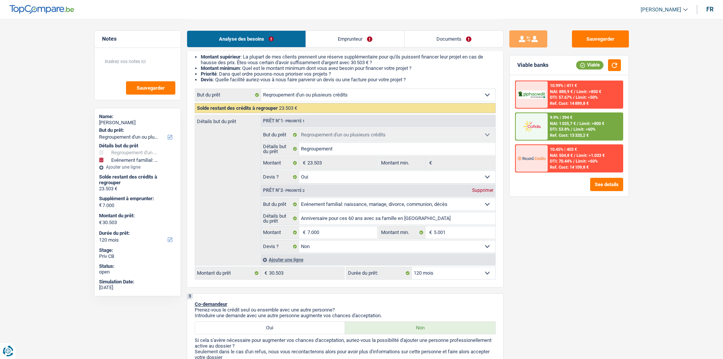
click at [621, 272] on div "Sauvegarder Viable banks Viable 10.99% | 411 € NAI: 888,9 € / Limit: >850 € DTI…" at bounding box center [568, 188] width 131 height 316
drag, startPoint x: 653, startPoint y: 316, endPoint x: 649, endPoint y: 308, distance: 8.8
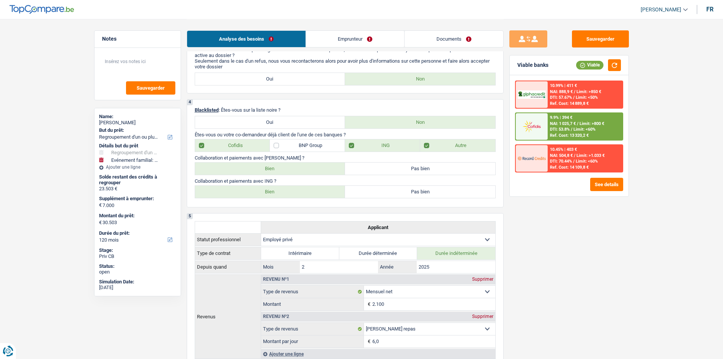
scroll to position [379, 0]
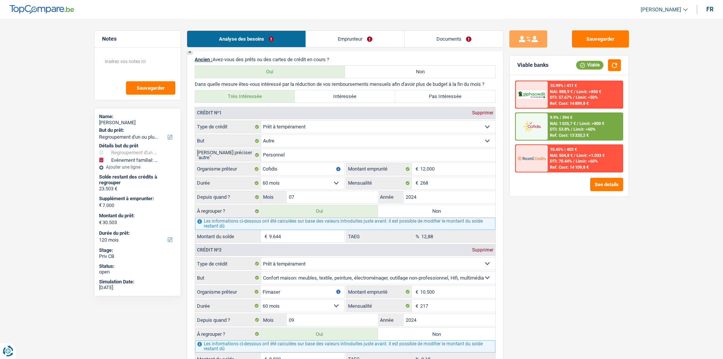
scroll to position [835, 0]
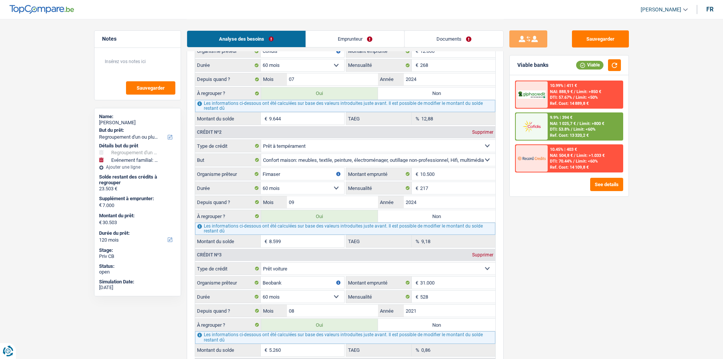
click at [595, 128] on span "Limit: <60%" at bounding box center [584, 129] width 22 height 5
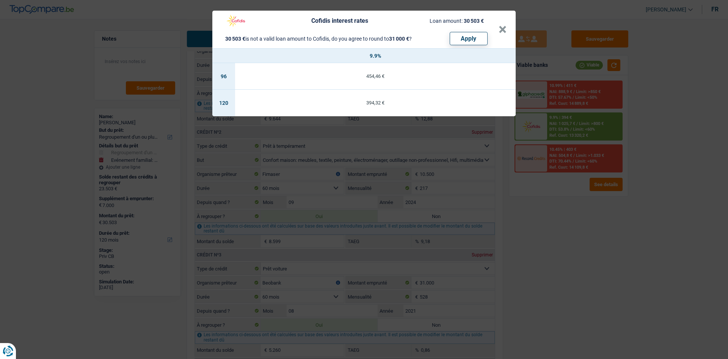
click at [614, 230] on div "Cofidis interest rates Loan amount: 30 503 € 30 503 € is not a valid loan amoun…" at bounding box center [364, 179] width 728 height 359
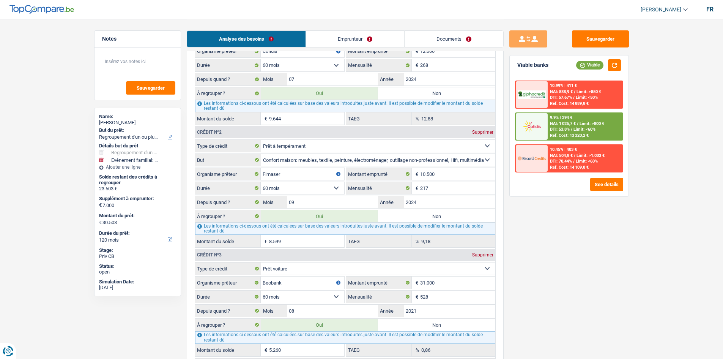
click at [592, 124] on span "Limit: >800 €" at bounding box center [591, 123] width 25 height 5
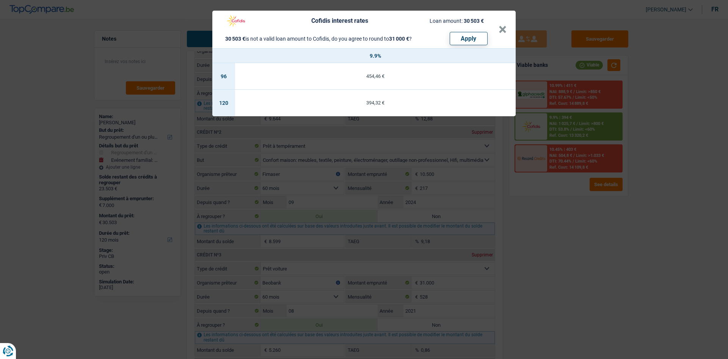
click at [574, 250] on div "Cofidis interest rates Loan amount: 30 503 € 30 503 € is not a valid loan amoun…" at bounding box center [364, 179] width 728 height 359
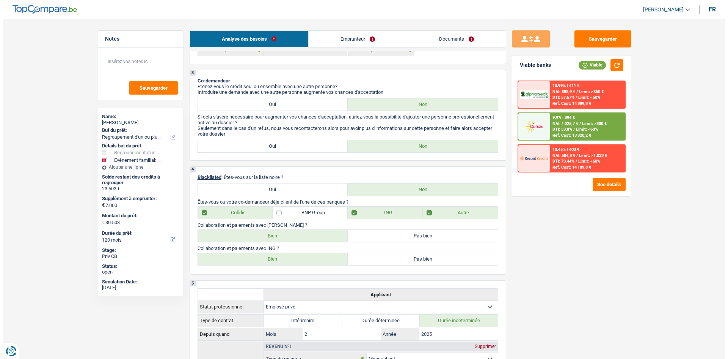
scroll to position [190, 0]
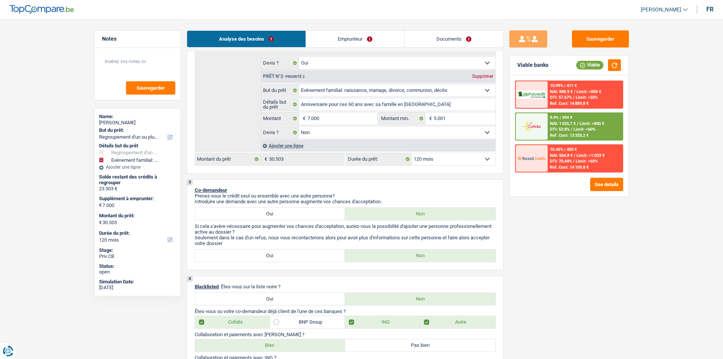
click at [613, 121] on div "9.9% | 394 € NAI: 1 025,7 € / Limit: >800 € DTI: 53.8% / Limit: <60% Ref. Cost:…" at bounding box center [584, 126] width 75 height 27
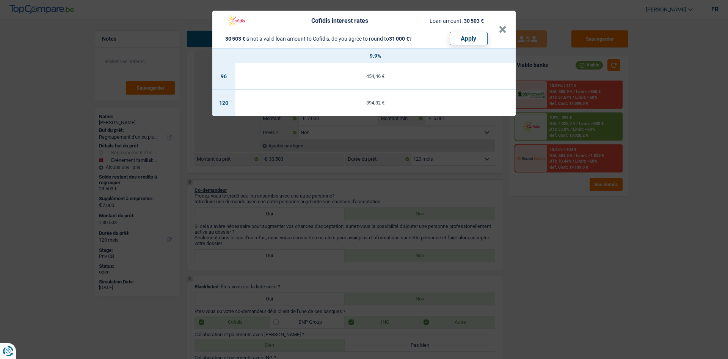
click at [610, 242] on div "Cofidis interest rates Loan amount: 30 503 € 30 503 € is not a valid loan amoun…" at bounding box center [364, 179] width 728 height 359
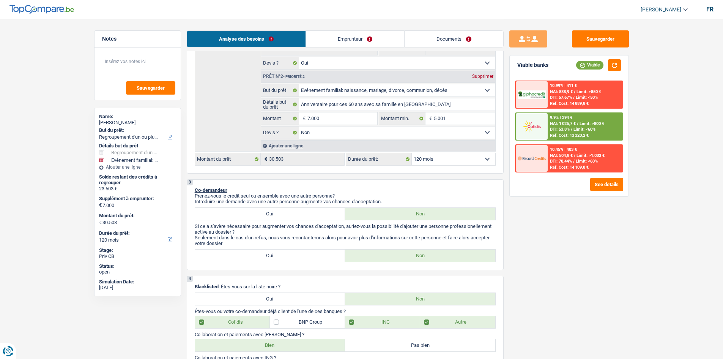
click at [609, 135] on div "9.9% | 394 € NAI: 1 025,7 € / Limit: >800 € DTI: 53.8% / Limit: <60% Ref. Cost:…" at bounding box center [584, 126] width 75 height 27
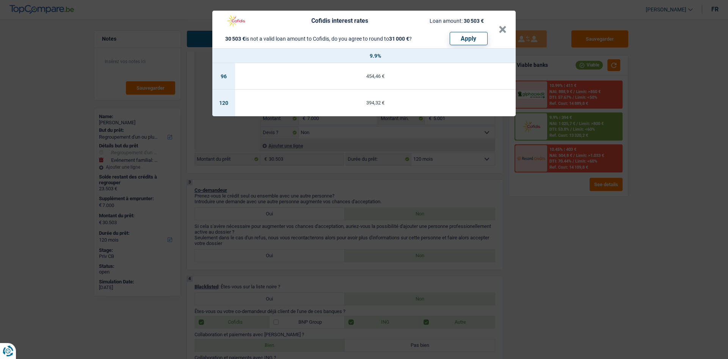
click at [609, 135] on div "Cofidis interest rates Loan amount: 30 503 € 30 503 € is not a valid loan amoun…" at bounding box center [364, 179] width 728 height 359
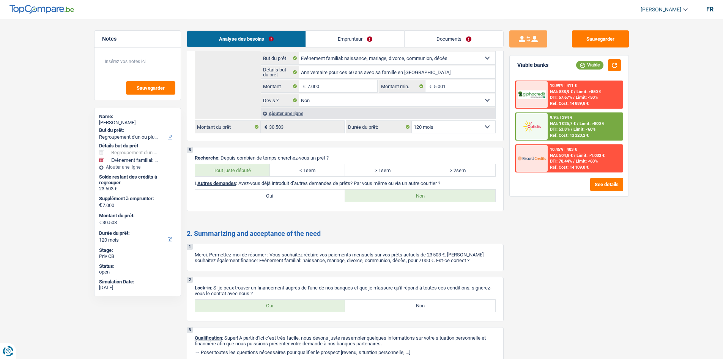
scroll to position [1395, 0]
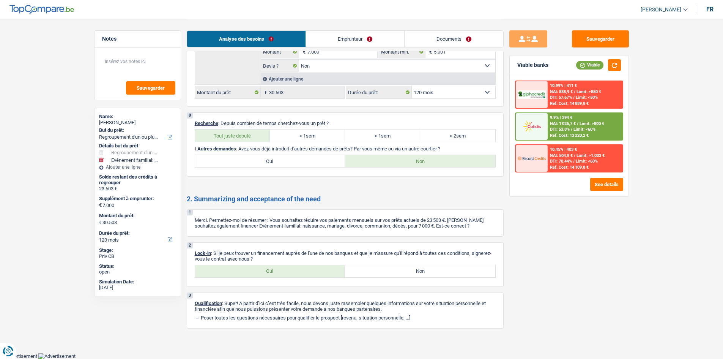
click at [248, 277] on div "2 Lock-in : Si je peux trouver un financement auprès de l'une de nos banques et…" at bounding box center [345, 264] width 317 height 44
click at [246, 270] on label "Oui" at bounding box center [270, 271] width 150 height 12
click at [246, 270] on input "Oui" at bounding box center [270, 271] width 150 height 12
radio input "true"
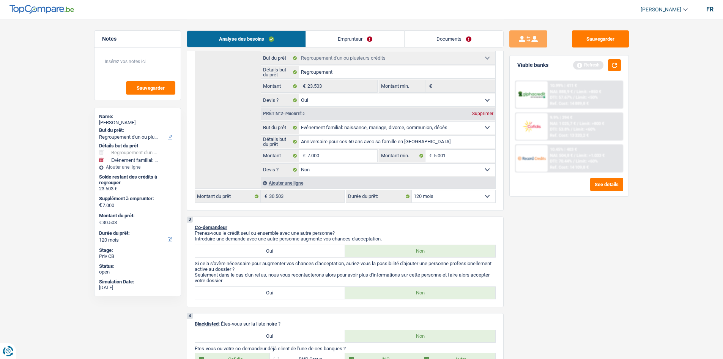
scroll to position [0, 0]
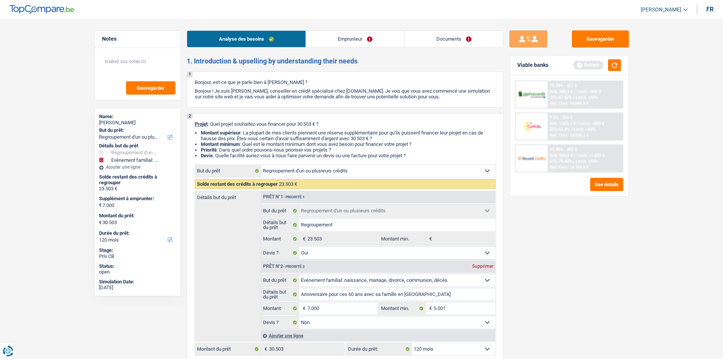
drag, startPoint x: 692, startPoint y: 175, endPoint x: 663, endPoint y: 82, distance: 98.0
click at [614, 67] on button "button" at bounding box center [614, 65] width 13 height 12
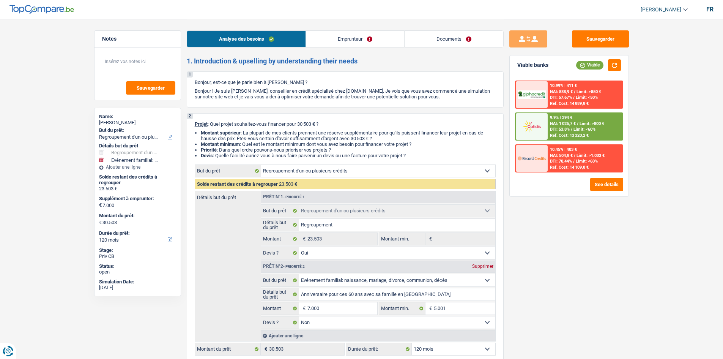
click at [354, 39] on link "Emprunteur" at bounding box center [355, 39] width 98 height 16
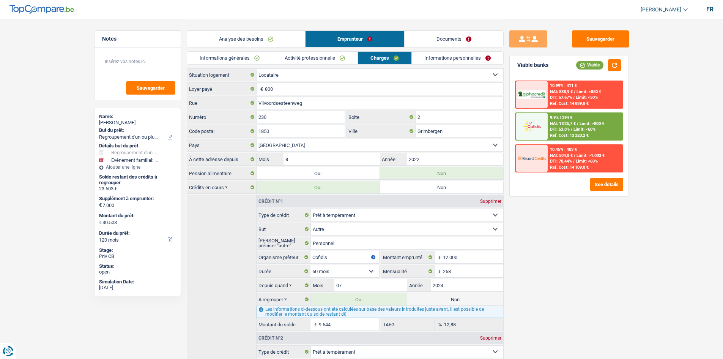
click at [253, 58] on link "Informations générales" at bounding box center [229, 58] width 85 height 13
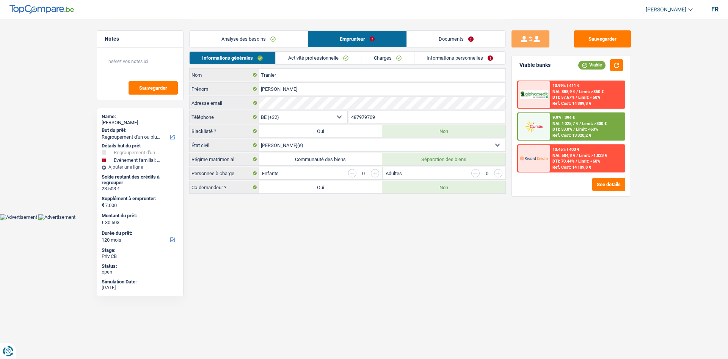
click at [335, 60] on link "Activité professionnelle" at bounding box center [318, 58] width 85 height 13
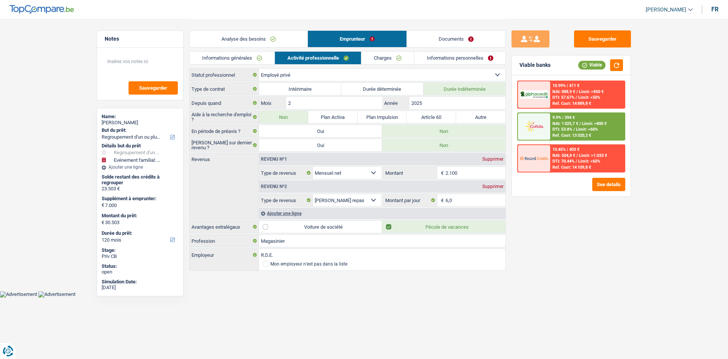
click at [234, 54] on link "Informations générales" at bounding box center [232, 58] width 85 height 13
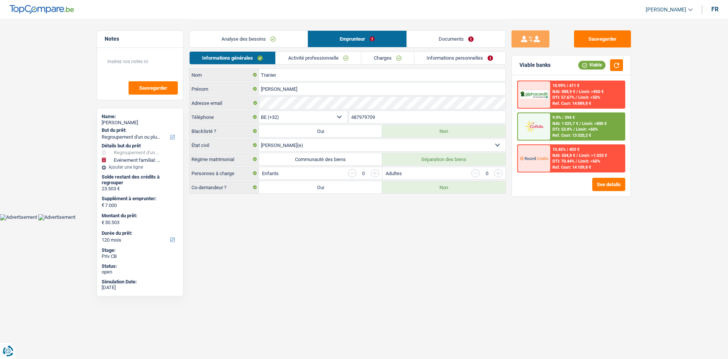
click at [325, 57] on link "Activité professionnelle" at bounding box center [318, 58] width 85 height 13
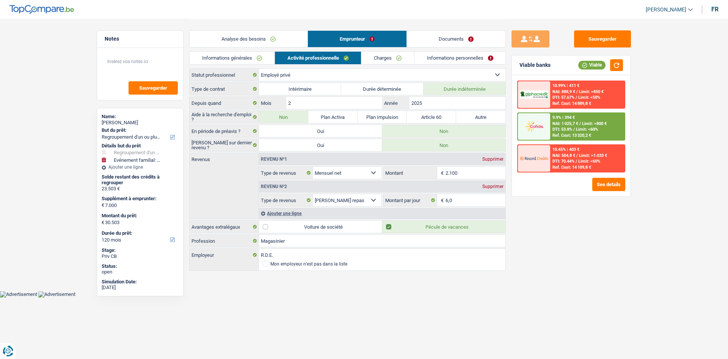
click at [261, 61] on link "Informations générales" at bounding box center [232, 58] width 85 height 13
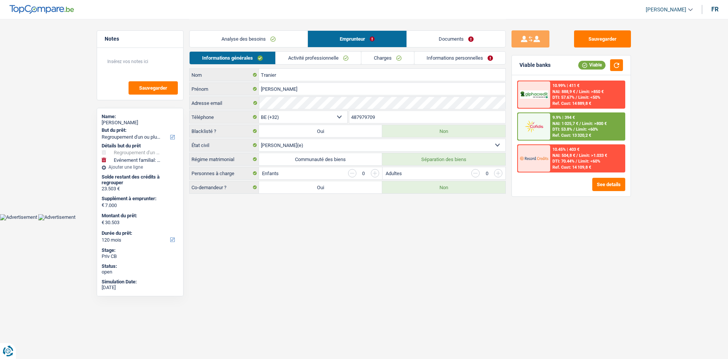
click at [427, 44] on link "Documents" at bounding box center [456, 39] width 99 height 16
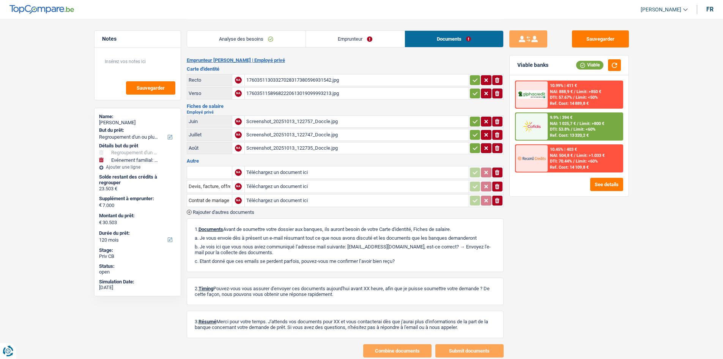
click at [349, 120] on div "Screenshot_20251013_122757_Doccle.jpg" at bounding box center [356, 121] width 221 height 11
click at [337, 137] on div "Screenshot_20251013_122747_Doccle.jpg" at bounding box center [356, 134] width 221 height 11
click at [316, 150] on div "Screenshot_20251013_122735_Doccle.jpg" at bounding box center [356, 147] width 221 height 11
click at [277, 36] on link "Analyse des besoins" at bounding box center [246, 39] width 118 height 16
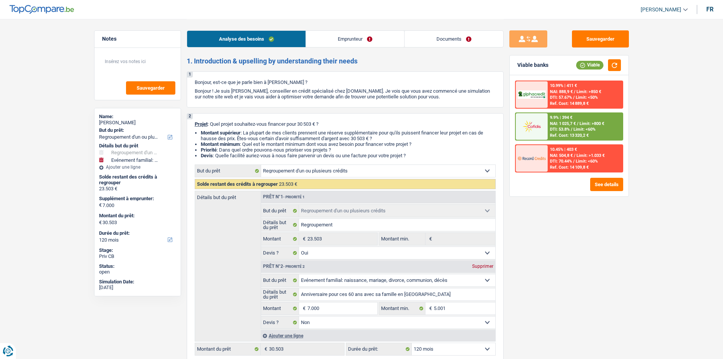
click at [361, 35] on link "Emprunteur" at bounding box center [355, 39] width 98 height 16
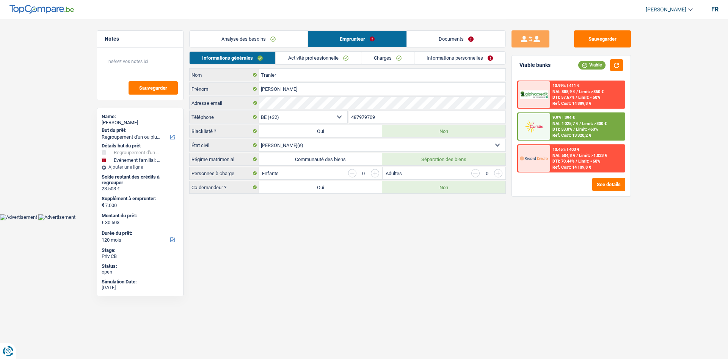
click at [312, 58] on link "Activité professionnelle" at bounding box center [318, 58] width 85 height 13
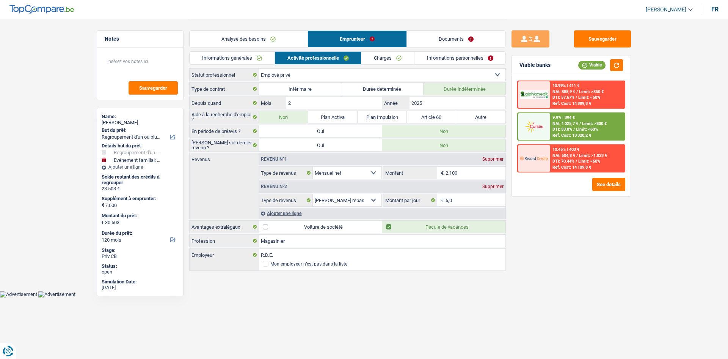
click at [379, 56] on link "Charges" at bounding box center [388, 58] width 53 height 13
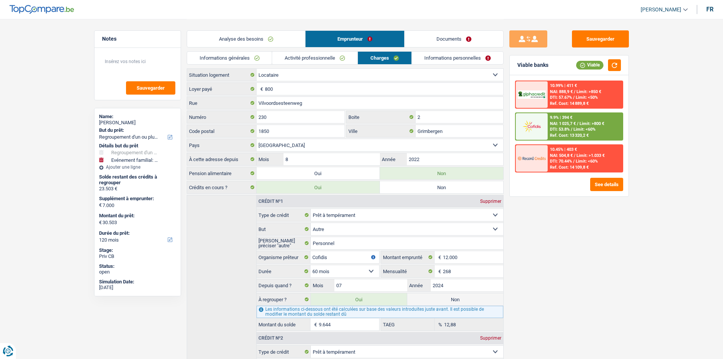
click at [445, 59] on link "Informations personnelles" at bounding box center [457, 58] width 91 height 13
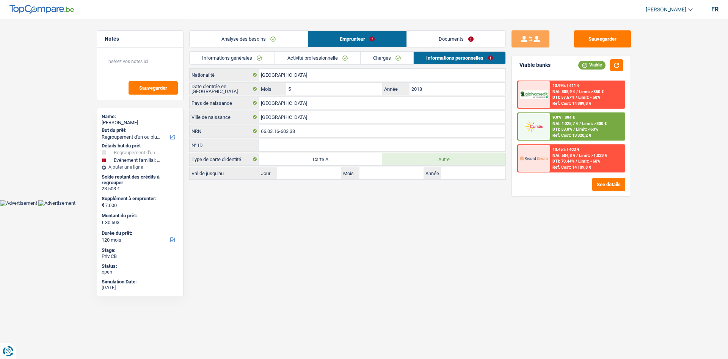
click at [393, 56] on link "Charges" at bounding box center [387, 58] width 53 height 13
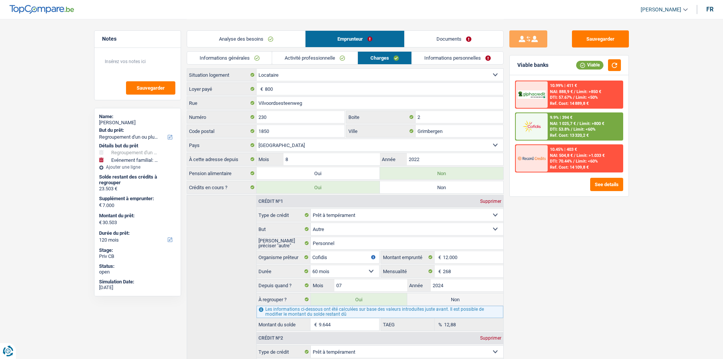
click at [224, 53] on link "Informations générales" at bounding box center [229, 58] width 85 height 13
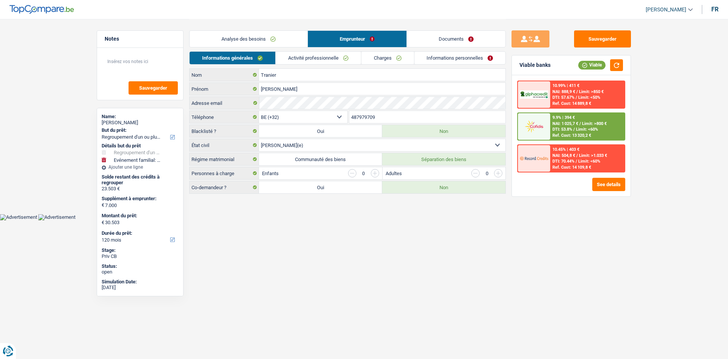
click at [241, 36] on link "Analyse des besoins" at bounding box center [249, 39] width 118 height 16
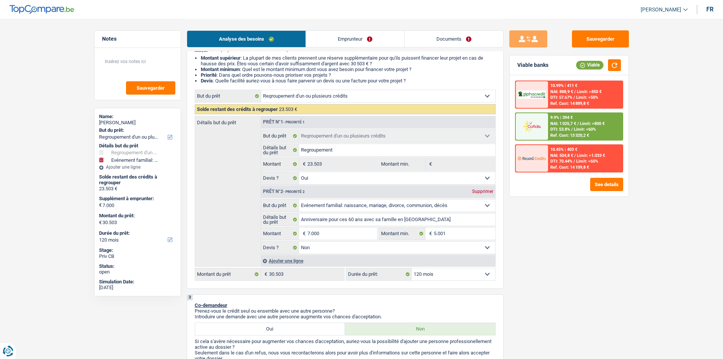
scroll to position [228, 0]
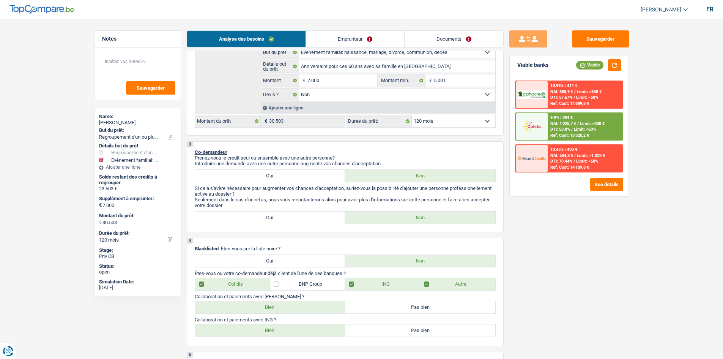
click at [451, 123] on select "12 mois 18 mois 24 mois 30 mois 36 mois 42 mois 48 mois 60 mois 72 mois 84 mois…" at bounding box center [453, 121] width 83 height 12
select select "96"
click at [412, 115] on select "12 mois 18 mois 24 mois 30 mois 36 mois 42 mois 48 mois 60 mois 72 mois 84 mois…" at bounding box center [453, 121] width 83 height 12
select select "96"
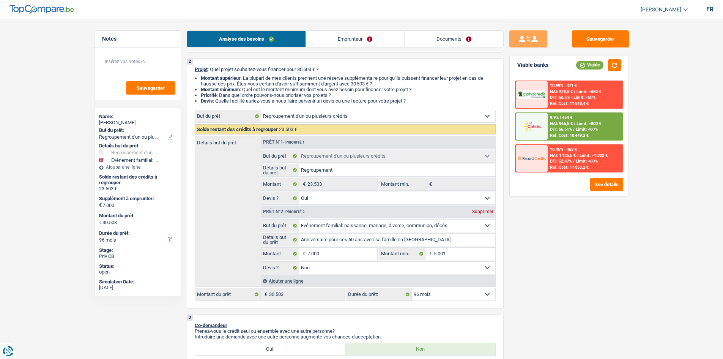
scroll to position [114, 0]
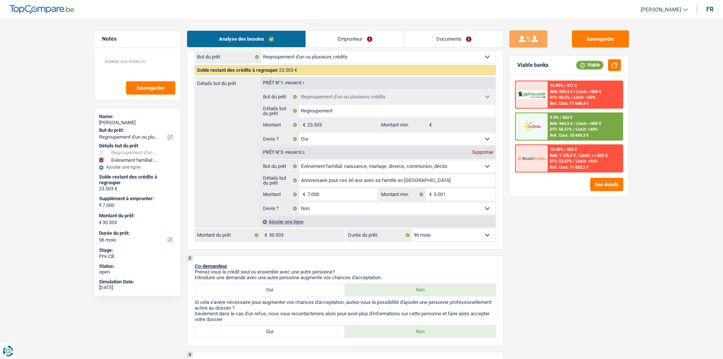
click at [462, 237] on select "12 mois 18 mois 24 mois 30 mois 36 mois 42 mois 48 mois 60 mois 72 mois 84 mois…" at bounding box center [453, 235] width 83 height 12
select select "84"
click at [412, 229] on select "12 mois 18 mois 24 mois 30 mois 36 mois 42 mois 48 mois 60 mois 72 mois 84 mois…" at bounding box center [453, 235] width 83 height 12
select select "84"
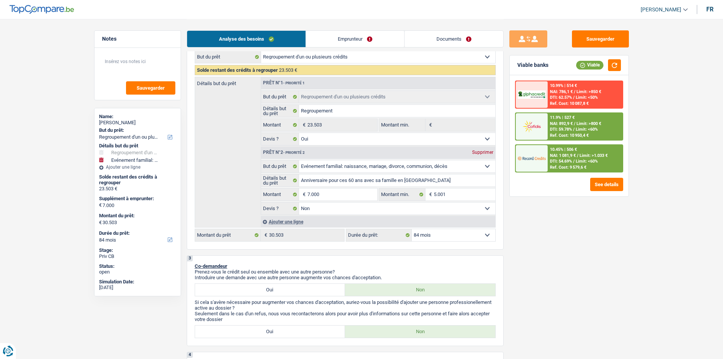
click at [590, 160] on span "Limit: <60%" at bounding box center [587, 161] width 22 height 5
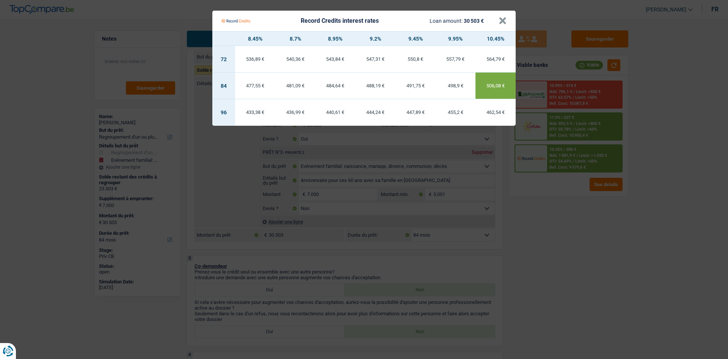
click at [602, 218] on Credits "Record Credits interest rates Loan amount: 30 503 € × 8.45% 8.7% 8.95% 9.2% 9.4…" at bounding box center [364, 179] width 728 height 359
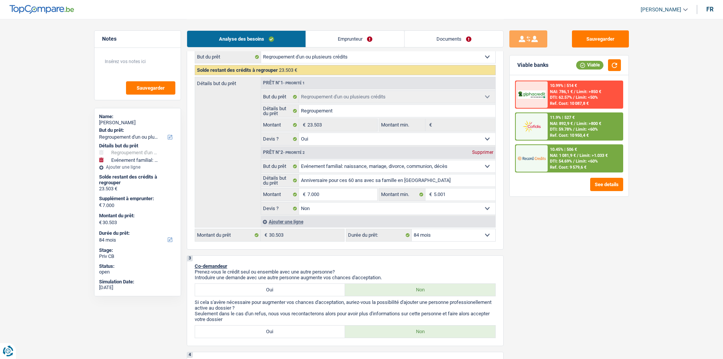
click at [389, 34] on link "Emprunteur" at bounding box center [355, 39] width 98 height 16
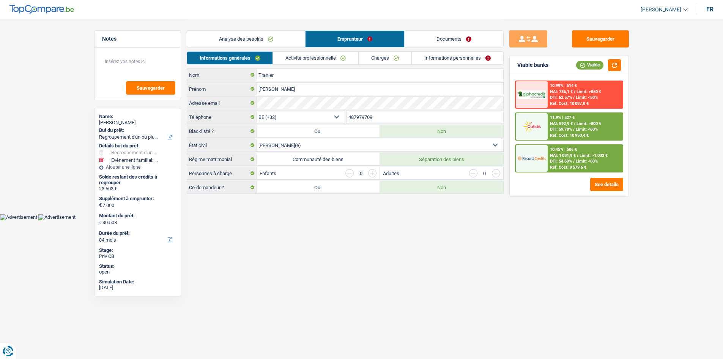
scroll to position [0, 0]
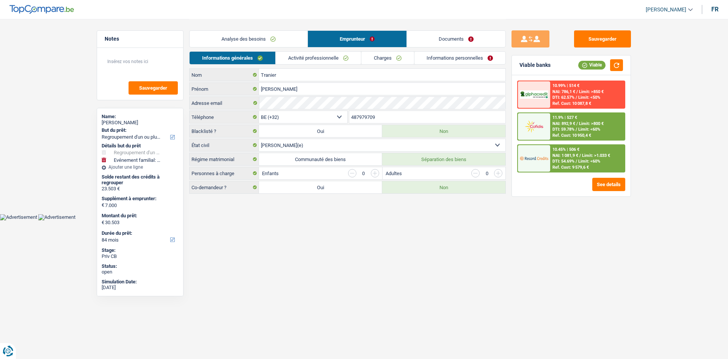
click at [393, 55] on link "Charges" at bounding box center [388, 58] width 53 height 13
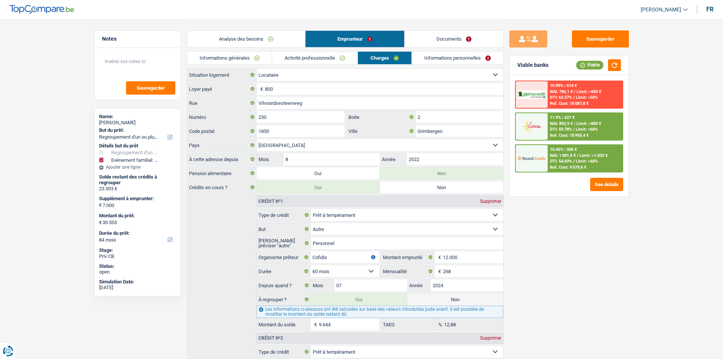
click at [283, 34] on link "Analyse des besoins" at bounding box center [246, 39] width 118 height 16
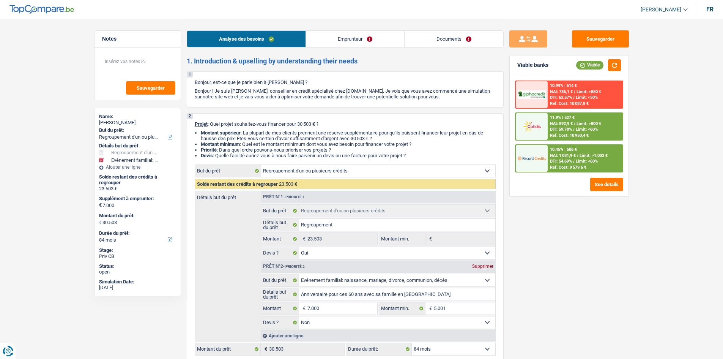
click at [595, 161] on span "Limit: <60%" at bounding box center [587, 161] width 22 height 5
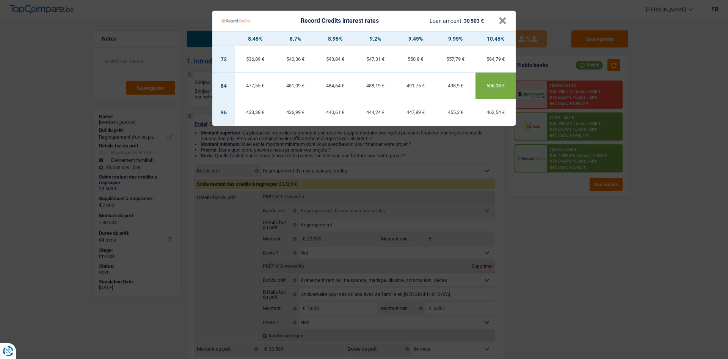
click at [421, 88] on div "491,75 €" at bounding box center [416, 85] width 40 height 5
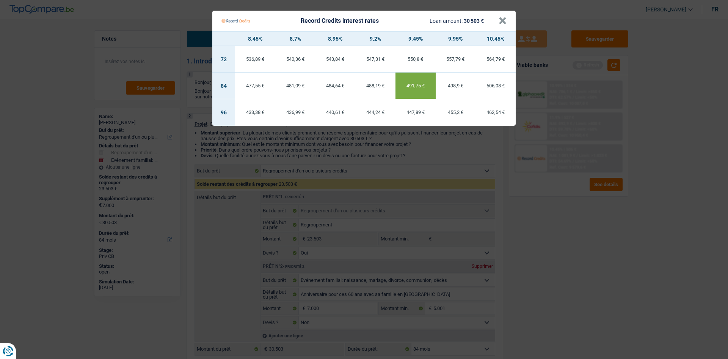
click at [561, 229] on Credits "Record Credits interest rates Loan amount: 30 503 € × 8.45% 8.7% 8.95% 9.2% 9.4…" at bounding box center [364, 179] width 728 height 359
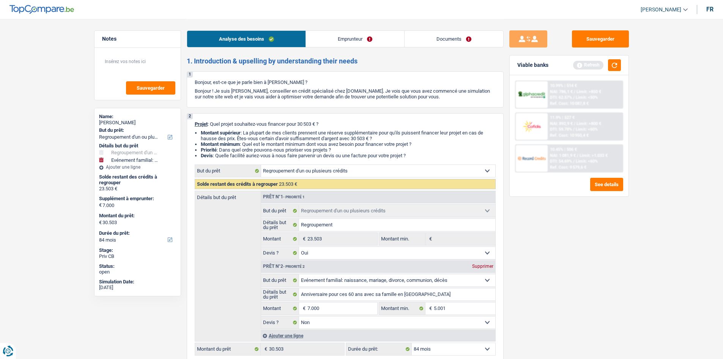
click at [615, 59] on div "Viable banks Refresh" at bounding box center [569, 65] width 119 height 20
click at [614, 71] on button "button" at bounding box center [614, 65] width 13 height 12
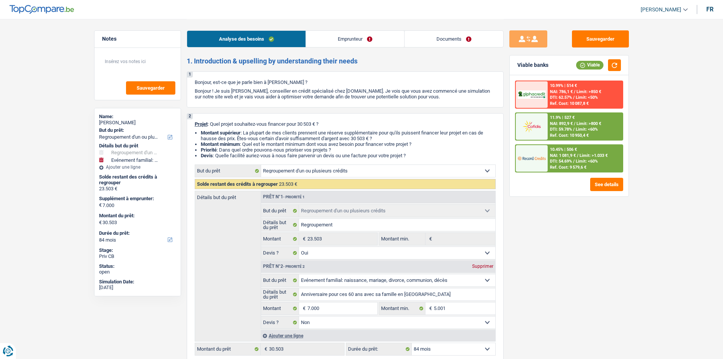
drag, startPoint x: 697, startPoint y: 150, endPoint x: 603, endPoint y: 73, distance: 121.8
click at [373, 36] on link "Emprunteur" at bounding box center [355, 39] width 98 height 16
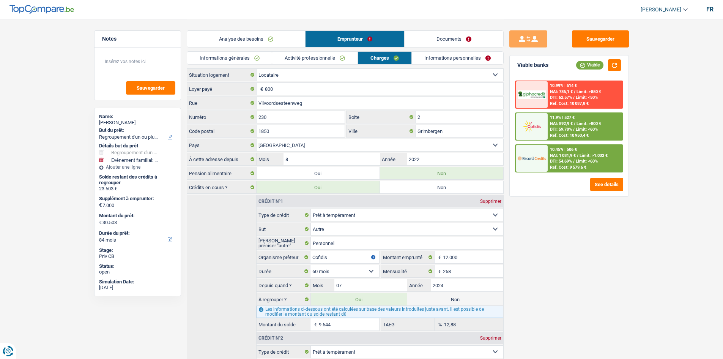
click at [257, 50] on div "Analyse des besoins Emprunteur Documents" at bounding box center [345, 35] width 317 height 32
click at [262, 55] on link "Informations générales" at bounding box center [229, 58] width 85 height 13
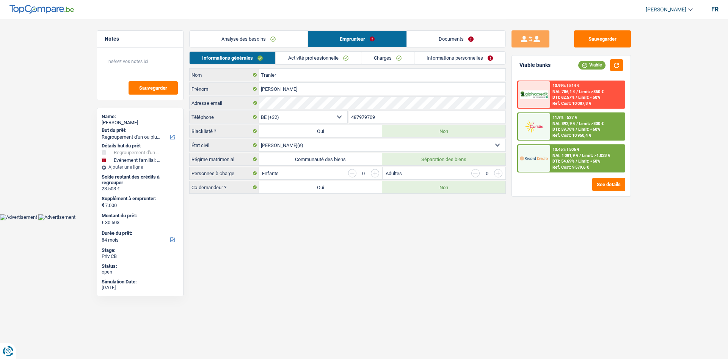
click at [304, 58] on link "Activité professionnelle" at bounding box center [318, 58] width 85 height 13
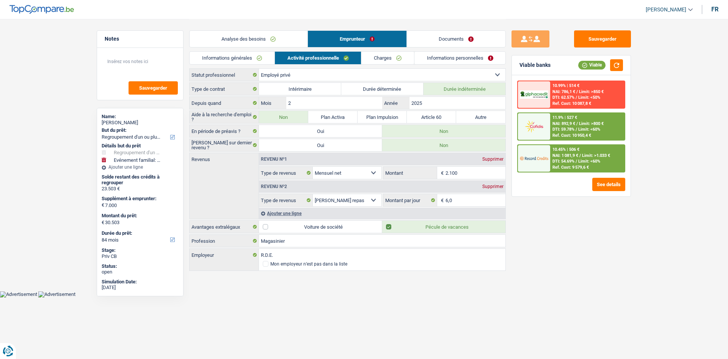
click at [386, 58] on link "Charges" at bounding box center [388, 58] width 53 height 13
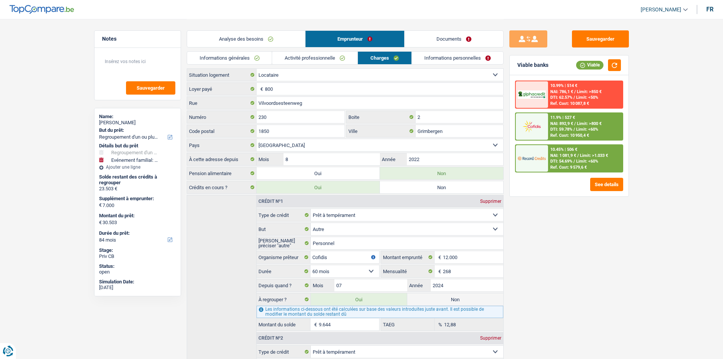
click at [443, 61] on link "Informations personnelles" at bounding box center [457, 58] width 91 height 13
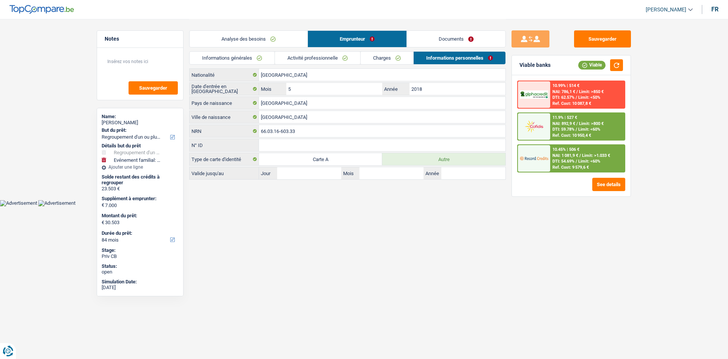
click at [256, 43] on link "Analyse des besoins" at bounding box center [249, 39] width 118 height 16
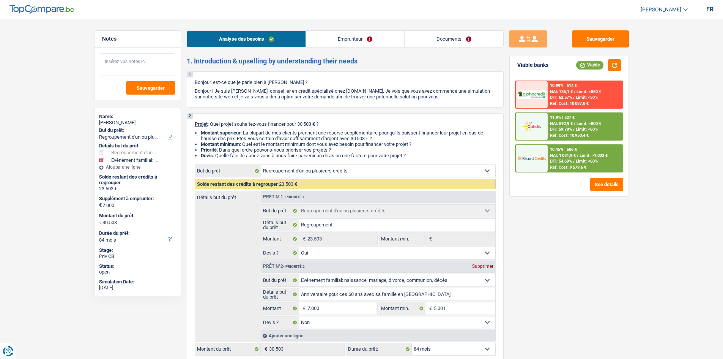
click at [140, 66] on textarea at bounding box center [137, 64] width 75 height 23
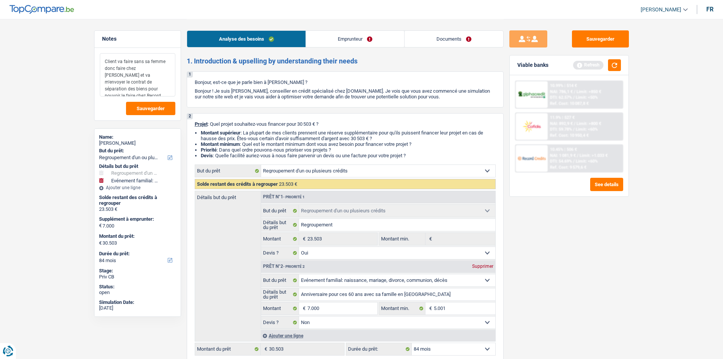
type textarea "Client va faire sans sa femme donc faire chez Cofidis et va m'envoyer le contra…"
click at [620, 288] on div "Sauvegarder Viable banks Refresh 10.99% | 514 € NAI: 786,1 € / Limit: >850 € DT…" at bounding box center [568, 188] width 131 height 316
click at [620, 66] on button "button" at bounding box center [614, 65] width 13 height 12
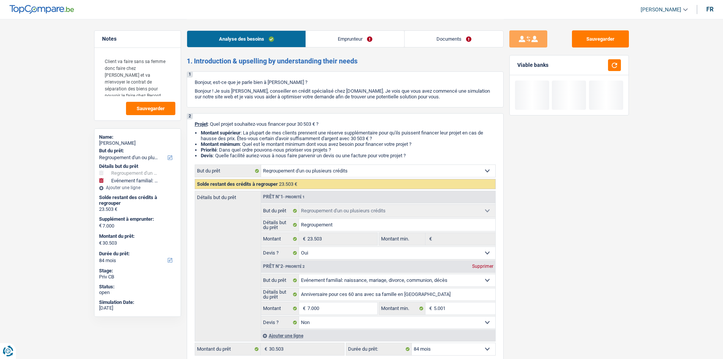
click at [494, 37] on link "Documents" at bounding box center [453, 39] width 99 height 16
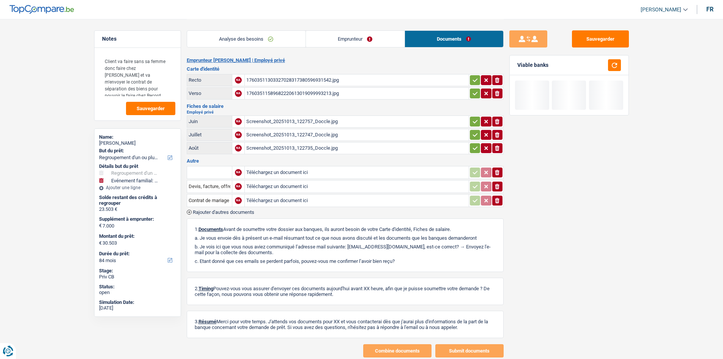
click at [334, 126] on div "Screenshot_20251013_122757_Doccle.jpg" at bounding box center [356, 121] width 221 height 11
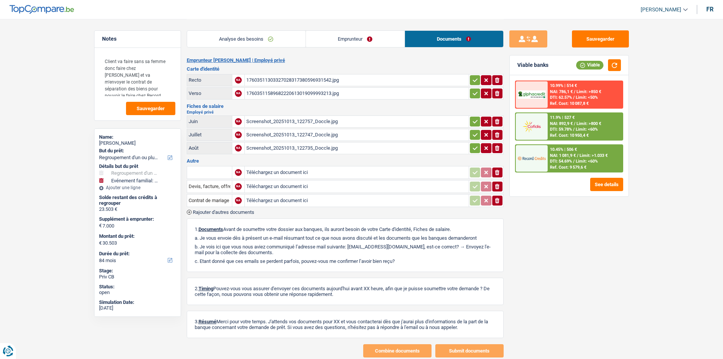
click at [341, 135] on div "Screenshot_20251013_122747_Doccle.jpg" at bounding box center [356, 134] width 221 height 11
click at [330, 148] on div "Screenshot_20251013_122735_Doccle.jpg" at bounding box center [356, 147] width 221 height 11
click at [170, 77] on textarea "Client va faire sans sa femme donc faire chez Cofidis et va m'envoyer le contra…" at bounding box center [137, 74] width 75 height 43
click at [626, 232] on div "Sauvegarder Viable banks Viable 10.99% | 514 € NAI: 786,1 € / Limit: >850 € DTI…" at bounding box center [568, 188] width 131 height 316
click at [265, 36] on link "Analyse des besoins" at bounding box center [246, 39] width 118 height 16
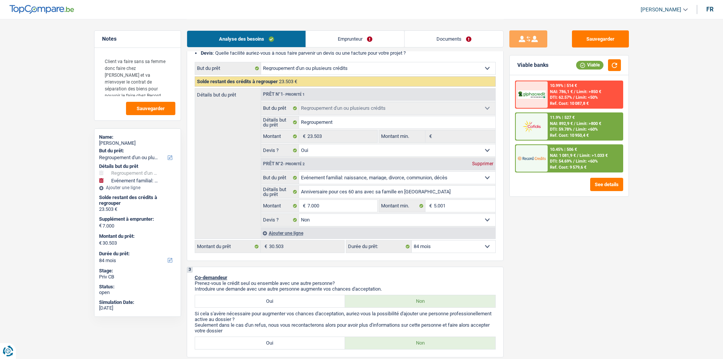
scroll to position [114, 0]
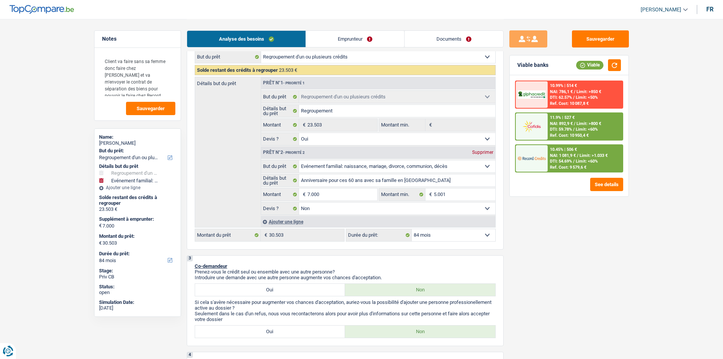
click at [461, 235] on select "12 mois 18 mois 24 mois 30 mois 36 mois 42 mois 48 mois 60 mois 72 mois 84 mois…" at bounding box center [453, 235] width 83 height 12
select select "96"
click at [412, 229] on select "12 mois 18 mois 24 mois 30 mois 36 mois 42 mois 48 mois 60 mois 72 mois 84 mois…" at bounding box center [453, 235] width 83 height 12
select select "96"
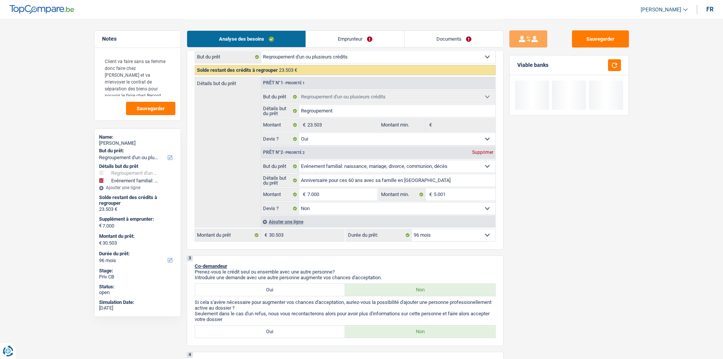
click at [536, 287] on div "Sauvegarder Viable banks" at bounding box center [568, 188] width 131 height 316
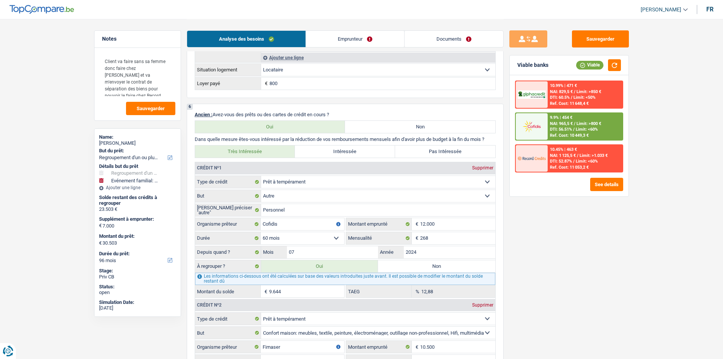
scroll to position [0, 0]
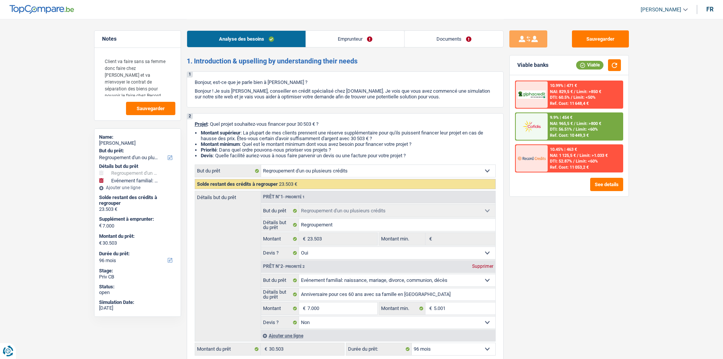
click at [380, 43] on link "Emprunteur" at bounding box center [355, 39] width 98 height 16
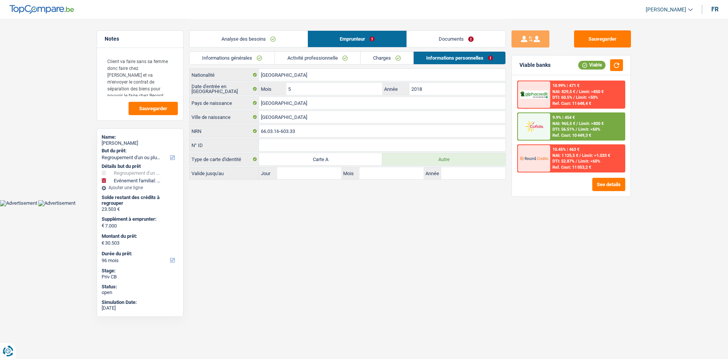
click at [294, 54] on link "Activité professionnelle" at bounding box center [317, 58] width 85 height 13
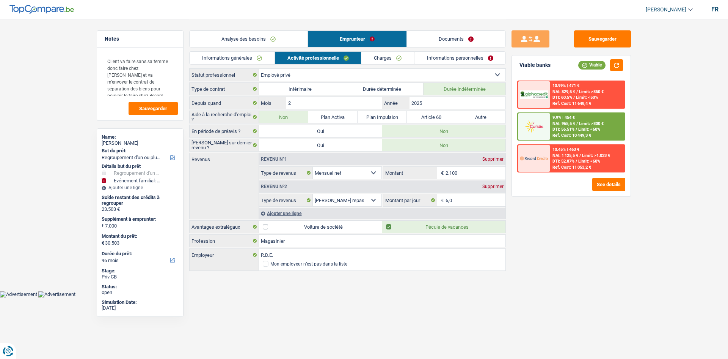
click at [265, 57] on link "Informations générales" at bounding box center [232, 58] width 85 height 13
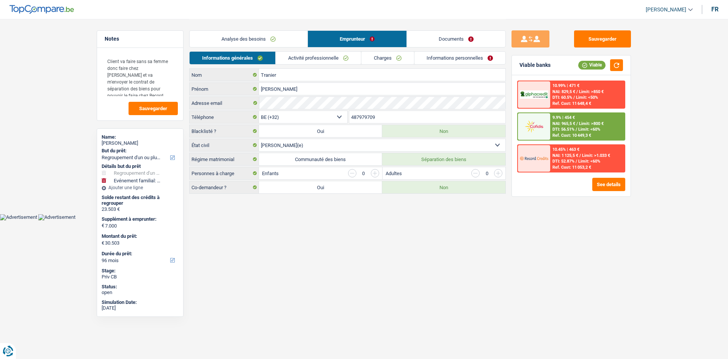
click at [295, 58] on link "Activité professionnelle" at bounding box center [318, 58] width 85 height 13
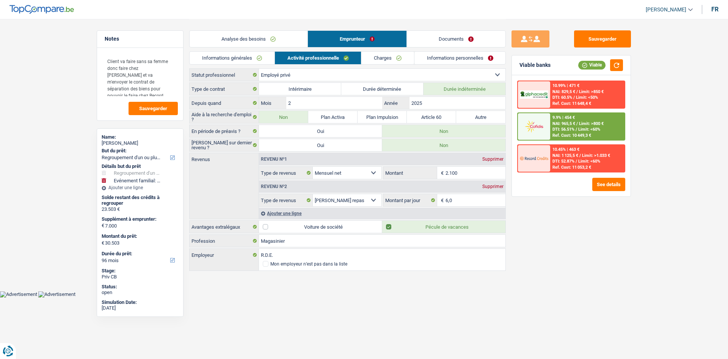
click at [376, 57] on link "Charges" at bounding box center [388, 58] width 53 height 13
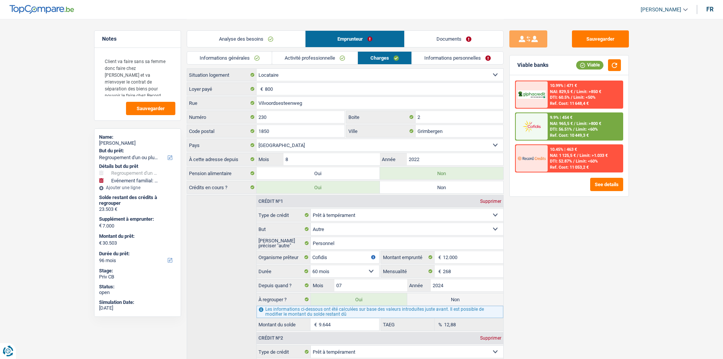
click at [425, 59] on link "Informations personnelles" at bounding box center [457, 58] width 91 height 13
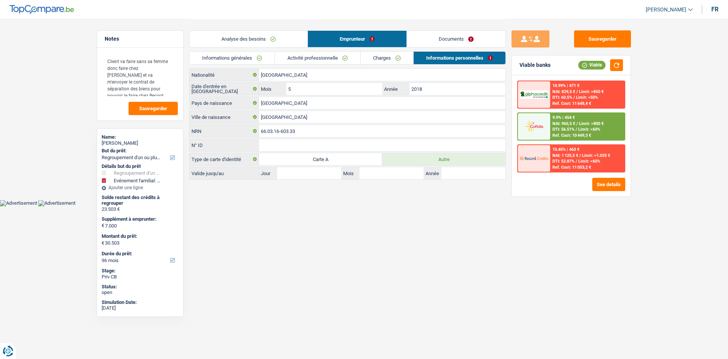
click at [499, 206] on html "Vous avez le contrôle de vos données Nous utilisons des cookies, tout comme nos…" at bounding box center [364, 103] width 728 height 206
click at [461, 45] on link "Documents" at bounding box center [456, 39] width 99 height 16
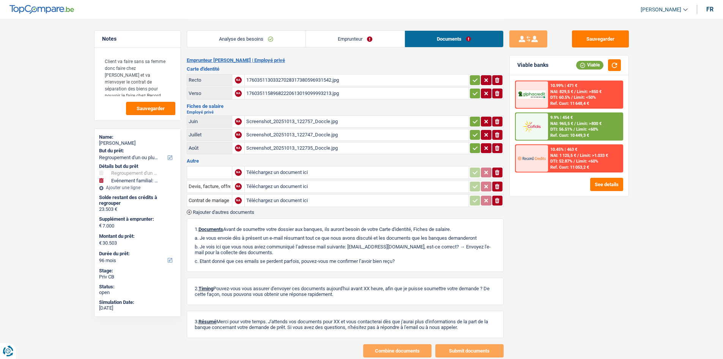
click at [260, 39] on link "Analyse des besoins" at bounding box center [246, 39] width 118 height 16
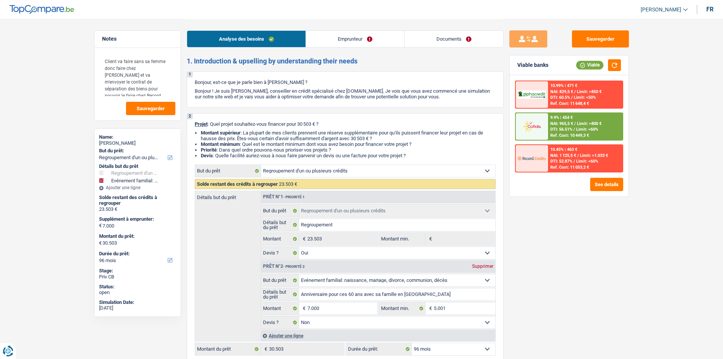
click at [587, 255] on div "Sauvegarder Viable banks Viable 10.99% | 471 € NAI: 829,5 € / Limit: >850 € DTI…" at bounding box center [568, 188] width 131 height 316
drag, startPoint x: 584, startPoint y: 262, endPoint x: 584, endPoint y: 266, distance: 4.2
click at [584, 266] on div "Sauvegarder Viable banks Viable 10.99% | 471 € NAI: 829,5 € / Limit: >850 € DTI…" at bounding box center [568, 188] width 131 height 316
click at [612, 42] on button "Sauvegarder" at bounding box center [600, 38] width 57 height 17
click at [565, 256] on div "Sauvegarder Viable banks Viable 10.99% | 471 € NAI: 829,5 € / Limit: >850 € DTI…" at bounding box center [568, 188] width 131 height 316
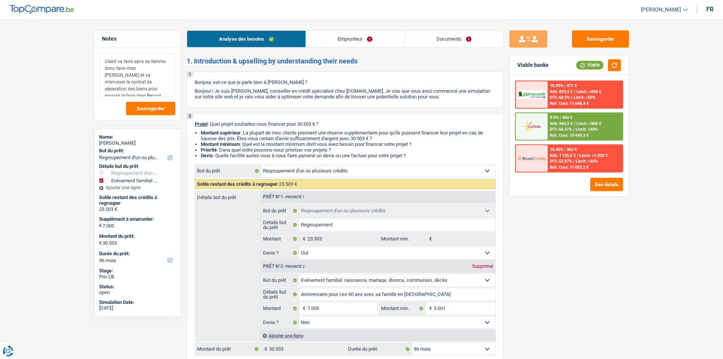
click at [170, 91] on textarea "Client va faire sans sa femme donc faire chez Cofidis et va m'envoyer le contra…" at bounding box center [137, 74] width 75 height 43
click at [151, 68] on textarea "Client va faire sans sa femme donc faire chez Cofidis et va m'envoyer le contra…" at bounding box center [137, 74] width 75 height 43
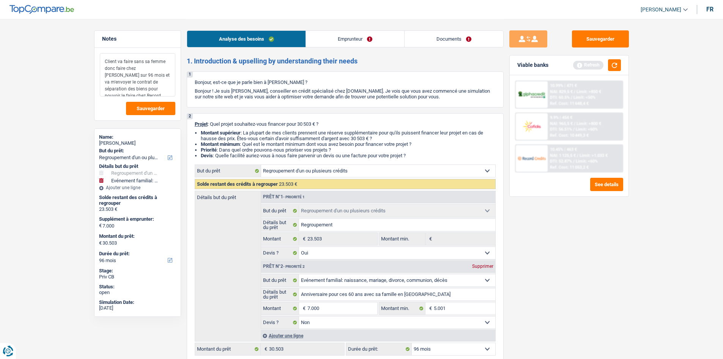
click at [170, 87] on textarea "Client va faire sans sa femme donc faire chez Cofidis sur 96 mois et va m'envoy…" at bounding box center [137, 74] width 75 height 43
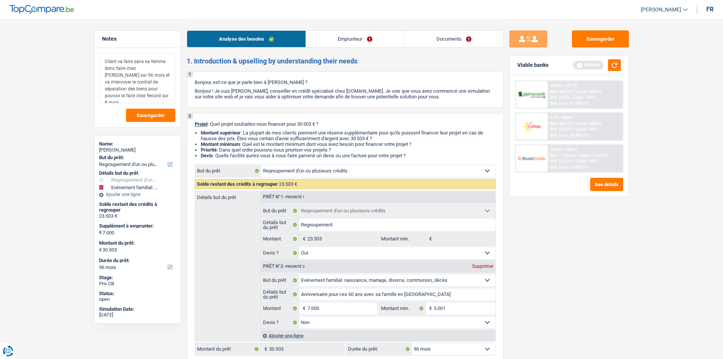
click at [109, 95] on textarea "Client va faire sans sa femme donc faire chez Cofidis sur 96 mois et va m'envoy…" at bounding box center [137, 78] width 75 height 50
drag, startPoint x: 136, startPoint y: 97, endPoint x: 95, endPoint y: 46, distance: 65.8
click at [95, 46] on div "Notes Client va faire sans sa femme donc faire chez Cofidis sur 96 mois et va m…" at bounding box center [137, 78] width 87 height 97
click at [135, 97] on textarea "Client va faire sans sa femme donc faire chez Cofidis sur 96 mois et va m'envoy…" at bounding box center [137, 78] width 75 height 50
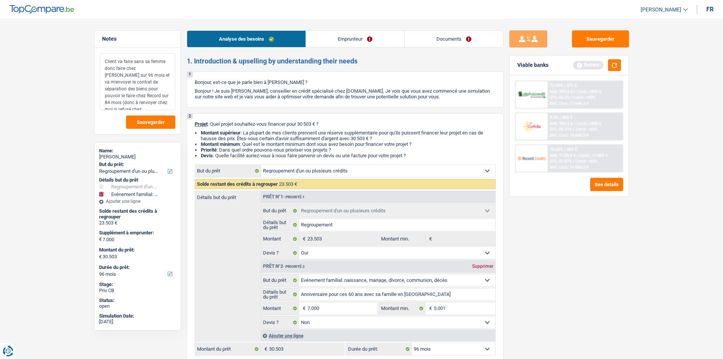
drag, startPoint x: 164, startPoint y: 105, endPoint x: 91, endPoint y: 41, distance: 96.8
click at [91, 41] on div "Notes Client va faire sans sa femme donc faire chez Cofidis sur 96 mois et va m…" at bounding box center [137, 188] width 98 height 316
type textarea "Client va faire sans sa femme donc faire chez Cofidis sur 96 mois et va m'envoy…"
click at [156, 131] on div "Client va faire sans sa femme donc faire chez Cofidis sur 96 mois et va m'envoy…" at bounding box center [137, 91] width 86 height 86
click at [154, 120] on span "Sauvegarder" at bounding box center [151, 122] width 28 height 5
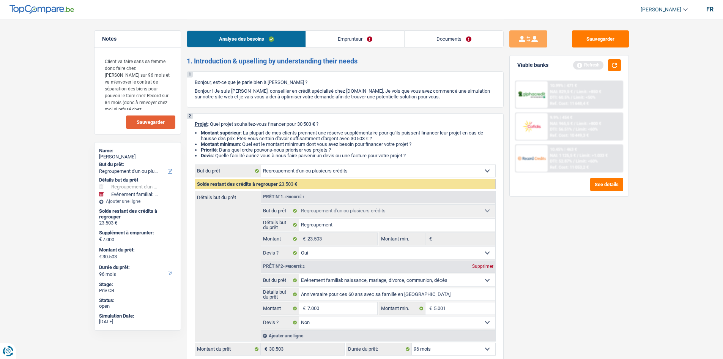
click at [488, 46] on link "Documents" at bounding box center [453, 39] width 99 height 16
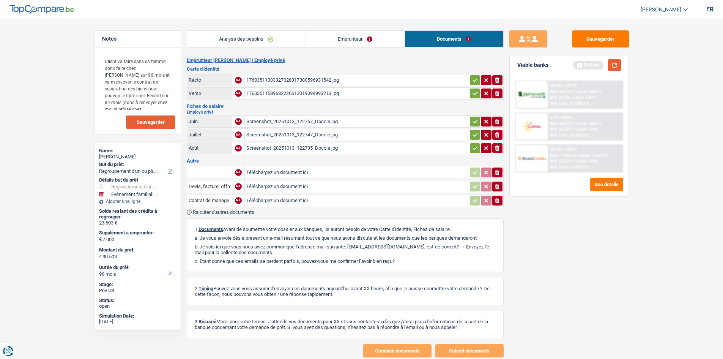
click at [615, 63] on button "button" at bounding box center [614, 65] width 13 height 12
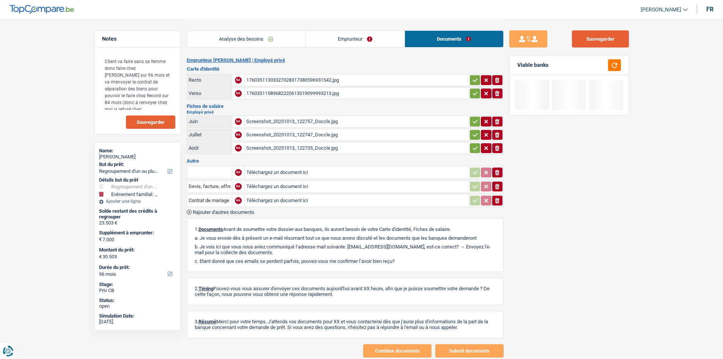
click at [608, 31] on button "Sauvegarder" at bounding box center [600, 38] width 57 height 17
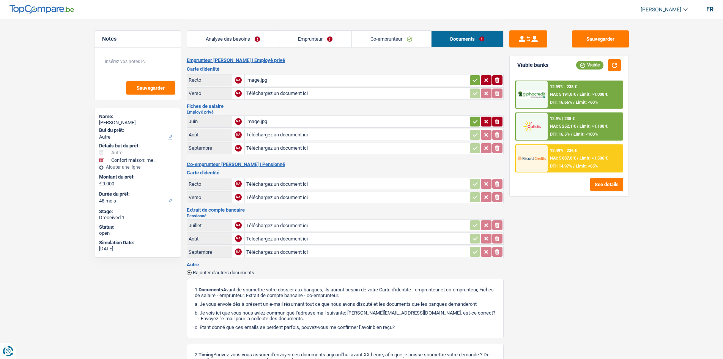
select select "other"
select select "household"
select select "48"
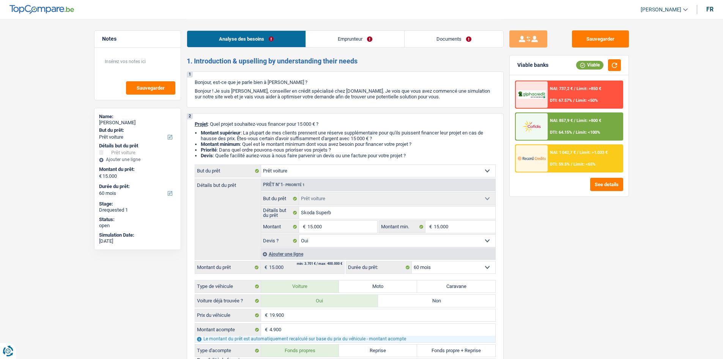
select select "car"
select select "60"
select select "car"
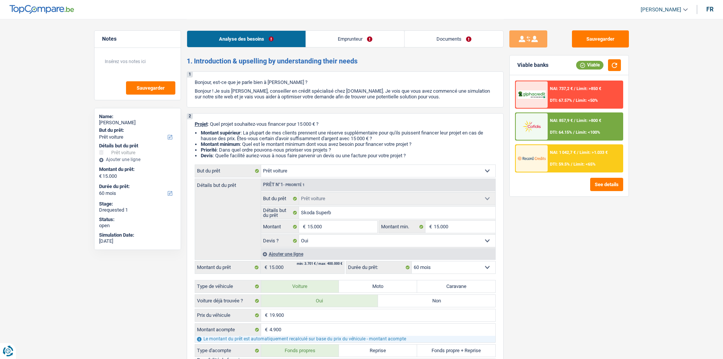
select select "yes"
select select "60"
select select "worker"
select select "netSalary"
select select "mealVouchers"
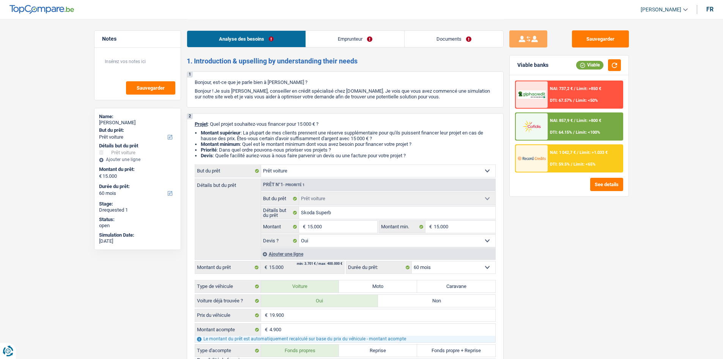
select select "rents"
select select "car"
select select "yes"
select select "60"
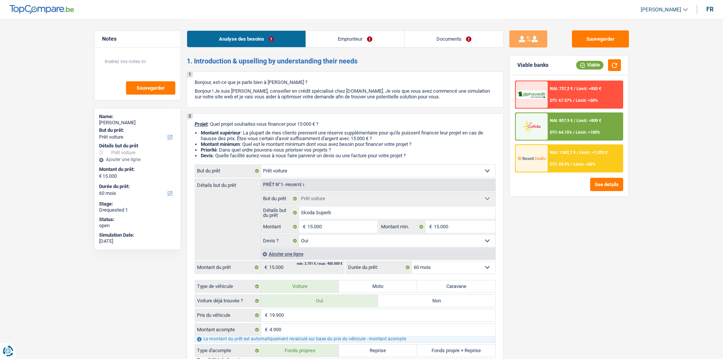
click at [461, 35] on link "Documents" at bounding box center [453, 39] width 99 height 16
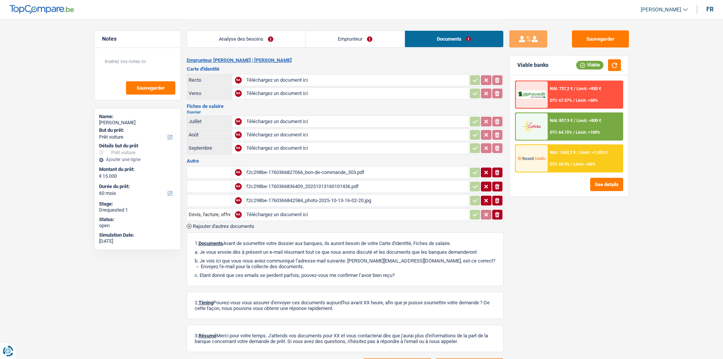
click at [367, 32] on link "Emprunteur" at bounding box center [355, 39] width 99 height 16
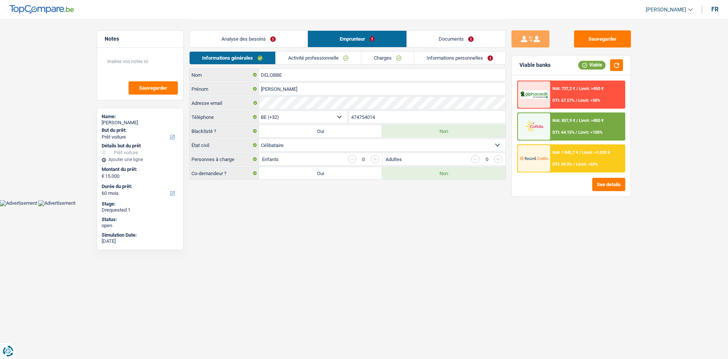
click at [329, 55] on link "Activité professionnelle" at bounding box center [318, 58] width 85 height 13
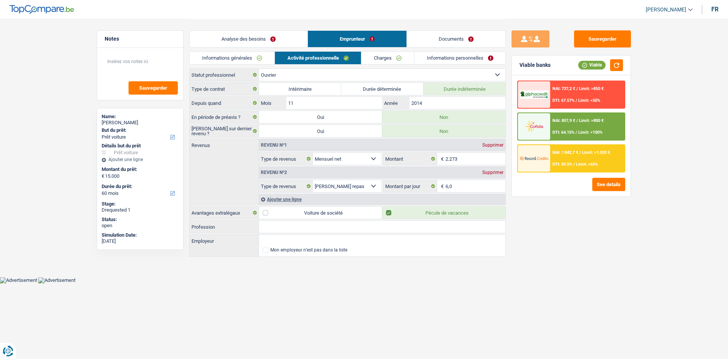
click at [384, 58] on link "Charges" at bounding box center [388, 58] width 53 height 13
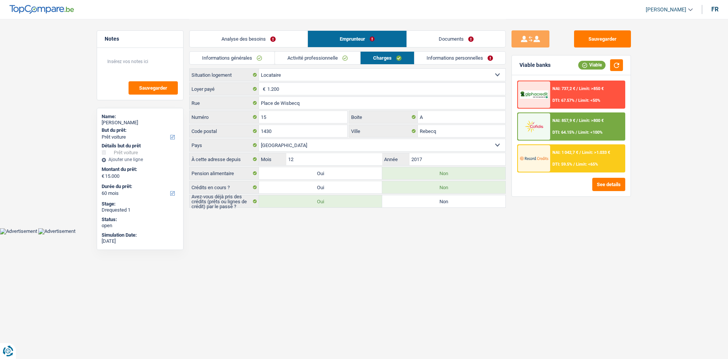
click at [424, 59] on link "Informations personnelles" at bounding box center [460, 58] width 91 height 13
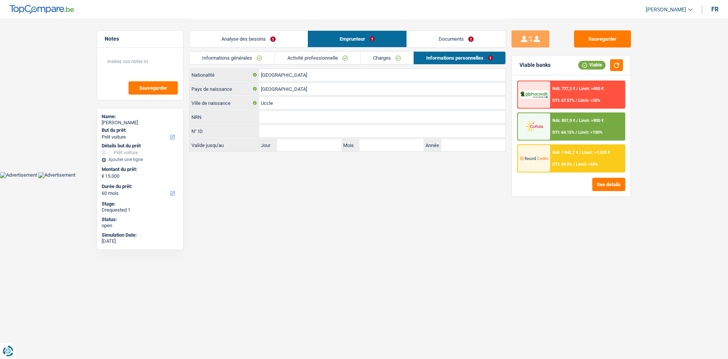
click at [275, 41] on link "Analyse des besoins" at bounding box center [249, 39] width 118 height 16
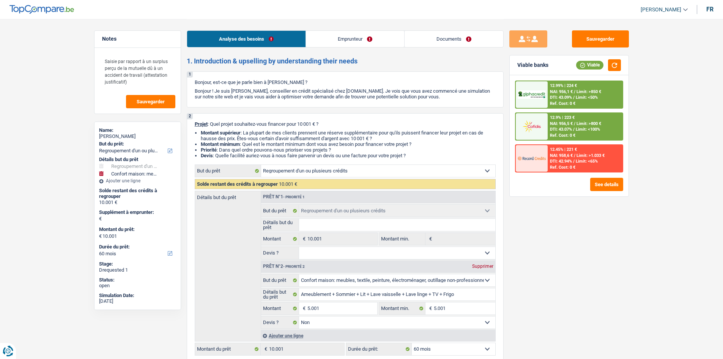
select select "refinancing"
select select "household"
select select "60"
select select "refinancing"
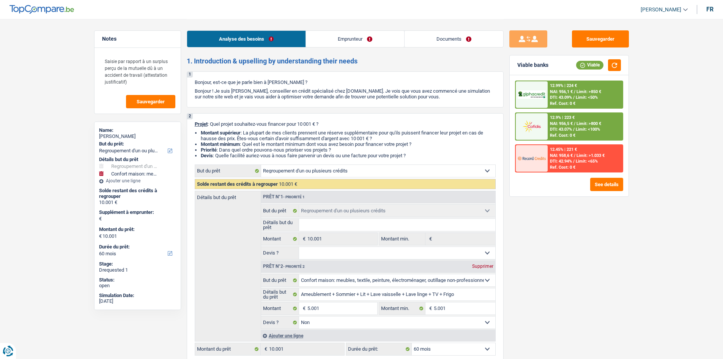
select select "refinancing"
select select "household"
select select "false"
select select "60"
select select "worker"
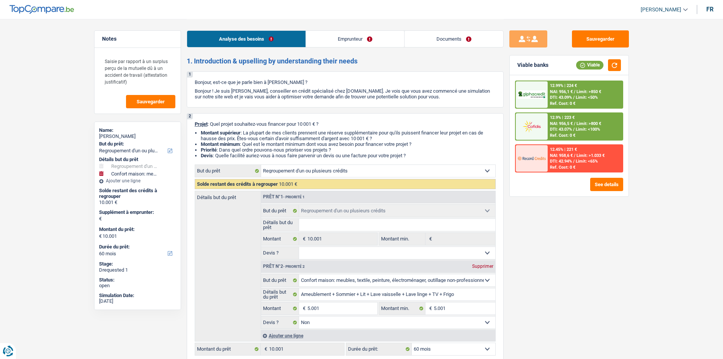
select select "netSalary"
select select "rents"
select select "refinancing"
select select "household"
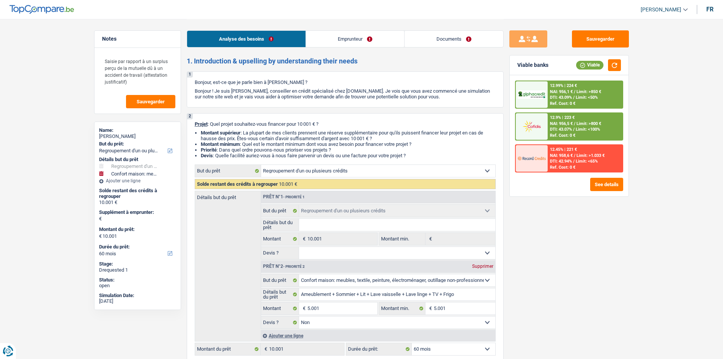
select select "false"
select select "60"
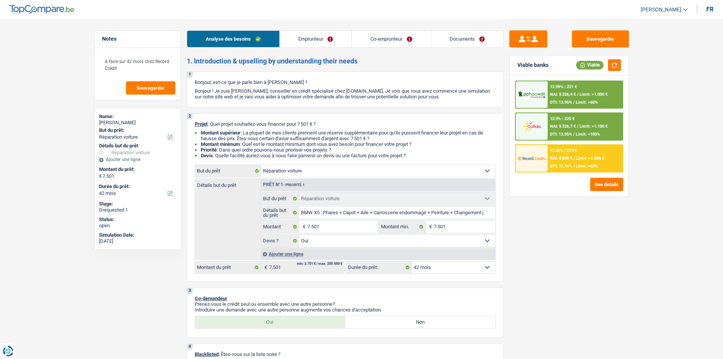
select select "carRepair"
select select "42"
select select "carRepair"
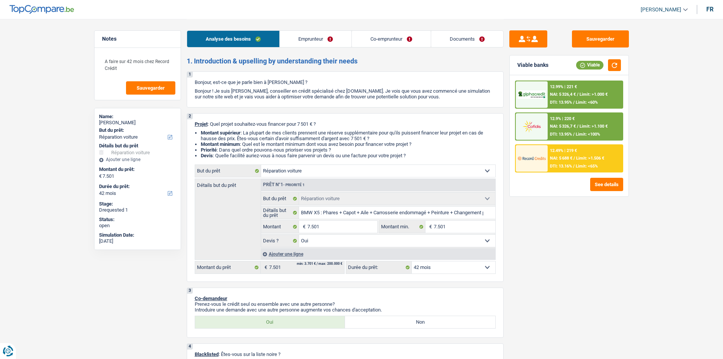
select select "yes"
select select "42"
select select "worker"
select select "retired"
select select "netSalary"
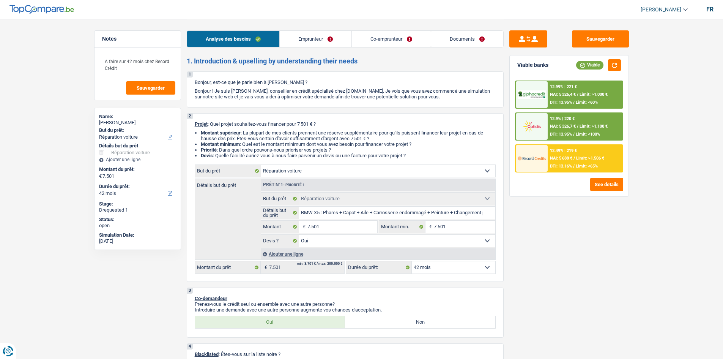
select select "pension"
select select "rents"
select select "carLoan"
select select "48"
select select "cardOrCredit"
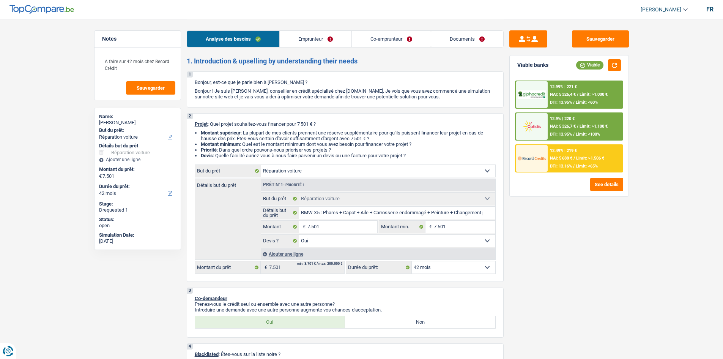
select select "cardOrCredit"
select select "carRepair"
select select "yes"
select select "42"
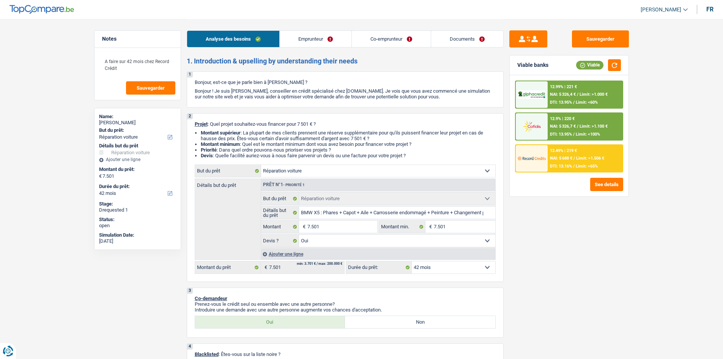
select select "rents"
select select "BE"
select select "carLoan"
select select "48"
select select "cardOrCredit"
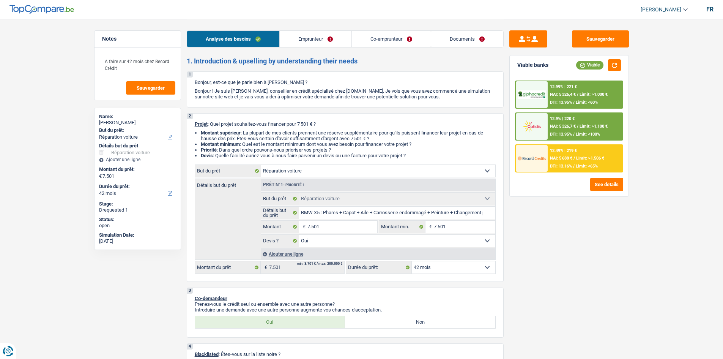
select select "cardOrCredit"
click at [454, 40] on link "Documents" at bounding box center [467, 39] width 72 height 16
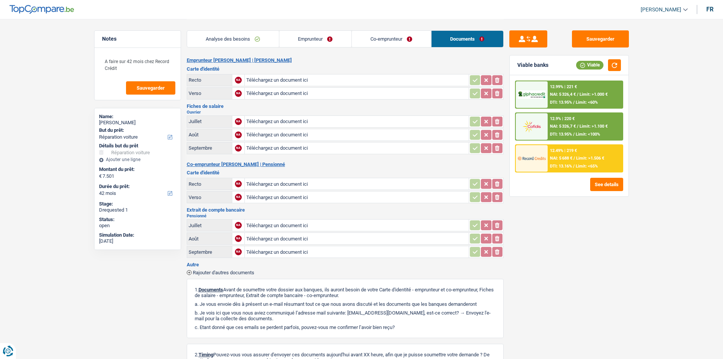
click at [312, 43] on link "Emprunteur" at bounding box center [315, 39] width 72 height 16
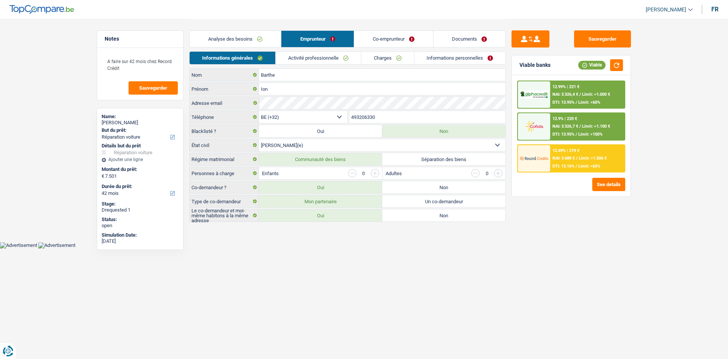
drag, startPoint x: 317, startPoint y: 57, endPoint x: 376, endPoint y: 59, distance: 58.8
click at [317, 58] on link "Activité professionnelle" at bounding box center [318, 58] width 85 height 13
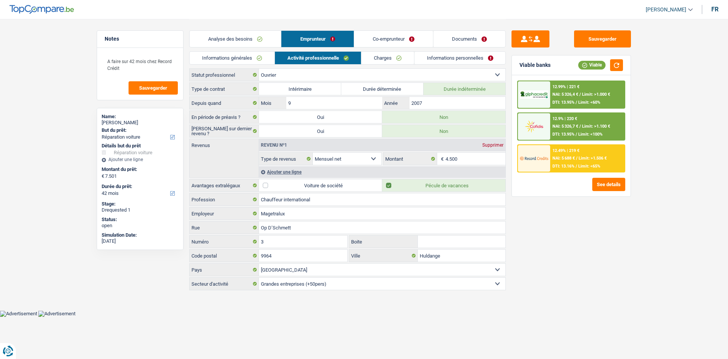
click at [383, 58] on link "Charges" at bounding box center [388, 58] width 53 height 13
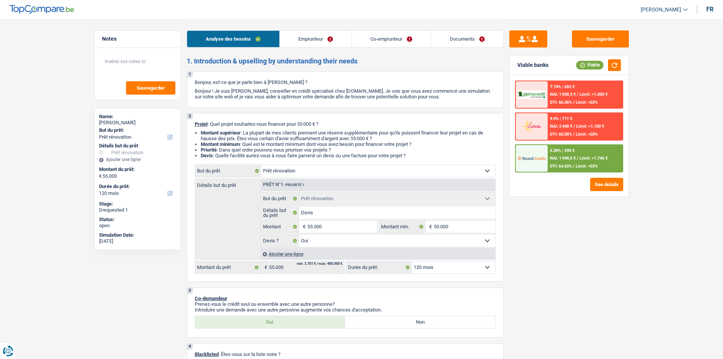
select select "renovation"
select select "120"
select select "renovation"
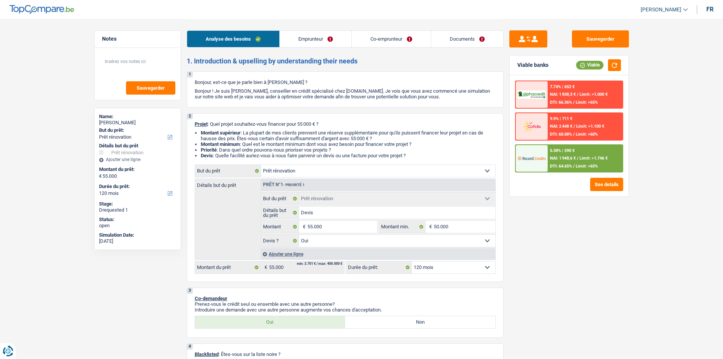
select select "yes"
select select "120"
select select "privateEmployee"
select select "familyAllowances"
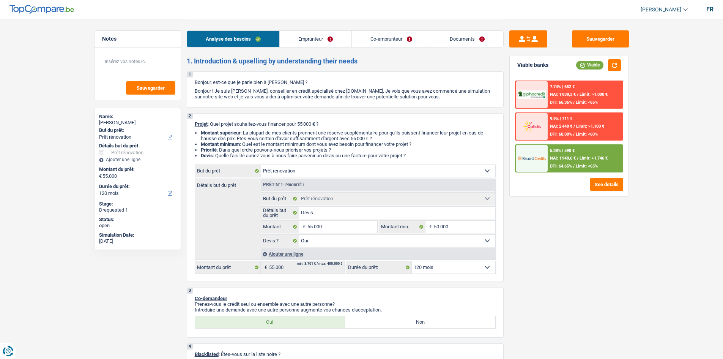
select select "netSalary"
select select "mealVouchers"
select select "netSalary"
select select "mealVouchers"
select select "ownerWithMortgage"
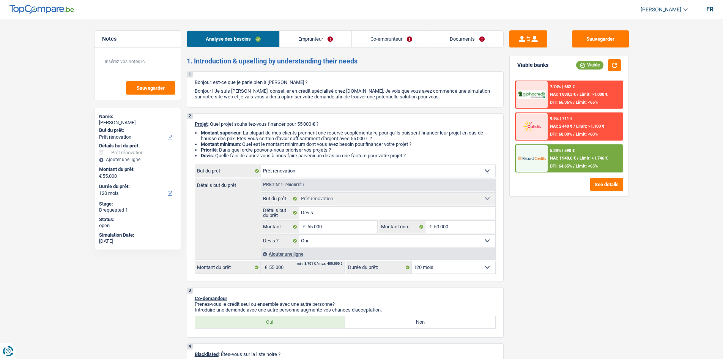
select select "mortgage"
select select "300"
select select "carLoan"
select select "84"
select select "personalLoan"
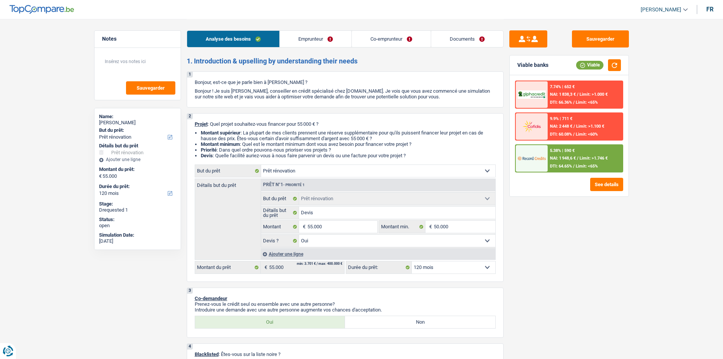
select select "homeFurnishingOrRelocation"
select select "60"
select select "renovation"
select select "yes"
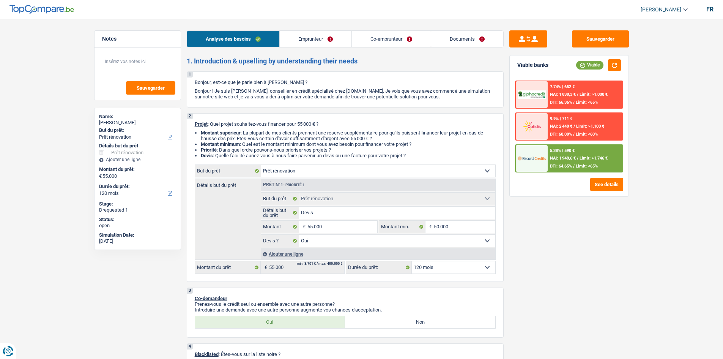
select select "120"
select select "32"
select select "cohabitation"
drag, startPoint x: 0, startPoint y: 0, endPoint x: 462, endPoint y: 37, distance: 463.2
click at [463, 37] on link "Documents" at bounding box center [467, 39] width 72 height 16
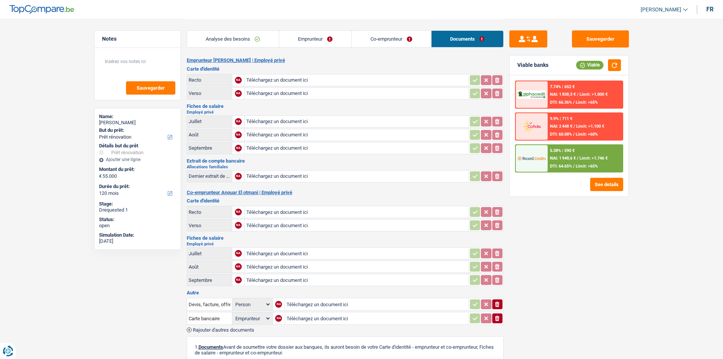
click at [405, 40] on link "Co-emprunteur" at bounding box center [391, 39] width 79 height 16
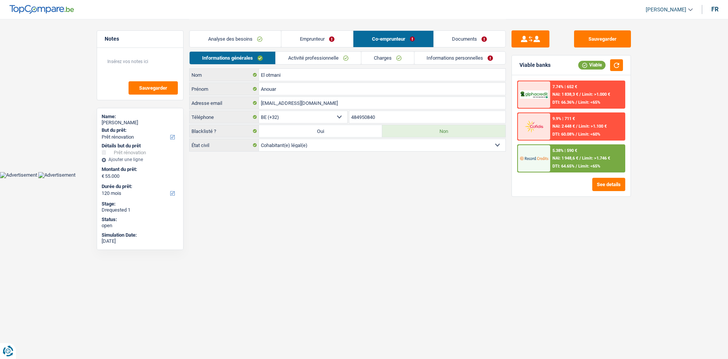
click at [390, 118] on input "484950840" at bounding box center [427, 117] width 157 height 12
click at [401, 178] on html "Vous avez le contrôle de vos données Nous utilisons des cookies, tout comme nos…" at bounding box center [364, 89] width 728 height 178
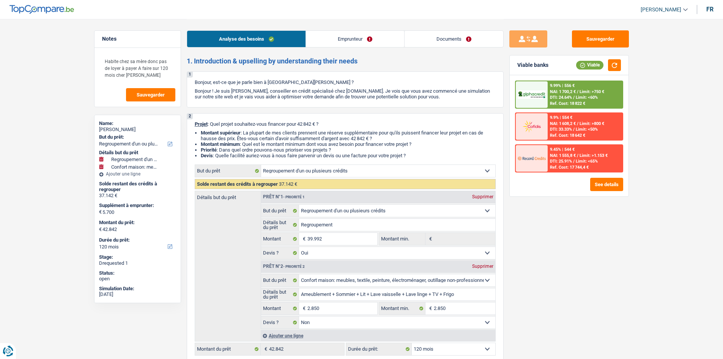
select select "refinancing"
select select "household"
select select "120"
select select "refinancing"
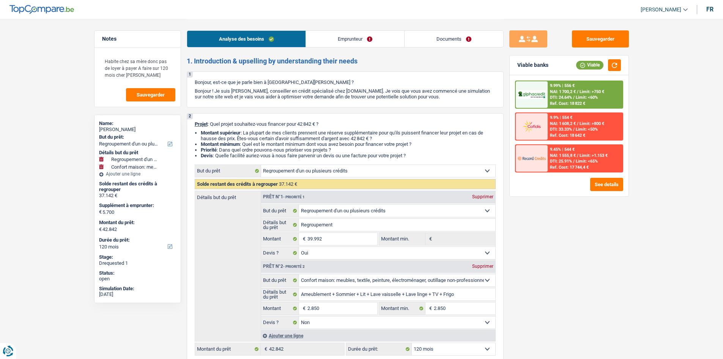
select select "refinancing"
select select "yes"
select select "household"
select select "false"
select select "120"
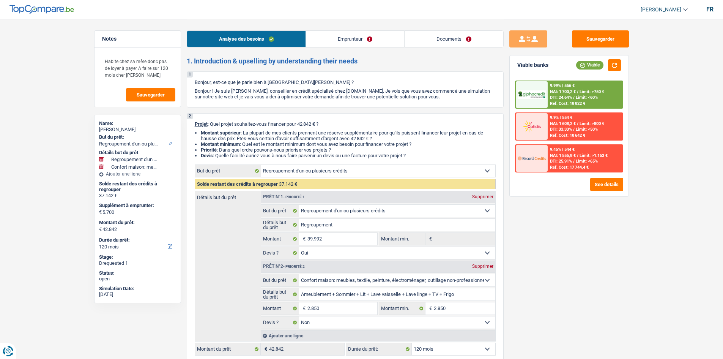
select select "mutuality"
select select "familyAllowances"
select select "mutualityIndemnity"
select select "liveWithParents"
select select "creditConsolidation"
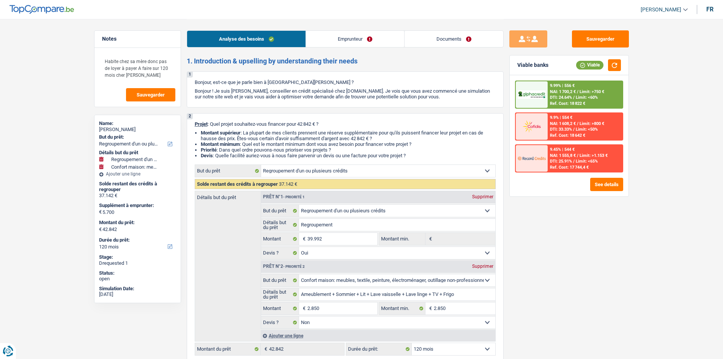
select select "120"
select select "cardOrCredit"
select select "refinancing"
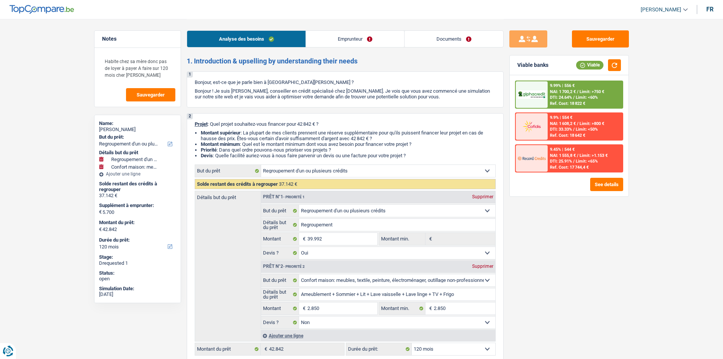
select select "yes"
select select "household"
select select "false"
select select "120"
click at [591, 276] on div "Sauvegarder Viable banks Viable 9.99% | 556 € NAI: 1 700,2 € / Limit: >750 € DT…" at bounding box center [568, 188] width 131 height 316
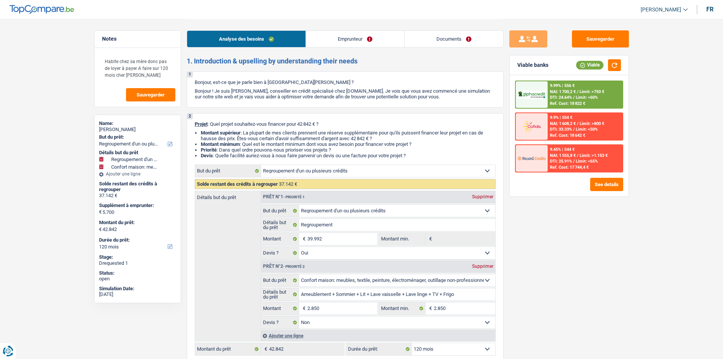
click at [324, 33] on link "Emprunteur" at bounding box center [355, 39] width 98 height 16
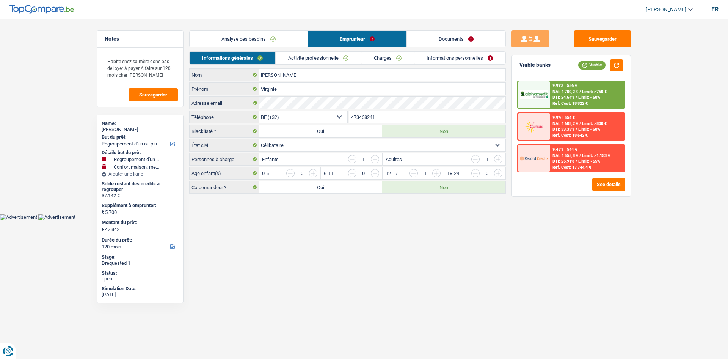
click at [337, 58] on link "Activité professionnelle" at bounding box center [318, 58] width 85 height 13
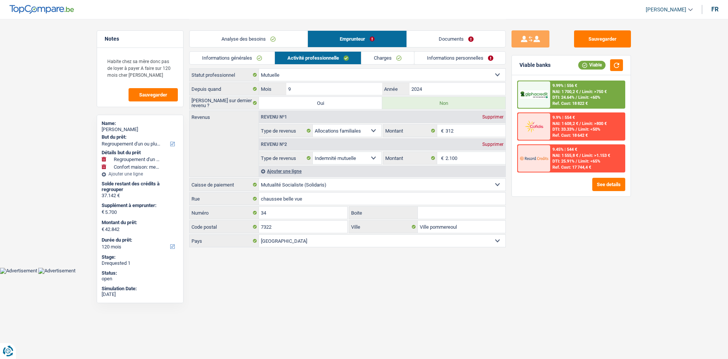
click at [394, 55] on link "Charges" at bounding box center [388, 58] width 53 height 13
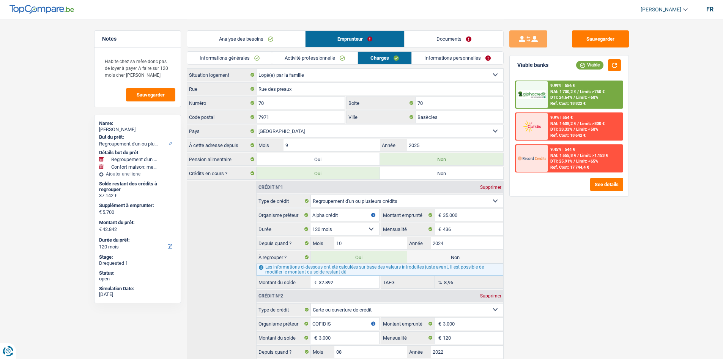
click at [444, 60] on link "Informations personnelles" at bounding box center [457, 58] width 91 height 13
